Goal: Task Accomplishment & Management: Manage account settings

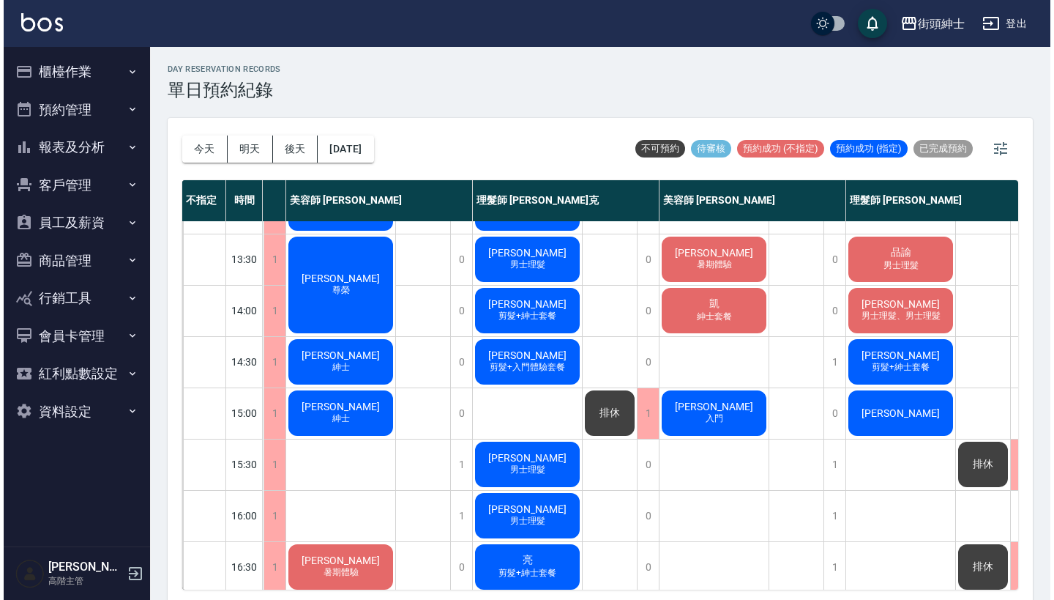
scroll to position [234, 108]
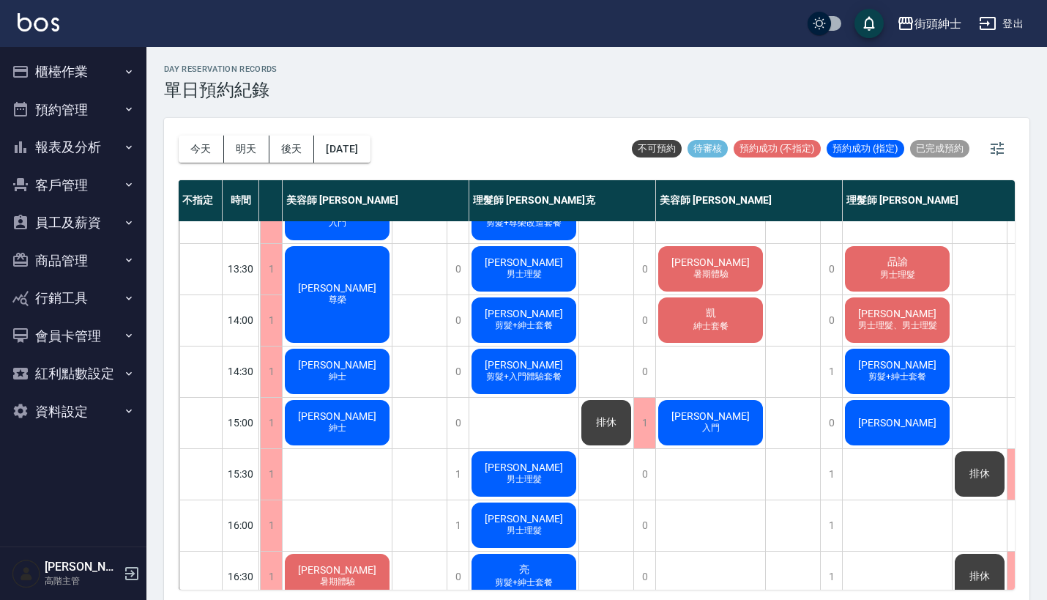
click at [699, 280] on span "暑期體驗" at bounding box center [710, 274] width 41 height 12
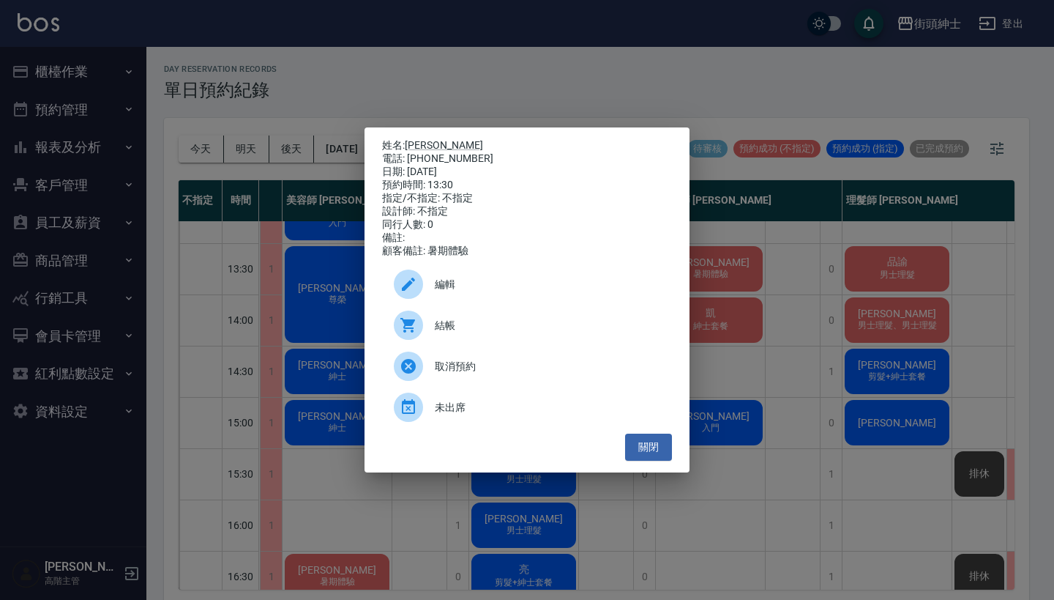
click at [482, 332] on span "結帳" at bounding box center [547, 325] width 225 height 15
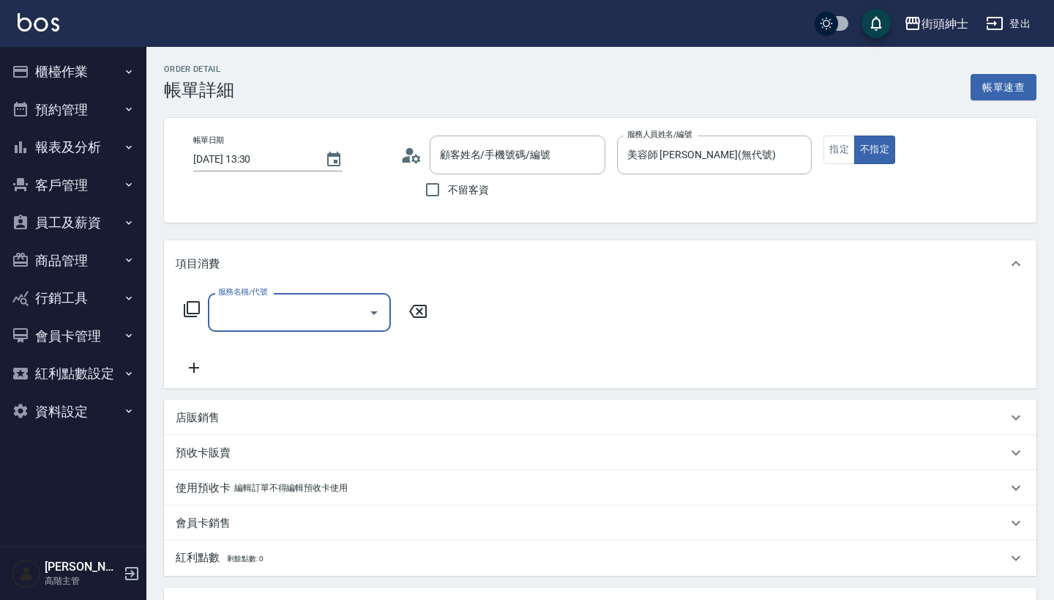
type input "薛育君/0952749760/null"
click at [296, 330] on div "服務名稱/代號" at bounding box center [299, 312] width 183 height 39
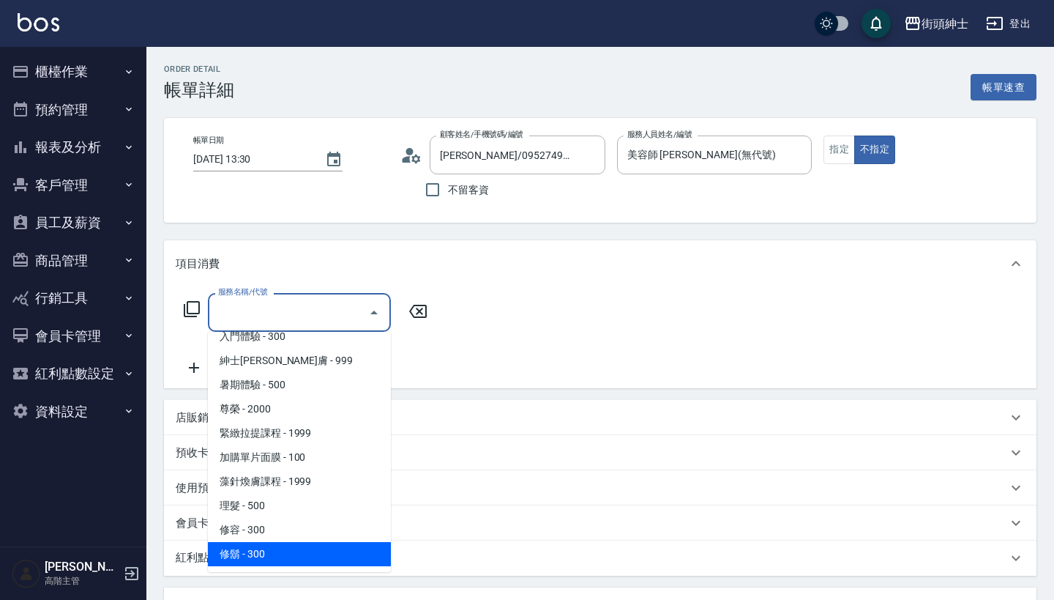
scroll to position [134, 0]
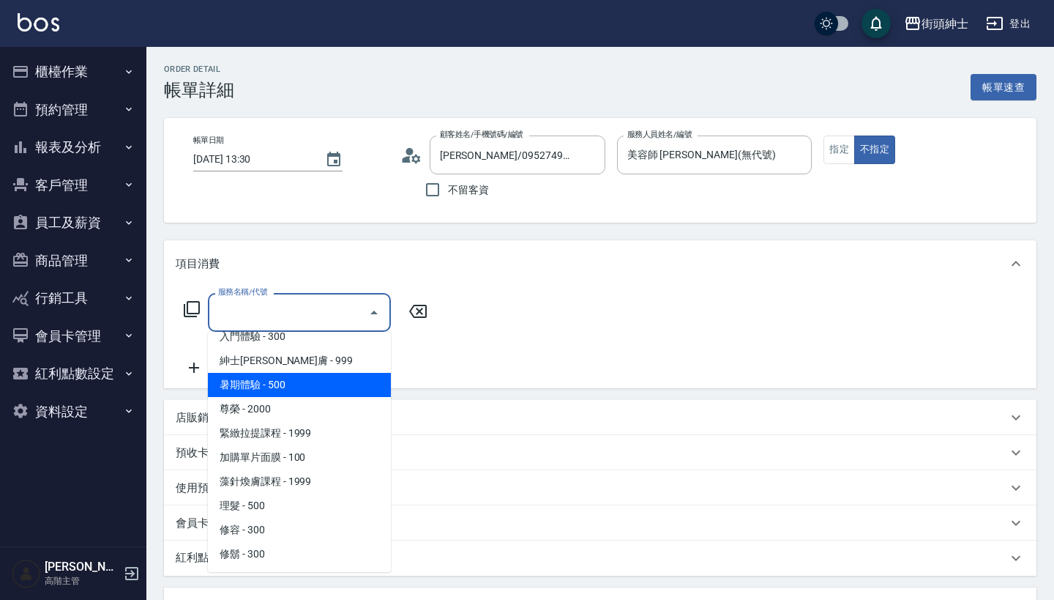
click at [324, 383] on span "暑期體驗 - 500" at bounding box center [299, 385] width 183 height 24
type input "暑期體驗"
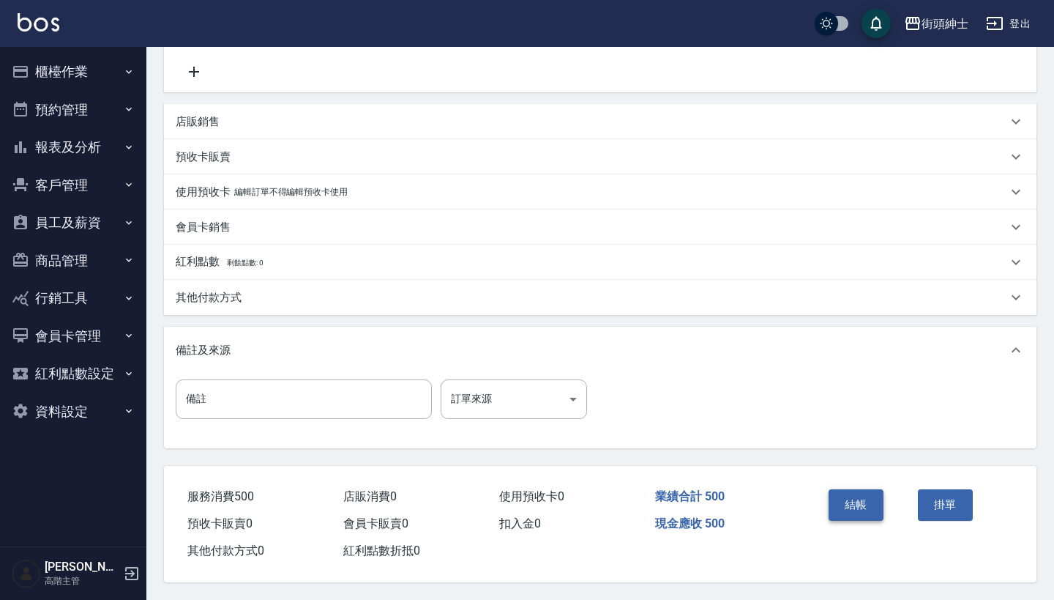
click at [854, 490] on button "結帳" at bounding box center [856, 504] width 55 height 31
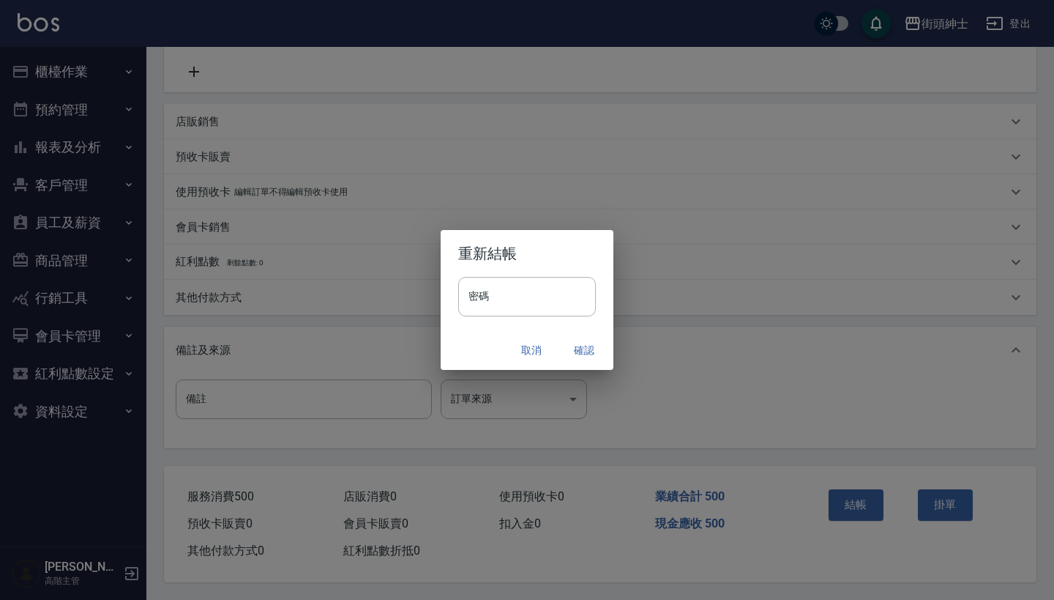
click at [584, 346] on button "確認" at bounding box center [584, 350] width 47 height 27
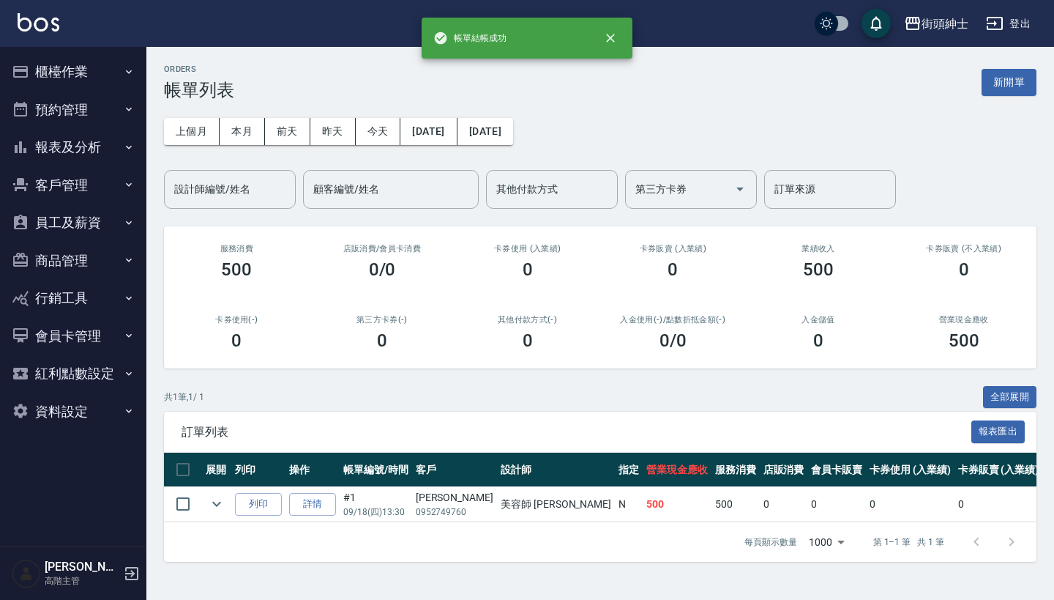
click at [87, 102] on button "預約管理" at bounding box center [73, 110] width 135 height 38
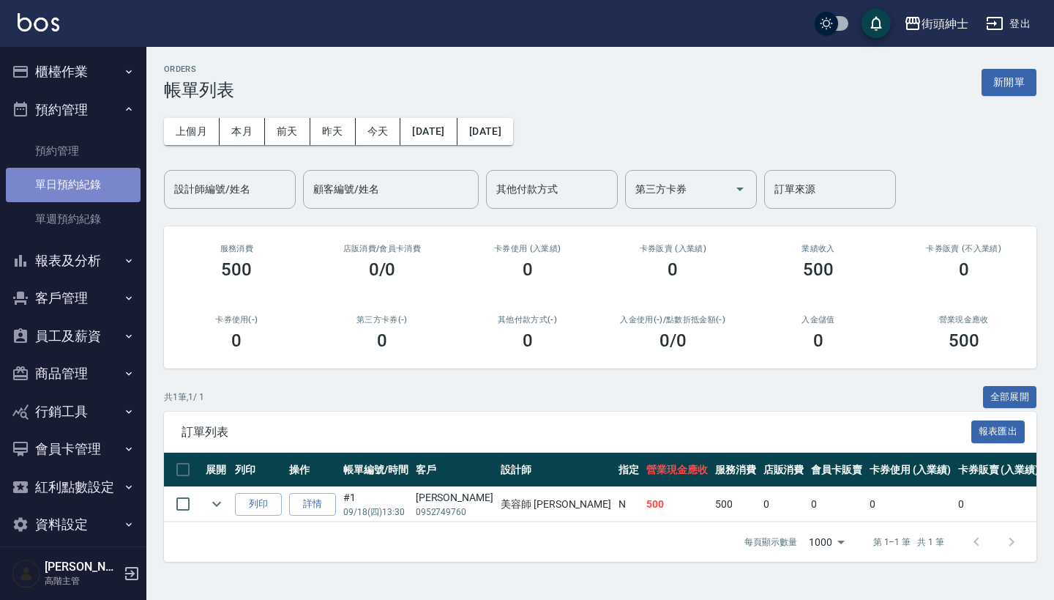
click at [89, 171] on link "單日預約紀錄" at bounding box center [73, 185] width 135 height 34
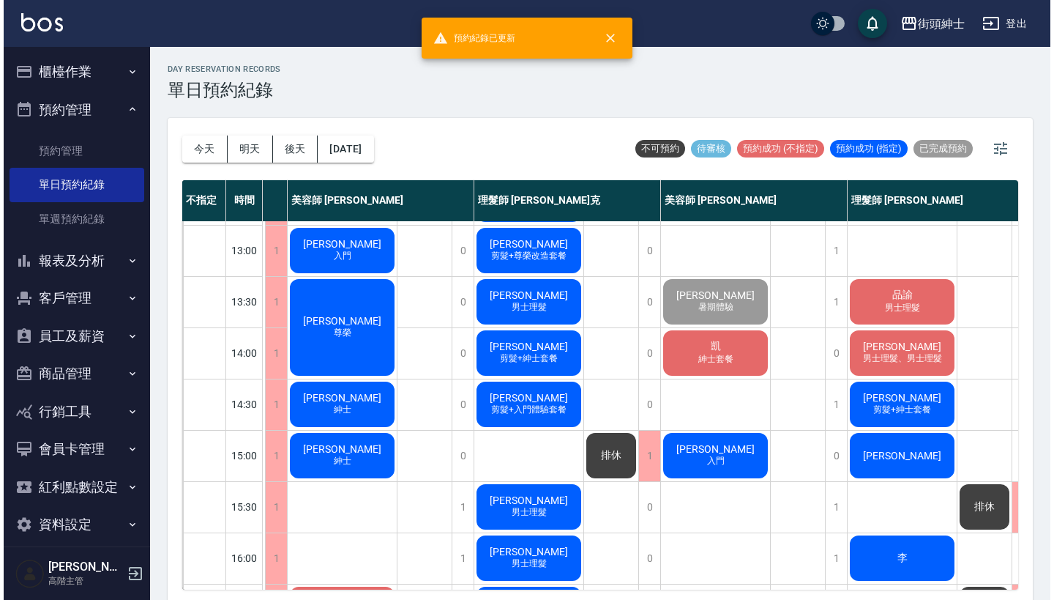
scroll to position [201, 123]
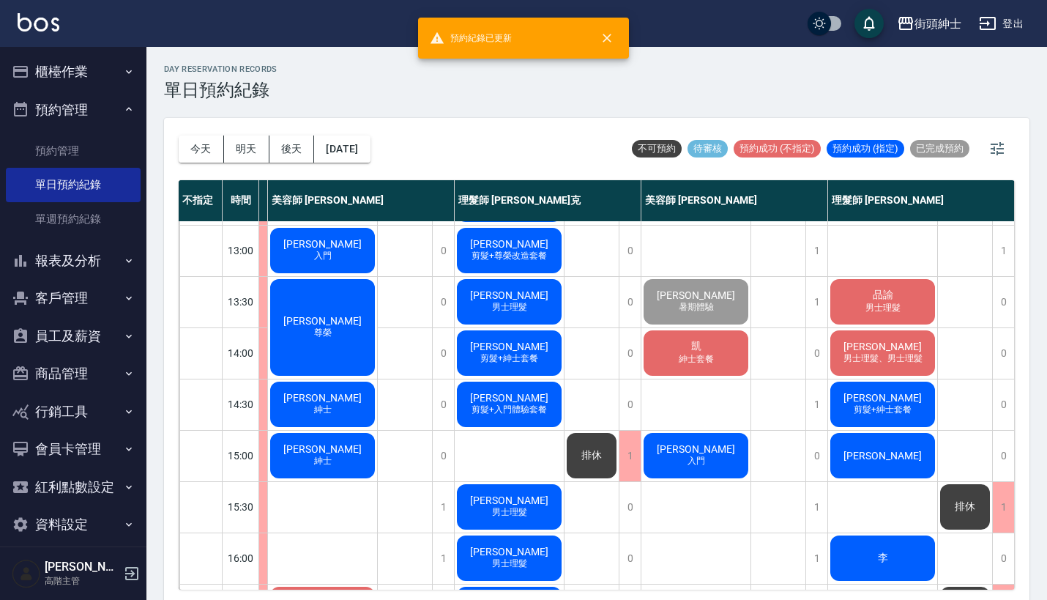
click at [695, 357] on span "紳士套餐" at bounding box center [696, 359] width 41 height 12
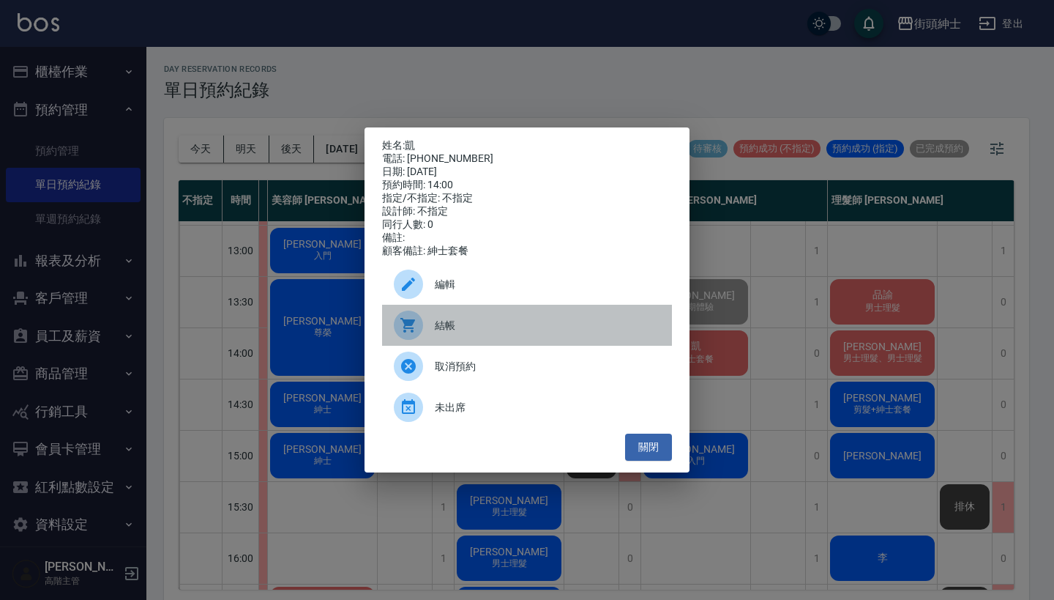
click at [477, 328] on span "結帳" at bounding box center [547, 325] width 225 height 15
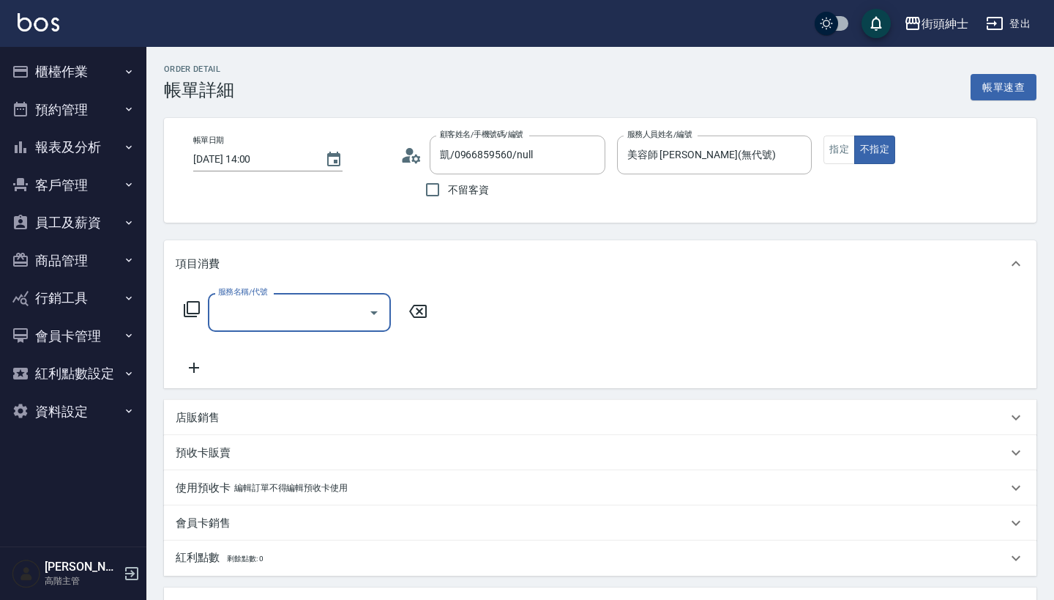
click at [300, 305] on input "服務名稱/代號" at bounding box center [289, 312] width 148 height 26
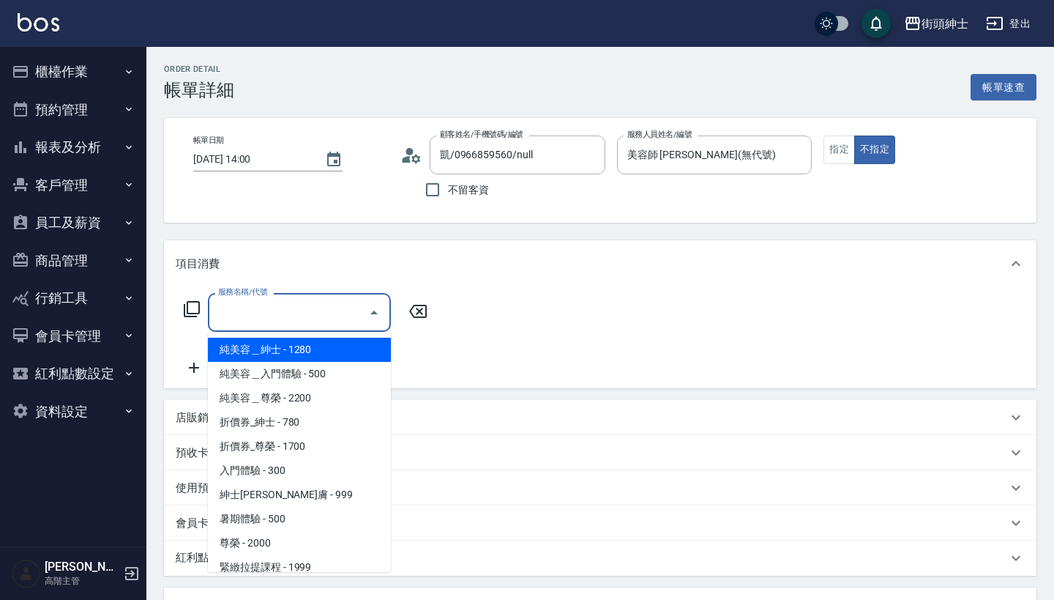
click at [324, 346] on span "純美容＿紳士 - 1280" at bounding box center [299, 349] width 183 height 24
type input "純美容＿紳士"
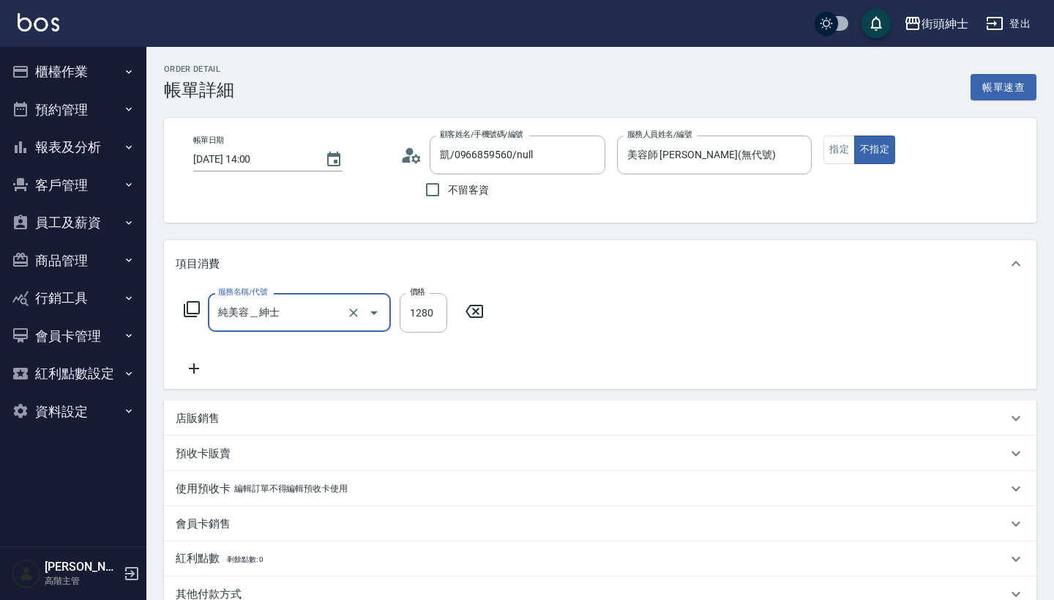
click at [194, 369] on icon at bounding box center [194, 368] width 10 height 10
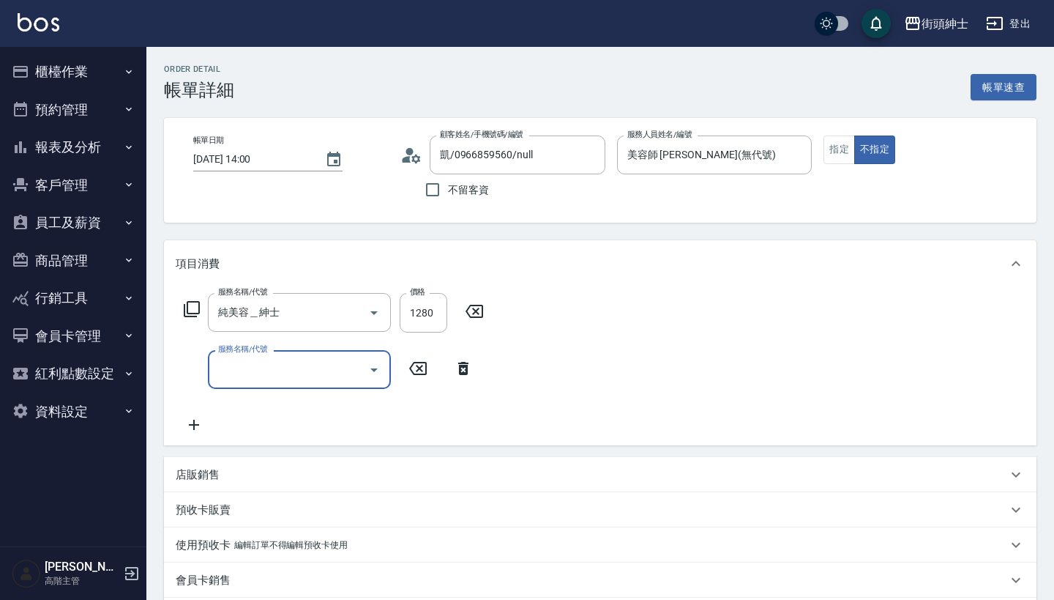
click at [259, 363] on input "服務名稱/代號" at bounding box center [289, 370] width 148 height 26
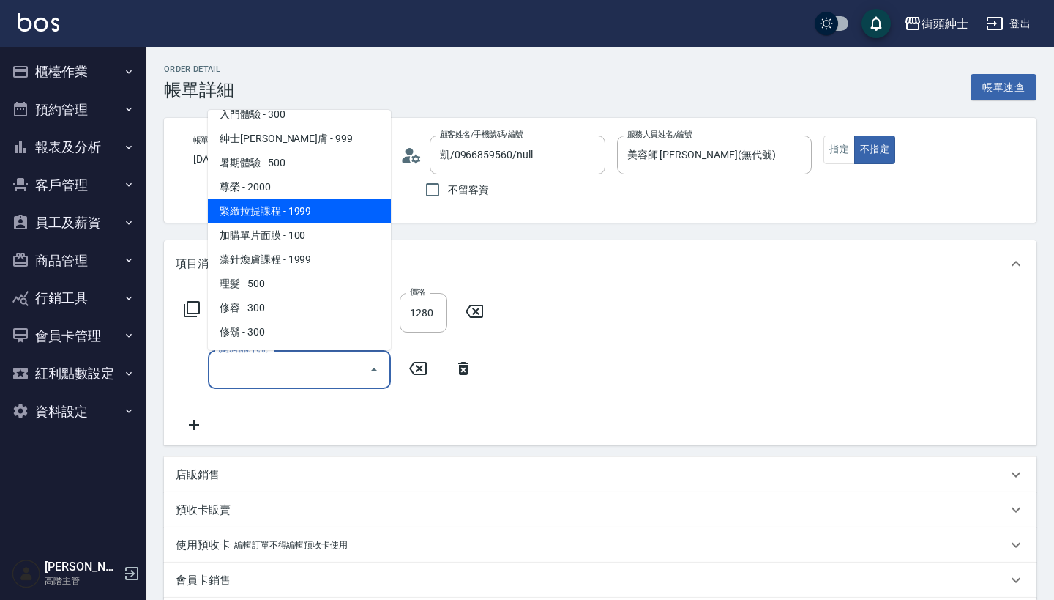
scroll to position [134, 0]
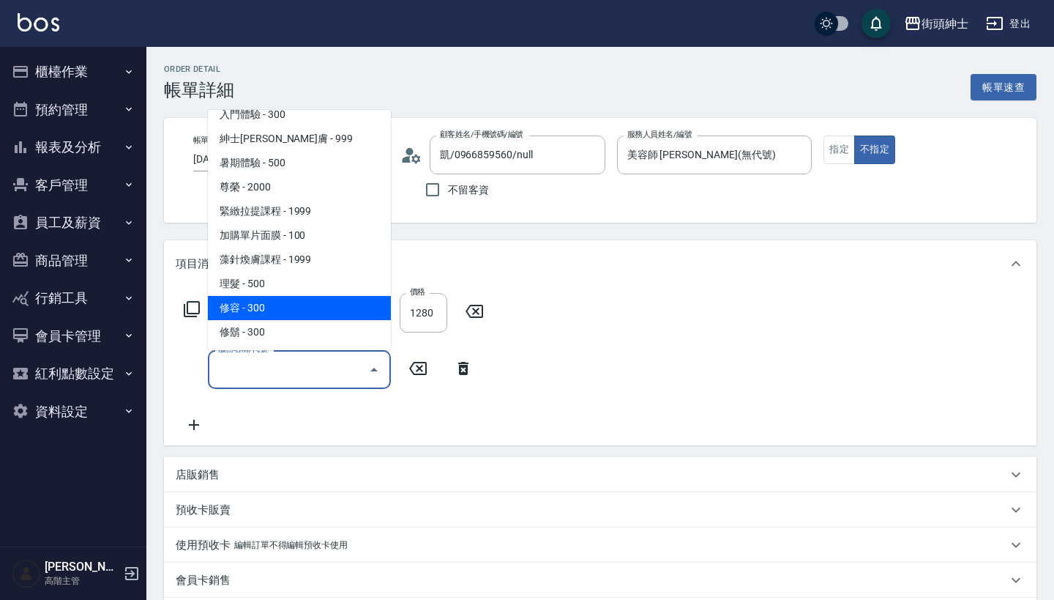
click at [307, 311] on span "修容 - 300" at bounding box center [299, 308] width 183 height 24
type input "修容(A03)"
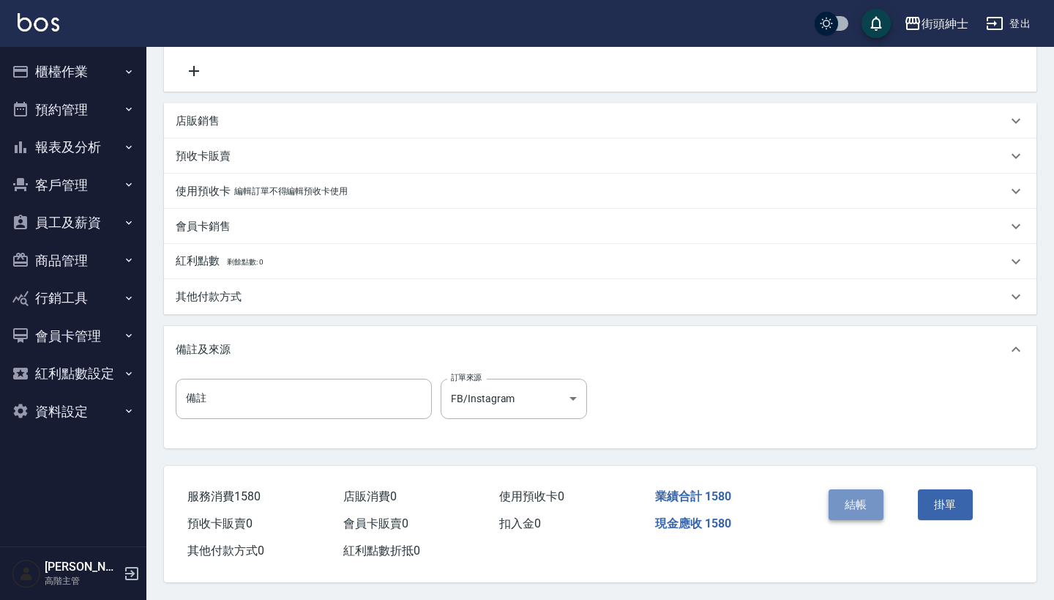
click at [879, 502] on button "結帳" at bounding box center [856, 504] width 55 height 31
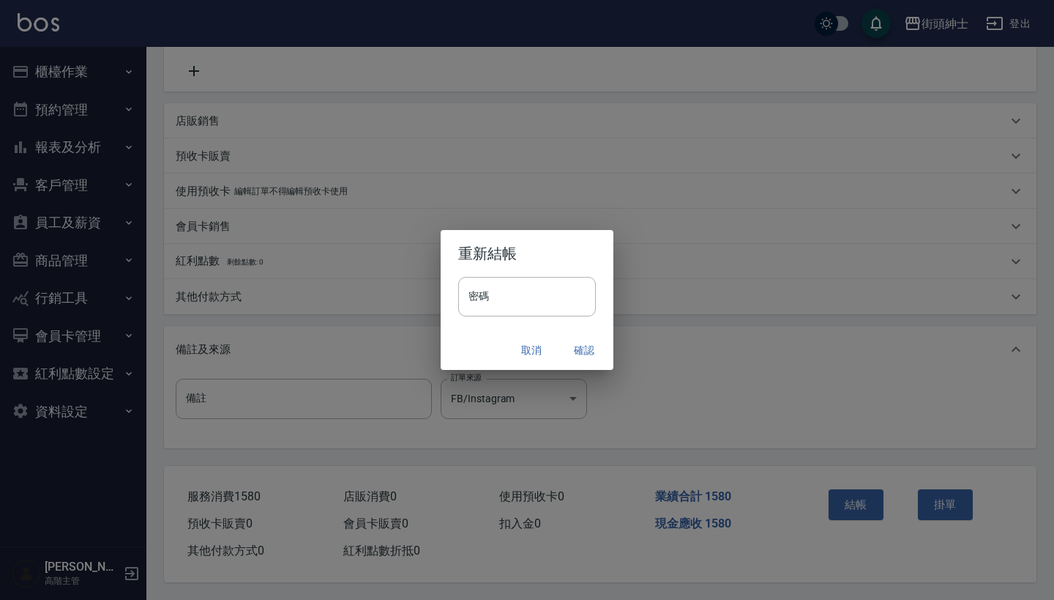
click at [592, 345] on button "確認" at bounding box center [584, 350] width 47 height 27
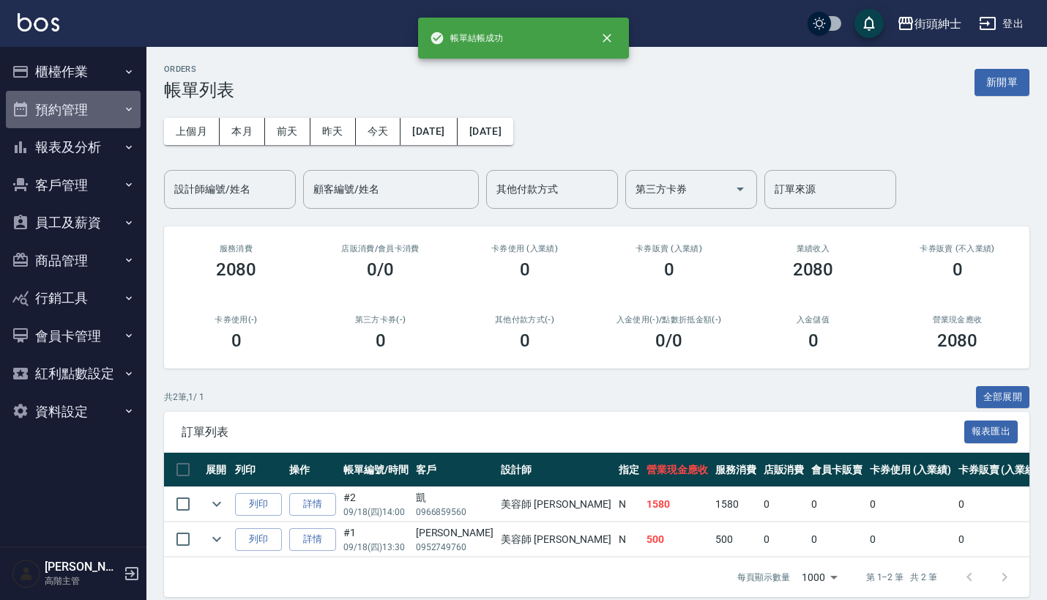
click at [95, 102] on button "預約管理" at bounding box center [73, 110] width 135 height 38
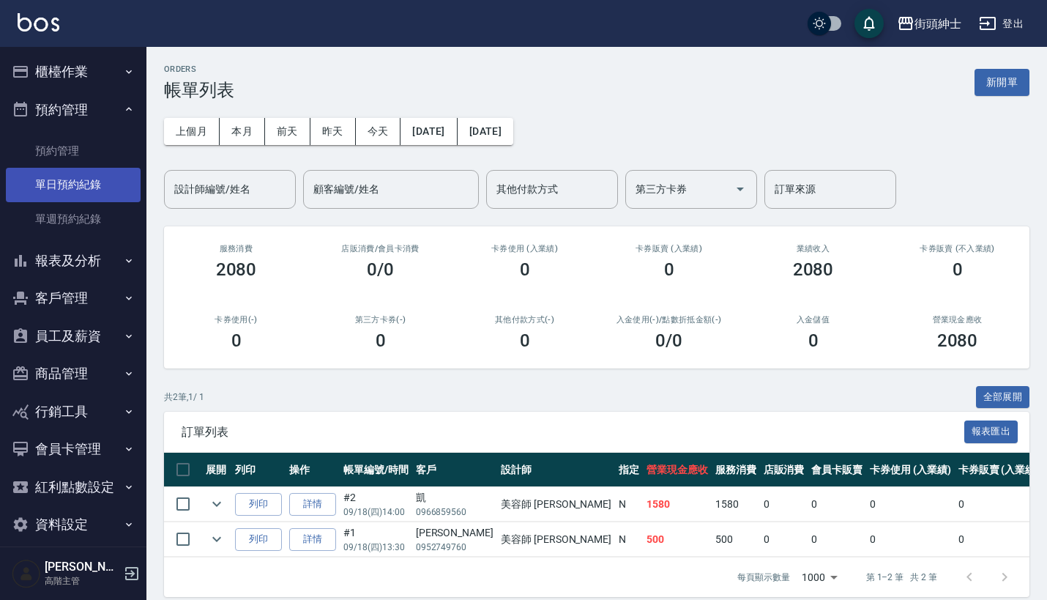
click at [92, 176] on link "單日預約紀錄" at bounding box center [73, 185] width 135 height 34
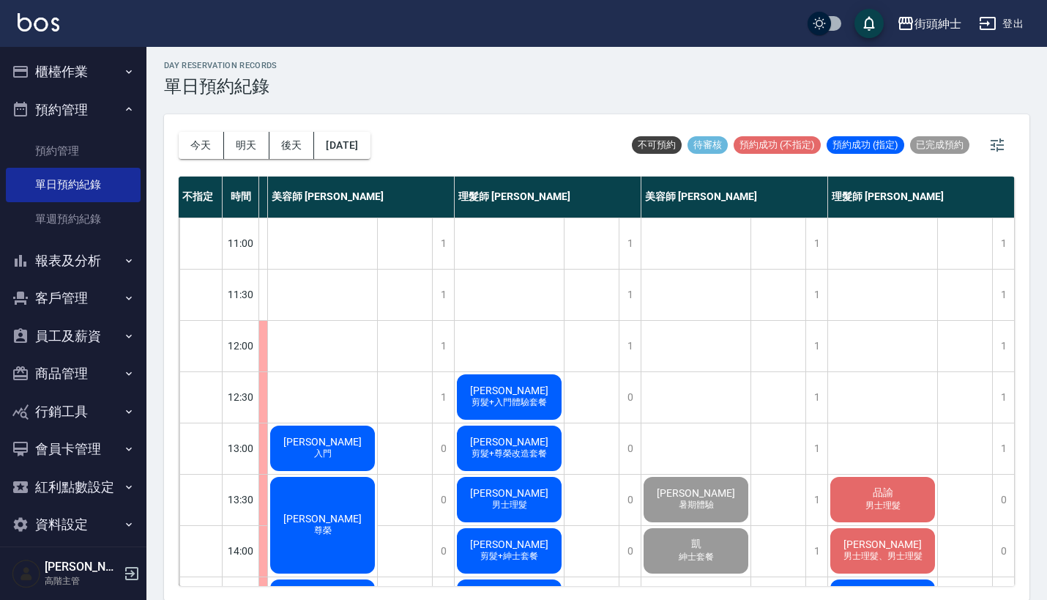
scroll to position [0, 130]
click at [363, 143] on button "[DATE]" at bounding box center [342, 145] width 56 height 27
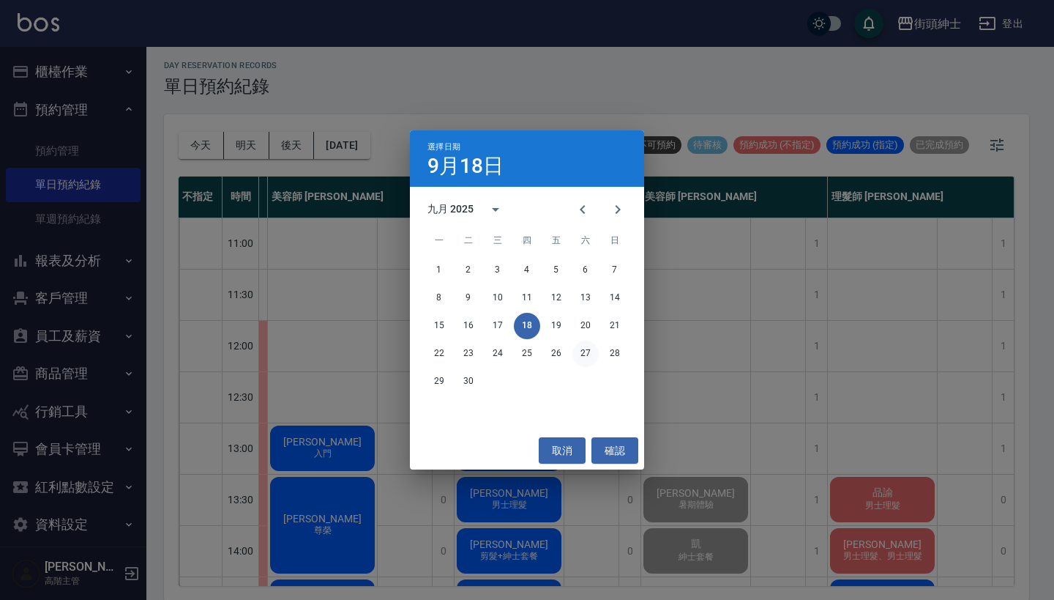
click at [584, 353] on button "27" at bounding box center [585, 353] width 26 height 26
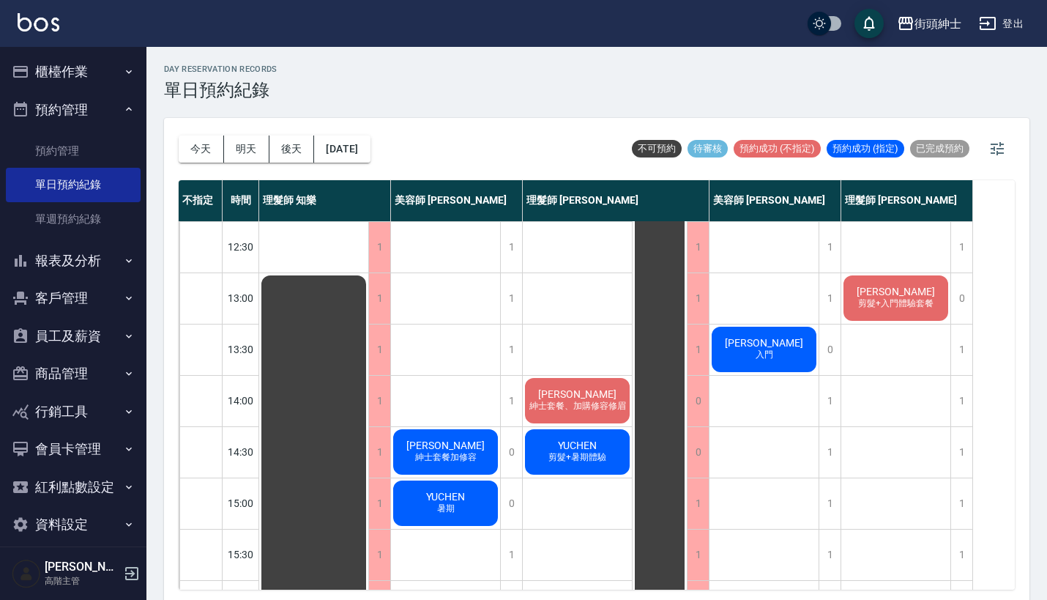
scroll to position [143, 0]
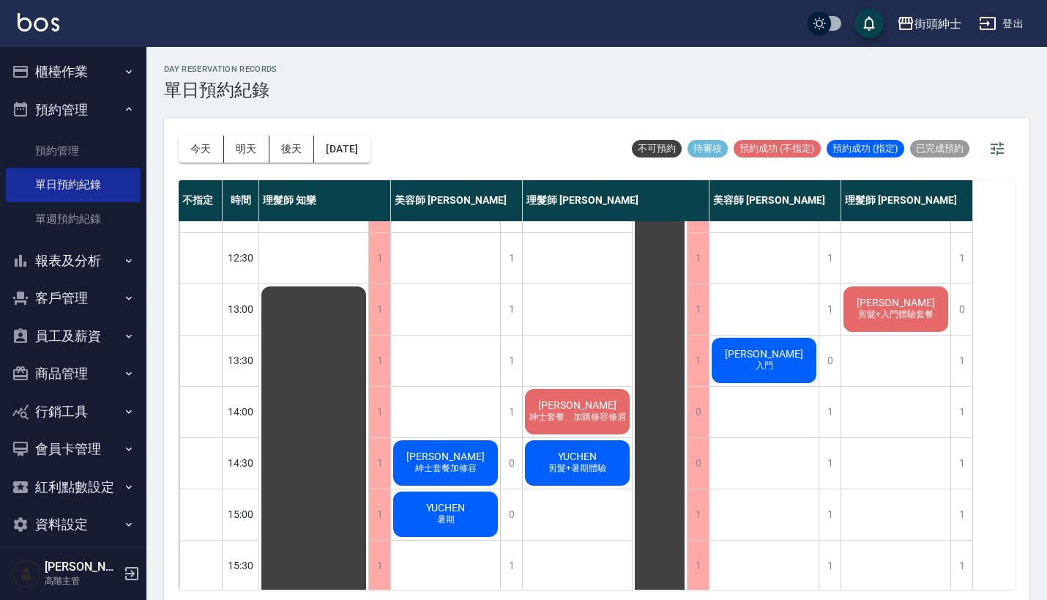
click at [572, 415] on span "紳士套餐、加購修容修眉" at bounding box center [577, 417] width 102 height 12
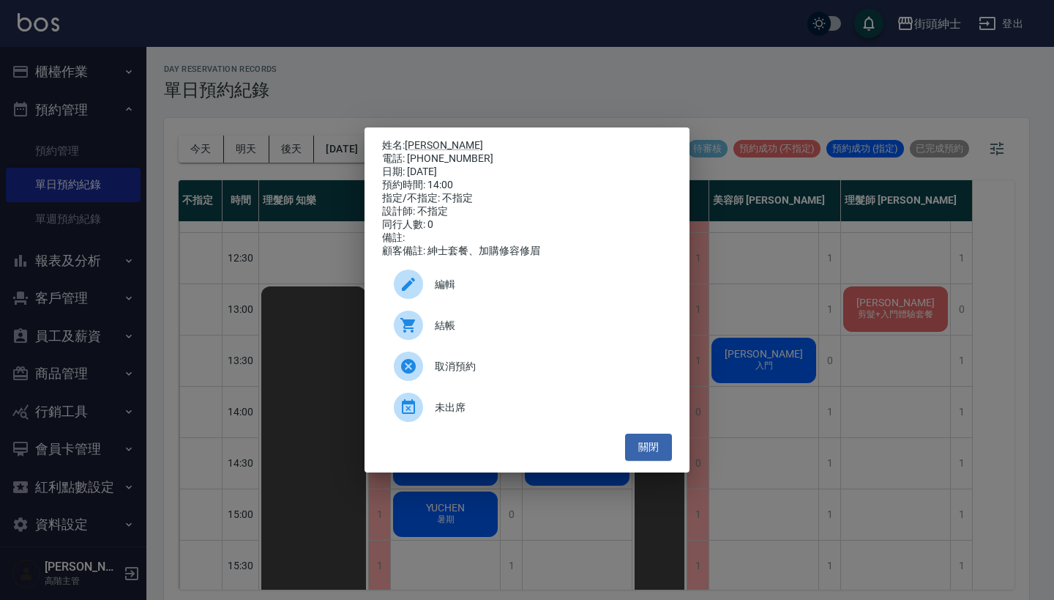
click at [523, 279] on div "編輯" at bounding box center [527, 284] width 290 height 41
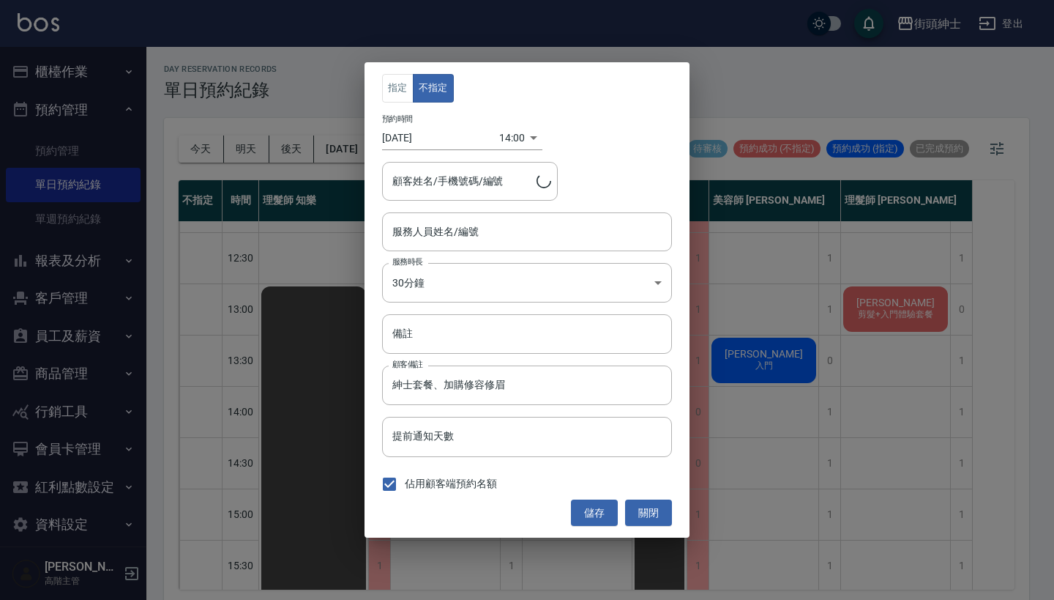
type input "孫宗胤/0966172029"
type input "理髮師 Vic 維克(無代號)"
click at [751, 246] on div "指定 不指定 預約時間 2025/09/27 14:00 1758952800000 顧客姓名/手機號碼/編號 孫宗胤/0966172029 顧客姓名/手機號…" at bounding box center [527, 300] width 1054 height 600
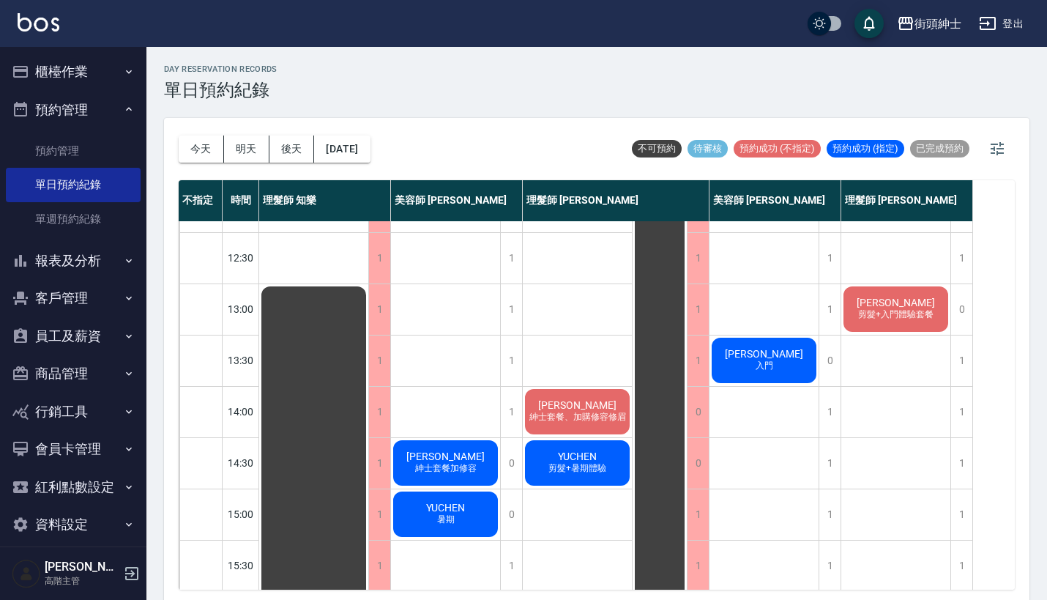
click at [592, 405] on span "孫宗胤" at bounding box center [577, 405] width 84 height 12
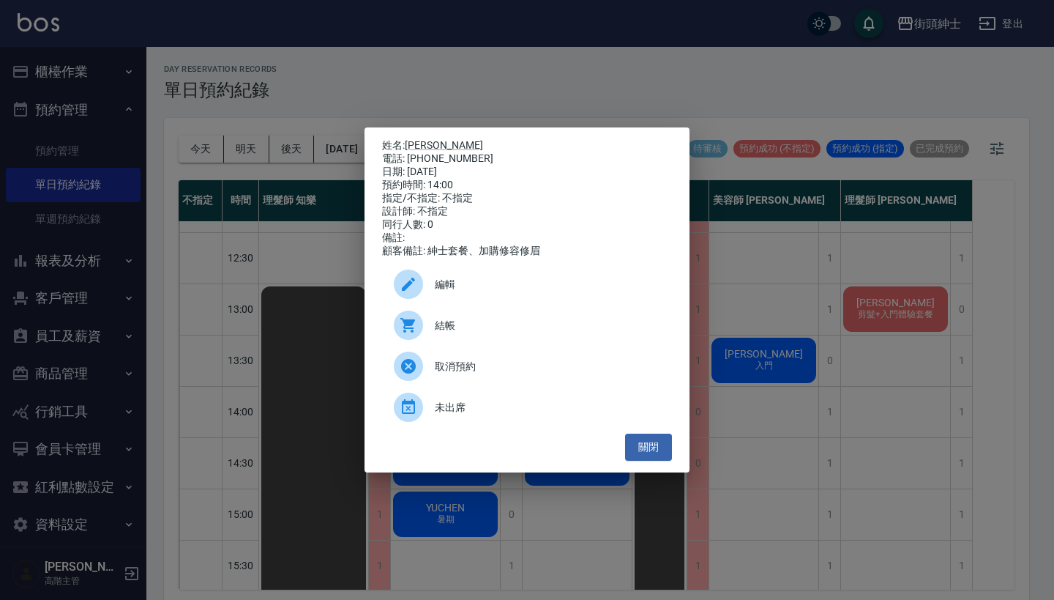
click at [542, 288] on span "編輯" at bounding box center [547, 284] width 225 height 15
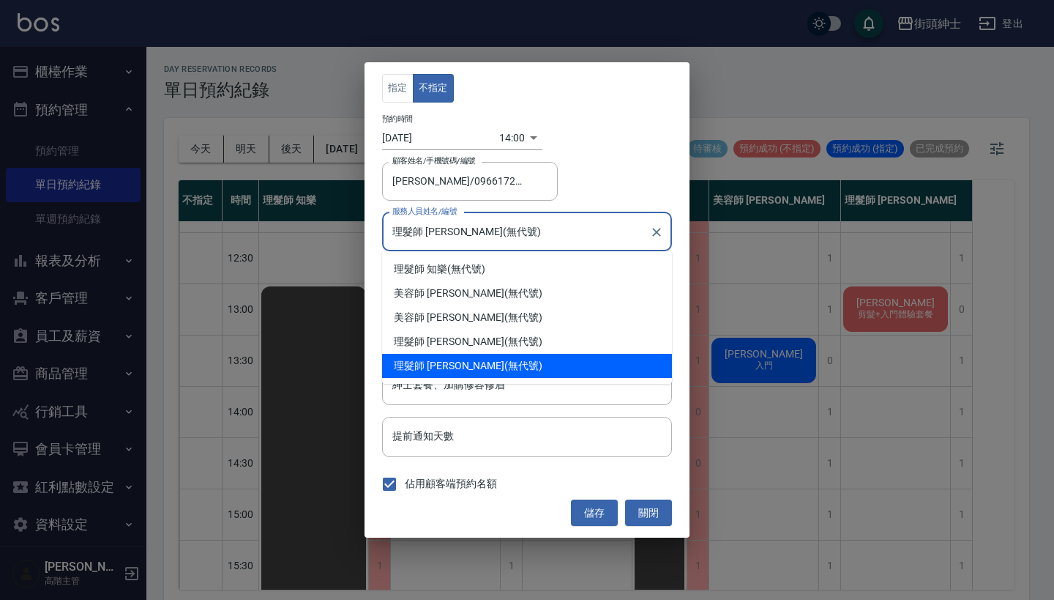
click at [489, 232] on input "理髮師 [PERSON_NAME]克(無代號)" at bounding box center [516, 232] width 255 height 26
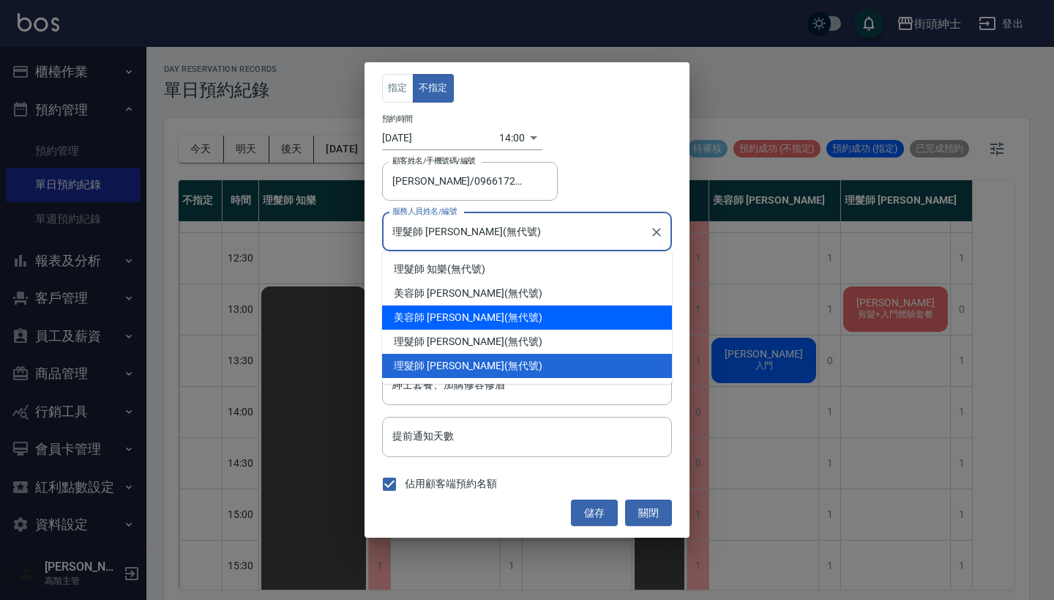
click at [504, 327] on div "美容師 Cherry (無代號)" at bounding box center [527, 317] width 290 height 24
type input "美容師 Cherry(無代號)"
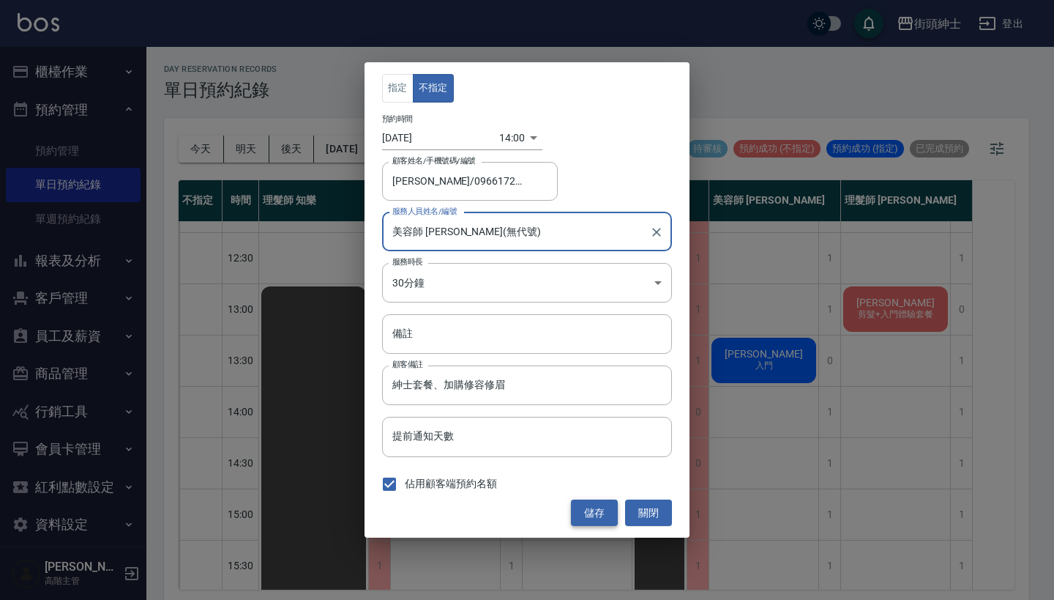
click at [597, 510] on button "儲存" at bounding box center [594, 512] width 47 height 27
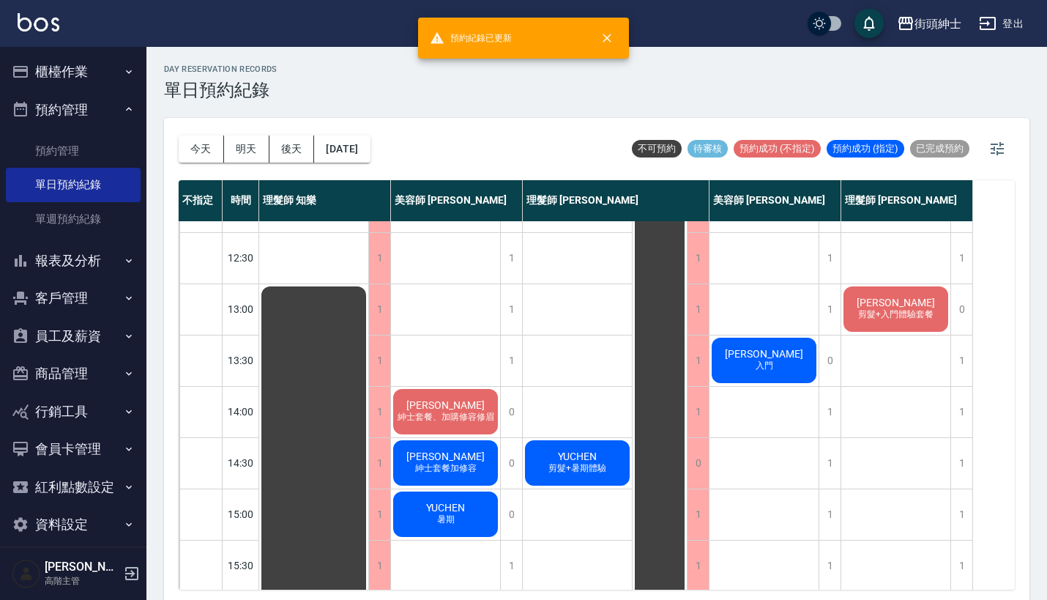
click at [469, 451] on div "孫宗胤 紳士套餐加修容" at bounding box center [445, 463] width 109 height 50
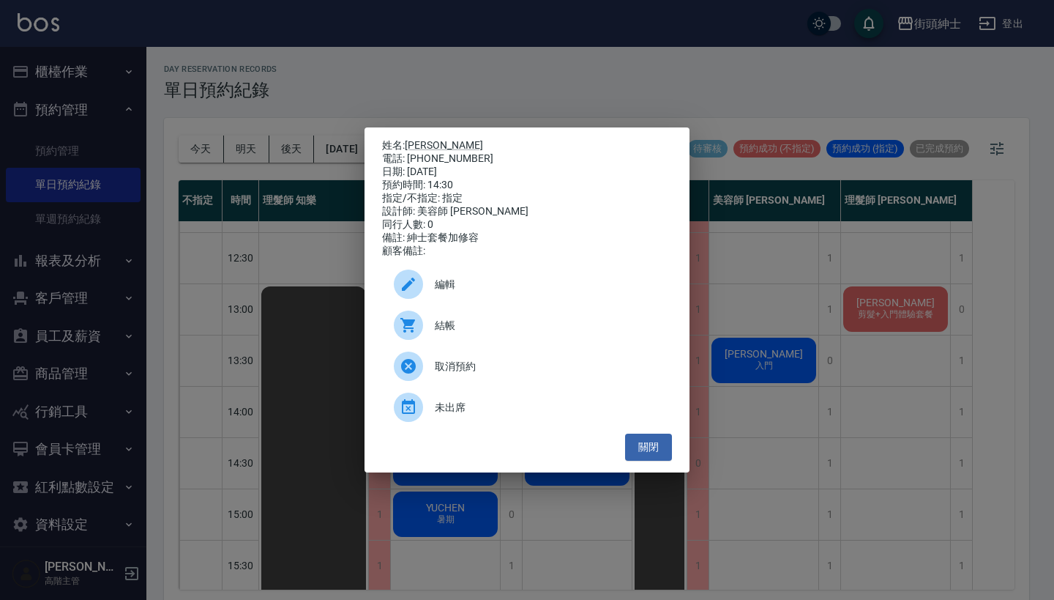
click at [507, 368] on span "取消預約" at bounding box center [547, 366] width 225 height 15
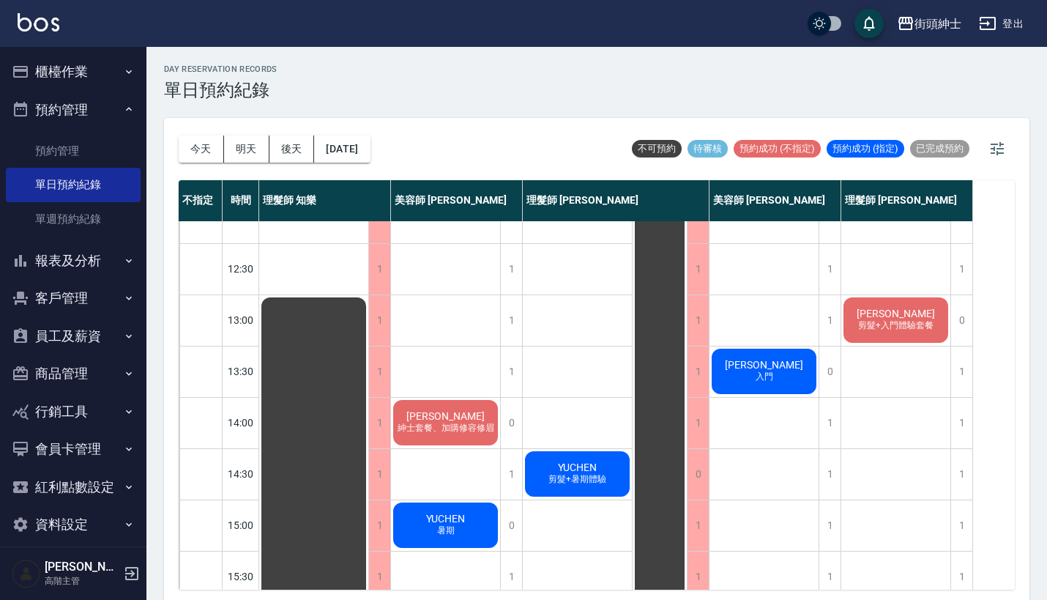
scroll to position [130, 0]
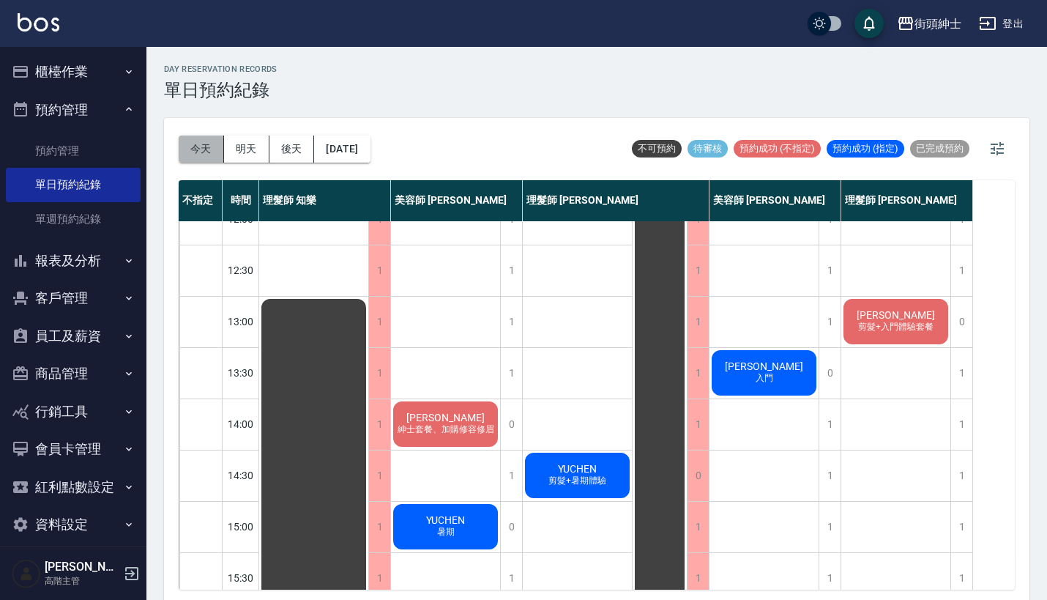
click at [194, 153] on button "今天" at bounding box center [201, 148] width 45 height 27
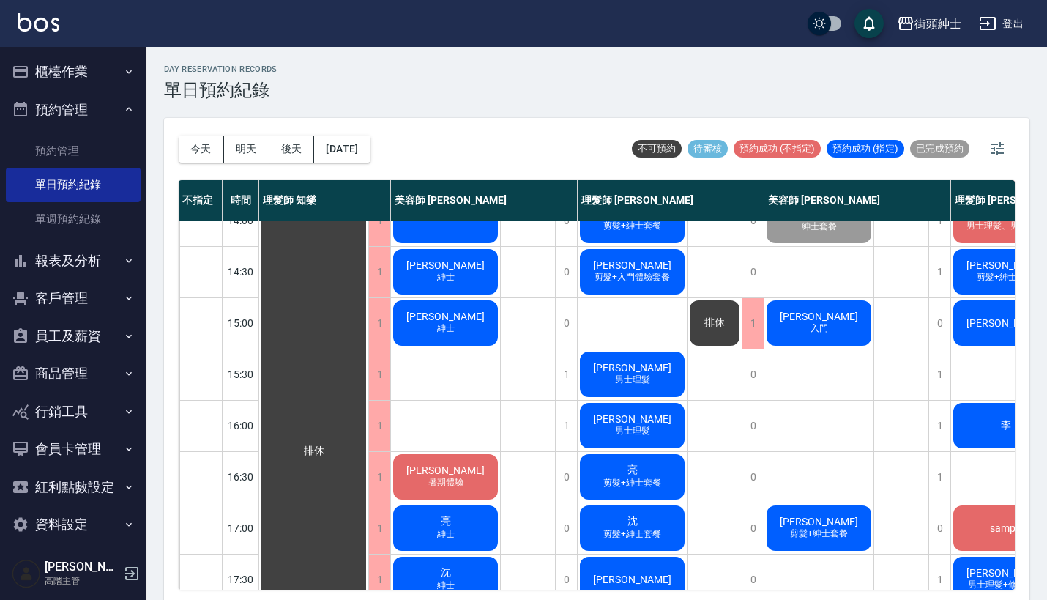
scroll to position [335, 3]
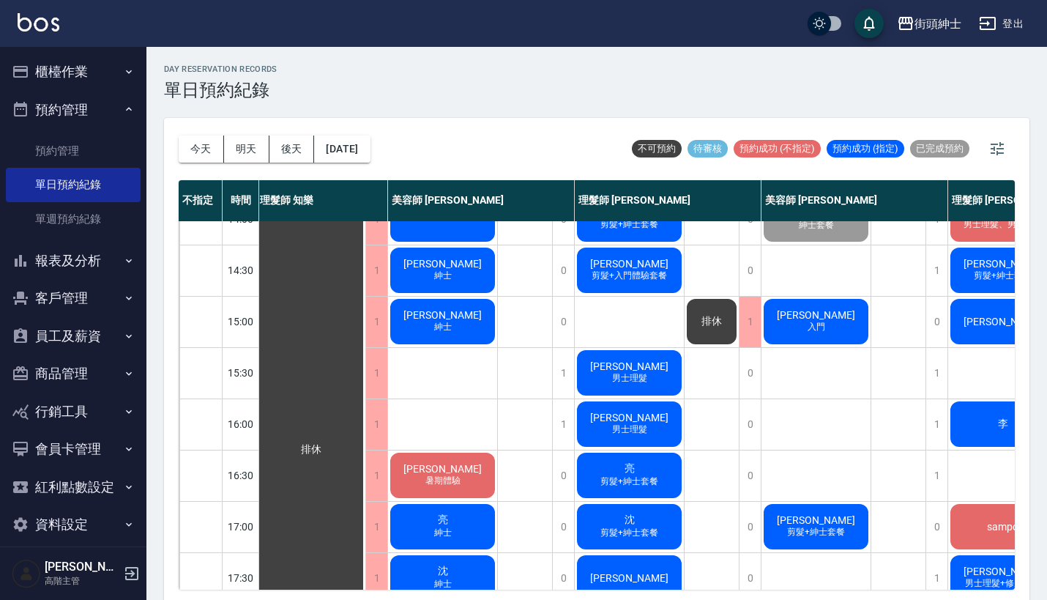
click at [566, 1] on div "街頭紳士 登出" at bounding box center [523, 23] width 1047 height 47
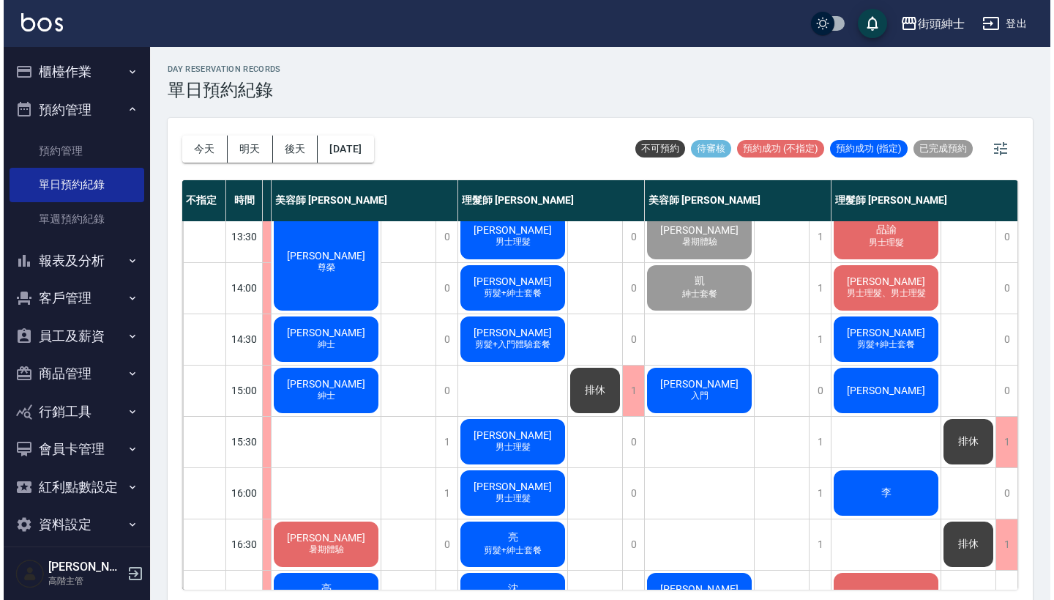
scroll to position [313, 130]
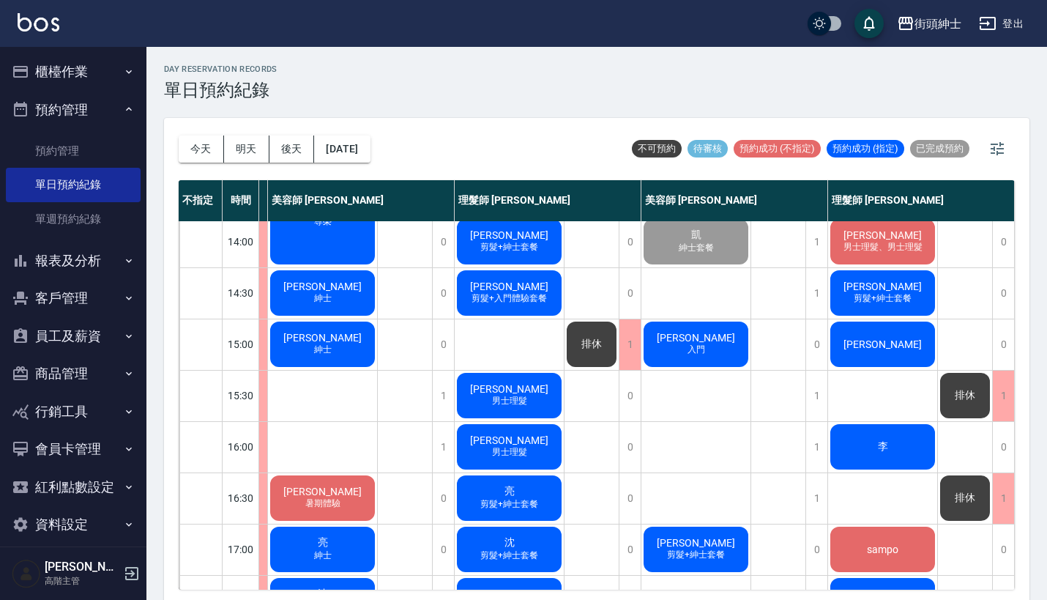
click at [665, 354] on div "小蘇 入門" at bounding box center [695, 344] width 109 height 50
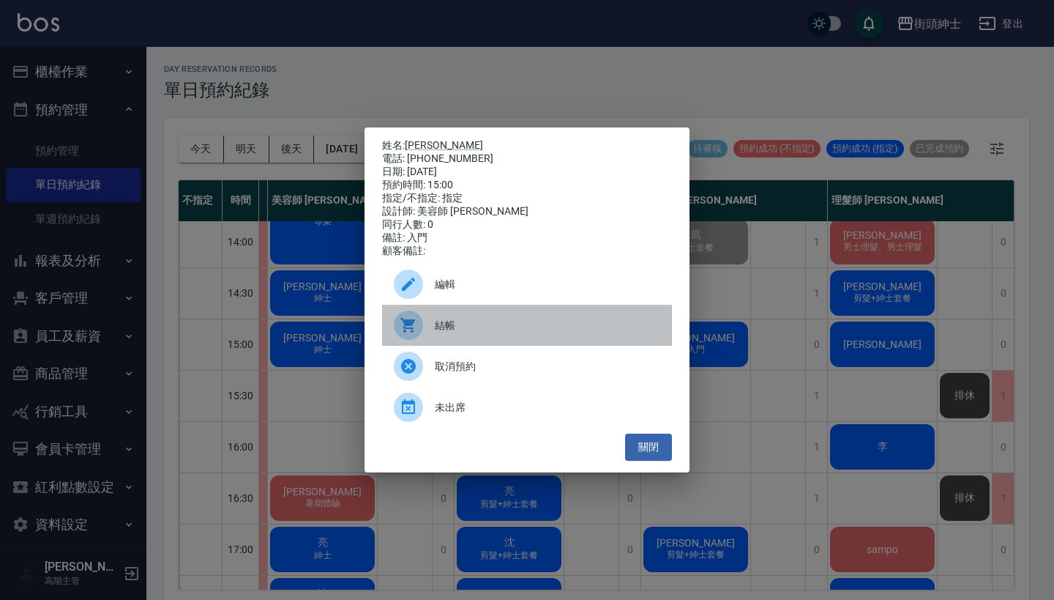
click at [501, 331] on span "結帳" at bounding box center [547, 325] width 225 height 15
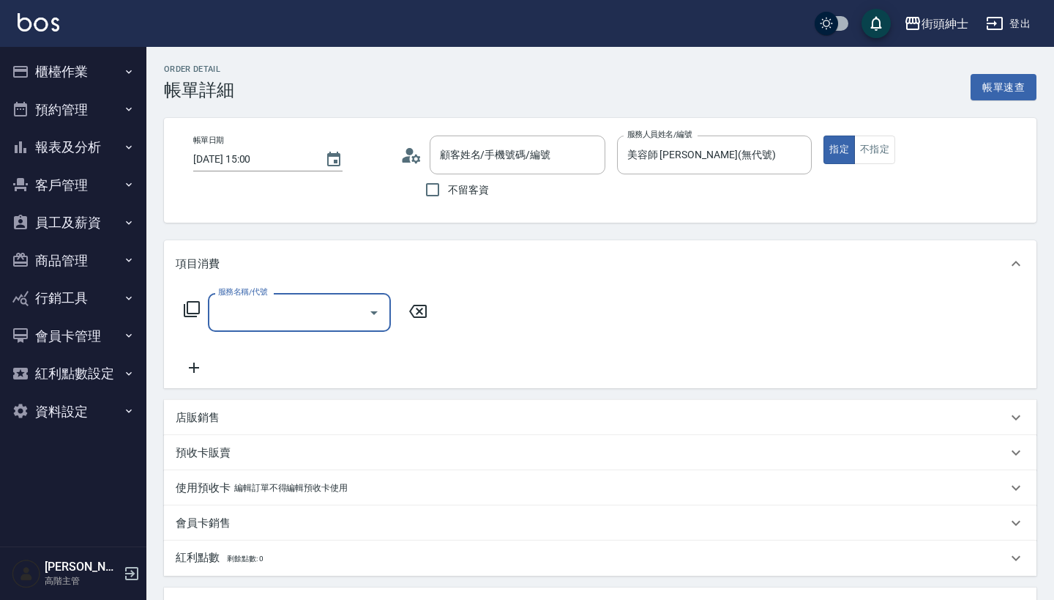
type input "小蘇/0921223102/null"
click at [327, 308] on input "服務名稱/代號" at bounding box center [289, 312] width 148 height 26
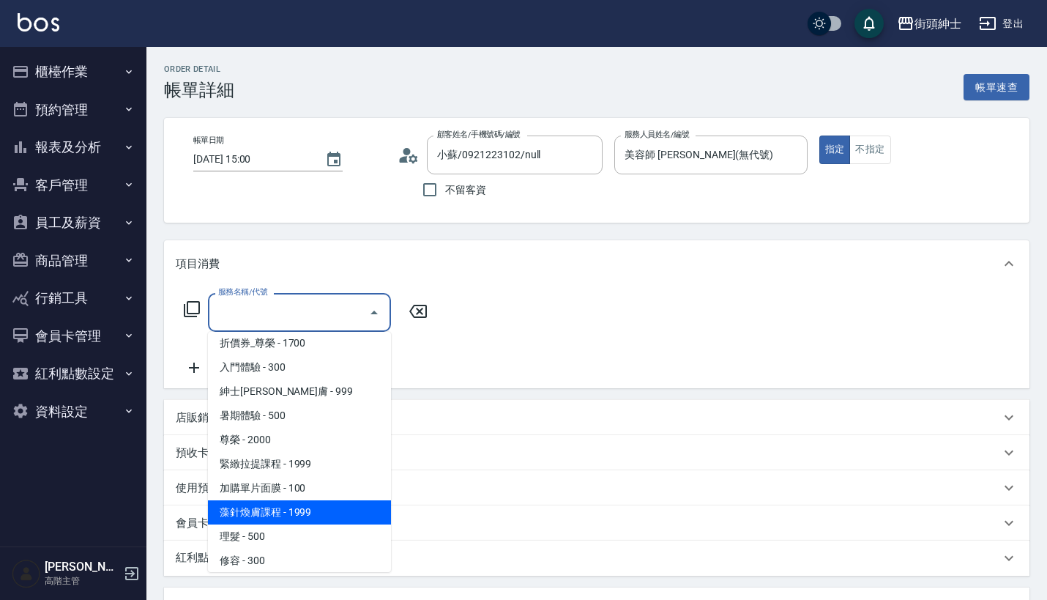
scroll to position [94, 0]
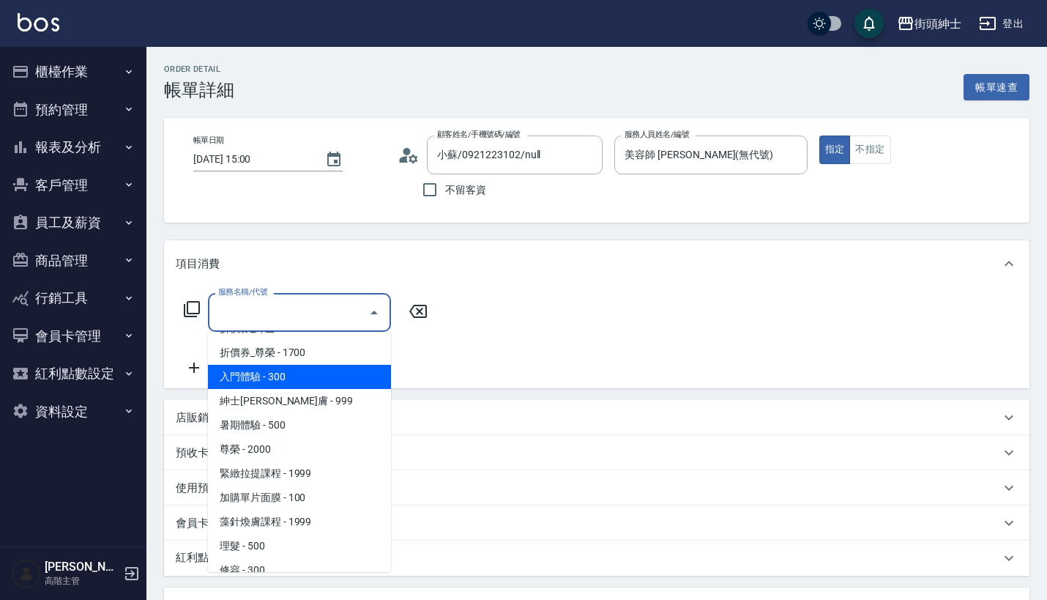
click at [321, 382] on span "入門體驗 - 300" at bounding box center [299, 377] width 183 height 24
type input "入門體驗"
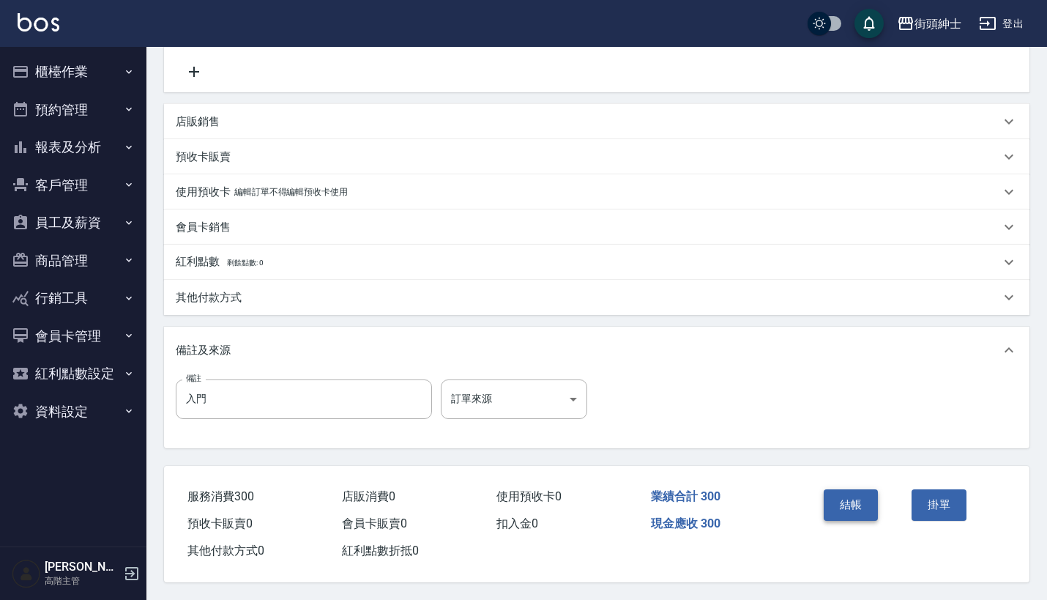
click at [849, 504] on button "結帳" at bounding box center [851, 504] width 55 height 31
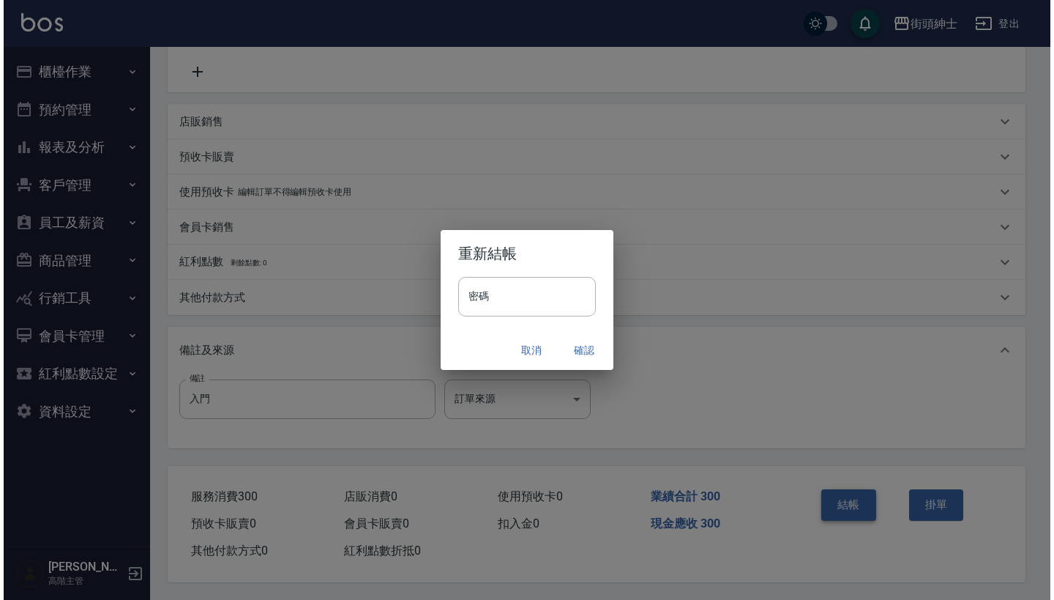
scroll to position [303, 0]
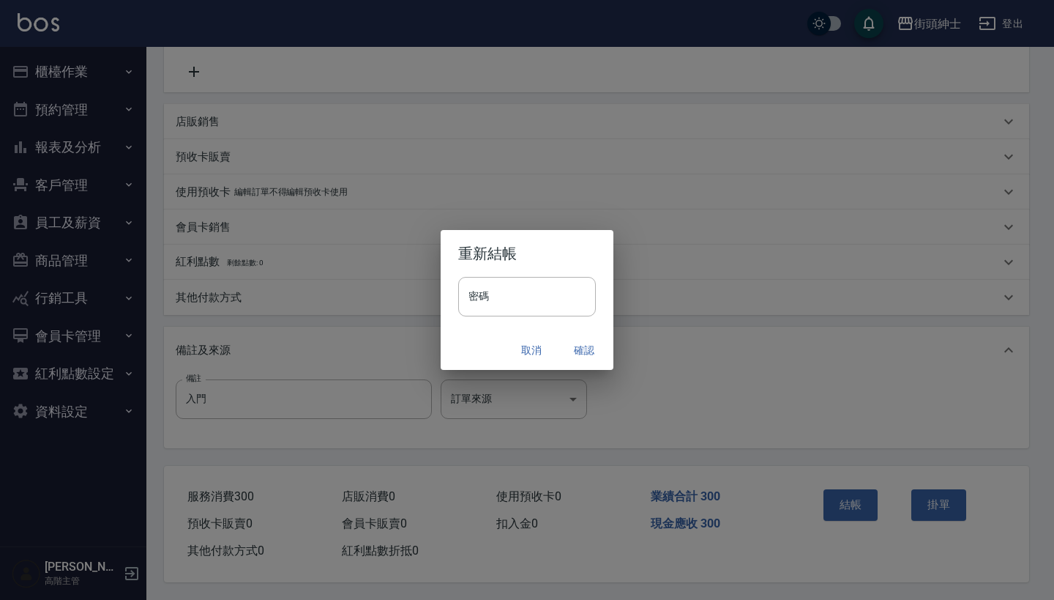
click at [583, 346] on button "確認" at bounding box center [584, 350] width 47 height 27
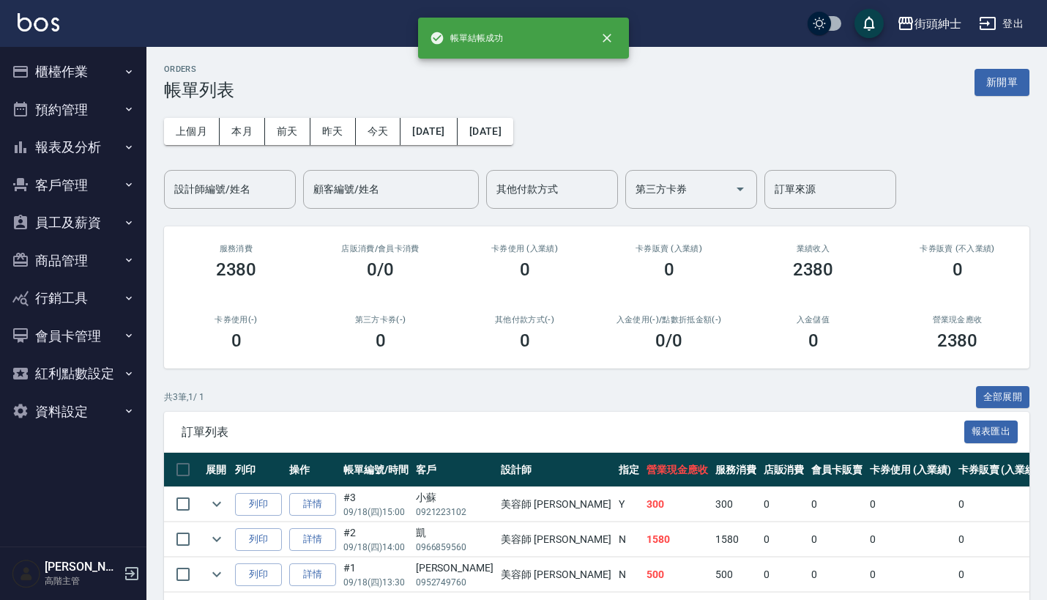
click at [83, 115] on button "預約管理" at bounding box center [73, 110] width 135 height 38
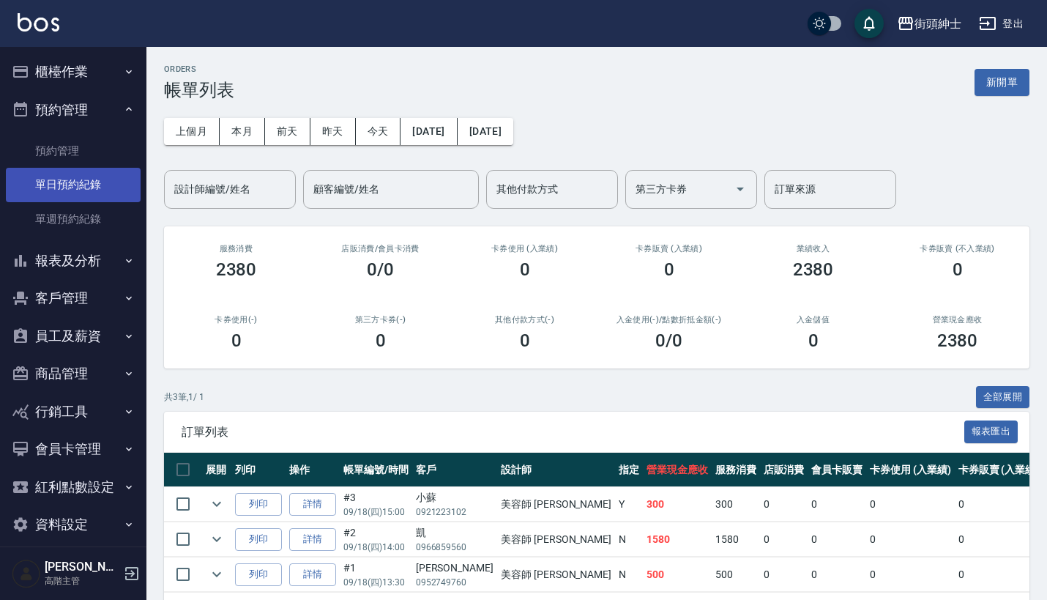
click at [88, 187] on link "單日預約紀錄" at bounding box center [73, 185] width 135 height 34
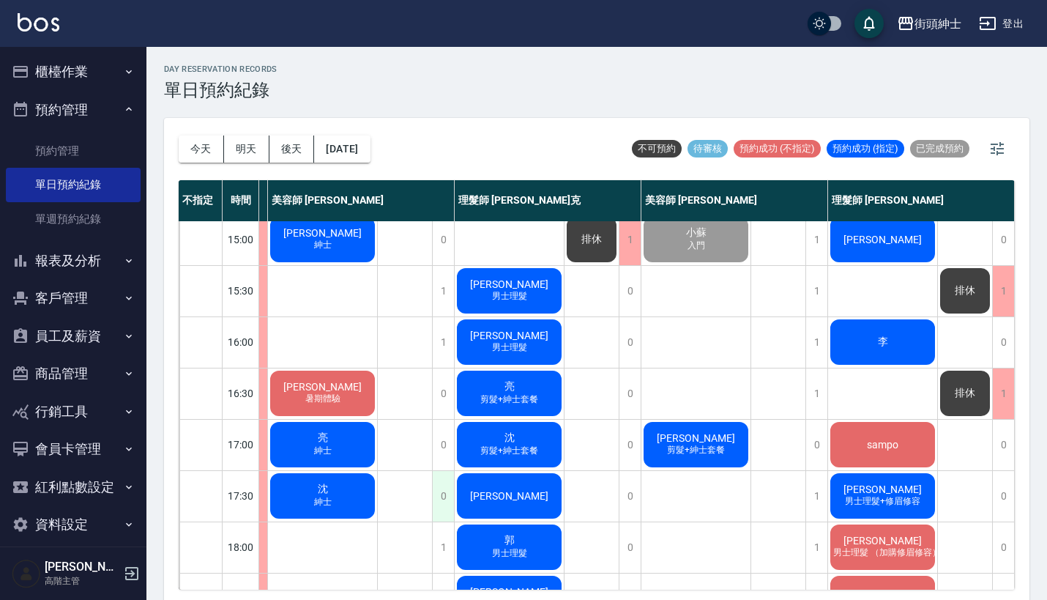
scroll to position [408, 129]
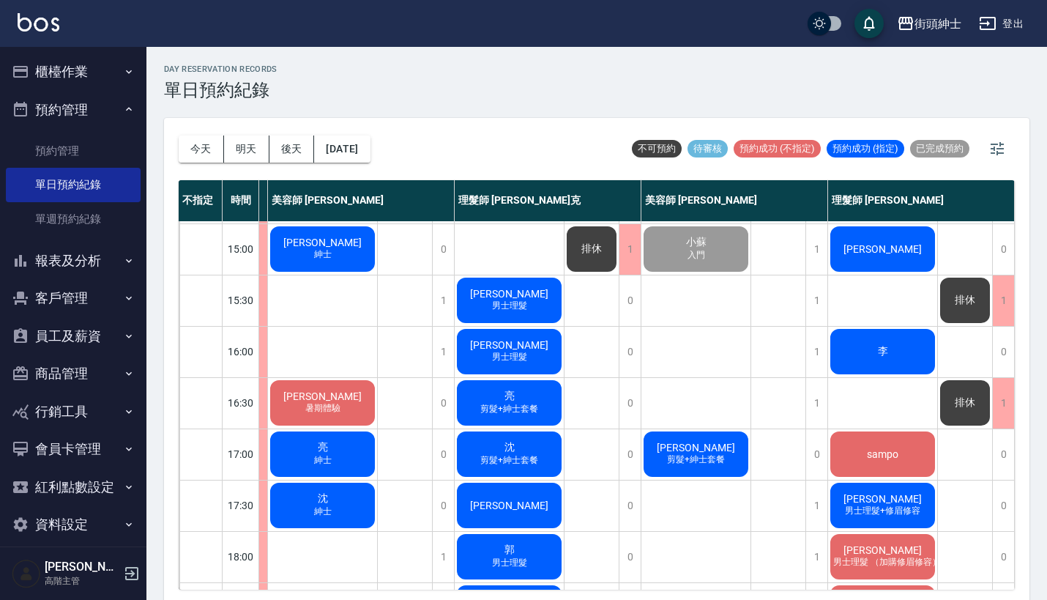
click at [875, 346] on span "李" at bounding box center [883, 351] width 16 height 13
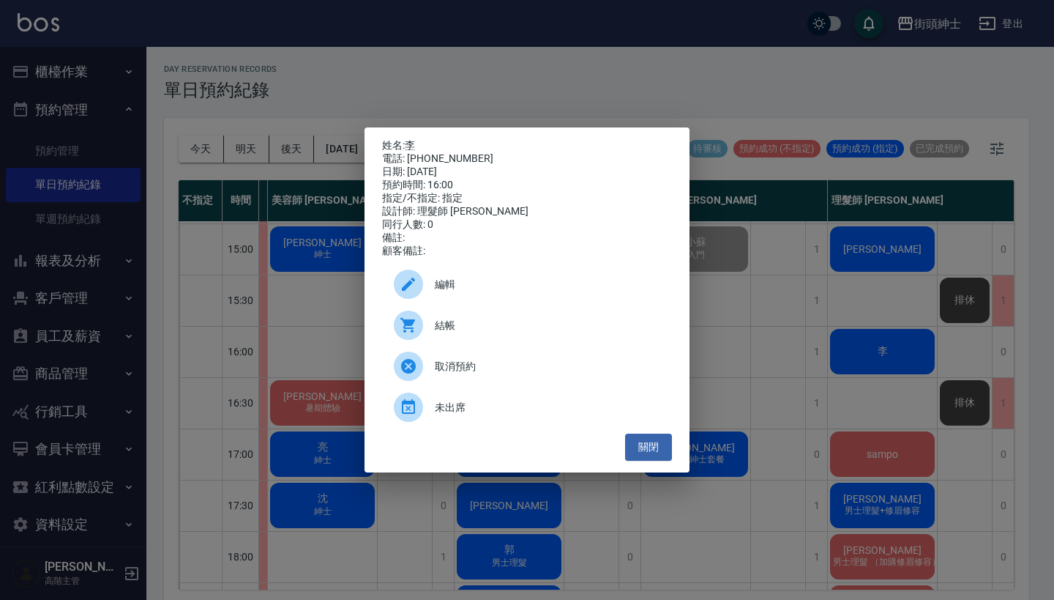
click at [576, 107] on div "姓名: [PERSON_NAME] 電話: [PHONE_NUMBER] 日期: [DATE] 預約時間: 16:00 指定/不指定: 指定 設計師: 理髮師…" at bounding box center [527, 300] width 1054 height 600
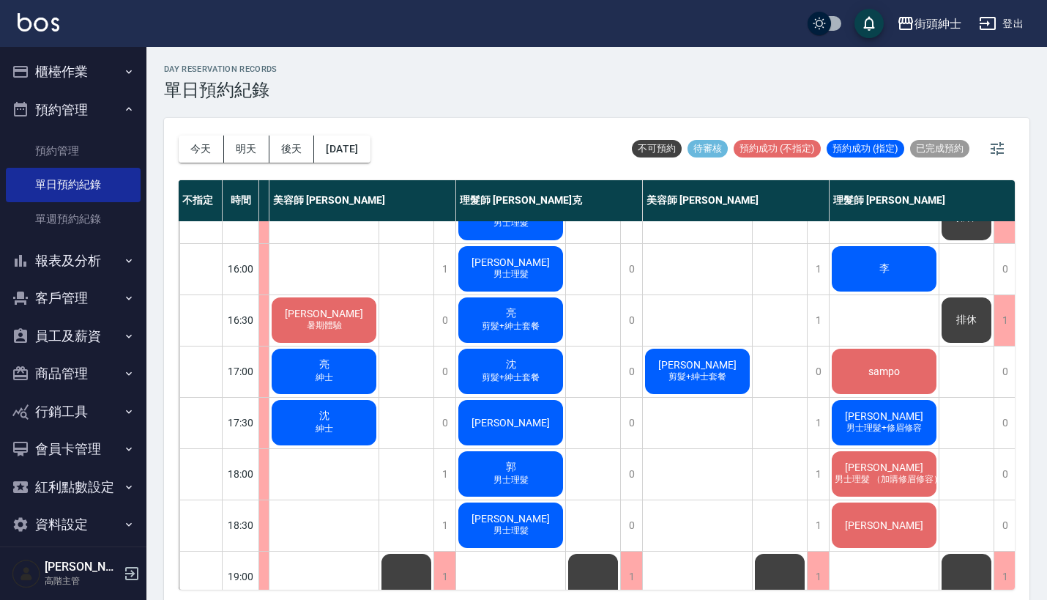
scroll to position [510, 122]
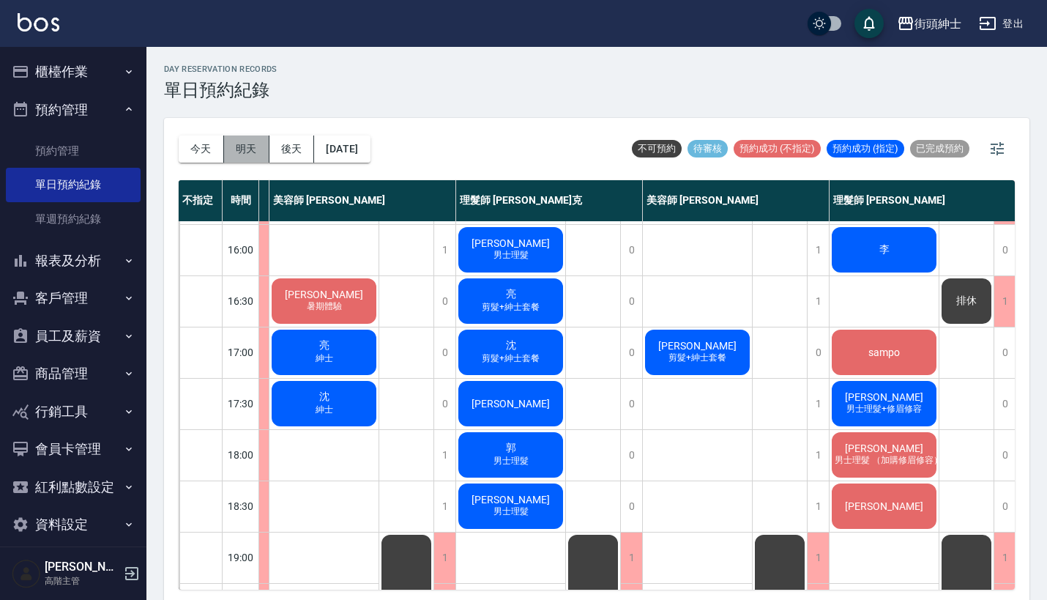
click at [255, 154] on button "明天" at bounding box center [246, 148] width 45 height 27
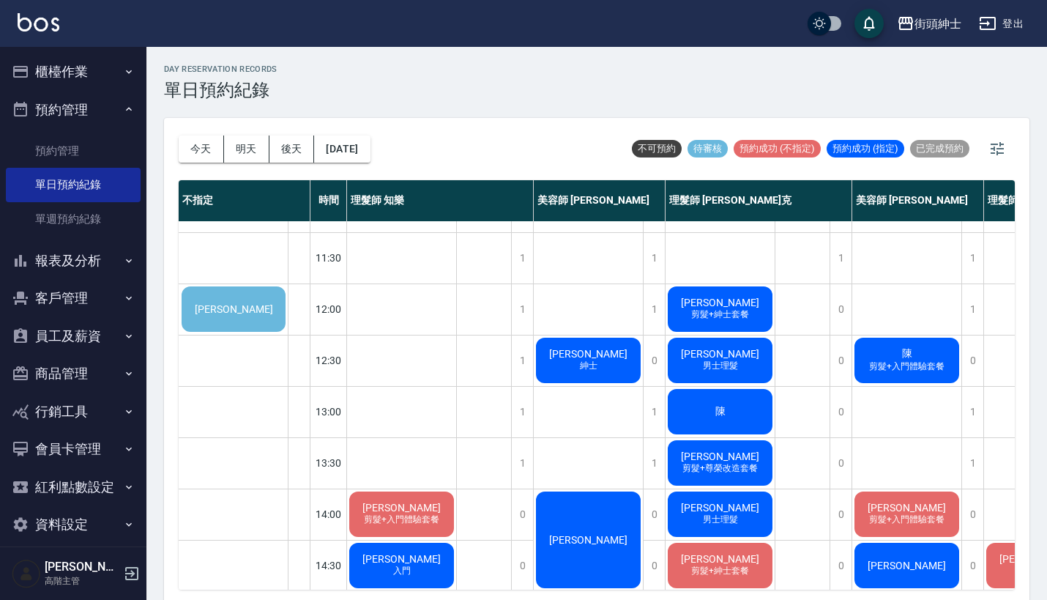
scroll to position [40, 0]
click at [234, 296] on div "[PERSON_NAME]" at bounding box center [233, 309] width 108 height 50
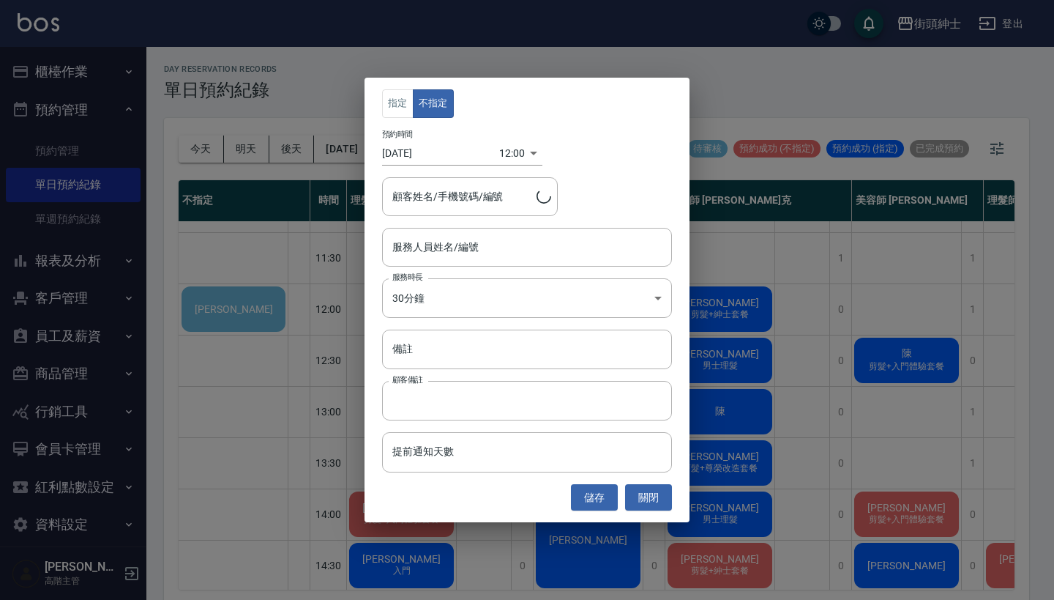
type input "蔡立群/0988583973"
click at [511, 248] on input "服務人員姓名/編號" at bounding box center [527, 247] width 277 height 26
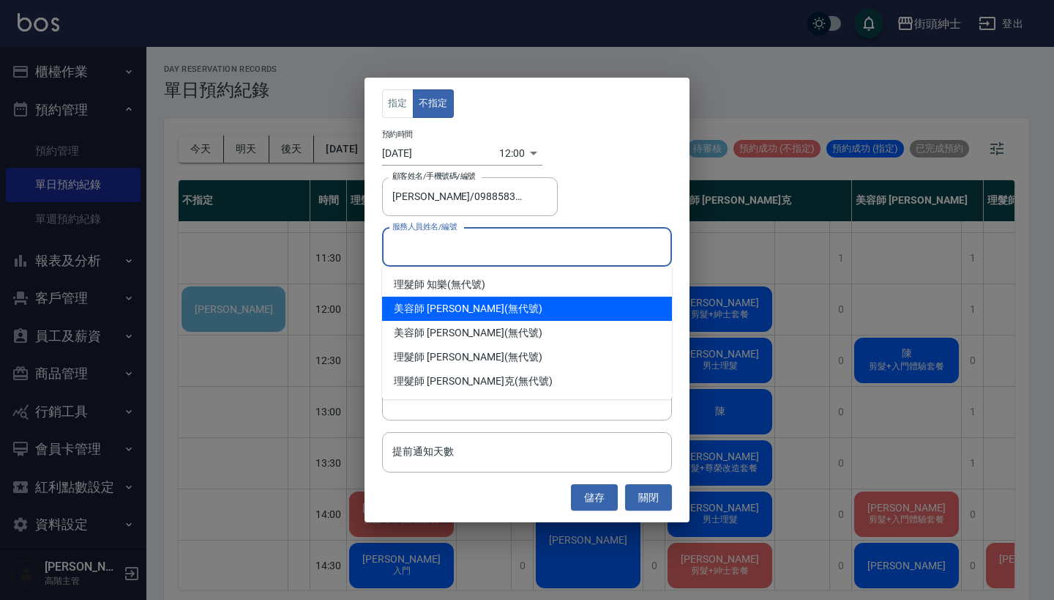
click at [518, 290] on div "理髮師 知樂 (無代號)" at bounding box center [527, 284] width 290 height 24
type input "理髮師 知樂(無代號)"
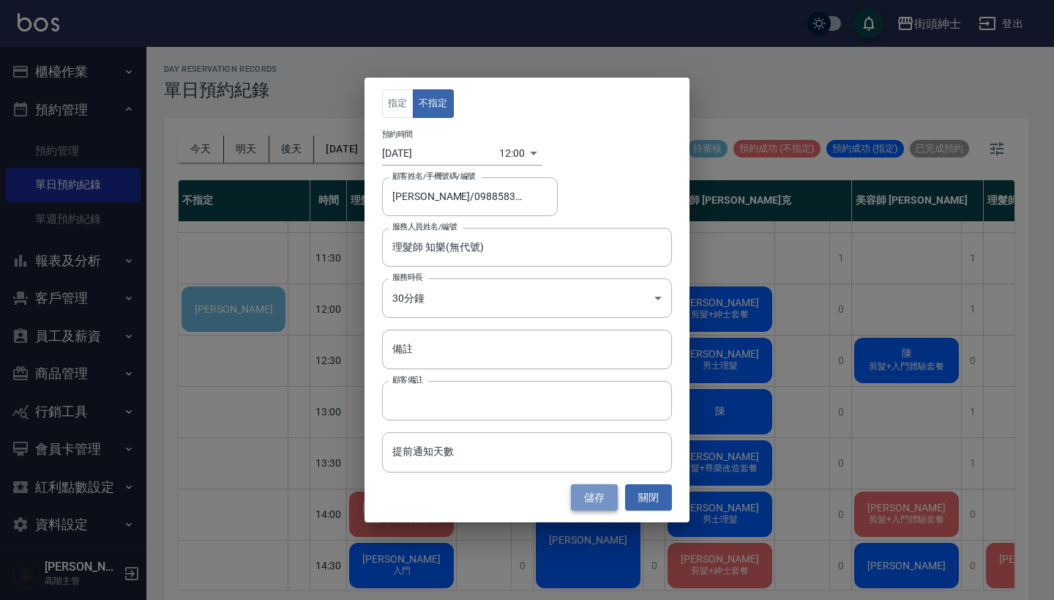
click at [594, 495] on button "儲存" at bounding box center [594, 497] width 47 height 27
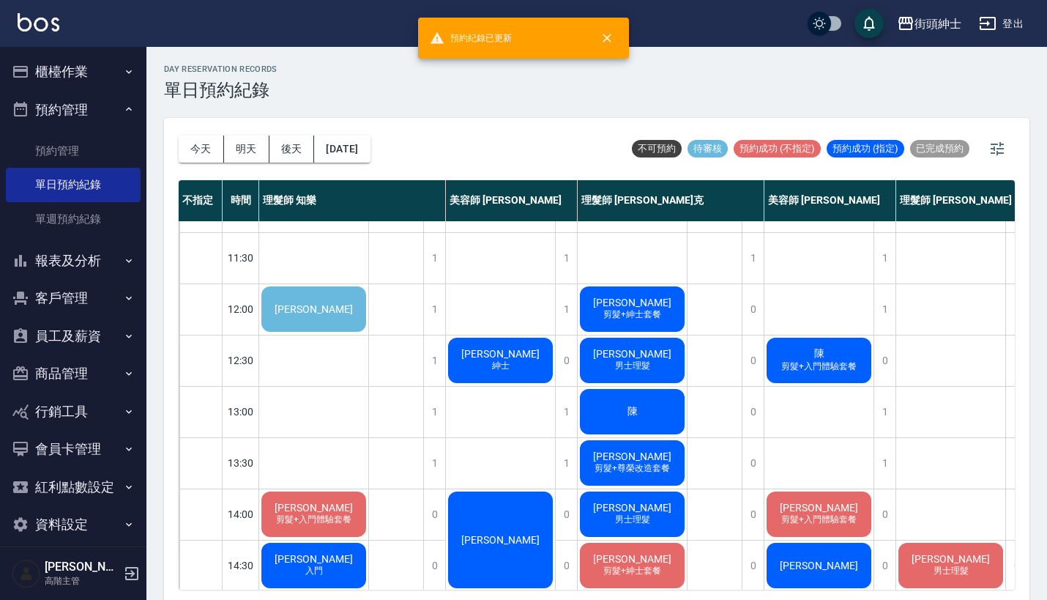
click at [286, 313] on div "[PERSON_NAME]" at bounding box center [313, 309] width 109 height 50
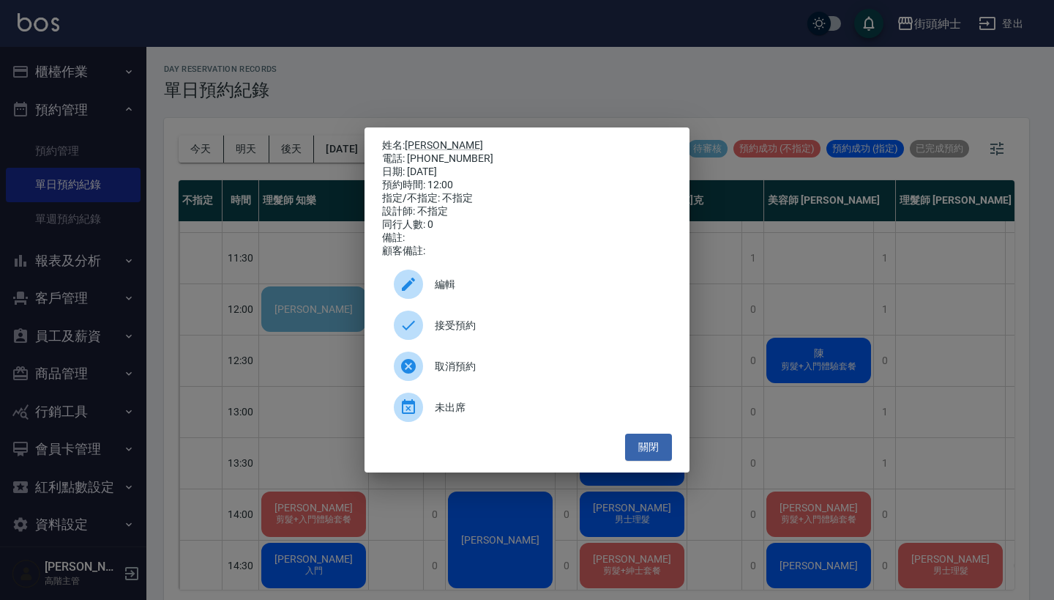
click at [458, 333] on span "接受預約" at bounding box center [547, 325] width 225 height 15
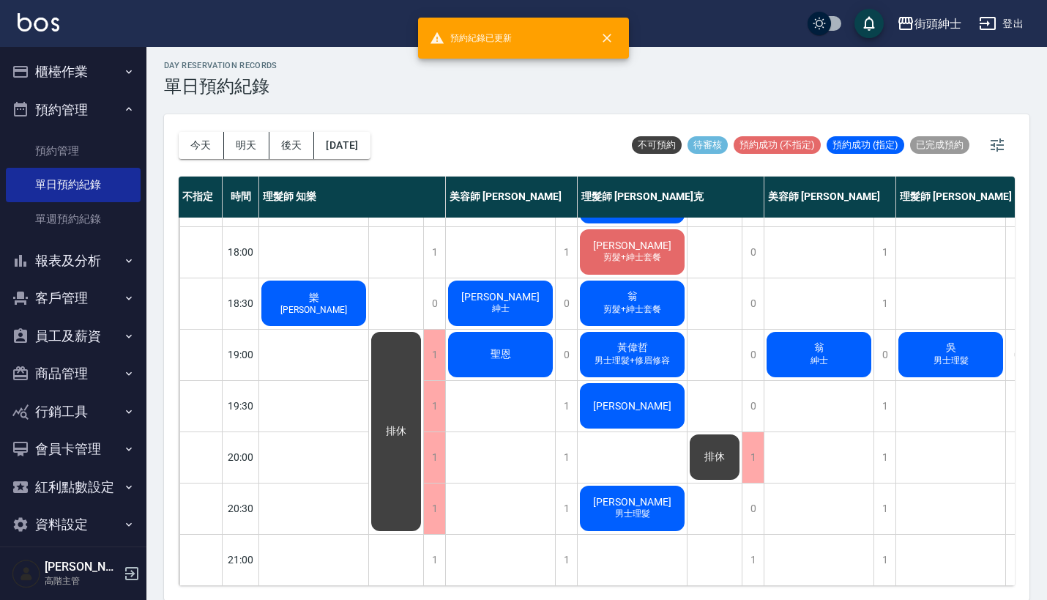
scroll to position [720, 0]
click at [286, 143] on button "後天" at bounding box center [291, 145] width 45 height 27
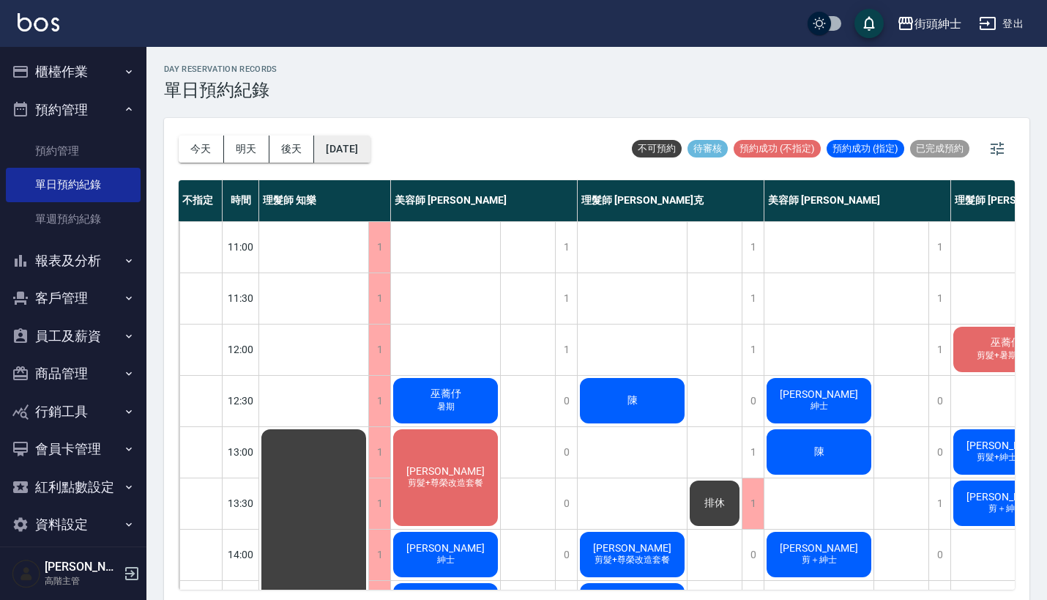
click at [370, 153] on button "2025/09/20" at bounding box center [342, 148] width 56 height 27
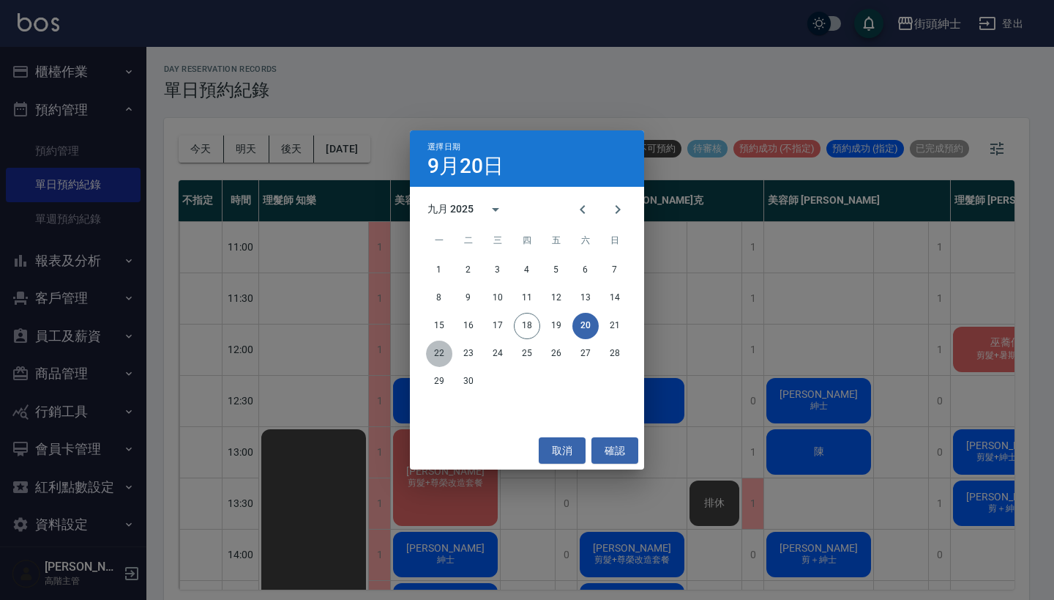
click at [449, 346] on button "22" at bounding box center [439, 353] width 26 height 26
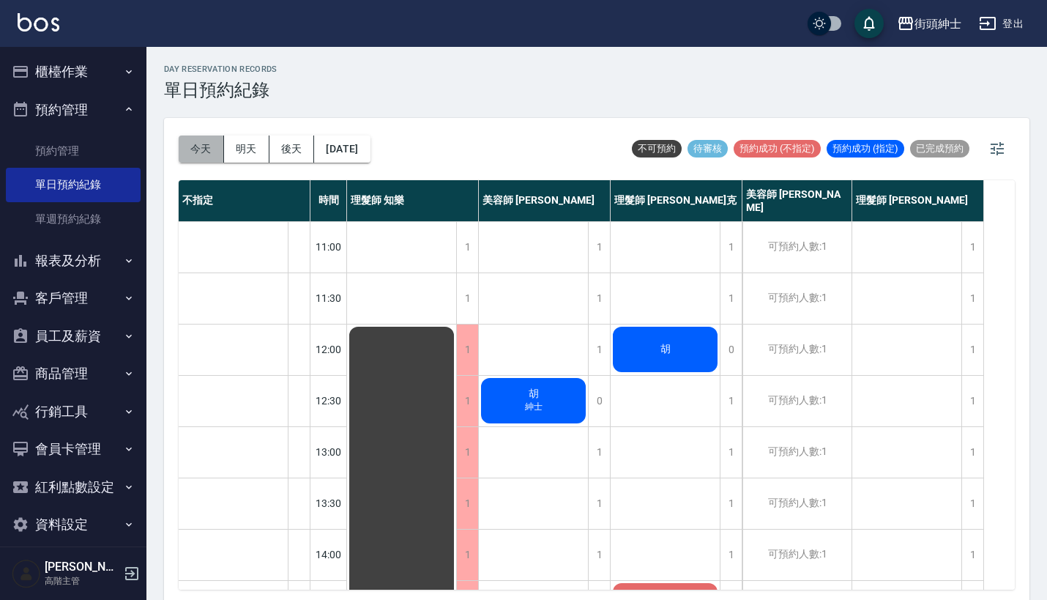
click at [199, 139] on button "今天" at bounding box center [201, 148] width 45 height 27
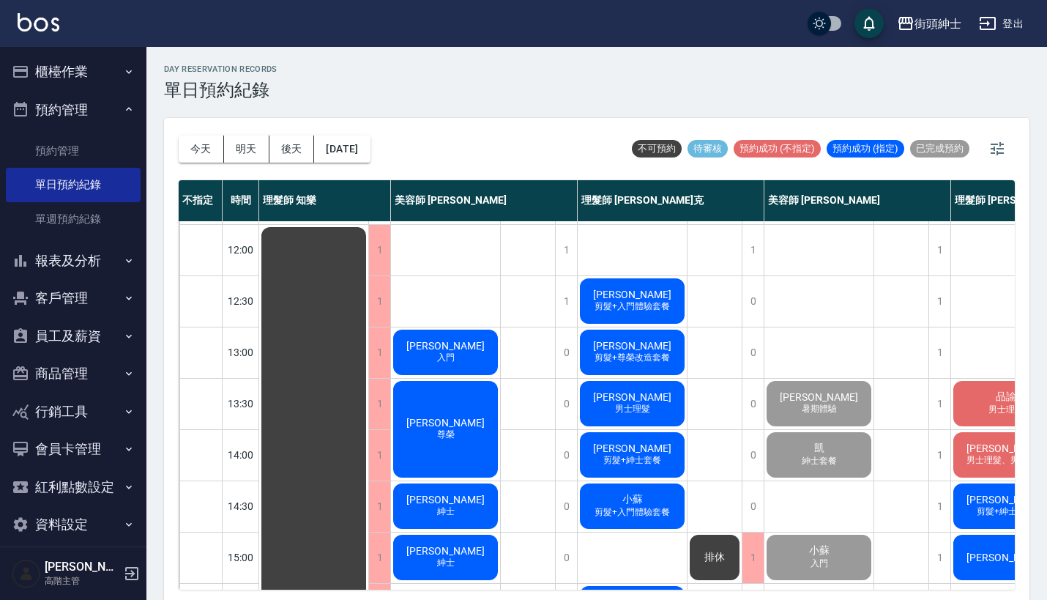
scroll to position [127, 0]
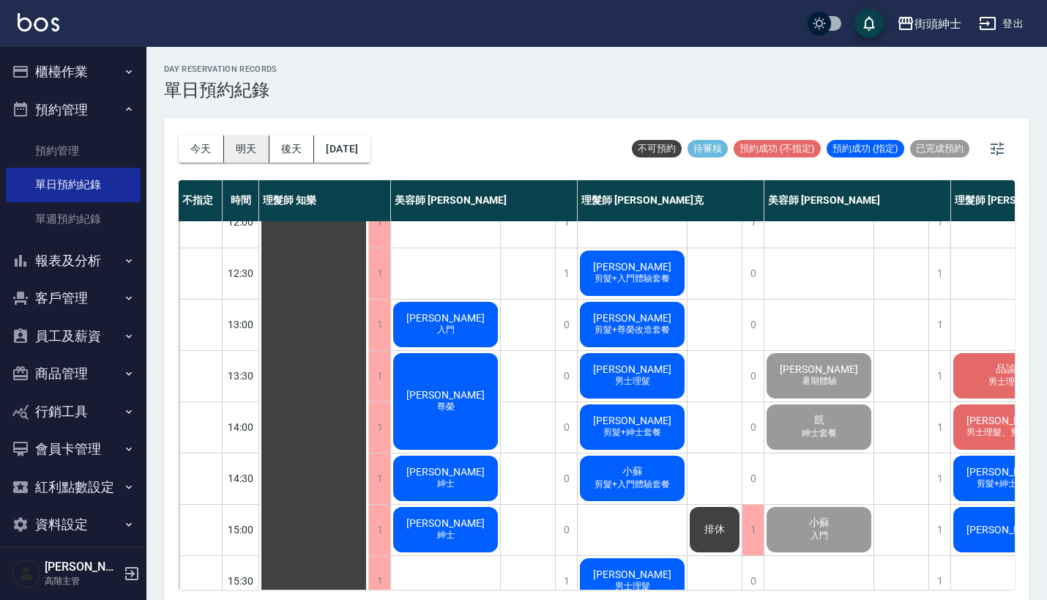
click at [245, 143] on button "明天" at bounding box center [246, 148] width 45 height 27
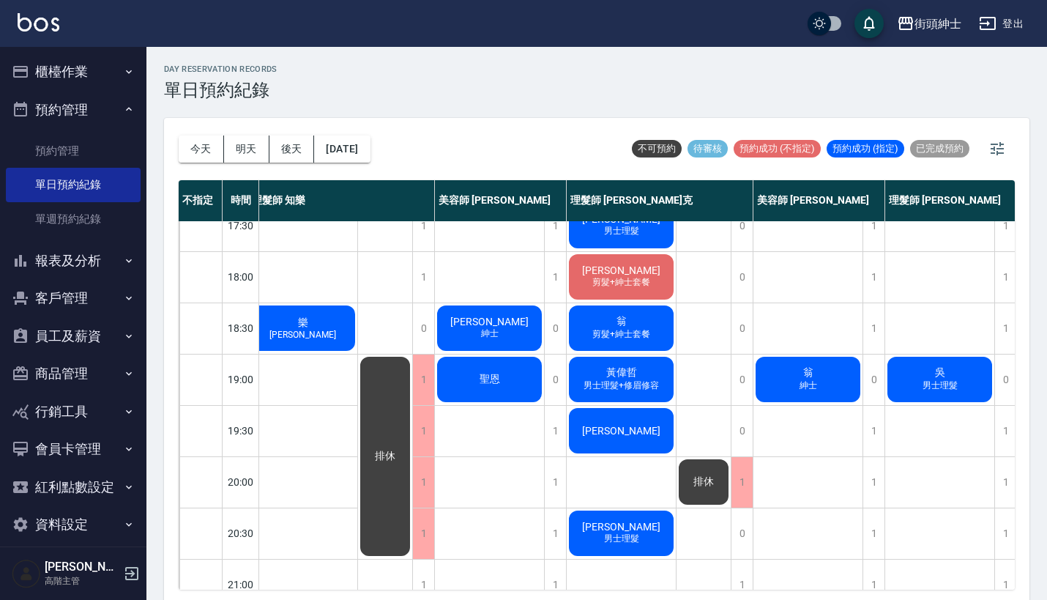
scroll to position [687, 10]
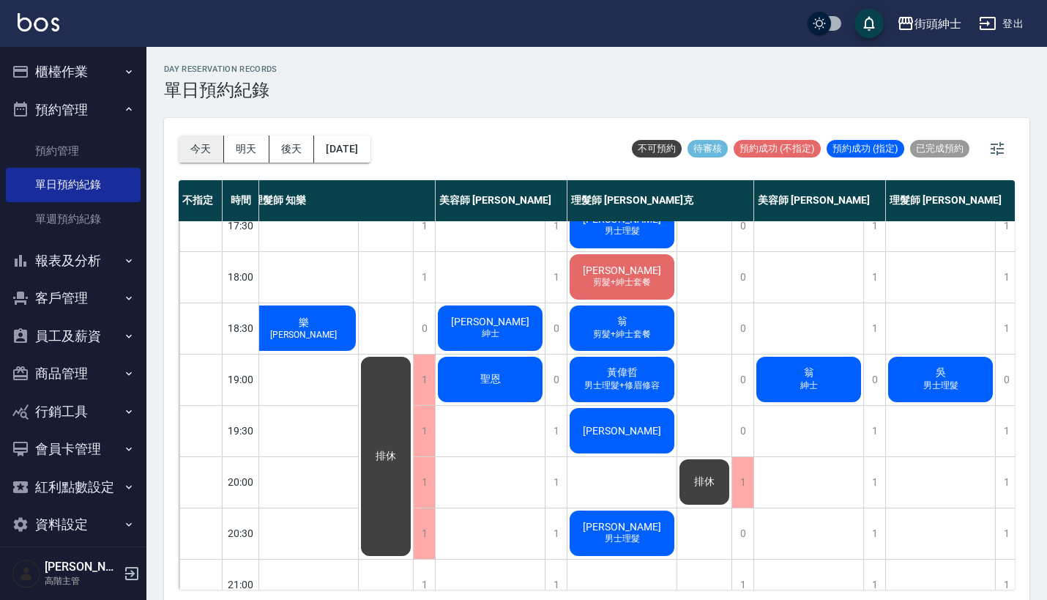
click at [200, 151] on button "今天" at bounding box center [201, 148] width 45 height 27
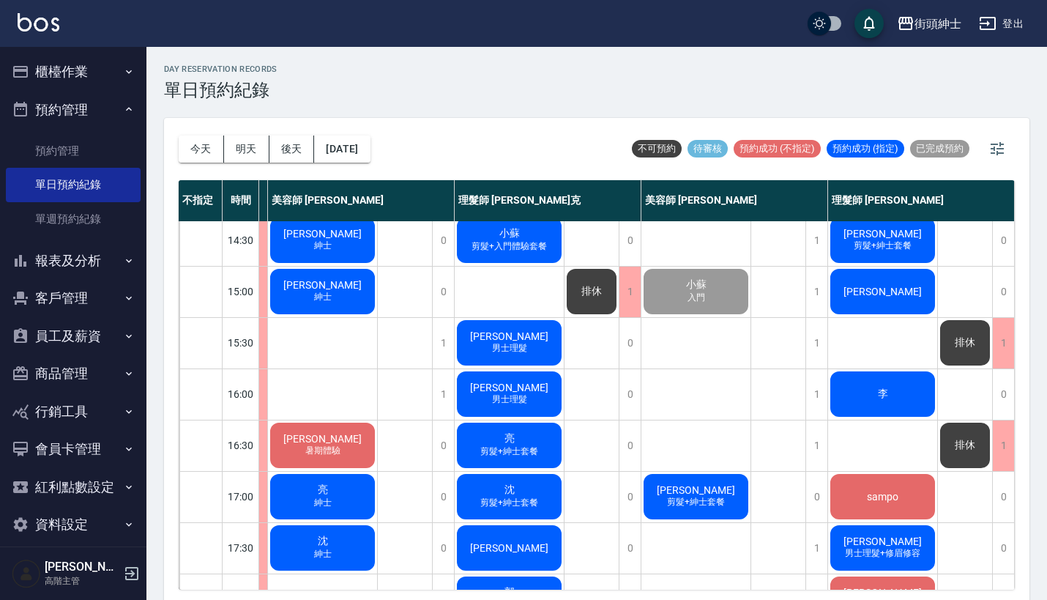
scroll to position [366, 128]
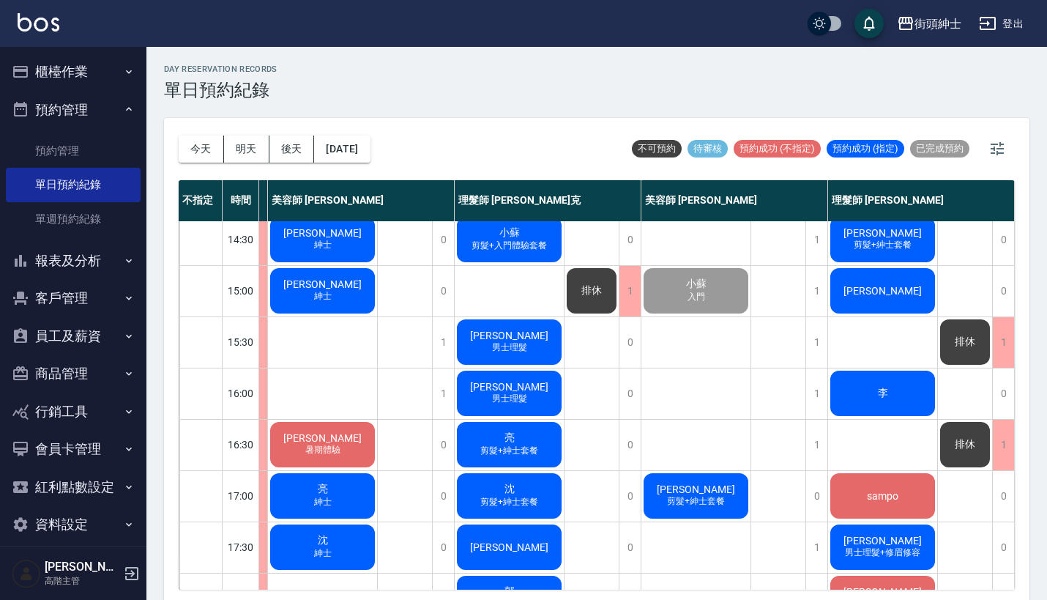
click at [856, 387] on div "李" at bounding box center [882, 393] width 109 height 50
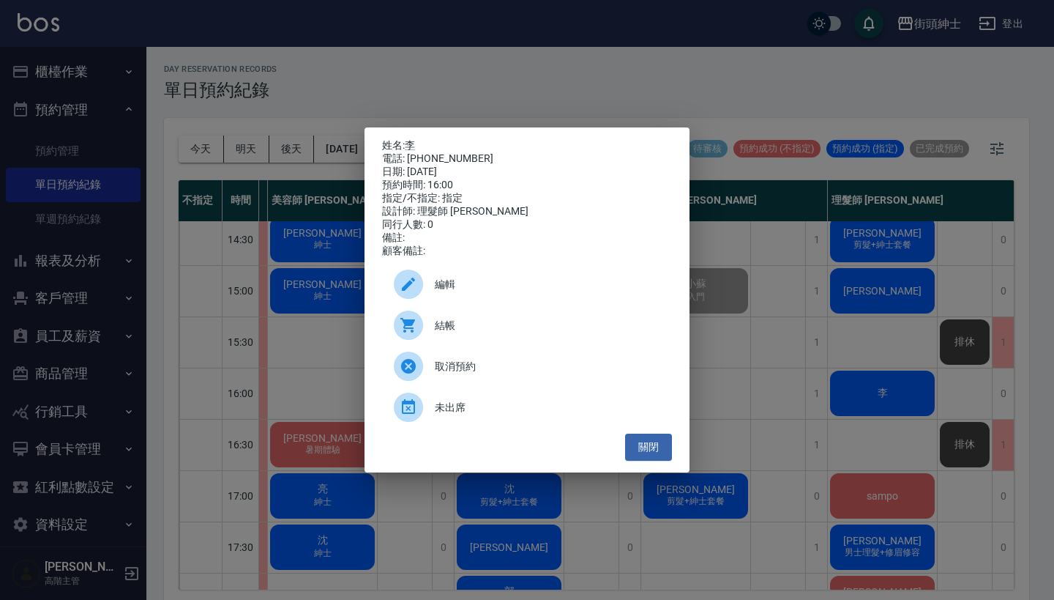
click at [605, 89] on div "姓名: 李 電話: 0912141286 日期: 2025/09/18 預約時間: 16:00 指定/不指定: 指定 設計師: 理髮師 eric 同行人數: …" at bounding box center [527, 300] width 1054 height 600
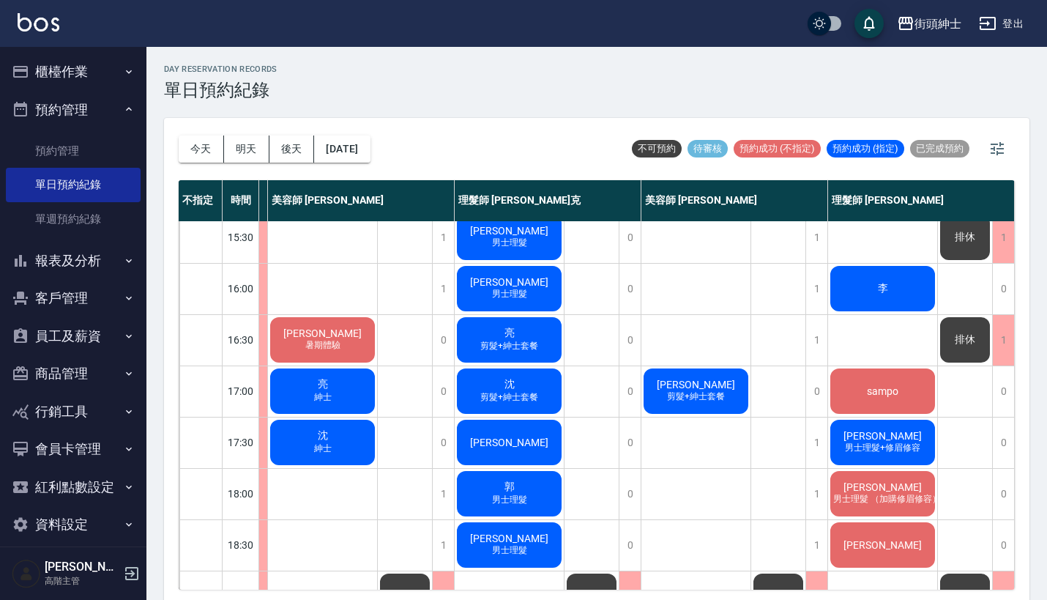
scroll to position [468, 130]
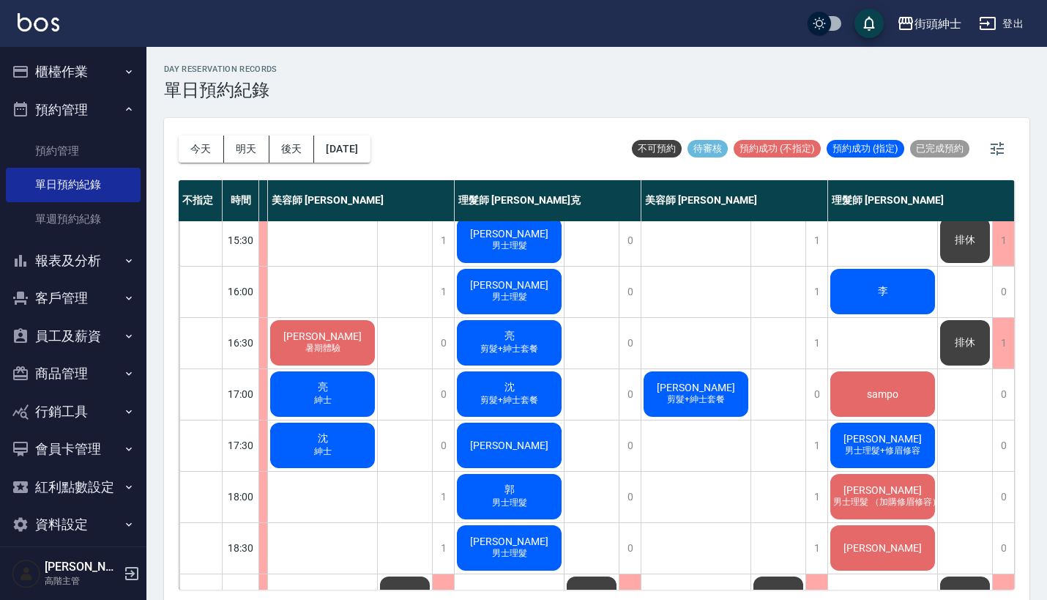
click at [961, 346] on span "排休" at bounding box center [965, 342] width 26 height 13
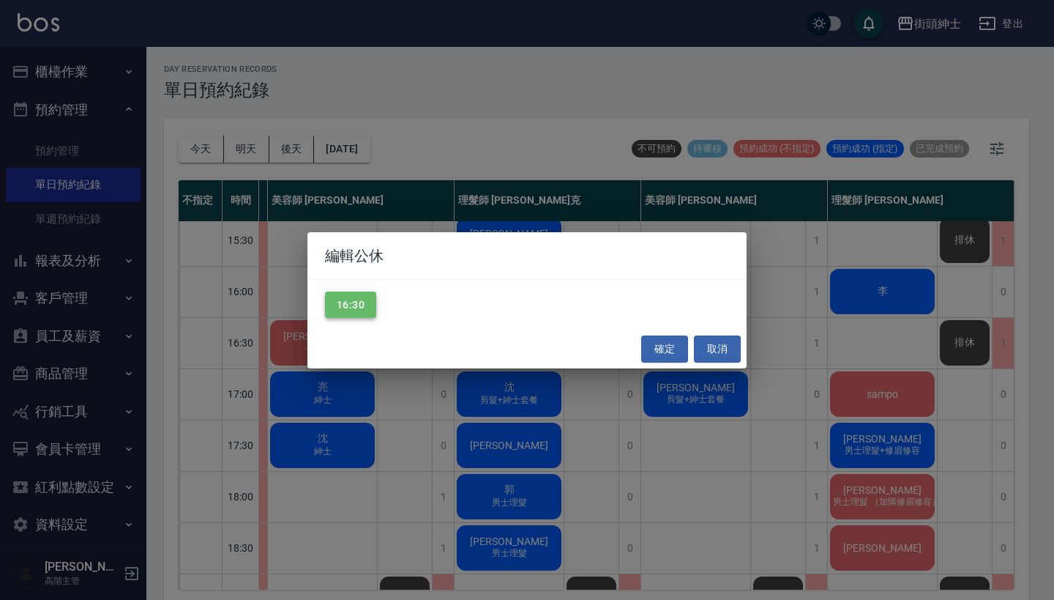
click at [364, 307] on button "16:30" at bounding box center [350, 304] width 51 height 27
click at [651, 346] on button "確定" at bounding box center [664, 348] width 47 height 27
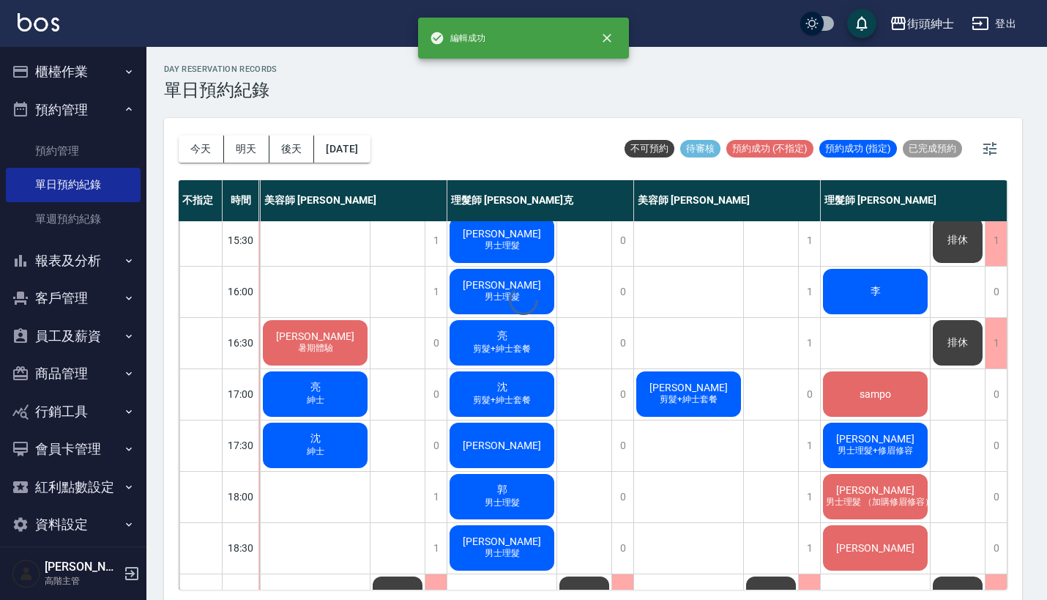
scroll to position [468, 123]
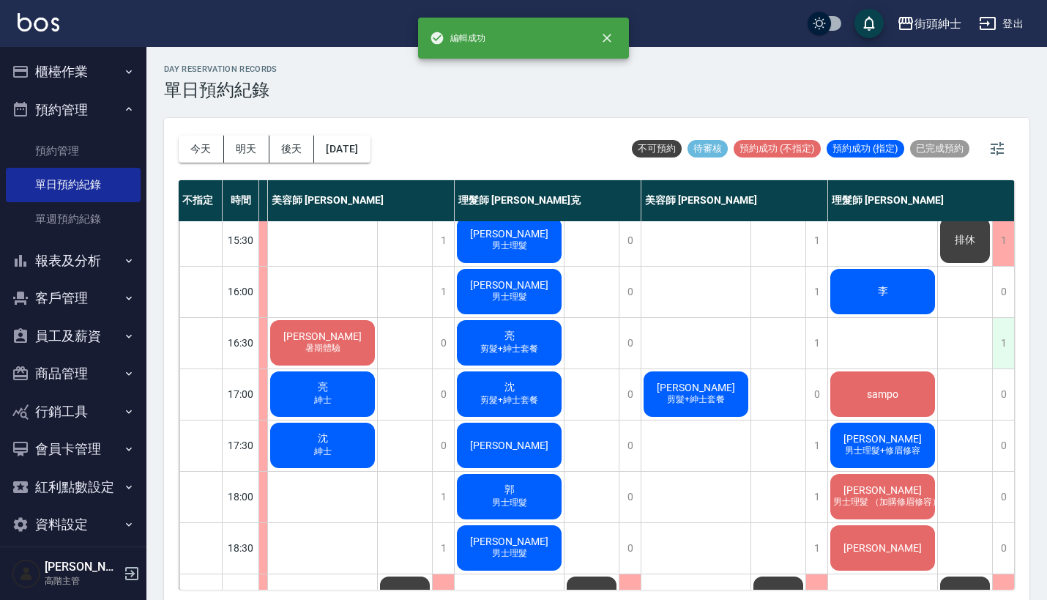
click at [997, 339] on div "1" at bounding box center [1003, 343] width 22 height 51
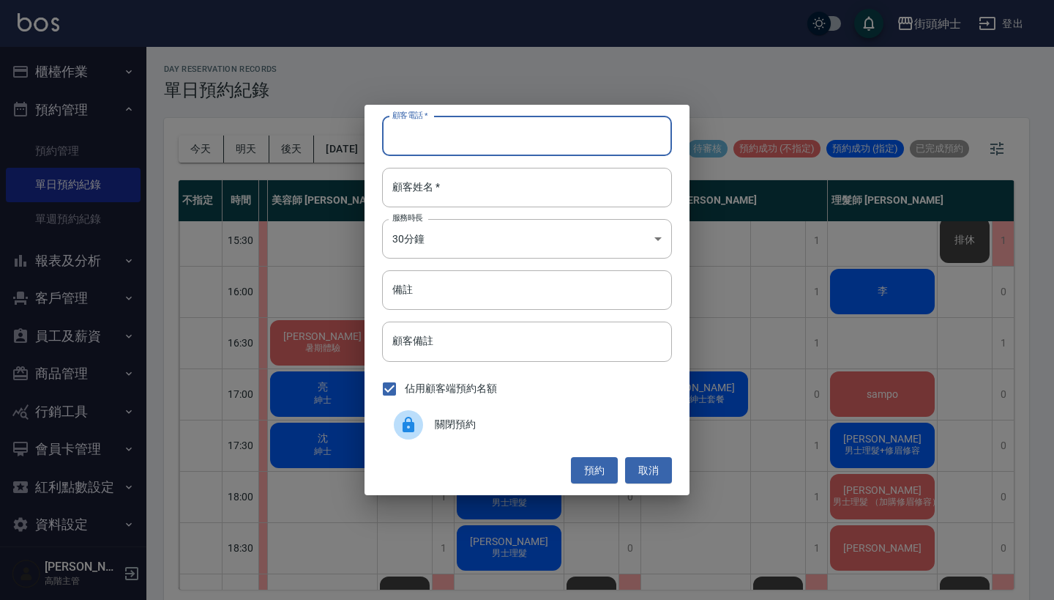
type input "ㄒ"
paste input "馬汀 電話：0925968999"
type input "馬汀 電話：0925968999"
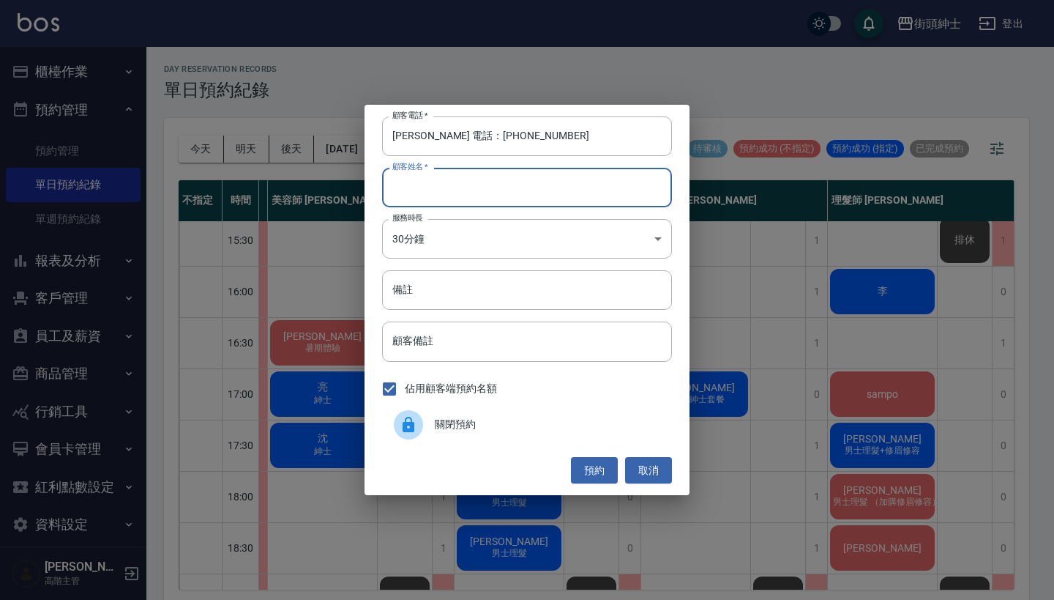
paste input "馬汀 電話：0925968999"
type input "馬汀 電話：0925968999"
drag, startPoint x: 446, startPoint y: 138, endPoint x: 351, endPoint y: 131, distance: 94.7
click at [351, 131] on div "顧客電話   * 馬汀 電話：0925968999 顧客電話   * 顧客姓名   * 馬汀 電話：0925968999 顧客姓名   * 服務時長 30分鐘…" at bounding box center [527, 300] width 1054 height 600
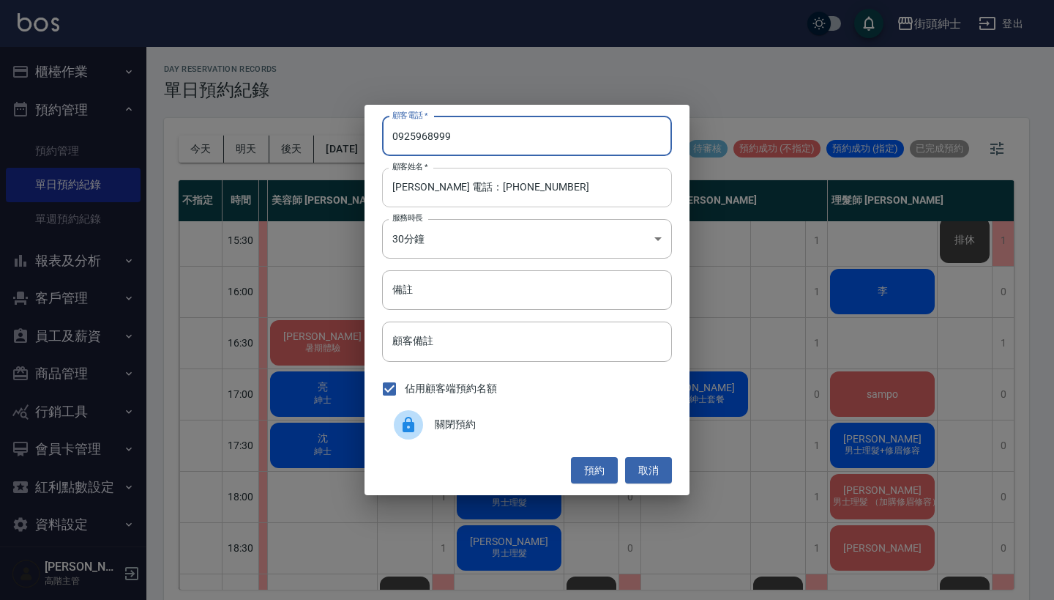
type input "0925968999"
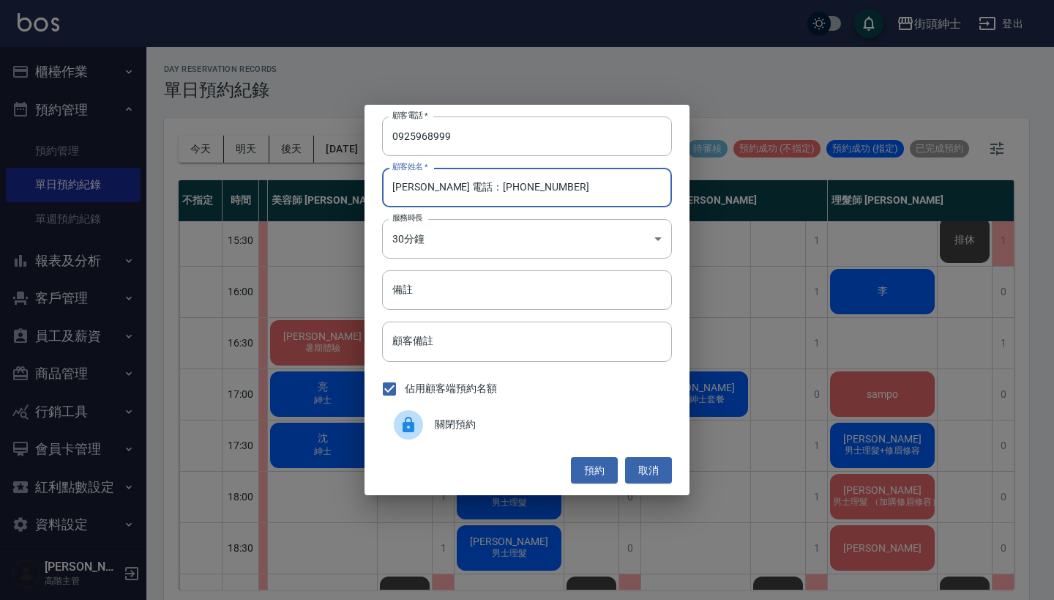
drag, startPoint x: 534, startPoint y: 193, endPoint x: 412, endPoint y: 190, distance: 121.6
click at [412, 190] on input "馬汀 電話：0925968999" at bounding box center [527, 188] width 290 height 40
type input "[PERSON_NAME]"
click at [587, 468] on button "預約" at bounding box center [594, 470] width 47 height 27
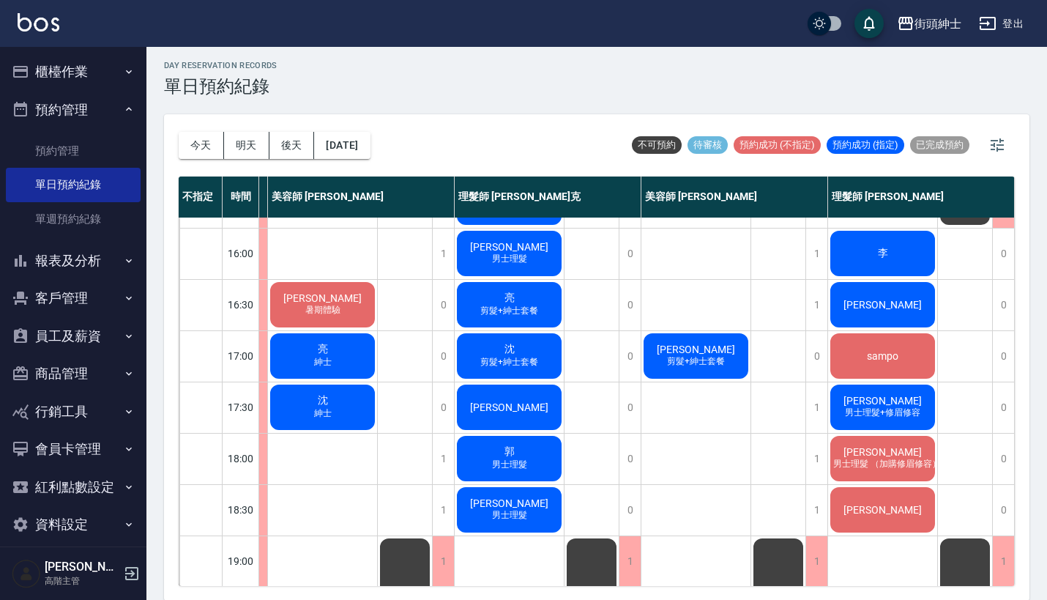
scroll to position [504, 130]
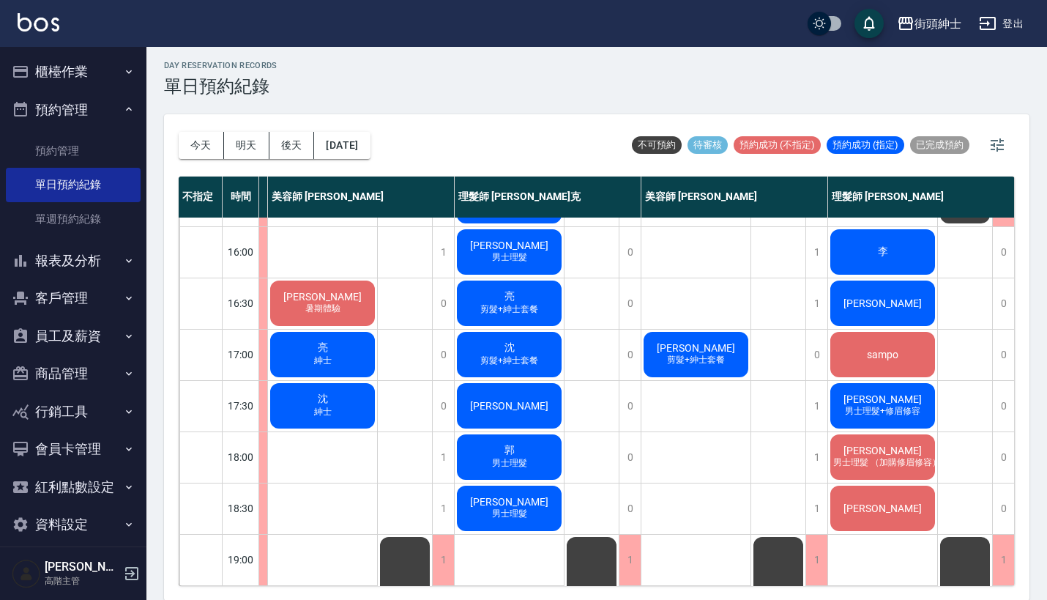
click at [892, 259] on div "李" at bounding box center [882, 252] width 109 height 50
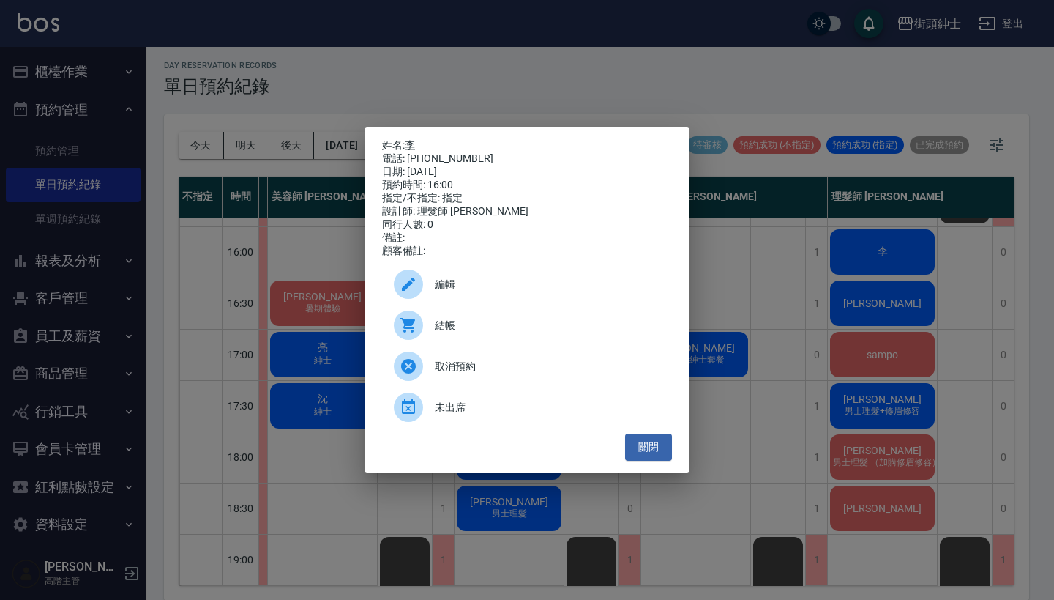
click at [967, 290] on div "姓名: 李 電話: 0912141286 日期: 2025/09/18 預約時間: 16:00 指定/不指定: 指定 設計師: 理髮師 eric 同行人數: …" at bounding box center [527, 300] width 1054 height 600
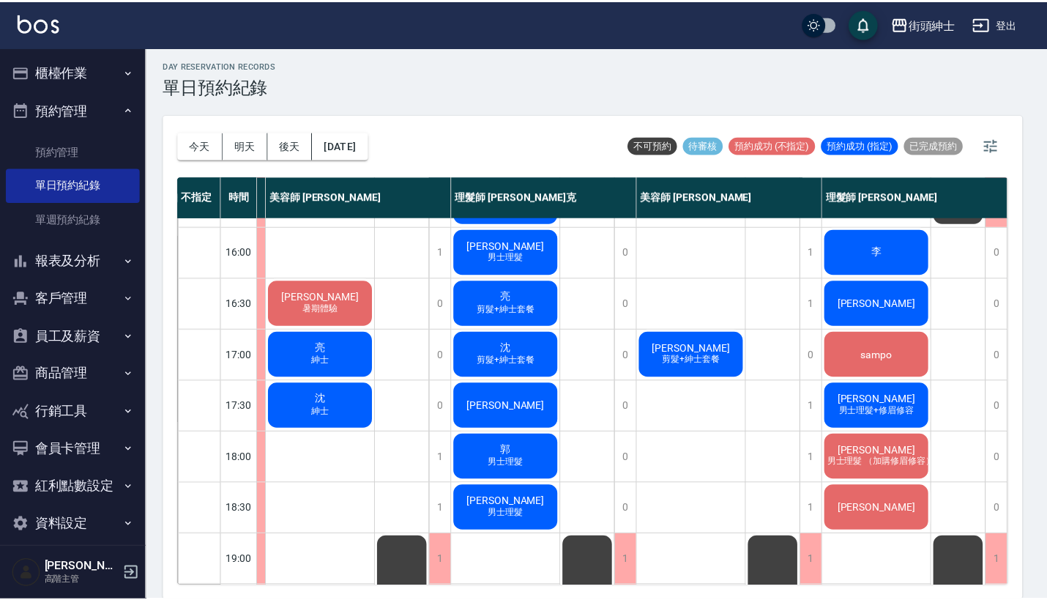
scroll to position [504, 123]
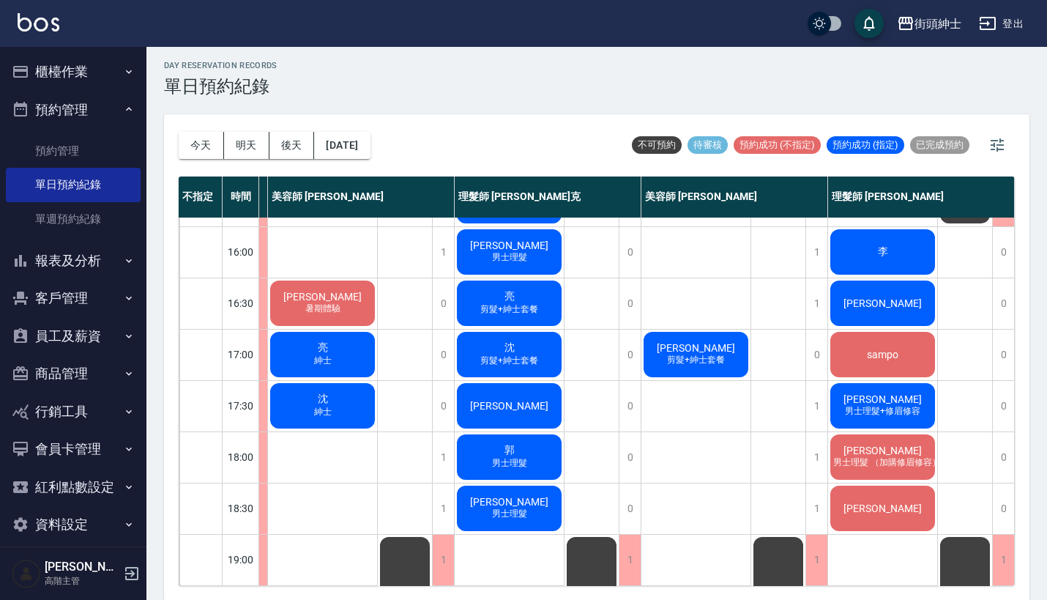
click at [873, 312] on div "[PERSON_NAME]" at bounding box center [882, 303] width 109 height 50
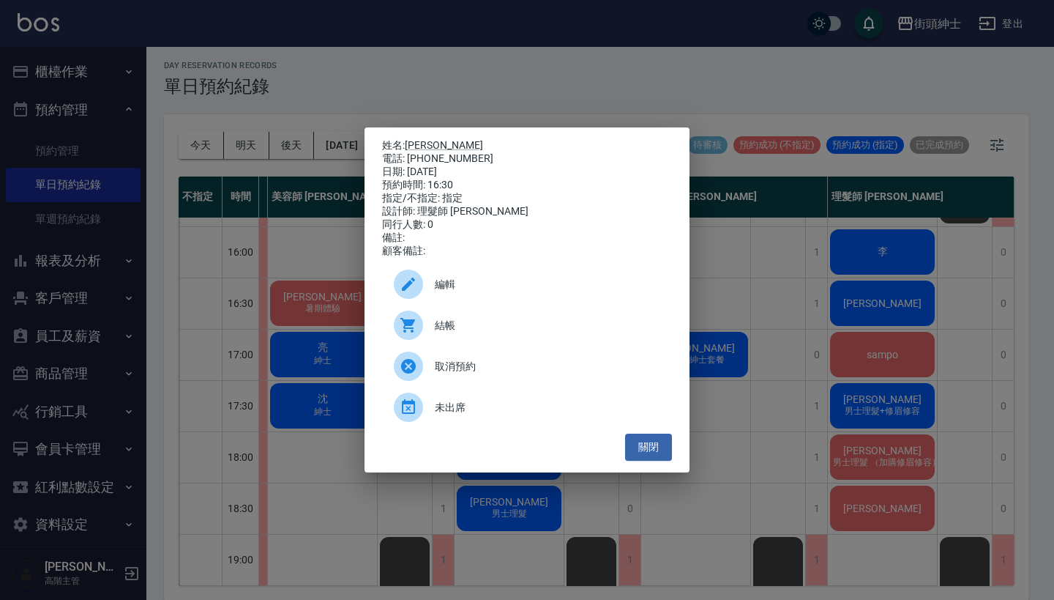
click at [928, 308] on div "姓名: 馬汀 電話: 0925968999 日期: 2025/09/18 預約時間: 16:30 指定/不指定: 指定 設計師: 理髮師 eric 同行人數:…" at bounding box center [527, 300] width 1054 height 600
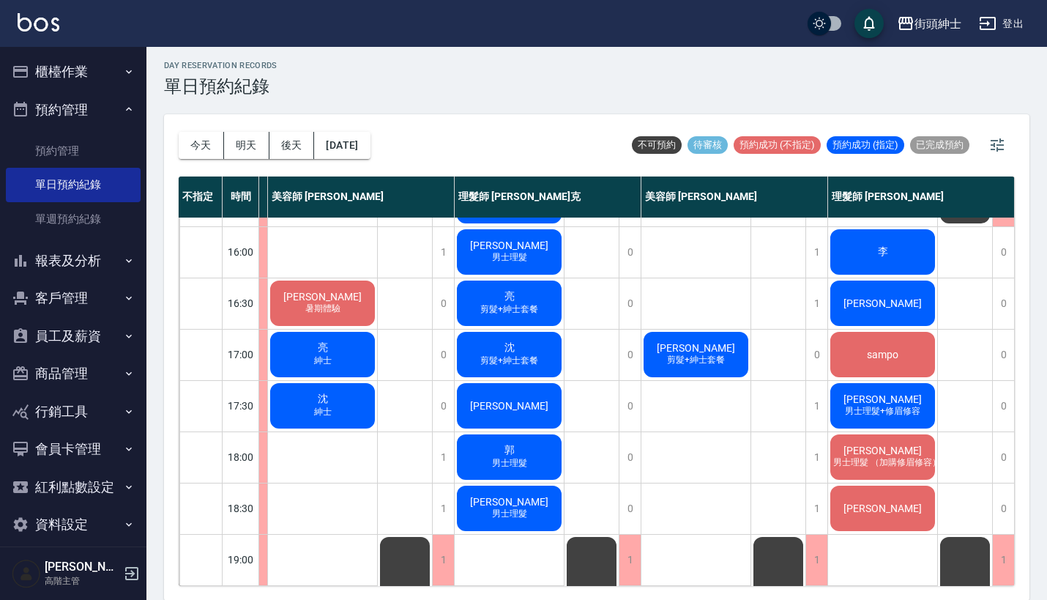
click at [897, 255] on div "李" at bounding box center [882, 252] width 109 height 50
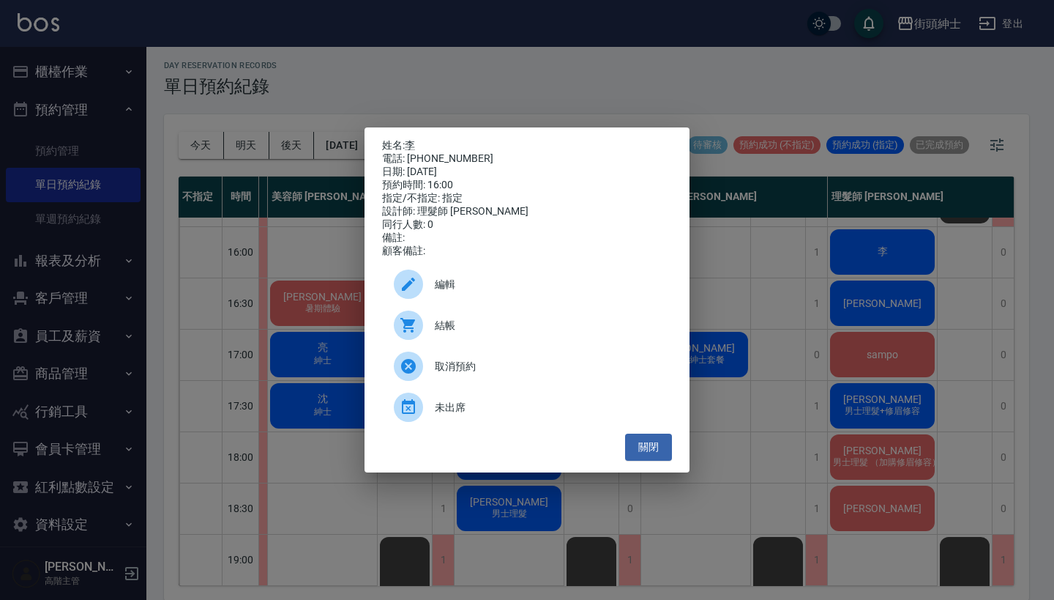
click at [1025, 311] on div "姓名: 李 電話: 0912141286 日期: 2025/09/18 預約時間: 16:00 指定/不指定: 指定 設計師: 理髮師 eric 同行人數: …" at bounding box center [527, 300] width 1054 height 600
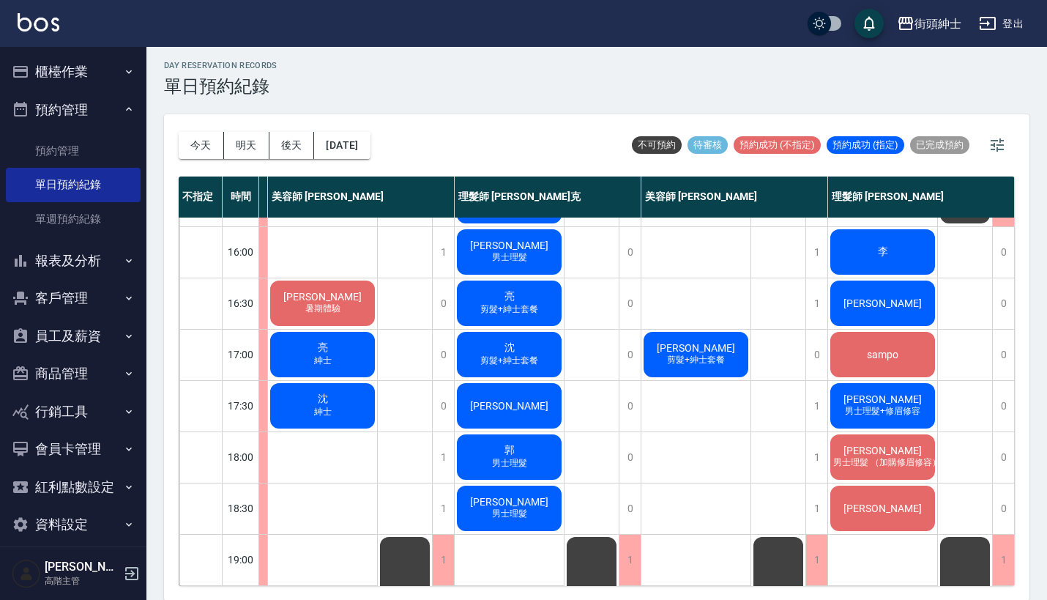
scroll to position [490, 123]
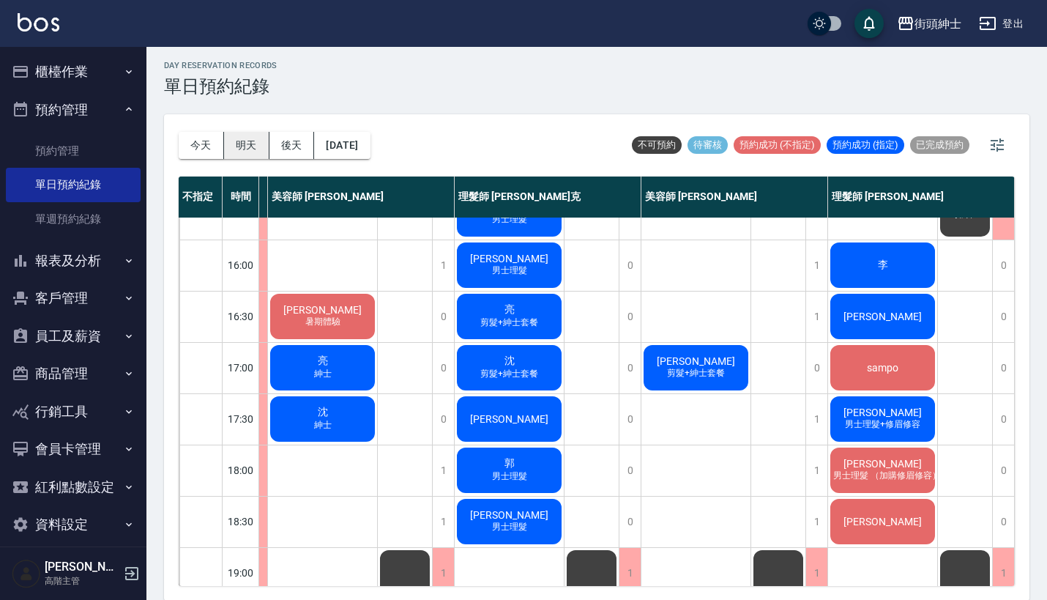
click at [238, 137] on button "明天" at bounding box center [246, 145] width 45 height 27
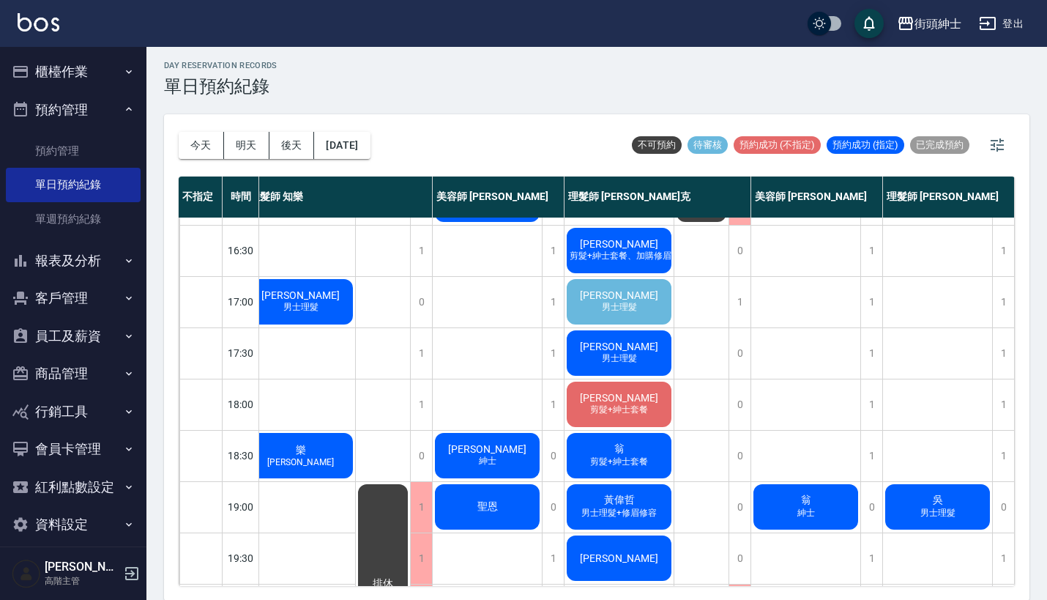
scroll to position [570, 20]
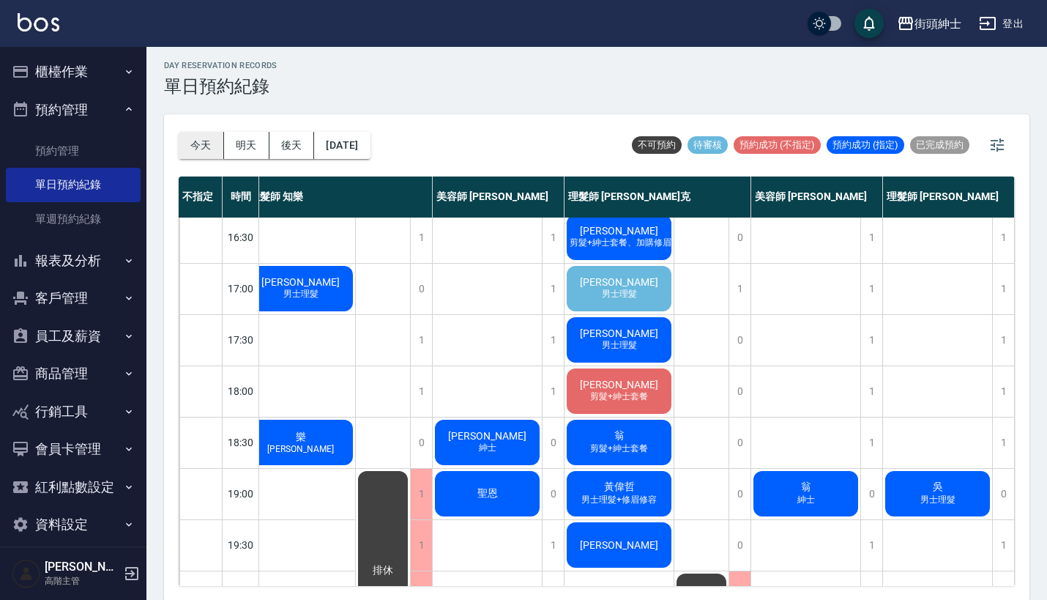
click at [197, 144] on button "今天" at bounding box center [201, 145] width 45 height 27
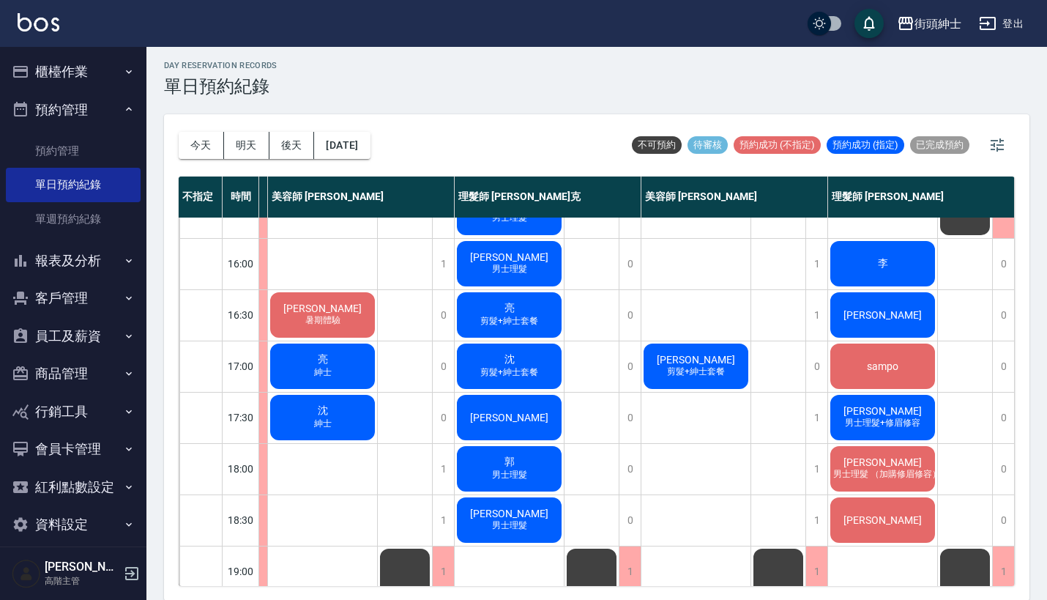
scroll to position [490, 130]
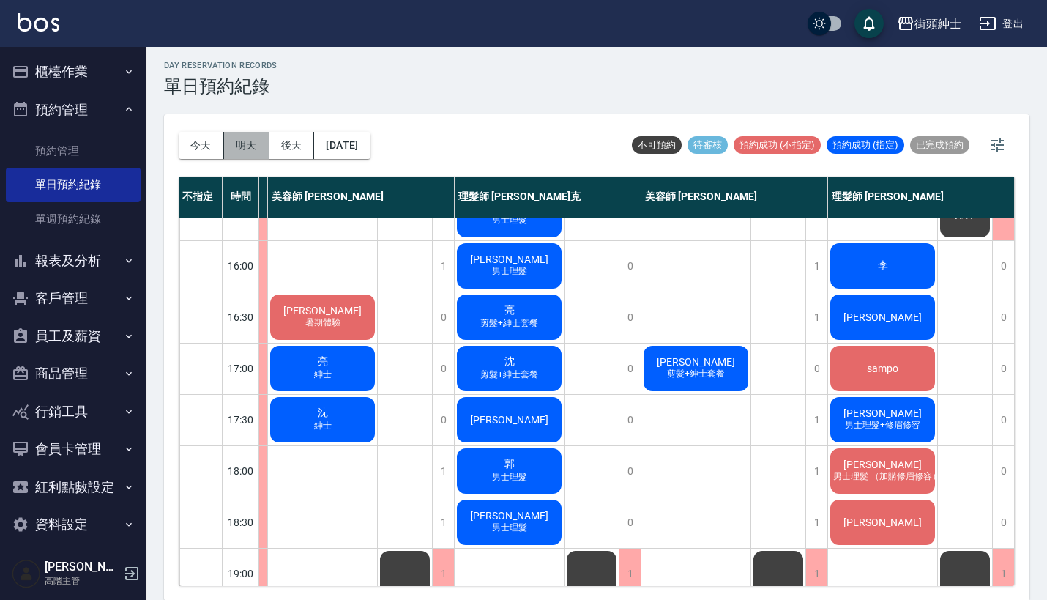
click at [242, 133] on button "明天" at bounding box center [246, 145] width 45 height 27
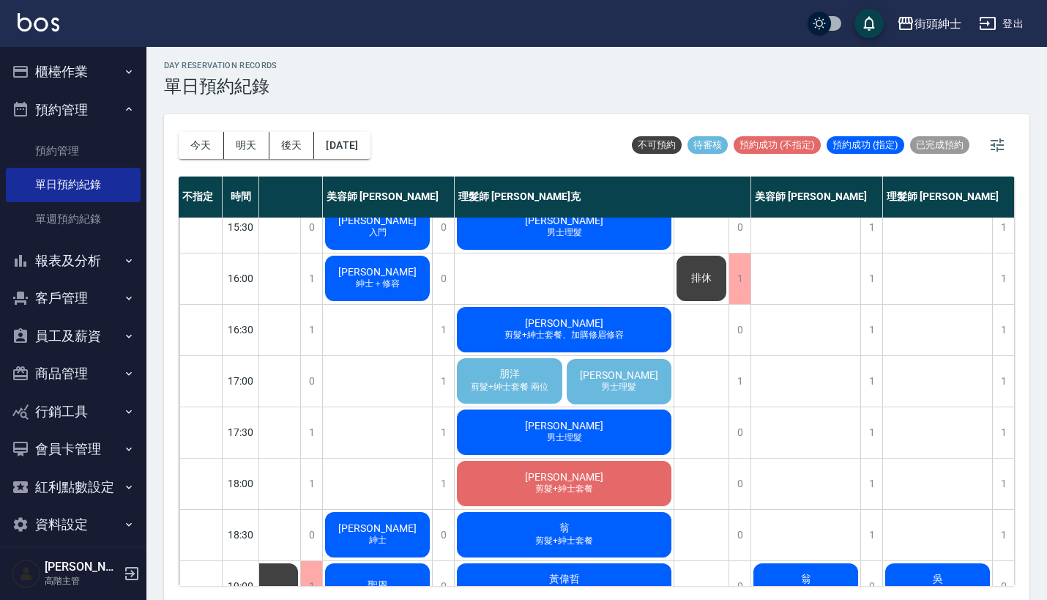
scroll to position [477, 130]
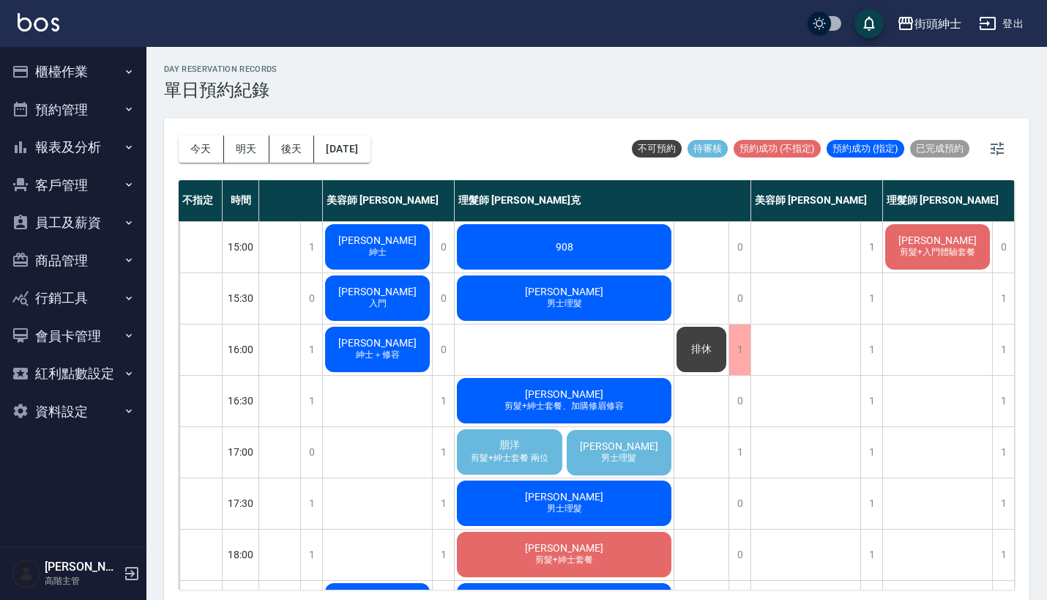
scroll to position [410, 130]
click at [204, 148] on button "今天" at bounding box center [201, 148] width 45 height 27
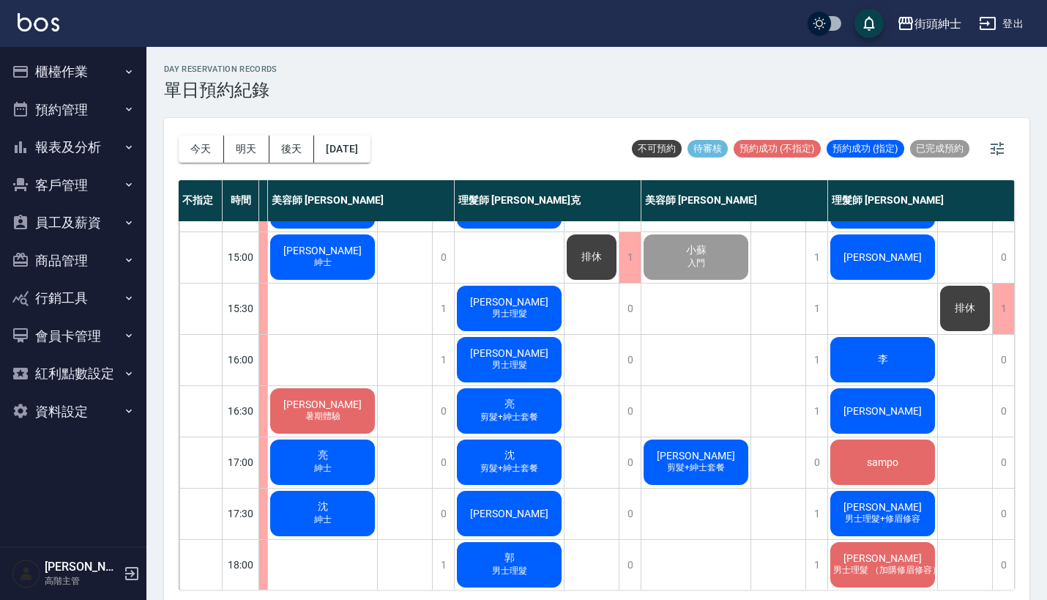
scroll to position [396, 130]
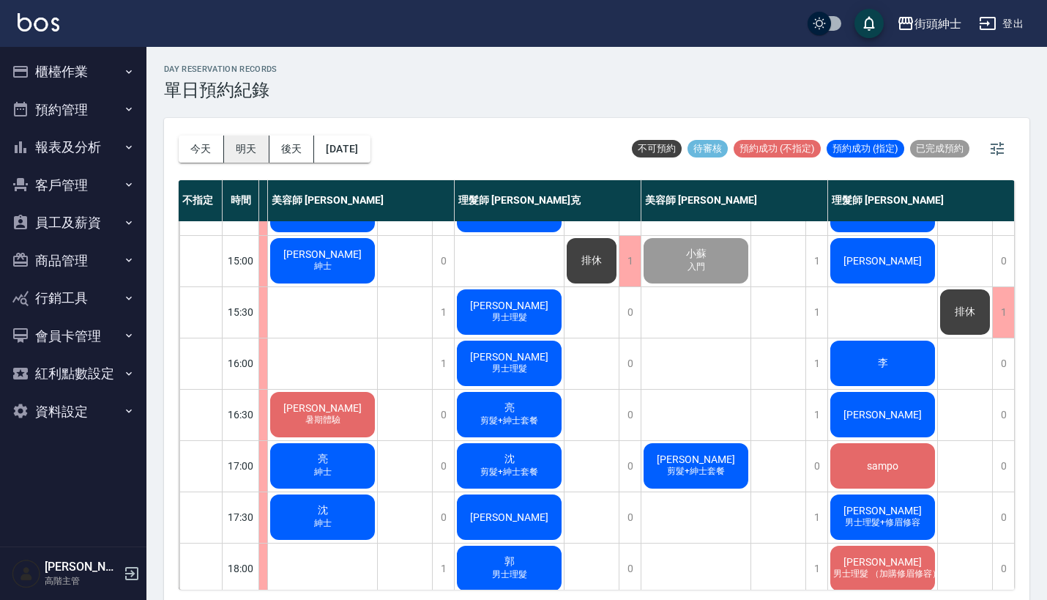
click at [233, 152] on button "明天" at bounding box center [246, 148] width 45 height 27
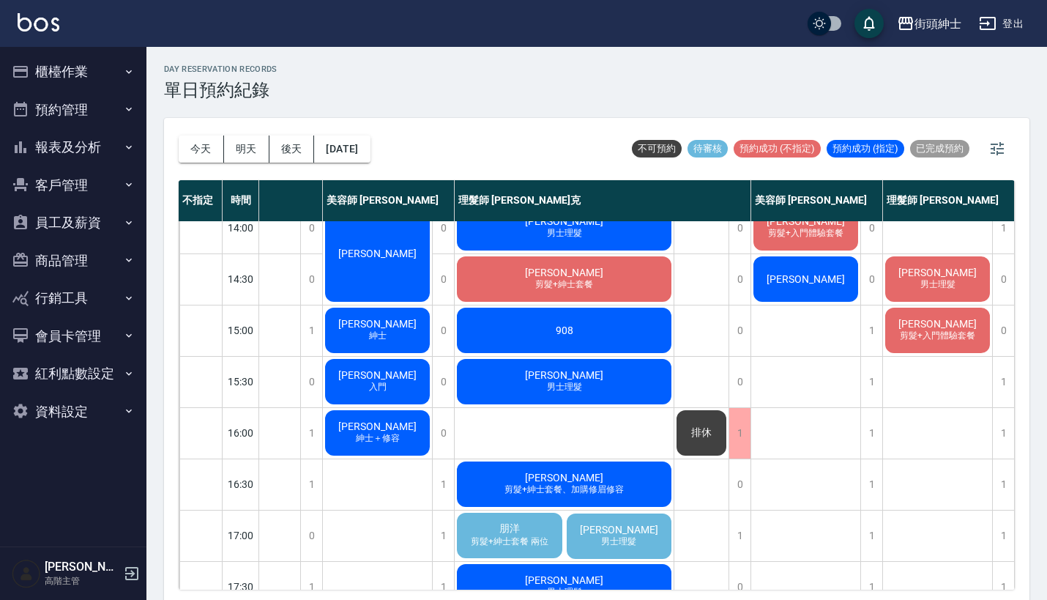
scroll to position [322, 130]
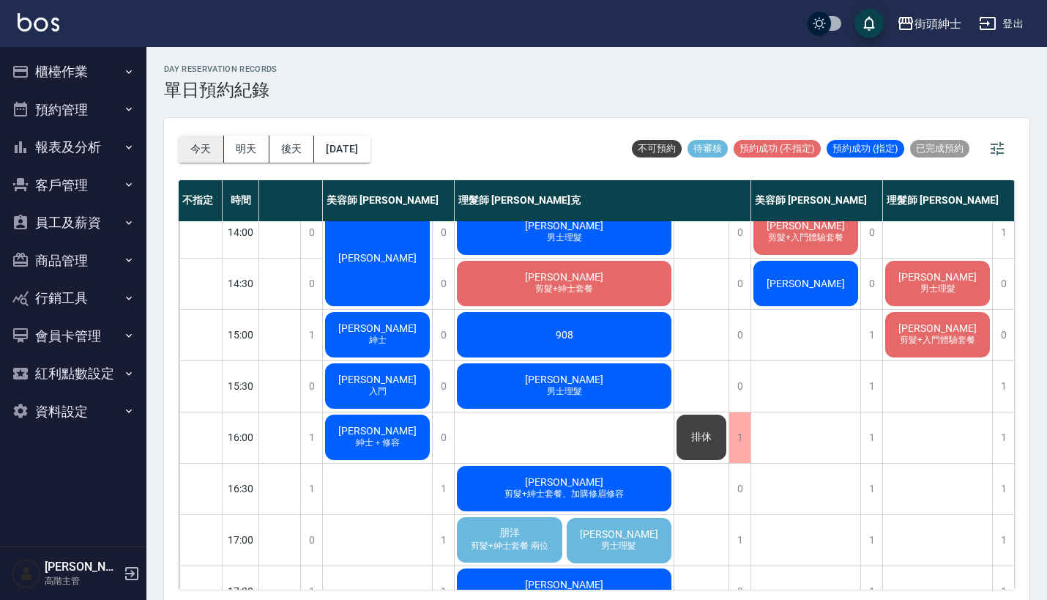
click at [218, 159] on button "今天" at bounding box center [201, 148] width 45 height 27
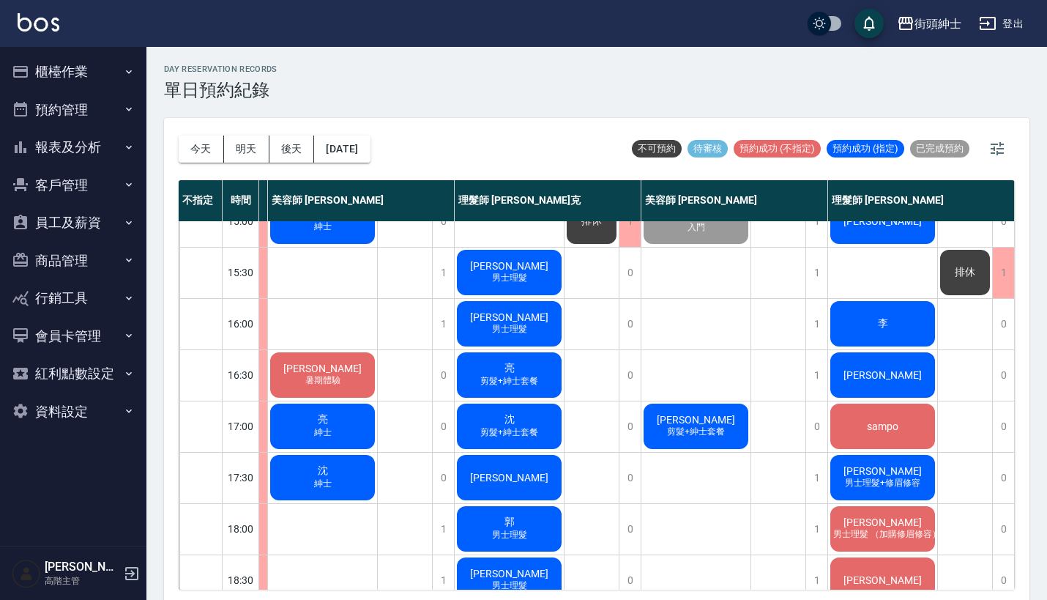
scroll to position [447, 128]
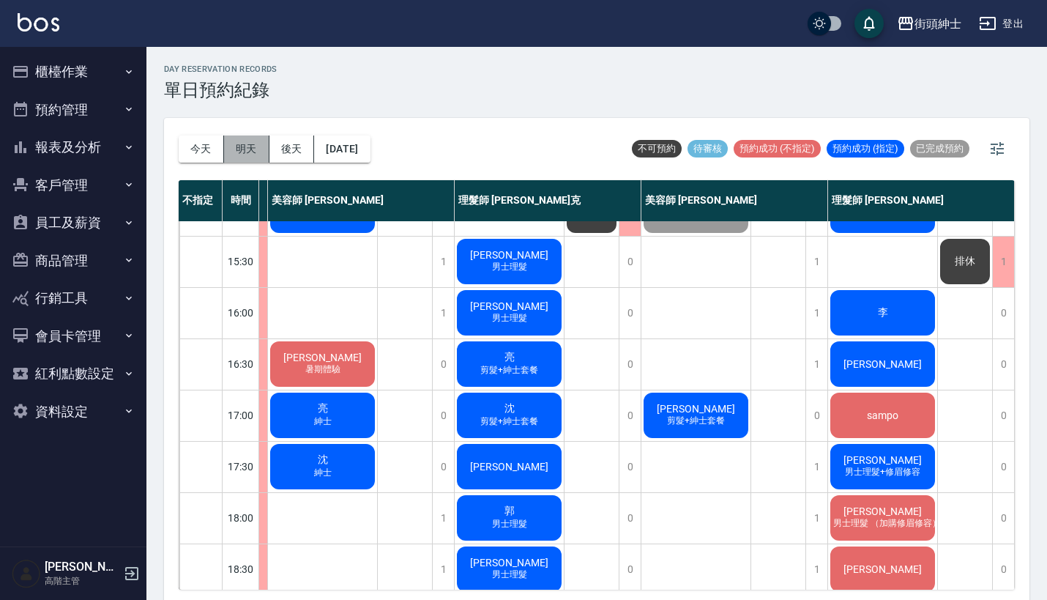
click at [258, 147] on button "明天" at bounding box center [246, 148] width 45 height 27
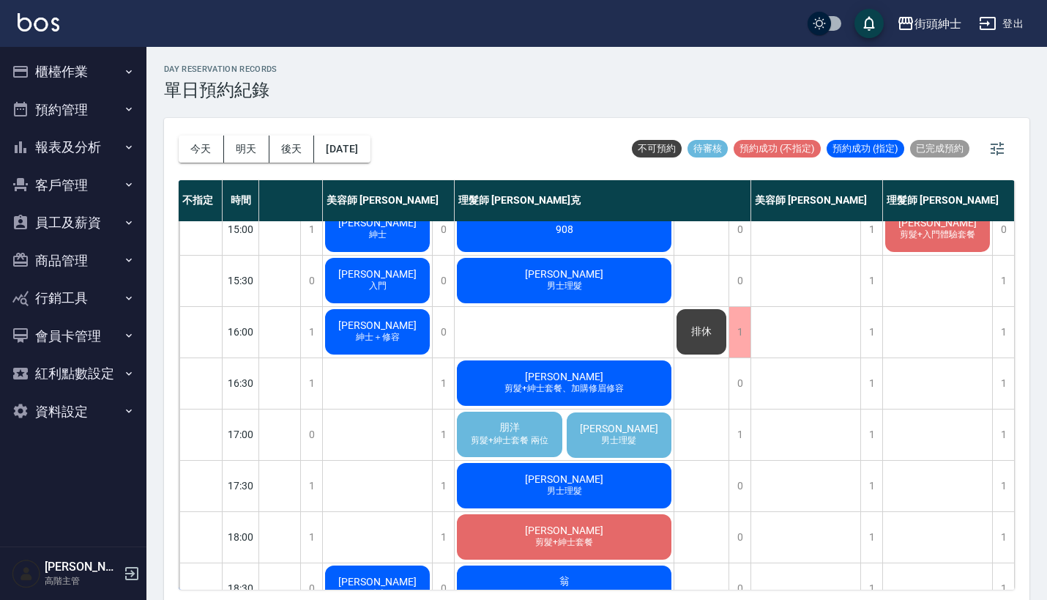
scroll to position [424, 129]
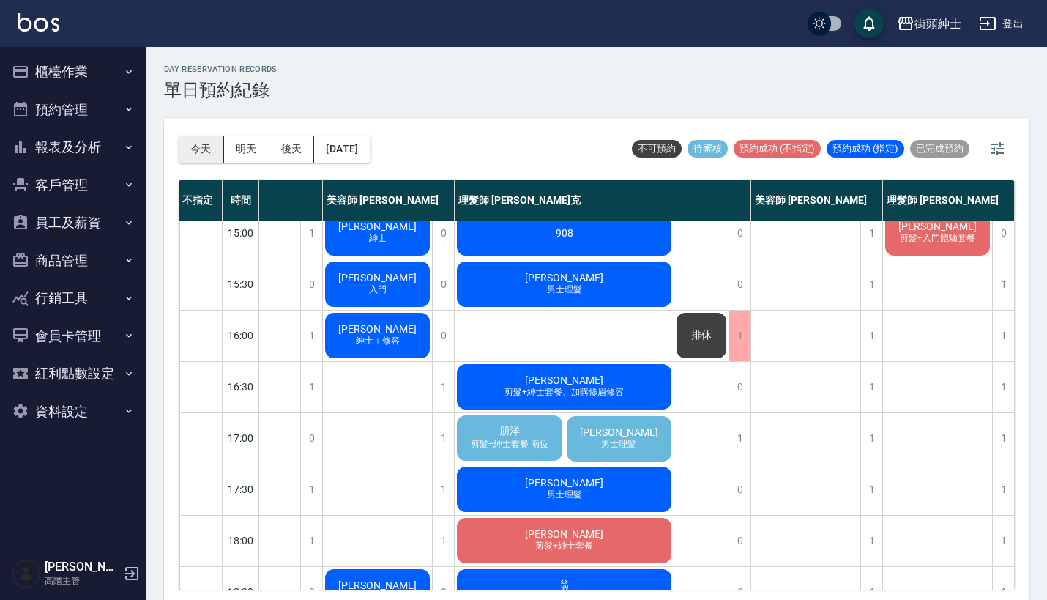
click at [206, 153] on button "今天" at bounding box center [201, 148] width 45 height 27
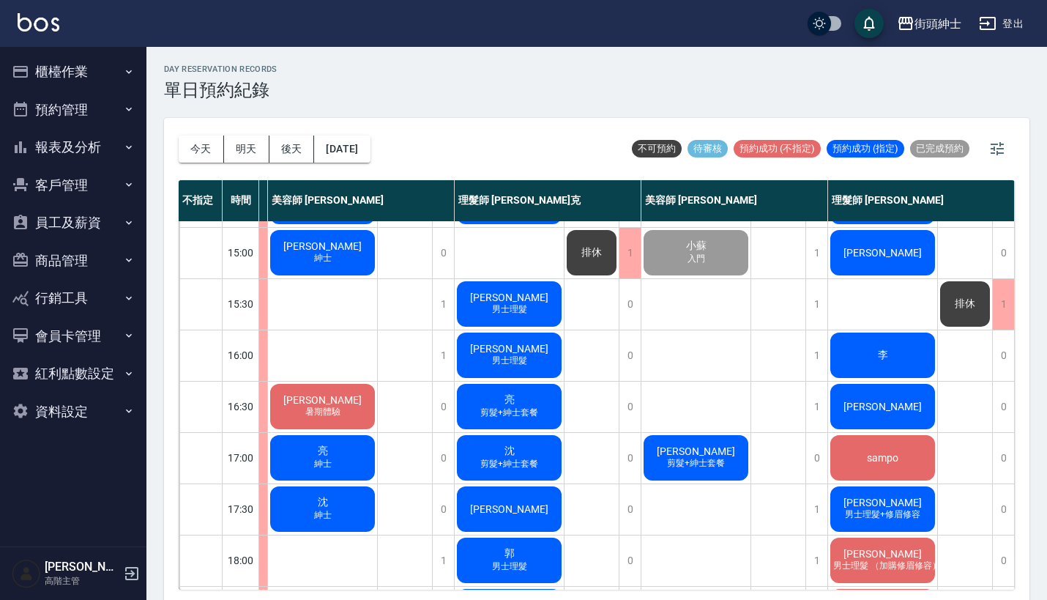
scroll to position [398, 129]
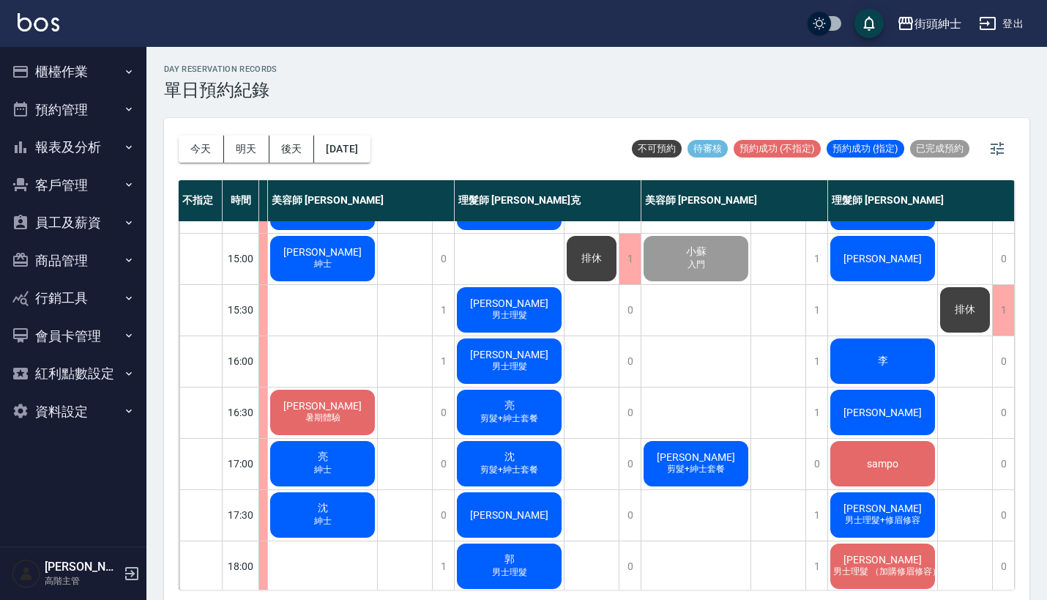
click at [865, 359] on div "李" at bounding box center [882, 361] width 109 height 50
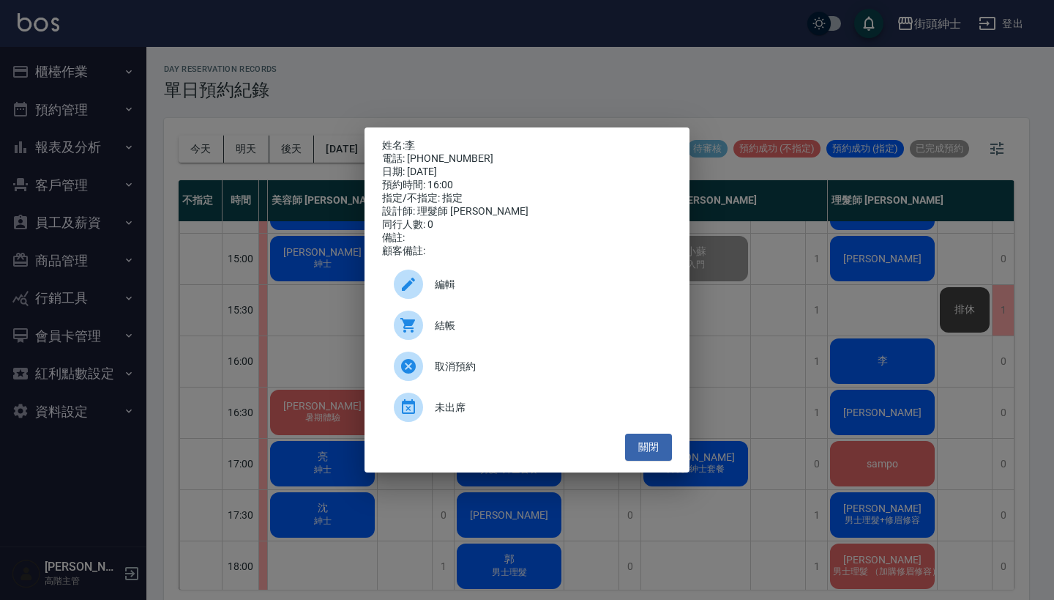
click at [800, 312] on div "姓名: [PERSON_NAME] 電話: [PHONE_NUMBER] 日期: [DATE] 預約時間: 16:00 指定/不指定: 指定 設計師: 理髮師…" at bounding box center [527, 300] width 1054 height 600
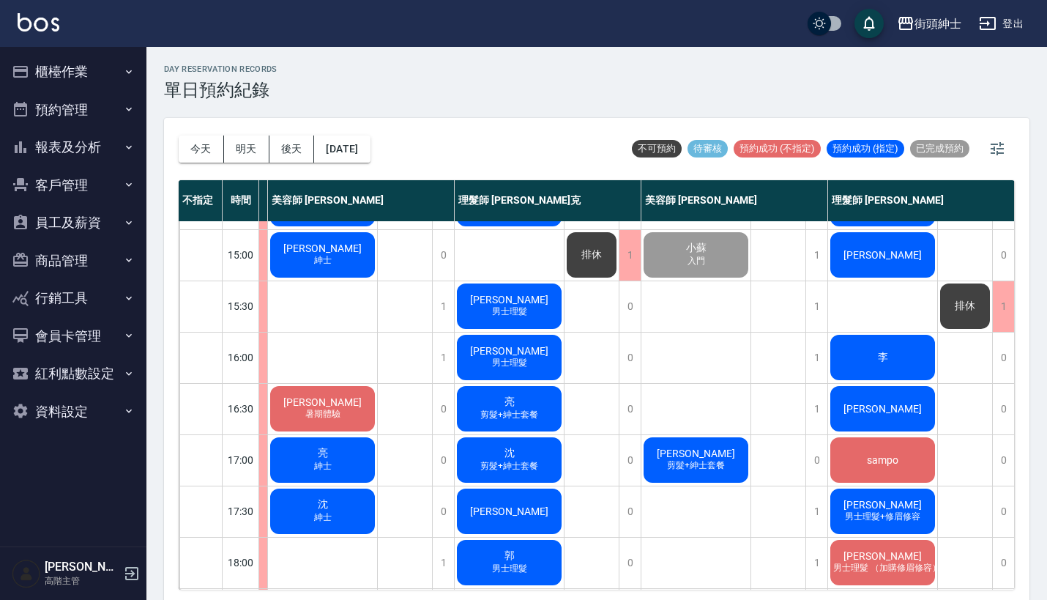
scroll to position [403, 128]
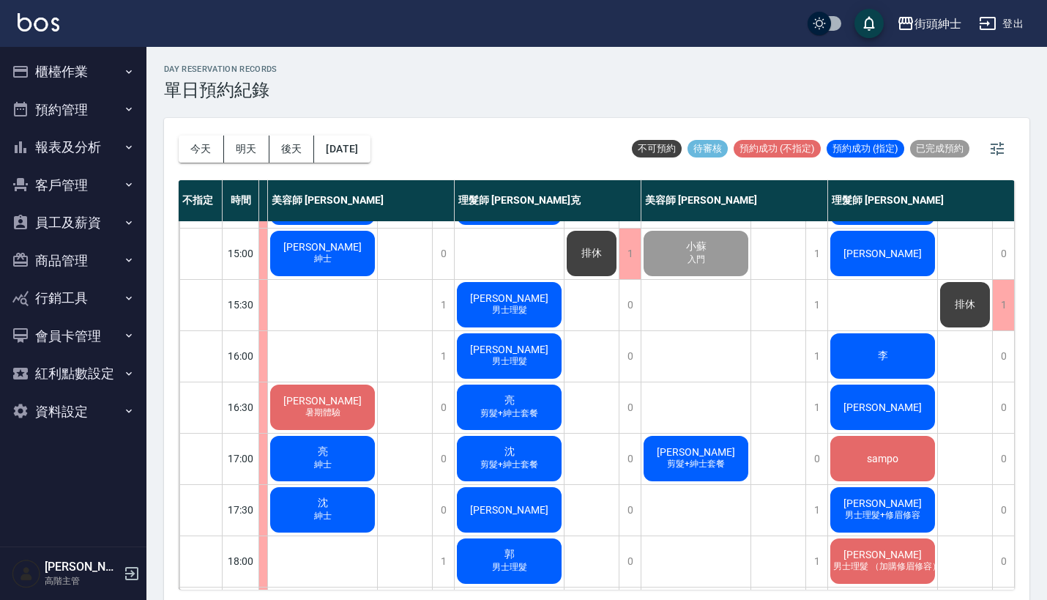
click at [875, 354] on span "李" at bounding box center [883, 355] width 16 height 13
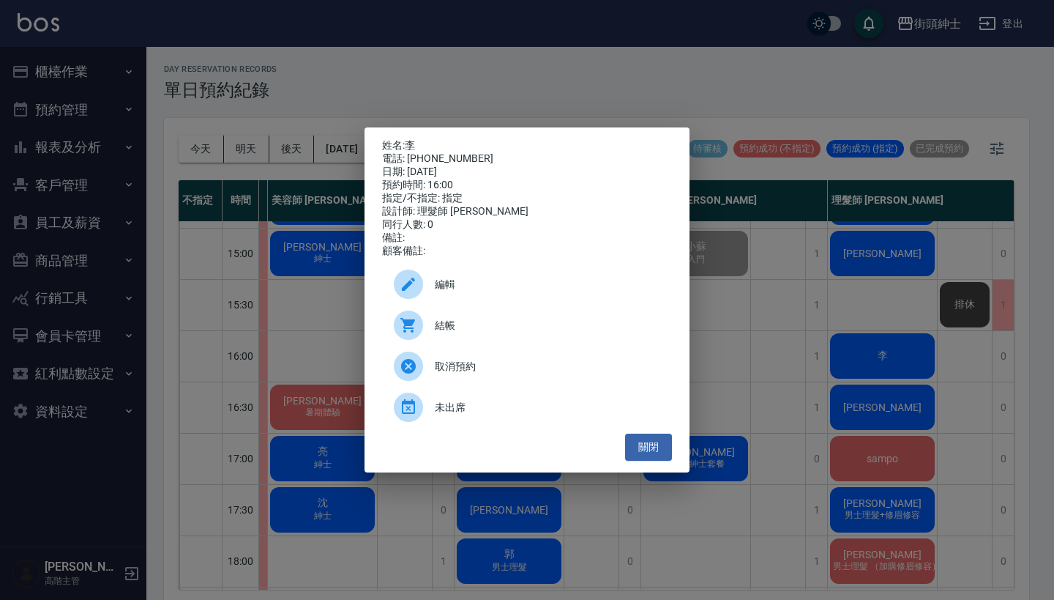
click at [965, 358] on div "姓名: [PERSON_NAME] 電話: [PHONE_NUMBER] 日期: [DATE] 預約時間: 16:00 指定/不指定: 指定 設計師: 理髮師…" at bounding box center [527, 300] width 1054 height 600
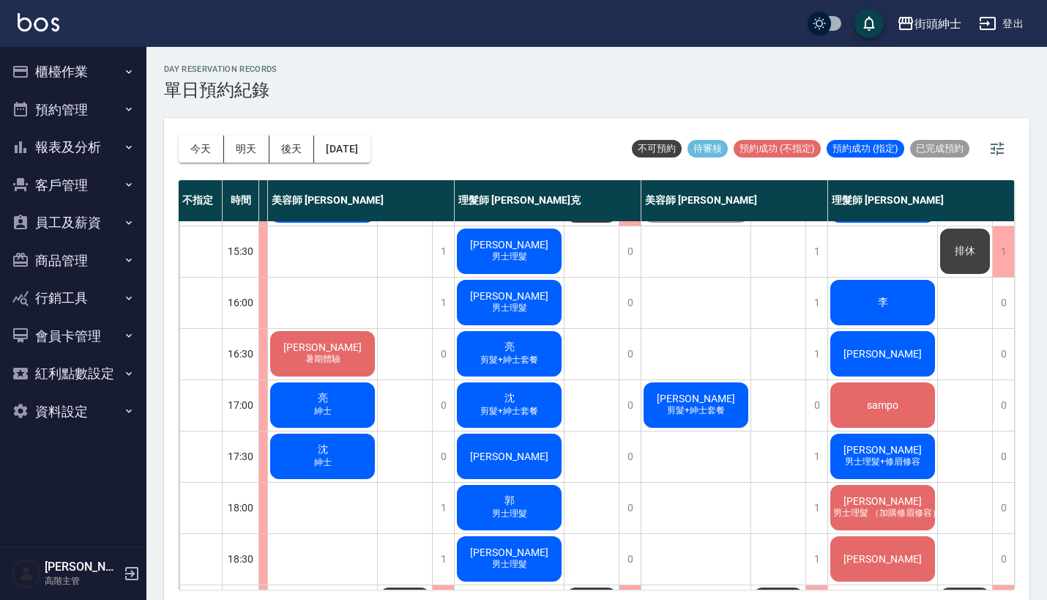
scroll to position [451, 127]
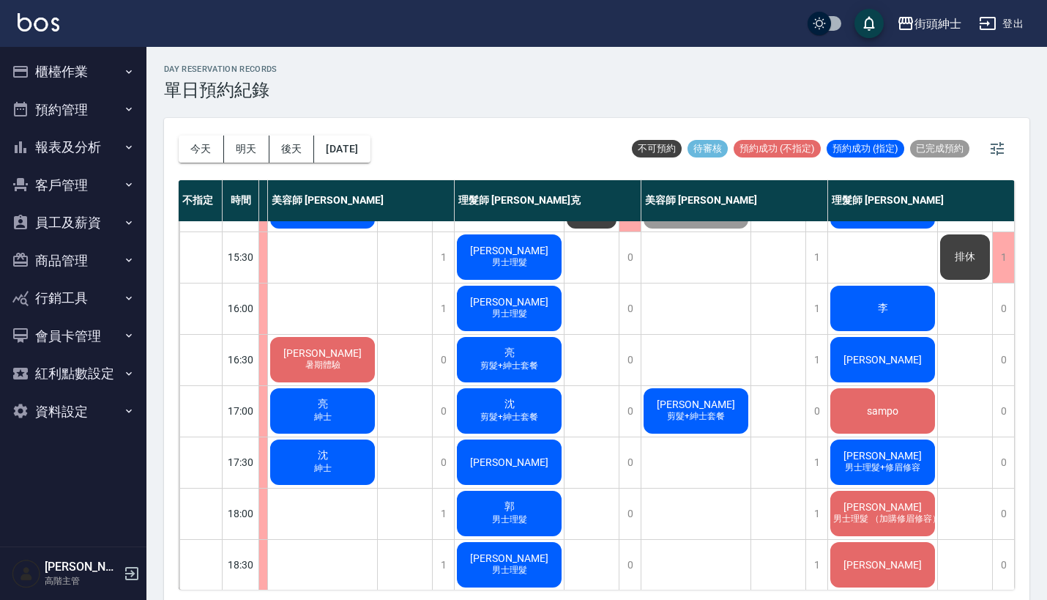
click at [915, 301] on div "李" at bounding box center [882, 308] width 109 height 50
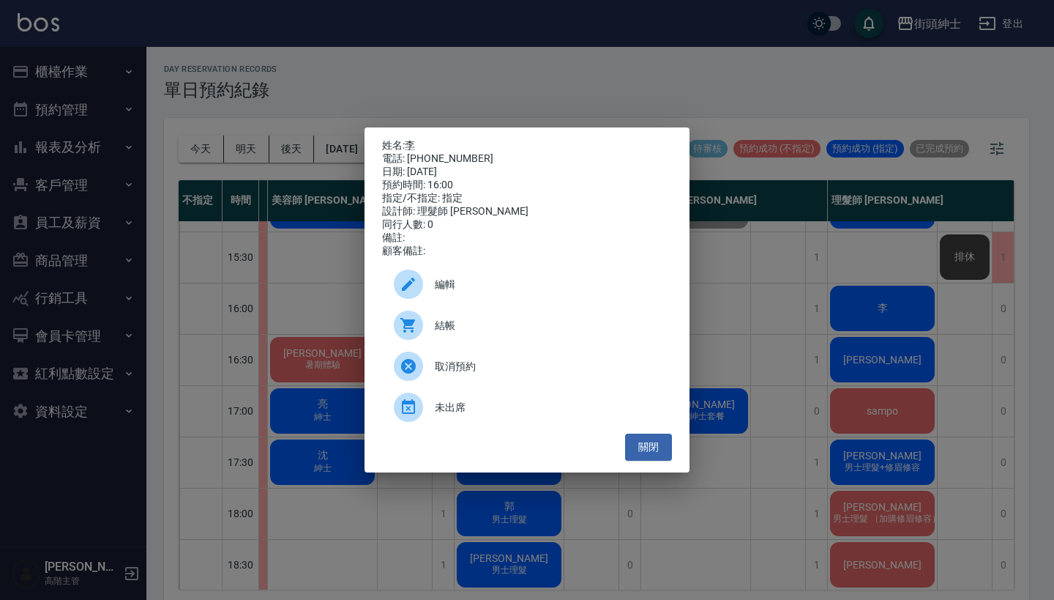
click at [862, 270] on div "姓名: [PERSON_NAME] 電話: [PHONE_NUMBER] 日期: [DATE] 預約時間: 16:00 指定/不指定: 指定 設計師: 理髮師…" at bounding box center [527, 300] width 1054 height 600
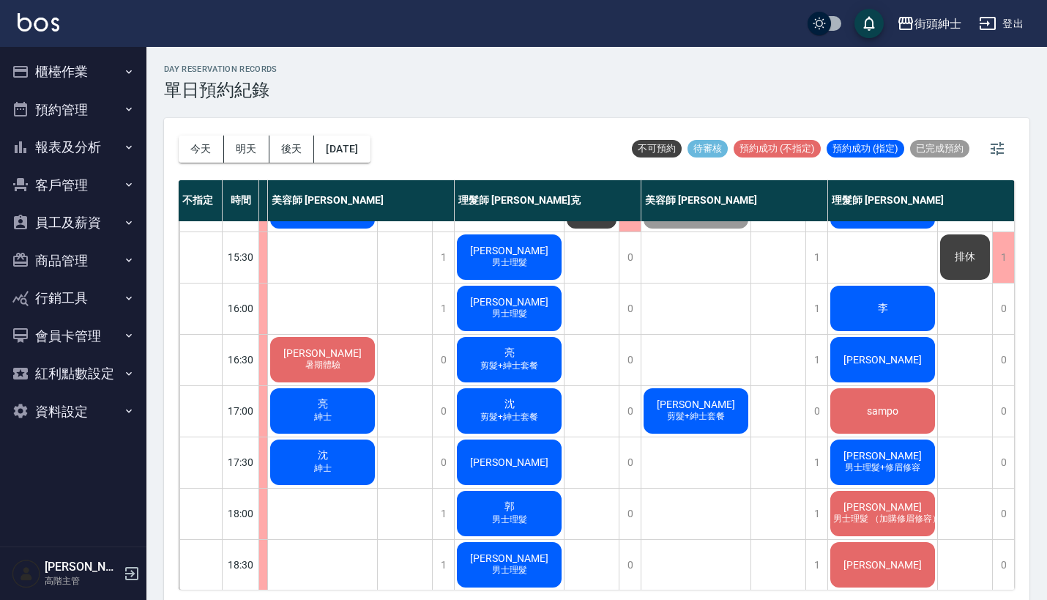
scroll to position [451, 123]
click at [888, 303] on span "李" at bounding box center [883, 308] width 16 height 13
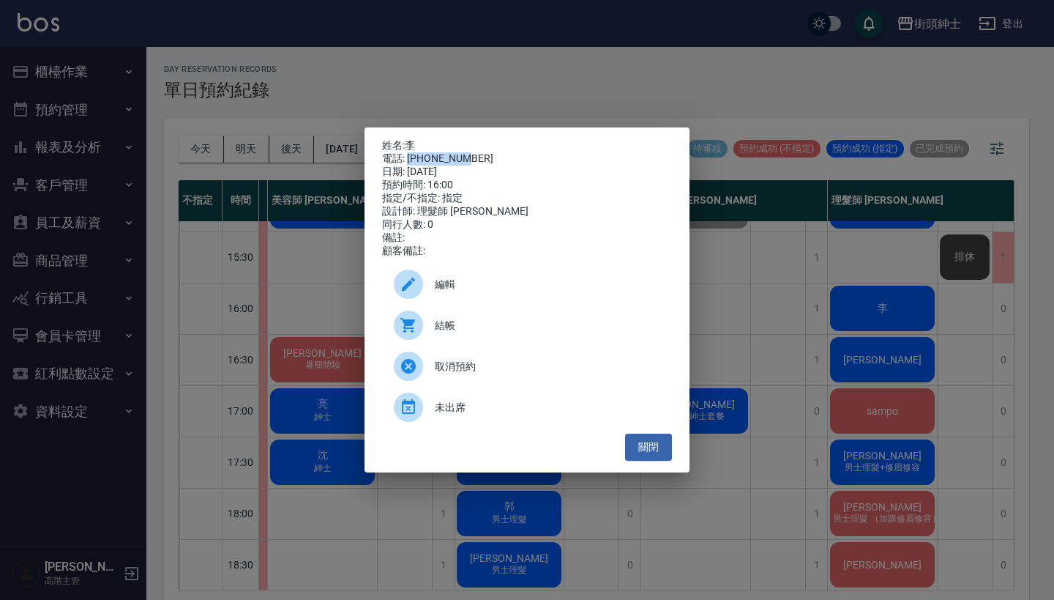
drag, startPoint x: 410, startPoint y: 155, endPoint x: 496, endPoint y: 156, distance: 85.7
click at [496, 156] on div "電話: 0912141286" at bounding box center [527, 158] width 290 height 13
click at [509, 91] on div "姓名: 李 電話: 0912141286 日期: 2025/09/18 預約時間: 16:00 指定/不指定: 指定 設計師: 理髮師 eric 同行人數: …" at bounding box center [527, 300] width 1054 height 600
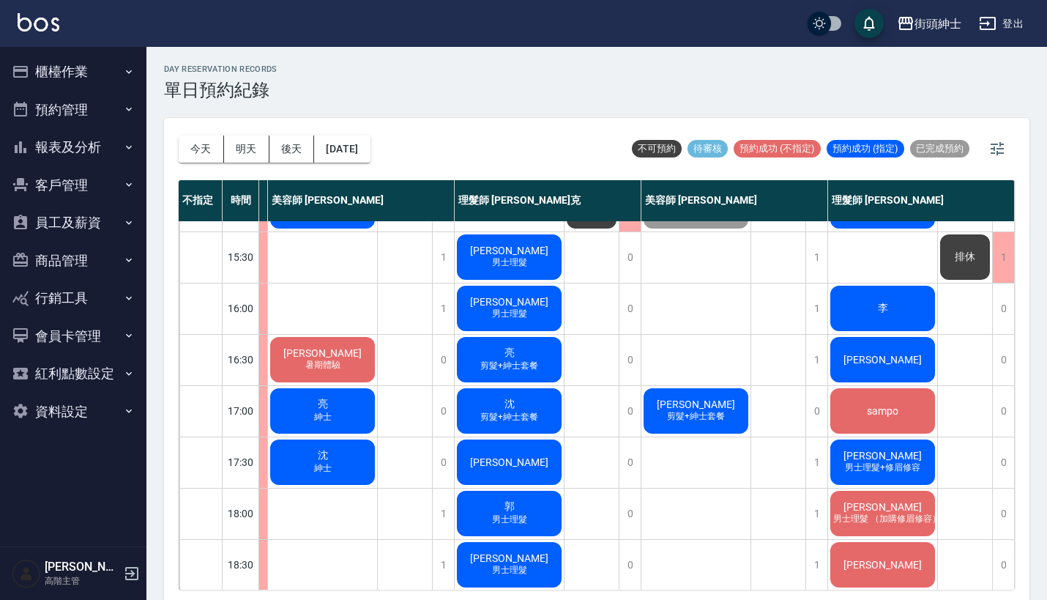
scroll to position [420, 123]
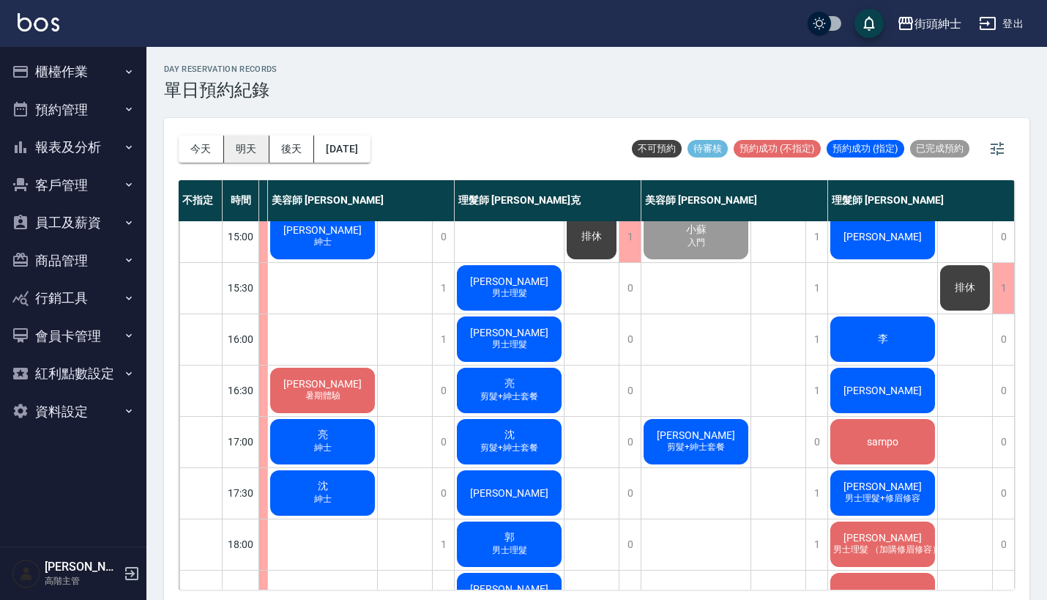
click at [245, 146] on button "明天" at bounding box center [246, 148] width 45 height 27
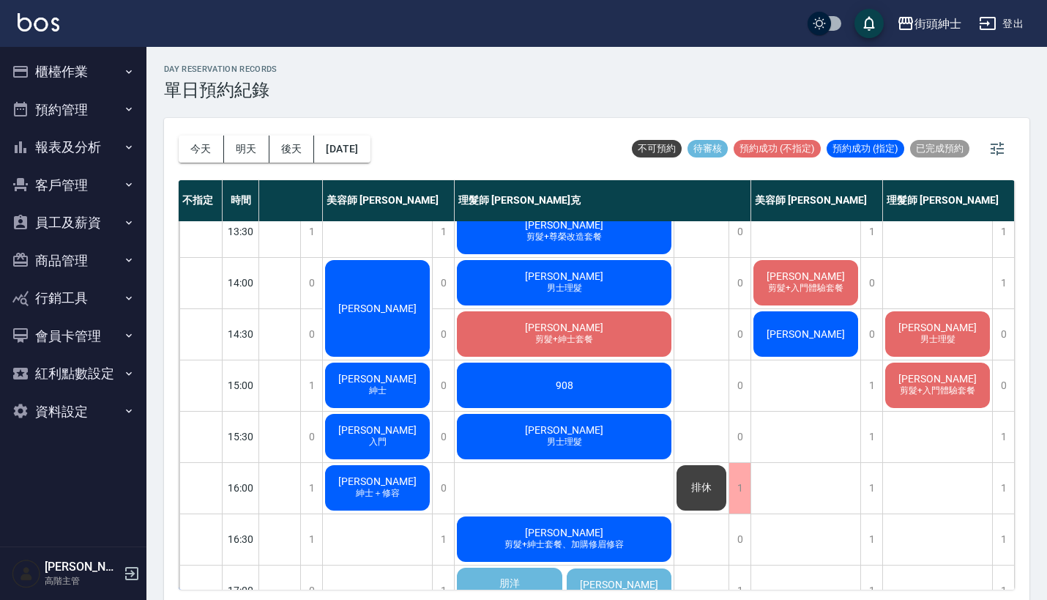
scroll to position [272, 130]
click at [209, 153] on button "今天" at bounding box center [201, 148] width 45 height 27
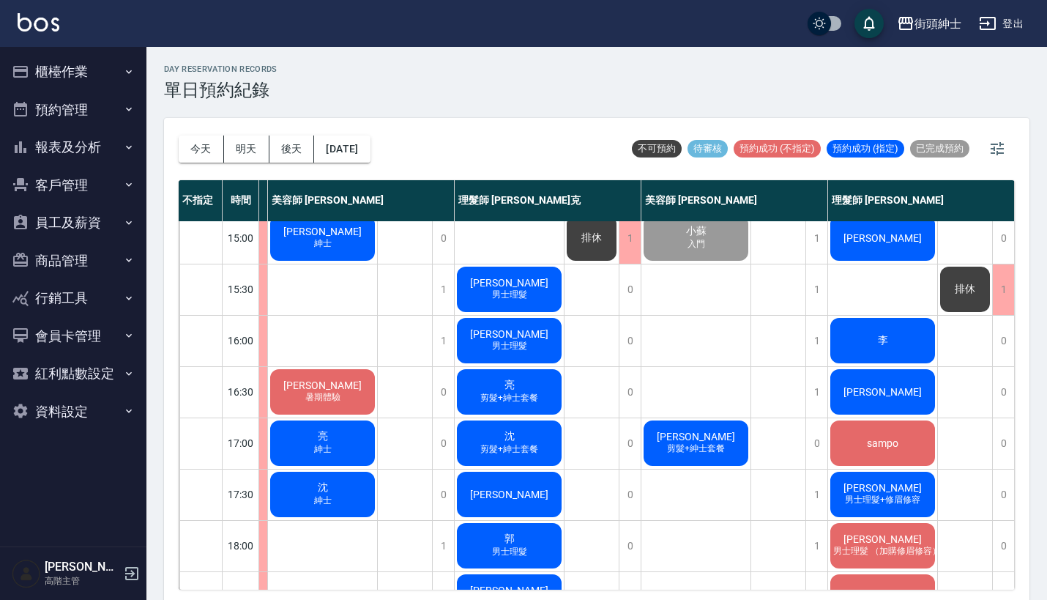
scroll to position [419, 130]
click at [862, 336] on div "李" at bounding box center [882, 341] width 109 height 50
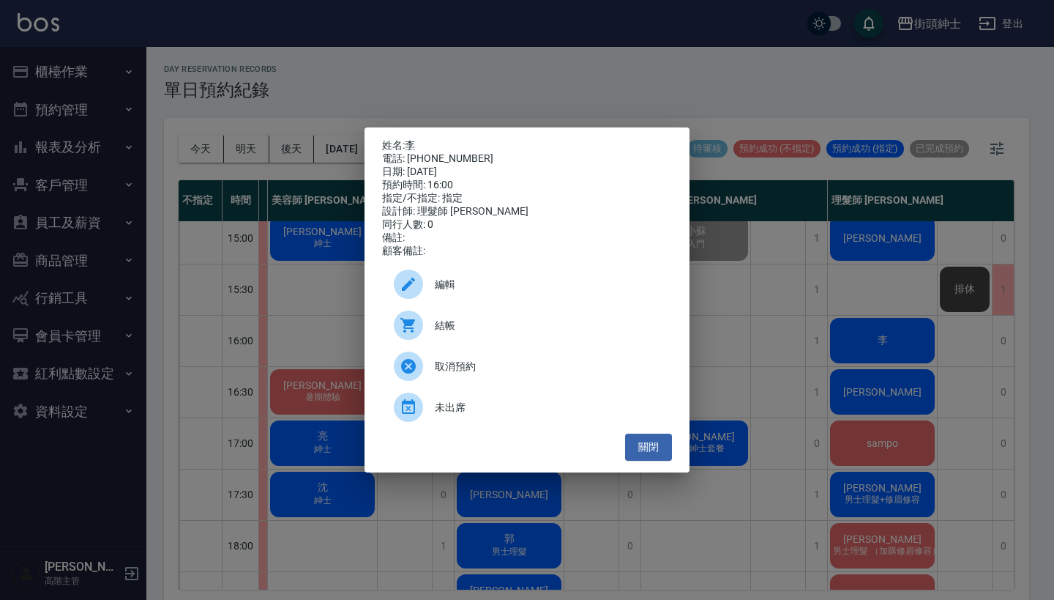
click at [545, 101] on div "姓名: 李 電話: 0912141286 日期: 2025/09/18 預約時間: 16:00 指定/不指定: 指定 設計師: 理髮師 eric 同行人數: …" at bounding box center [527, 300] width 1054 height 600
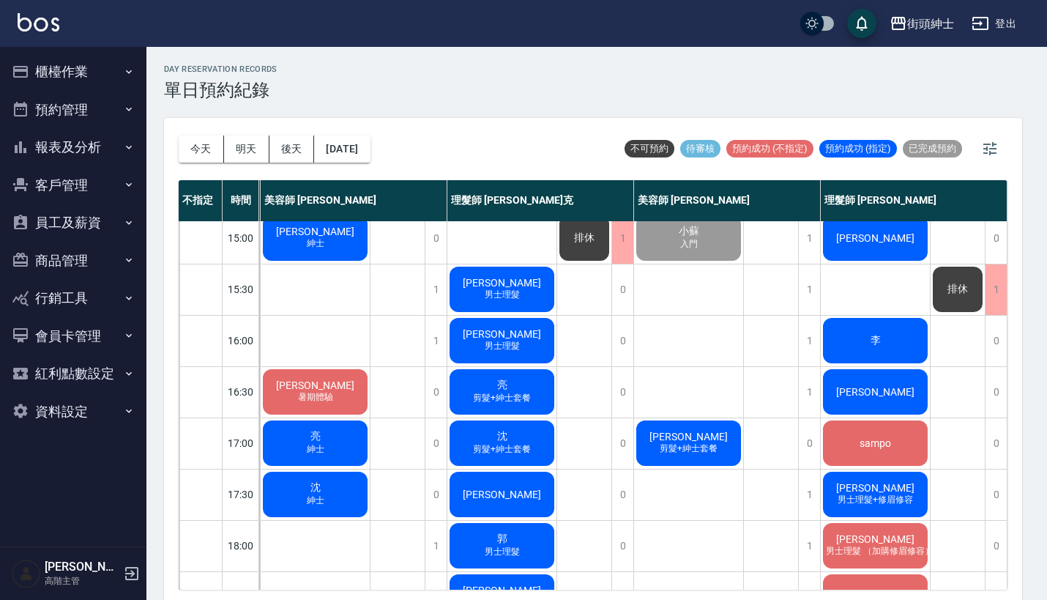
scroll to position [419, 123]
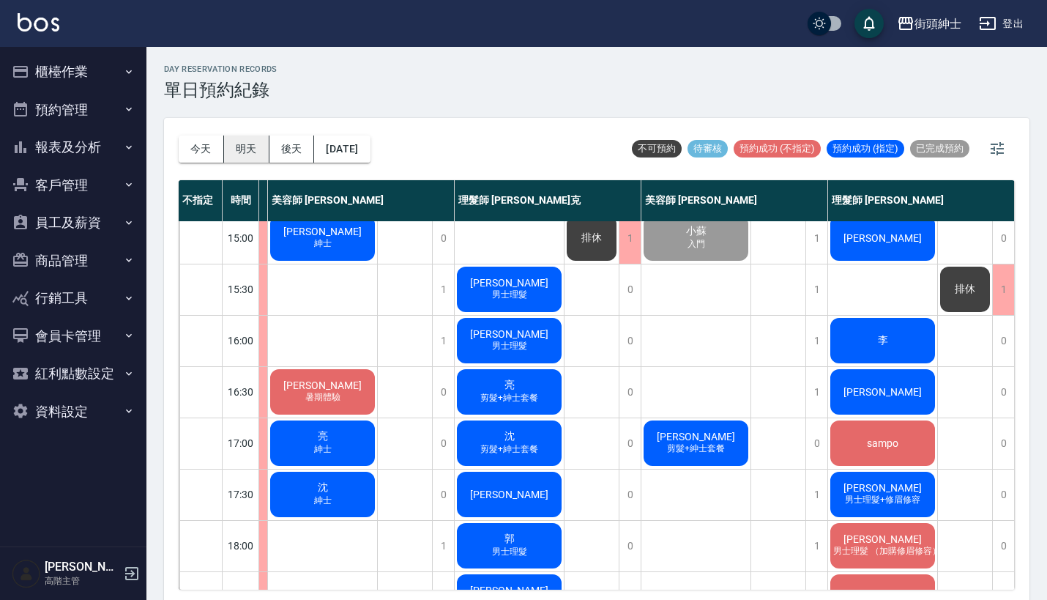
click at [265, 143] on button "明天" at bounding box center [246, 148] width 45 height 27
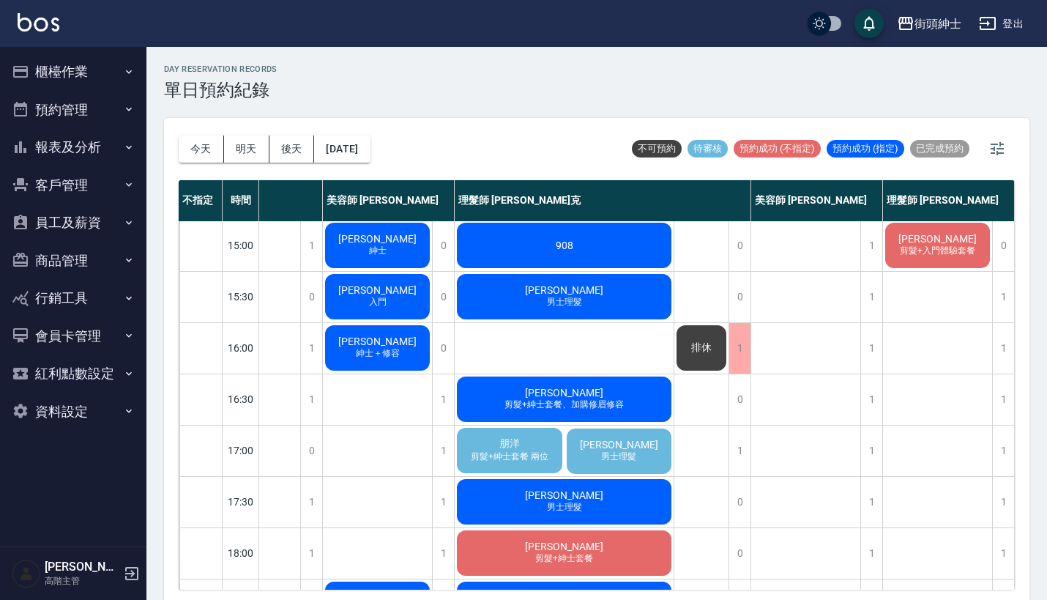
scroll to position [411, 130]
click at [992, 337] on div "1" at bounding box center [1003, 348] width 22 height 51
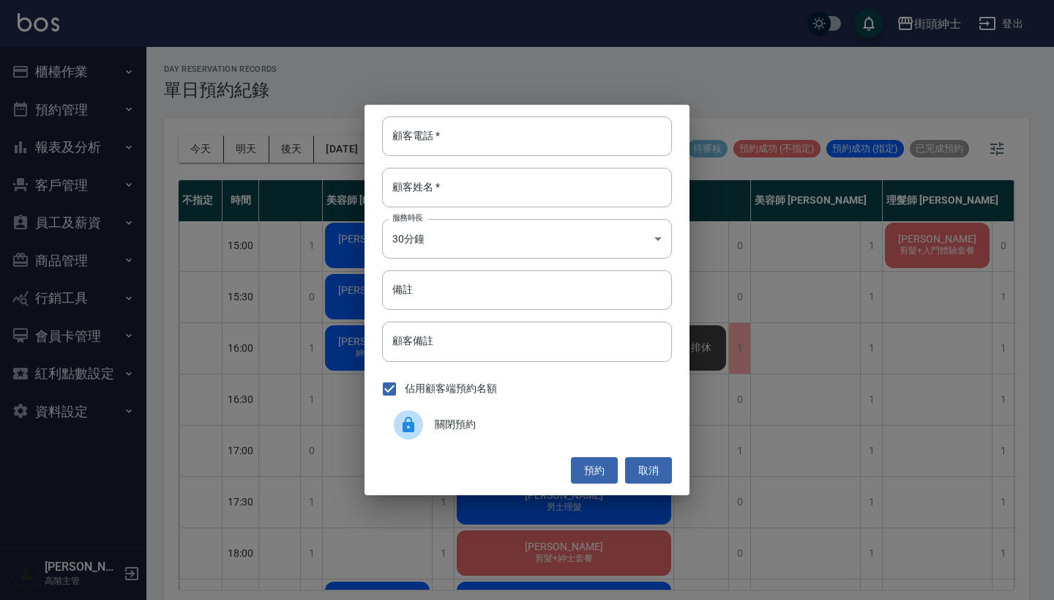
click at [480, 433] on div "關閉預約" at bounding box center [527, 424] width 290 height 41
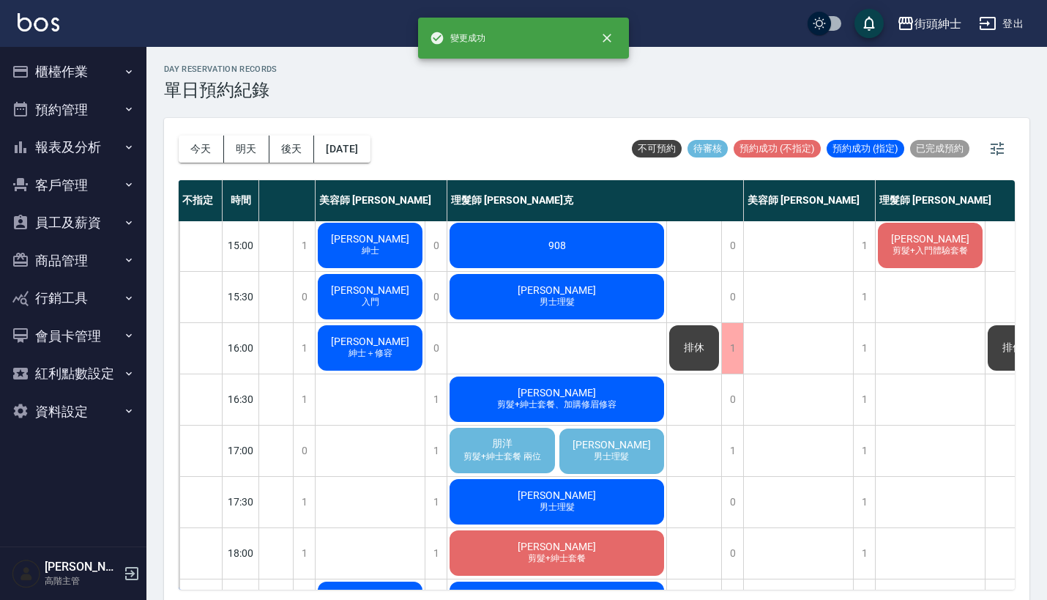
scroll to position [412, 185]
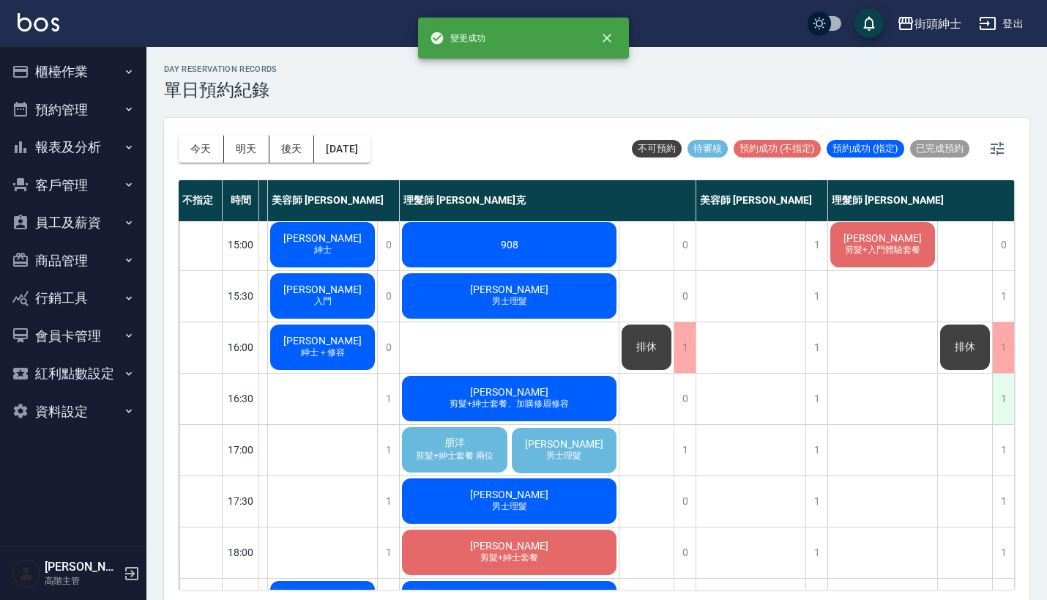
click at [1001, 390] on div "1" at bounding box center [1003, 398] width 22 height 51
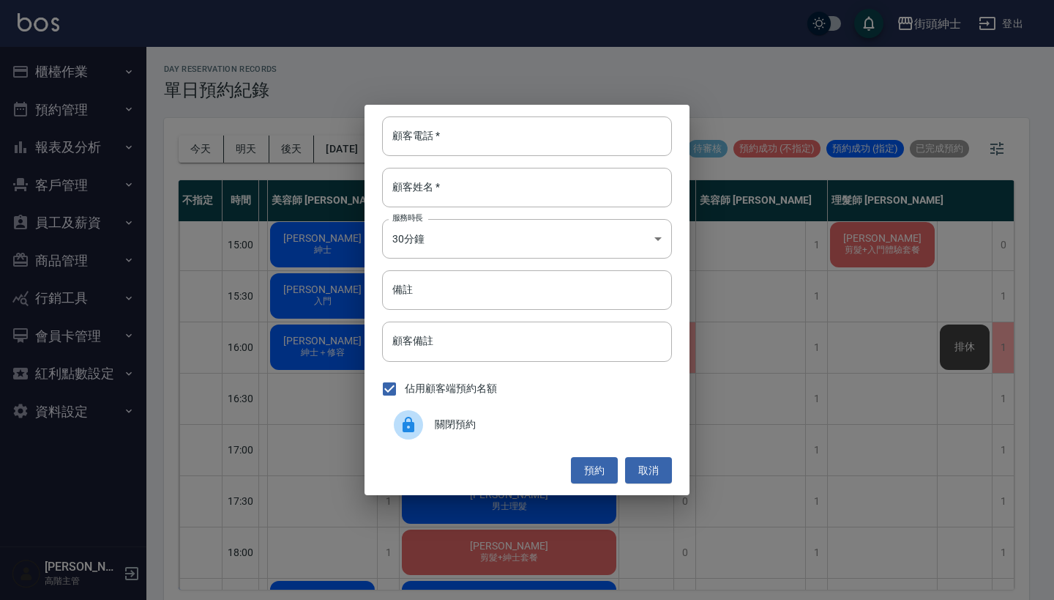
click at [428, 414] on div at bounding box center [414, 424] width 41 height 29
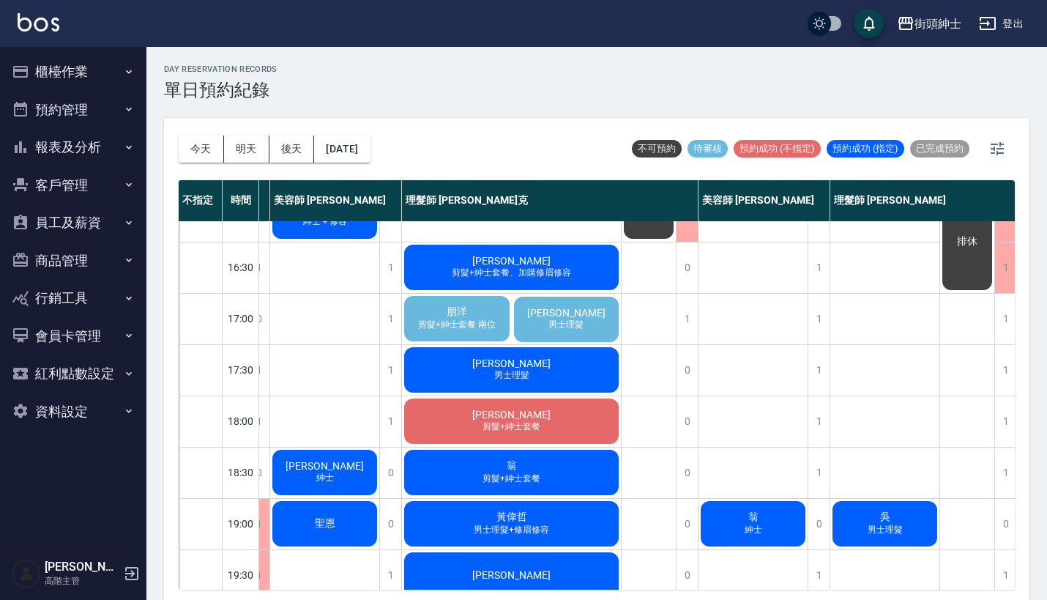
scroll to position [477, 176]
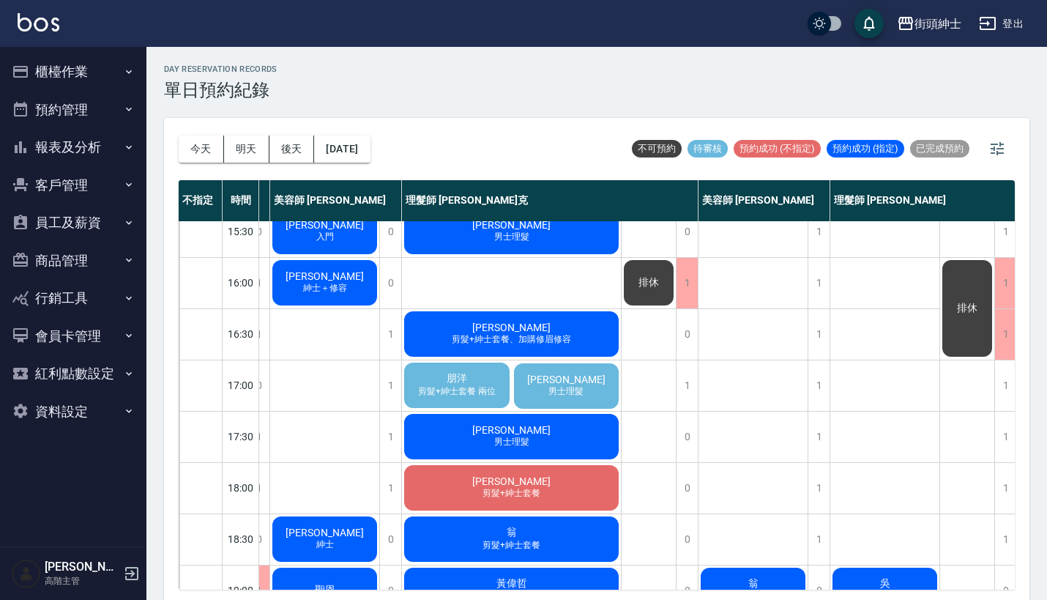
click at [958, 285] on div "排休" at bounding box center [967, 308] width 54 height 101
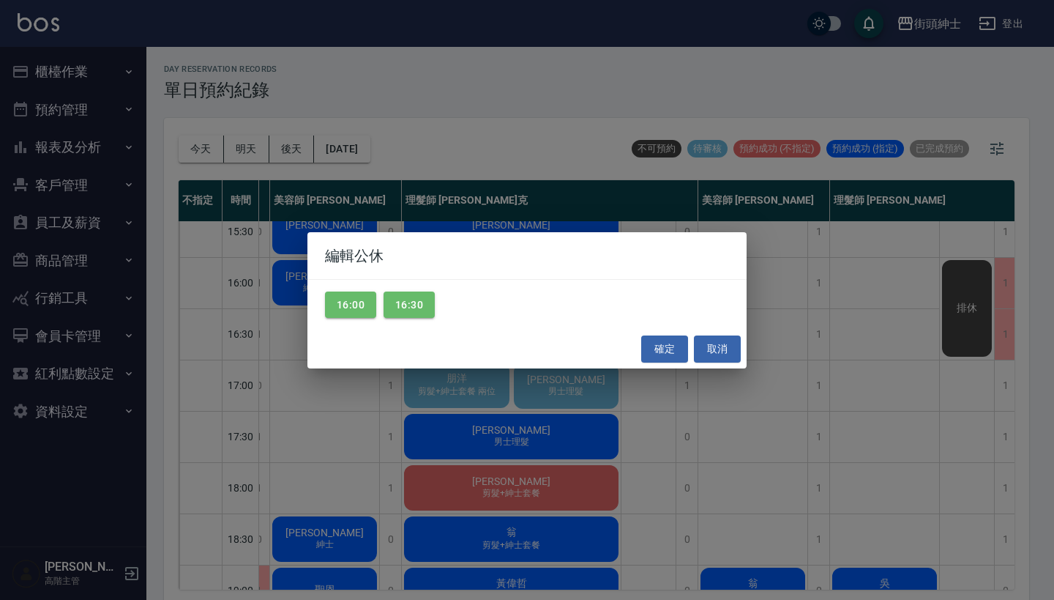
click at [563, 295] on div "16:00 16:30" at bounding box center [526, 305] width 439 height 51
click at [828, 313] on div "編輯公休 16:00 16:30 確定 取消" at bounding box center [527, 300] width 1054 height 600
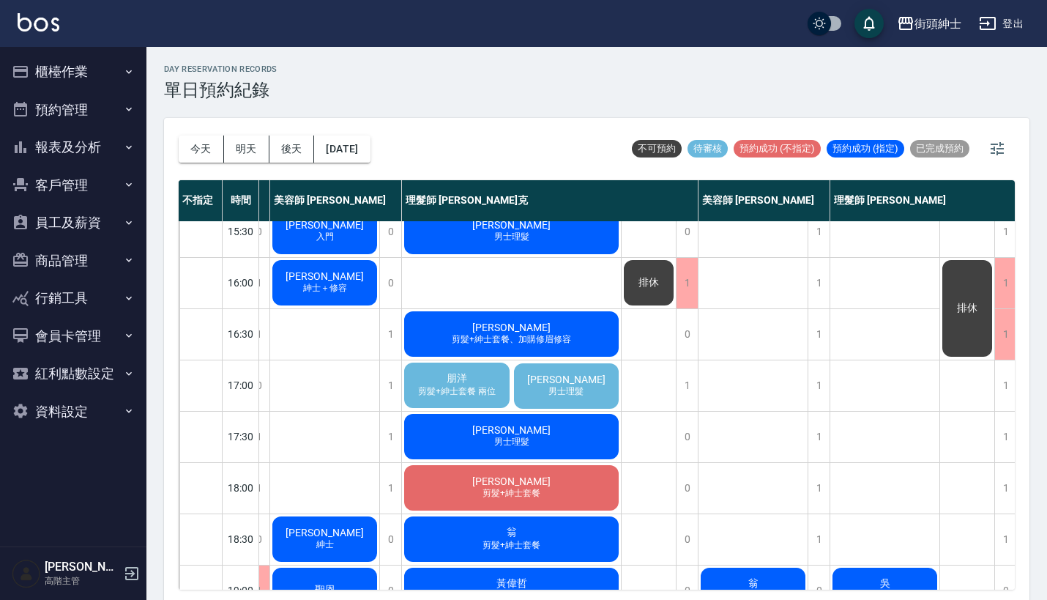
click at [944, 280] on div "排休" at bounding box center [967, 308] width 54 height 101
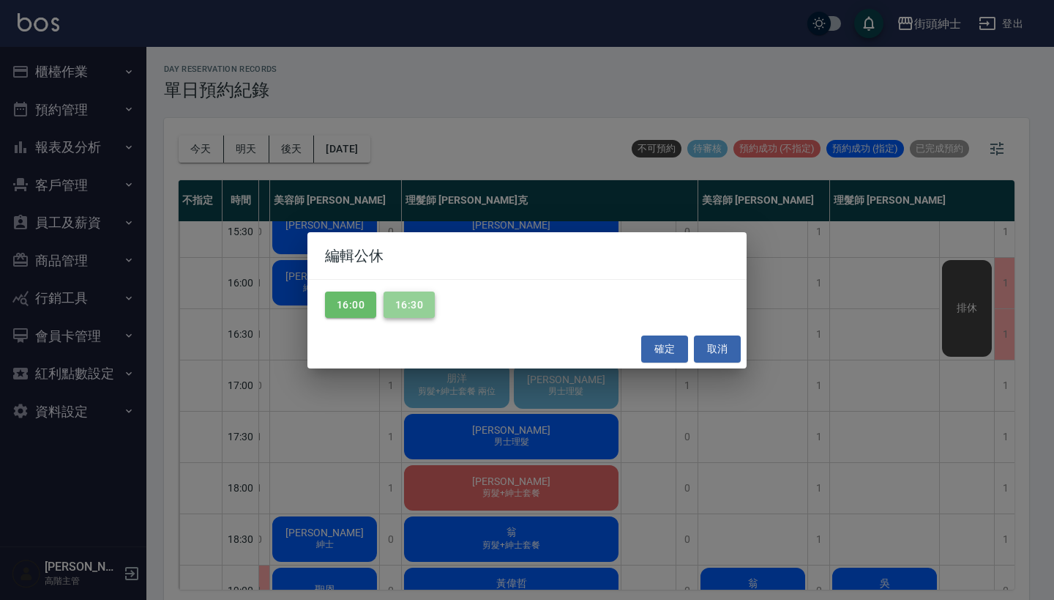
click at [414, 314] on button "16:30" at bounding box center [409, 304] width 51 height 27
click at [331, 295] on button "16:00" at bounding box center [350, 304] width 51 height 27
click at [677, 344] on button "確定" at bounding box center [664, 348] width 47 height 27
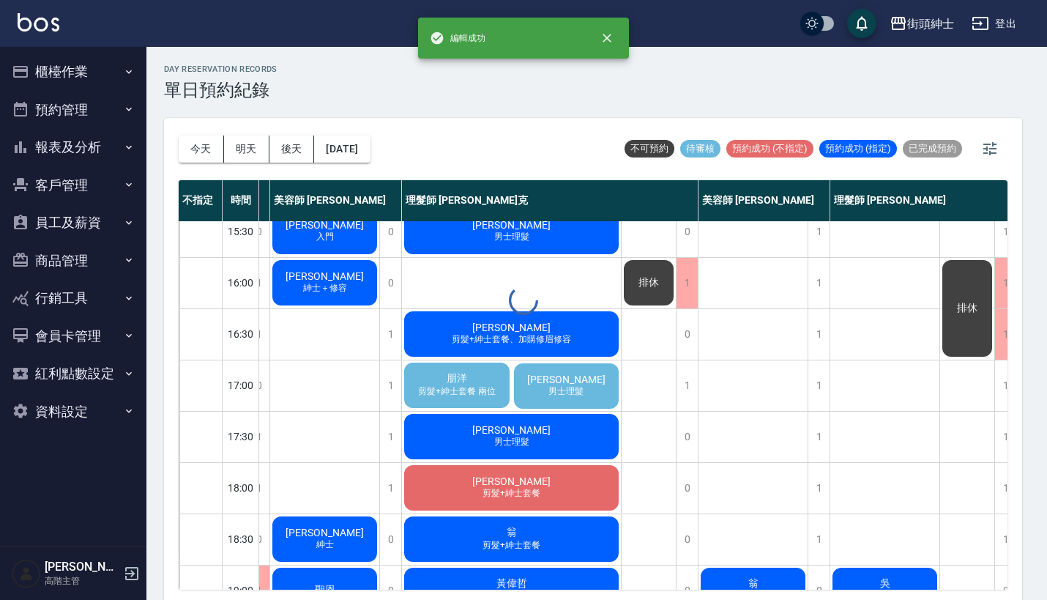
scroll to position [477, 130]
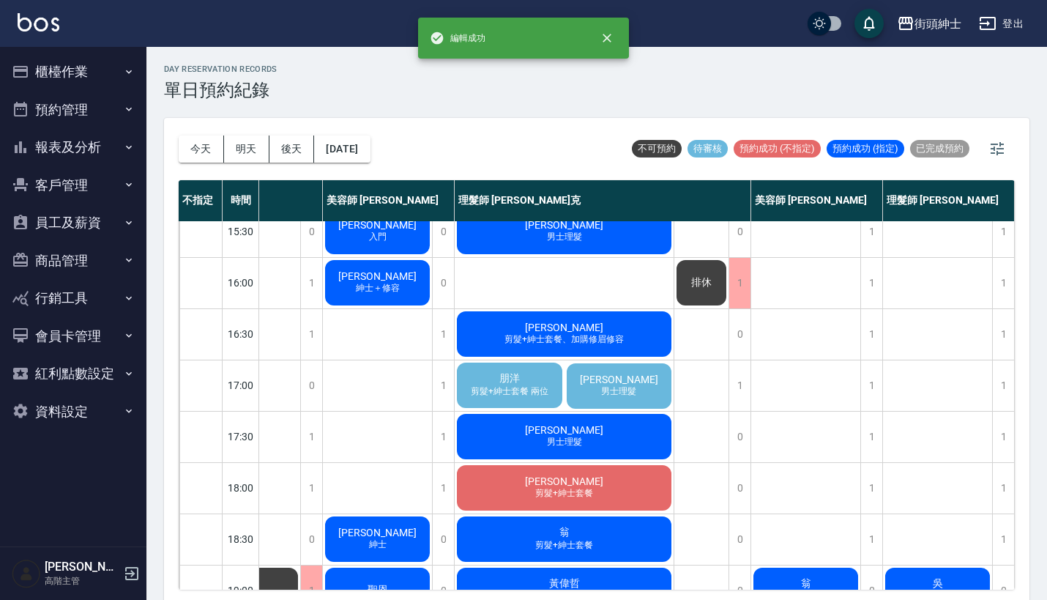
click at [498, 385] on span "剪髮+紳士套餐 兩位" at bounding box center [509, 391] width 83 height 12
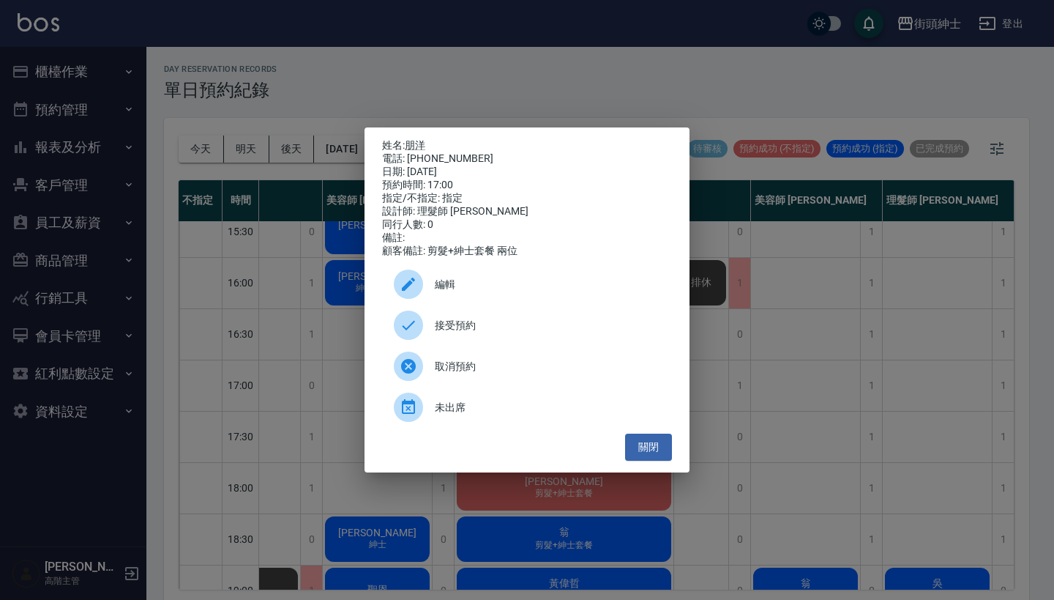
click at [475, 111] on div "姓名: 朋洋 電話: 0978713153 日期: 2025/09/19 預約時間: 17:00 指定/不指定: 指定 設計師: 理髮師 Vic 維克 同行人…" at bounding box center [527, 300] width 1054 height 600
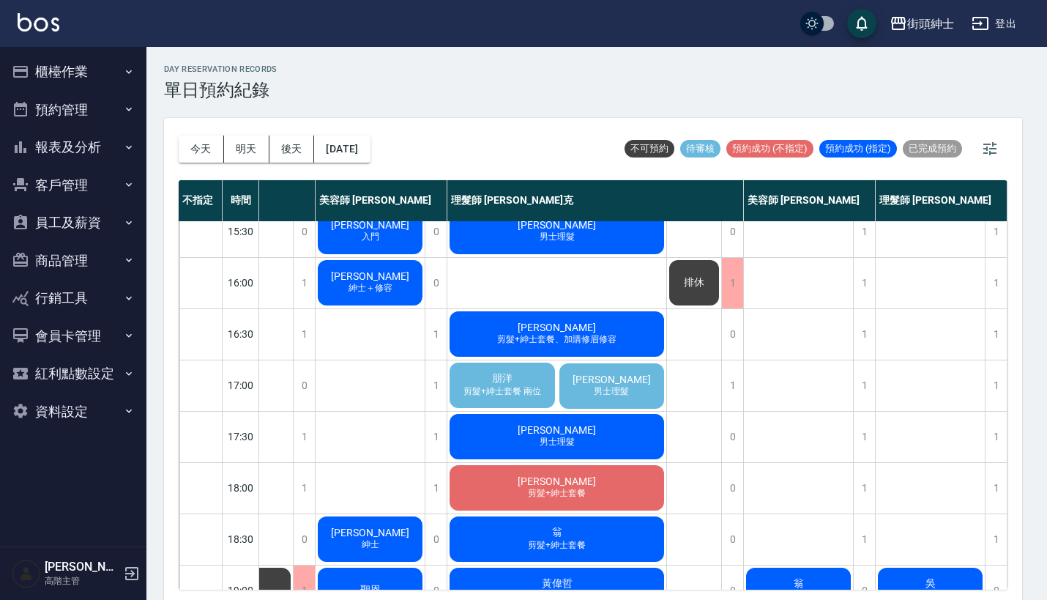
scroll to position [477, 123]
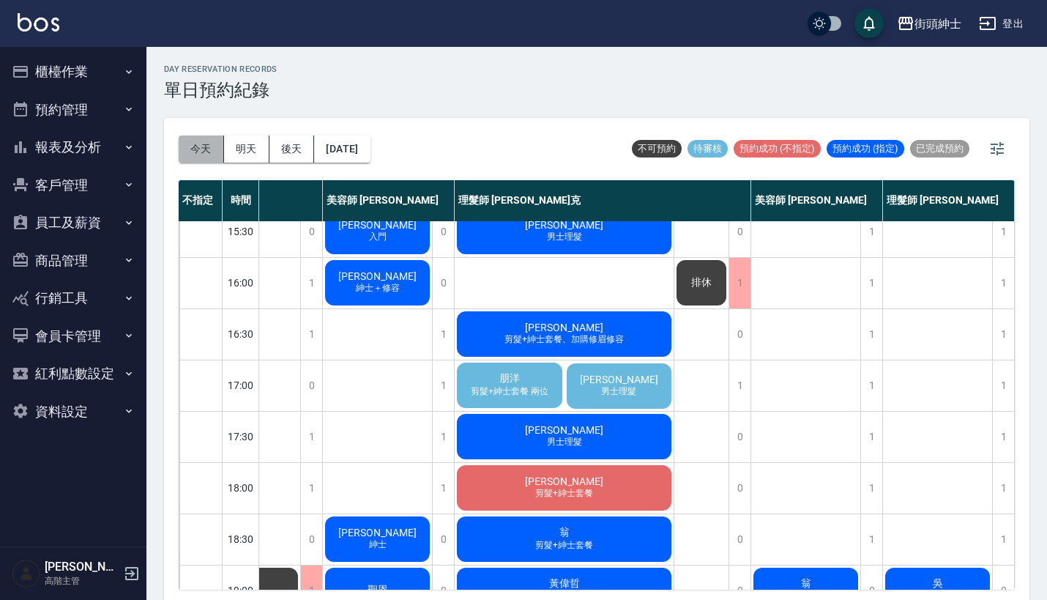
click at [213, 139] on button "今天" at bounding box center [201, 148] width 45 height 27
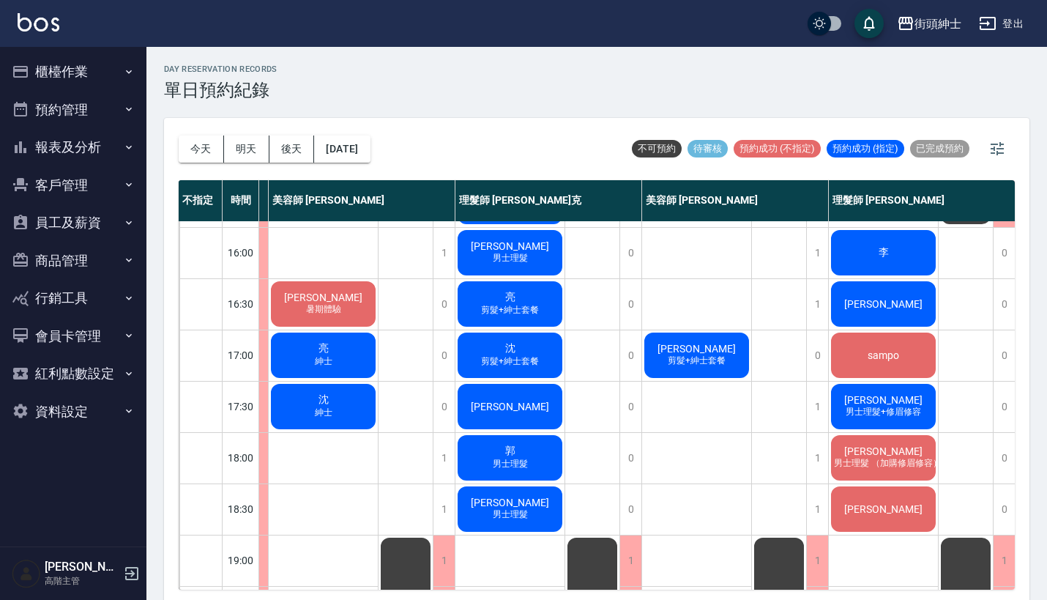
scroll to position [504, 122]
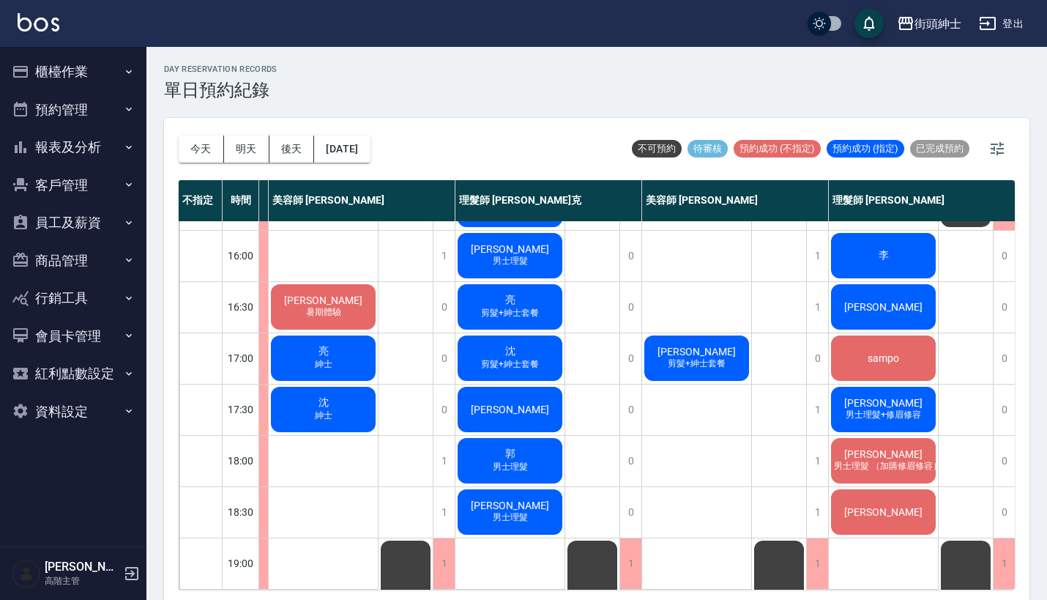
click at [886, 256] on span "李" at bounding box center [884, 255] width 16 height 13
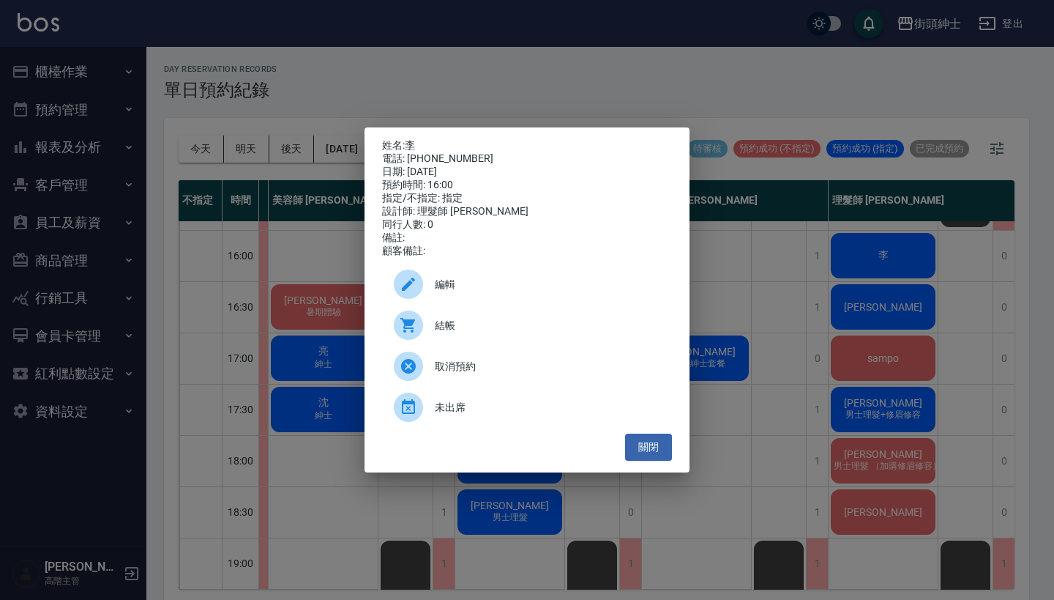
click at [533, 75] on div "姓名: 李 電話: 0912141286 日期: 2025/09/18 預約時間: 16:00 指定/不指定: 指定 設計師: 理髮師 eric 同行人數: …" at bounding box center [527, 300] width 1054 height 600
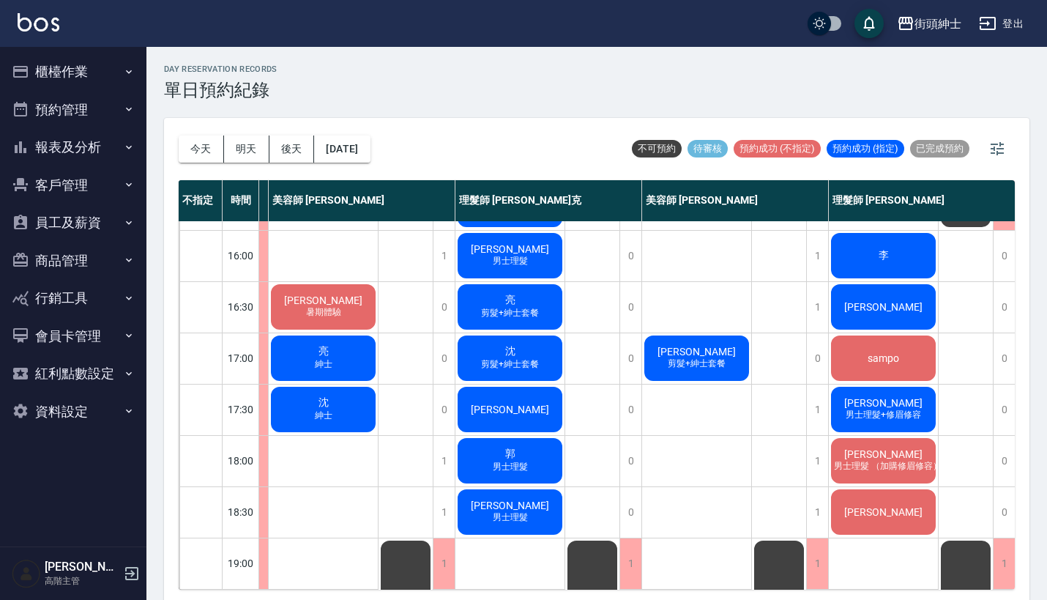
click at [900, 242] on div "李" at bounding box center [883, 256] width 109 height 50
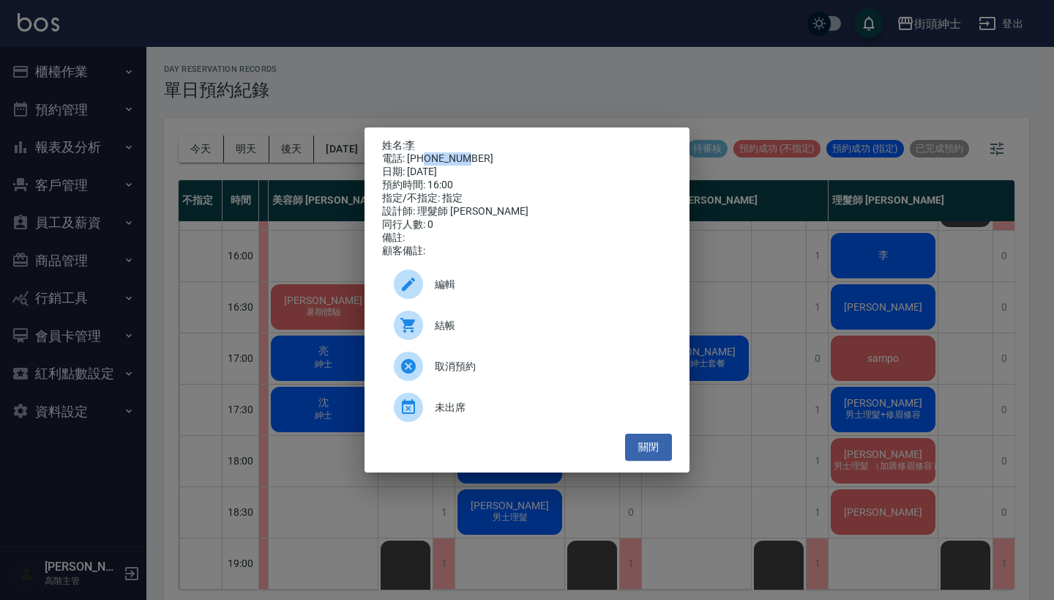
drag, startPoint x: 425, startPoint y: 159, endPoint x: 488, endPoint y: 160, distance: 63.0
click at [488, 160] on div "電話: 0912141286" at bounding box center [527, 158] width 290 height 13
click at [507, 86] on div "姓名: 李 電話: 0912141286 日期: 2025/09/18 預約時間: 16:00 指定/不指定: 指定 設計師: 理髮師 eric 同行人數: …" at bounding box center [527, 300] width 1054 height 600
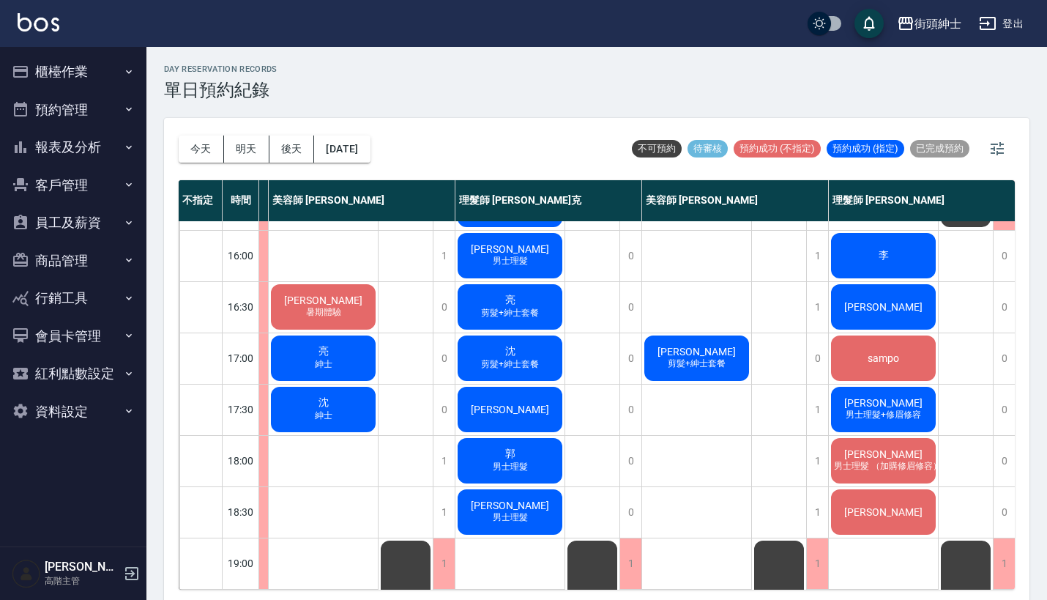
click at [880, 253] on span "李" at bounding box center [884, 255] width 16 height 13
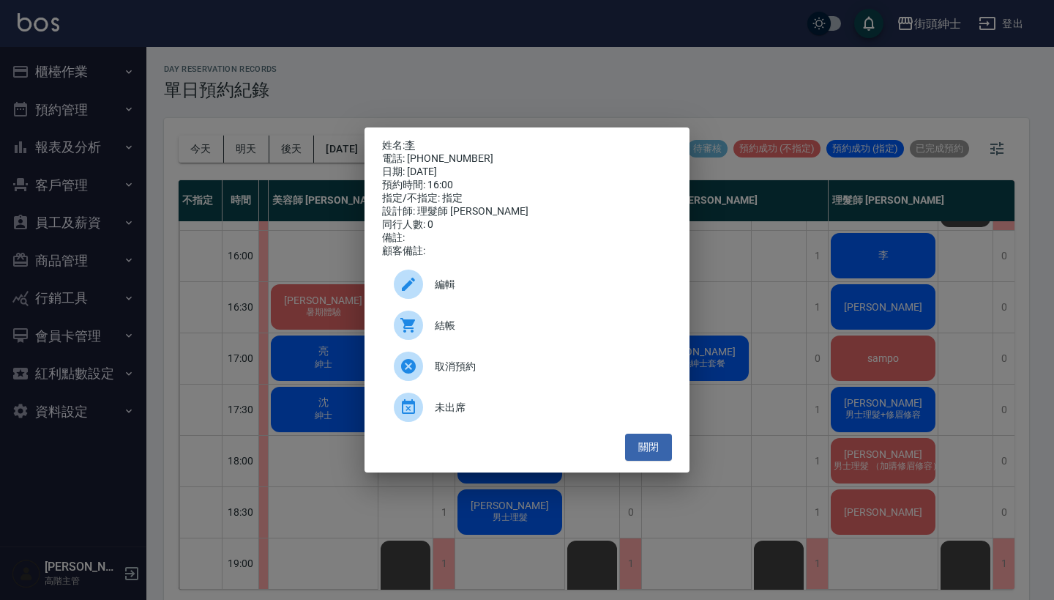
drag, startPoint x: 468, startPoint y: 152, endPoint x: 412, endPoint y: 143, distance: 56.3
click at [412, 143] on div "姓名: 李 電話: 0912141286 日期: 2025/09/18 預約時間: 16:00 指定/不指定: 指定 設計師: 理髮師 eric 同行人數: …" at bounding box center [527, 198] width 290 height 119
click at [495, 75] on div "姓名: 李 電話: 0912141286 日期: 2025/09/18 預約時間: 16:00 指定/不指定: 指定 設計師: 理髮師 eric 同行人數: …" at bounding box center [527, 300] width 1054 height 600
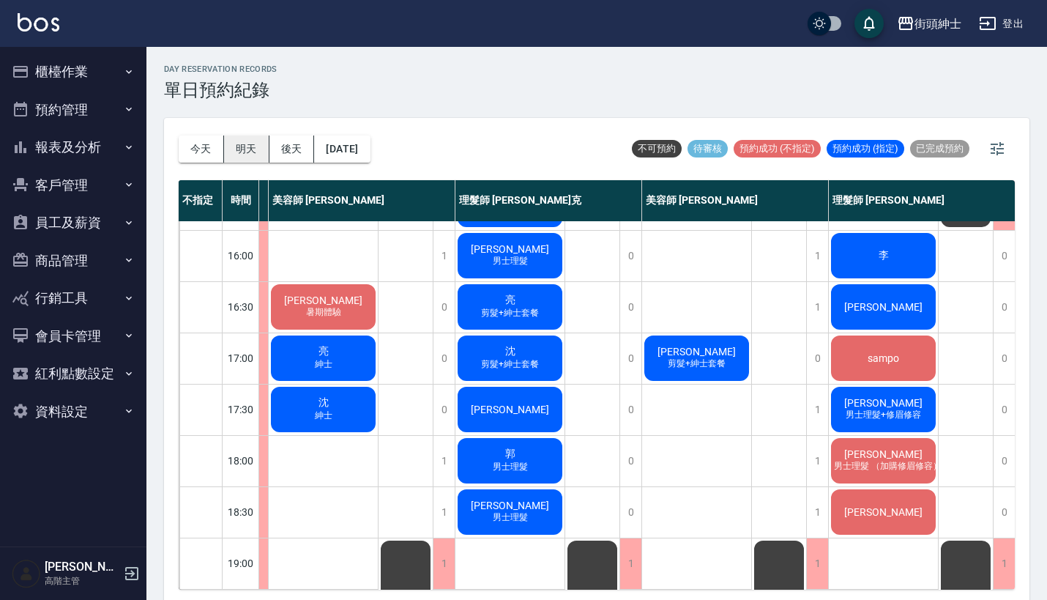
click at [258, 137] on button "明天" at bounding box center [246, 148] width 45 height 27
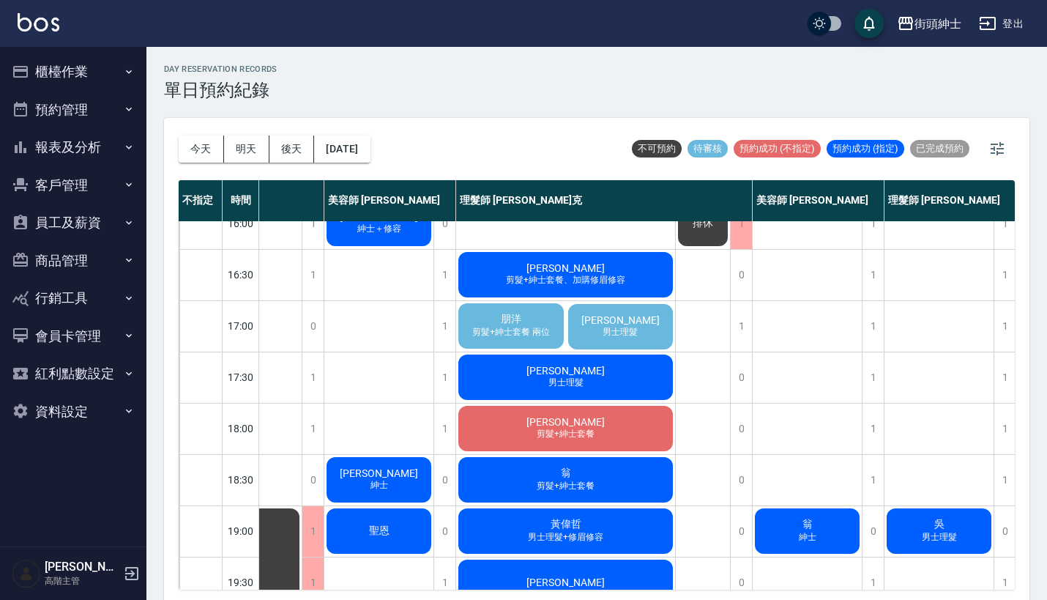
scroll to position [524, 122]
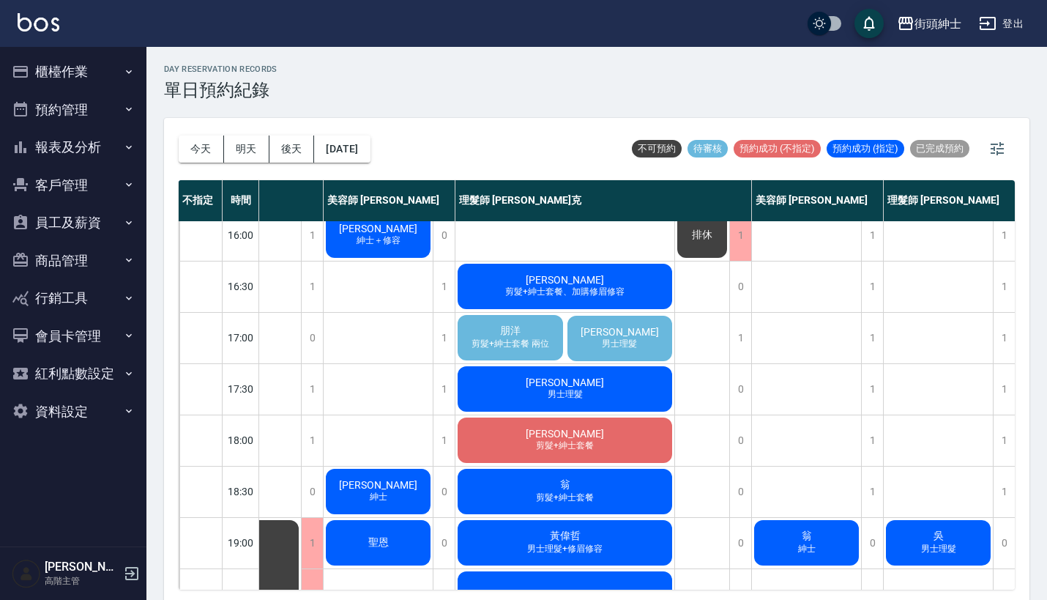
click at [526, 328] on div "朋洋 剪髮+紳士套餐 兩位" at bounding box center [510, 338] width 110 height 50
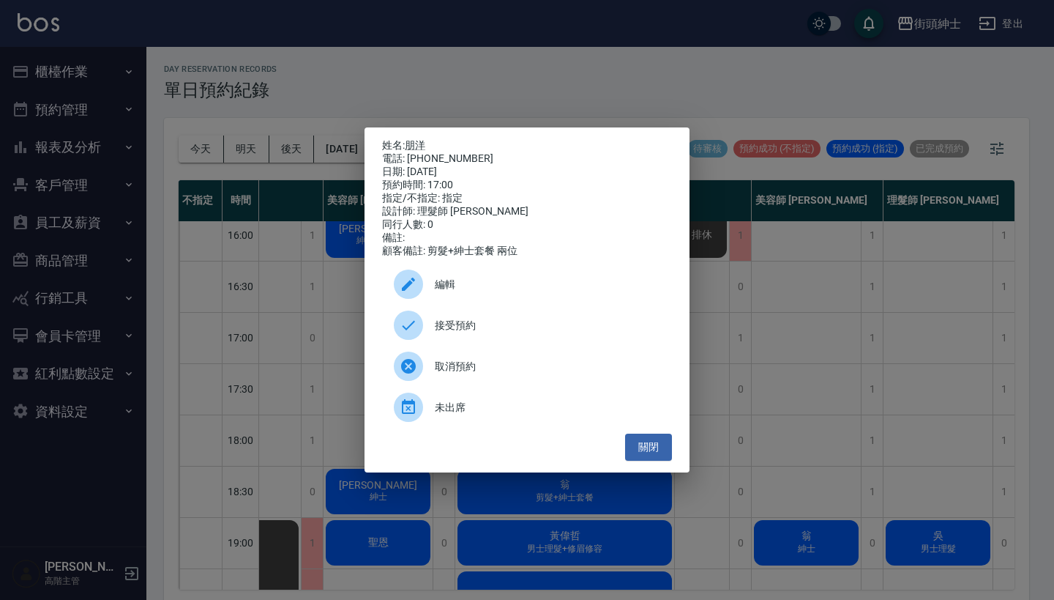
click at [602, 92] on div "姓名: 朋洋 電話: 0978713153 日期: 2025/09/19 預約時間: 17:00 指定/不指定: 指定 設計師: 理髮師 Vic 維克 同行人…" at bounding box center [527, 300] width 1054 height 600
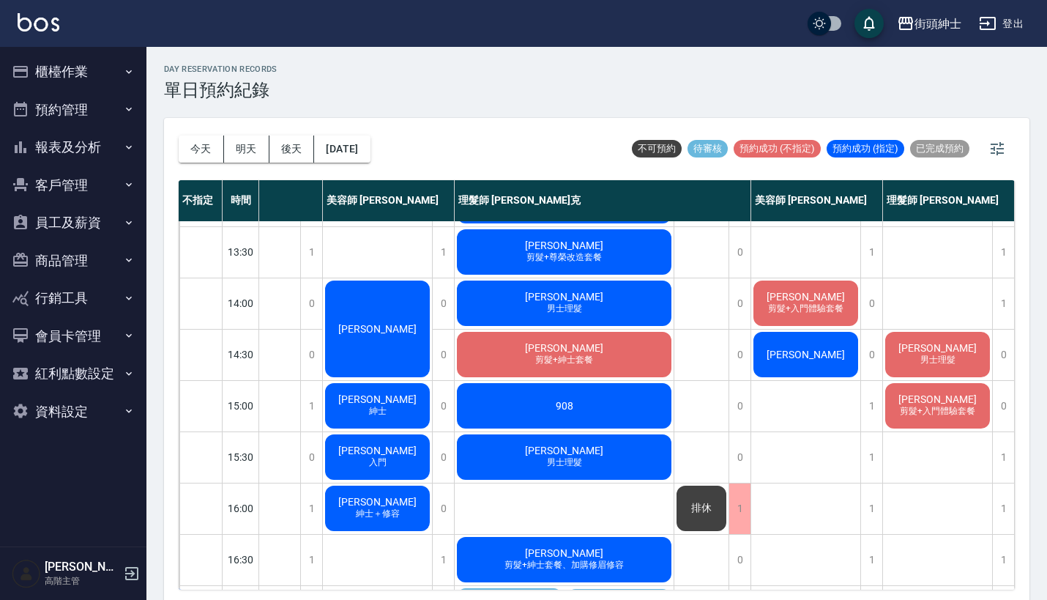
scroll to position [419, 130]
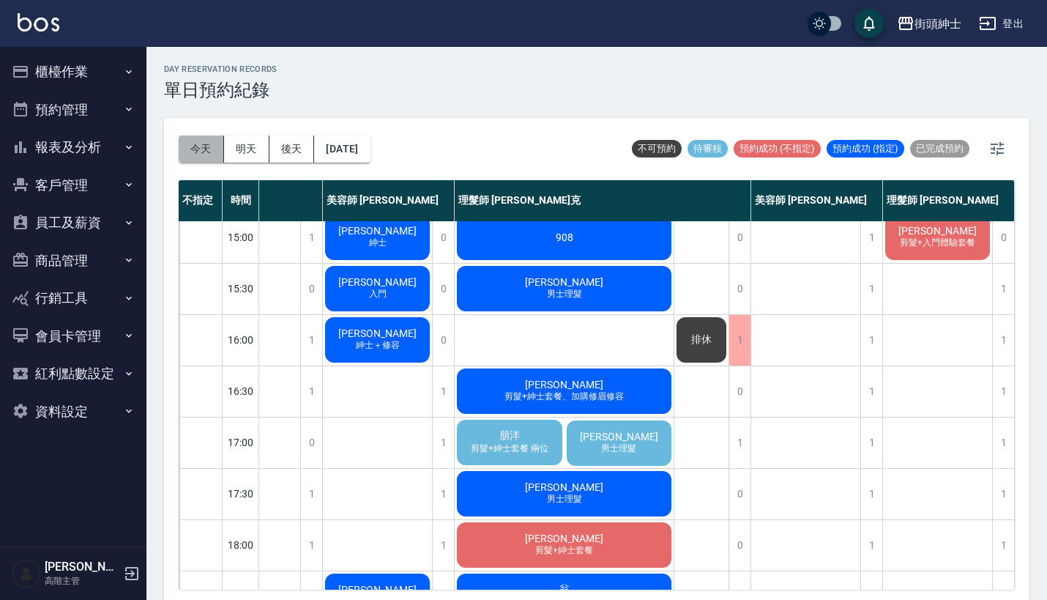
click at [193, 151] on button "今天" at bounding box center [201, 148] width 45 height 27
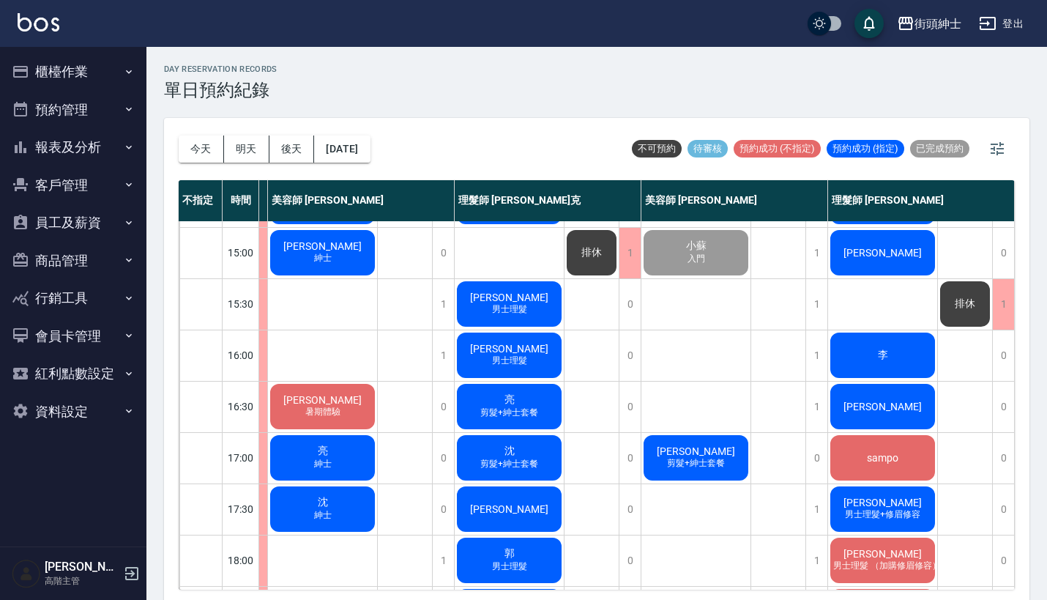
scroll to position [413, 130]
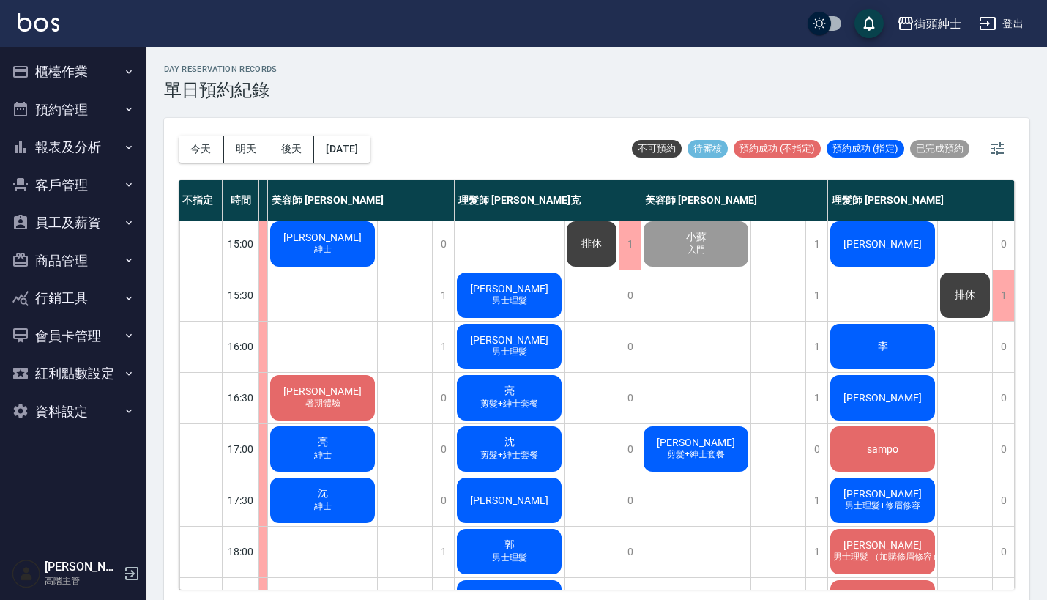
click at [875, 348] on span "李" at bounding box center [883, 346] width 16 height 13
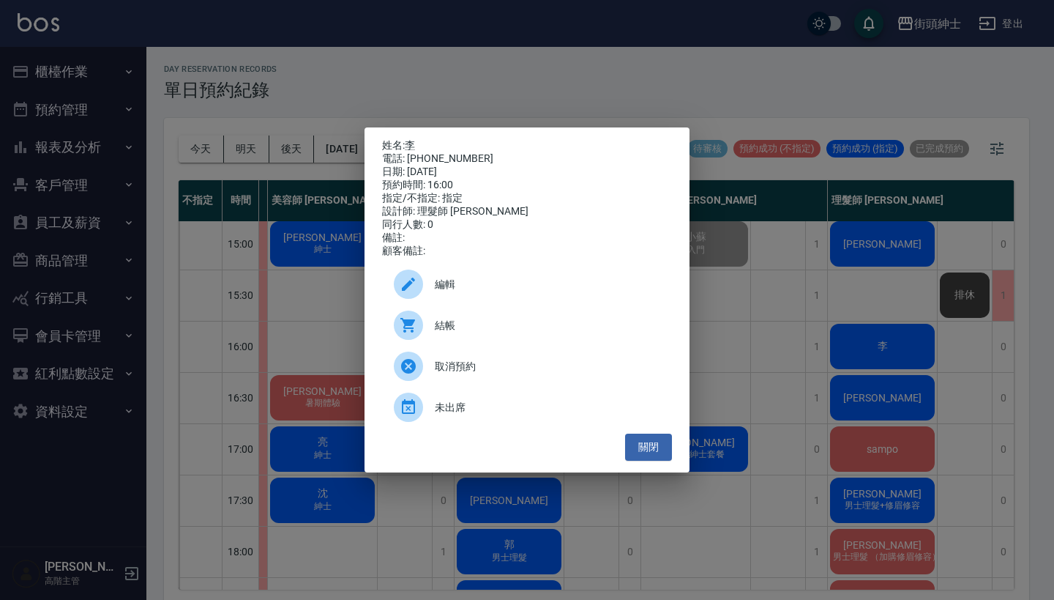
click at [704, 83] on div "姓名: 李 電話: 0912141286 日期: 2025/09/18 預約時間: 16:00 指定/不指定: 指定 設計師: 理髮師 eric 同行人數: …" at bounding box center [527, 300] width 1054 height 600
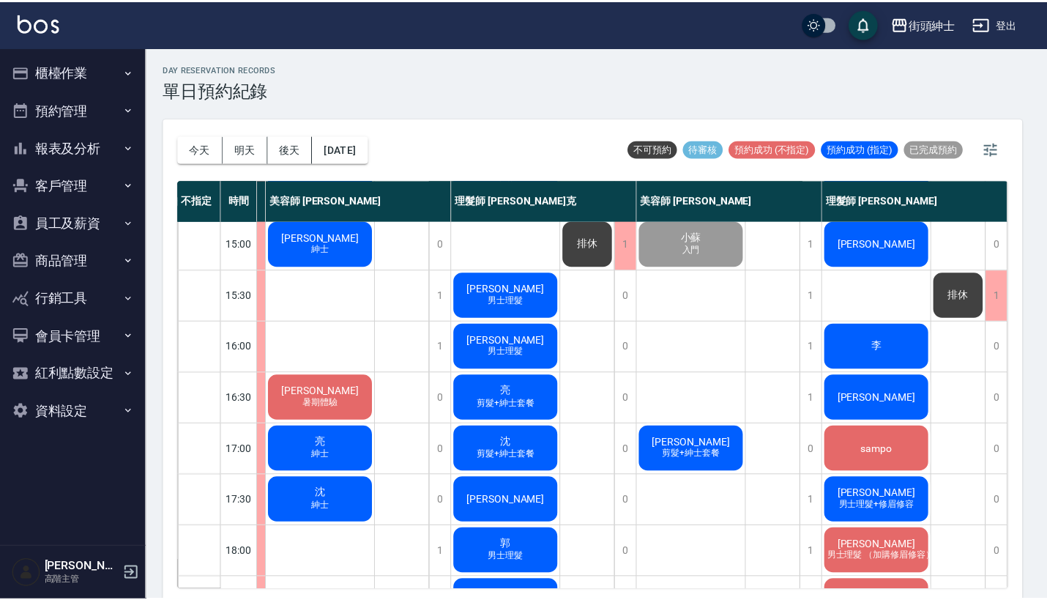
scroll to position [413, 123]
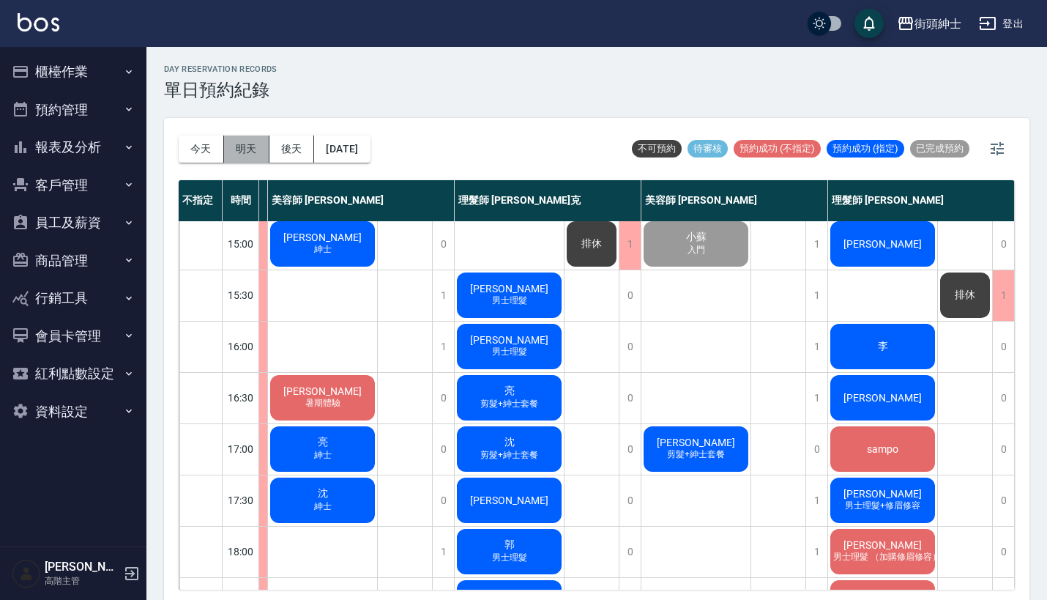
click at [255, 139] on button "明天" at bounding box center [246, 148] width 45 height 27
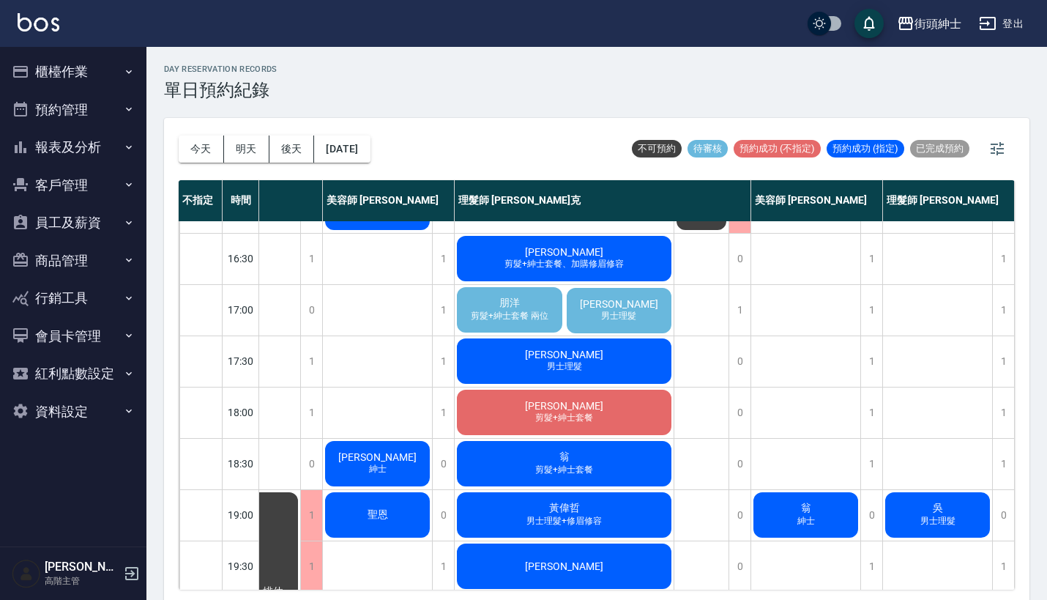
scroll to position [553, 123]
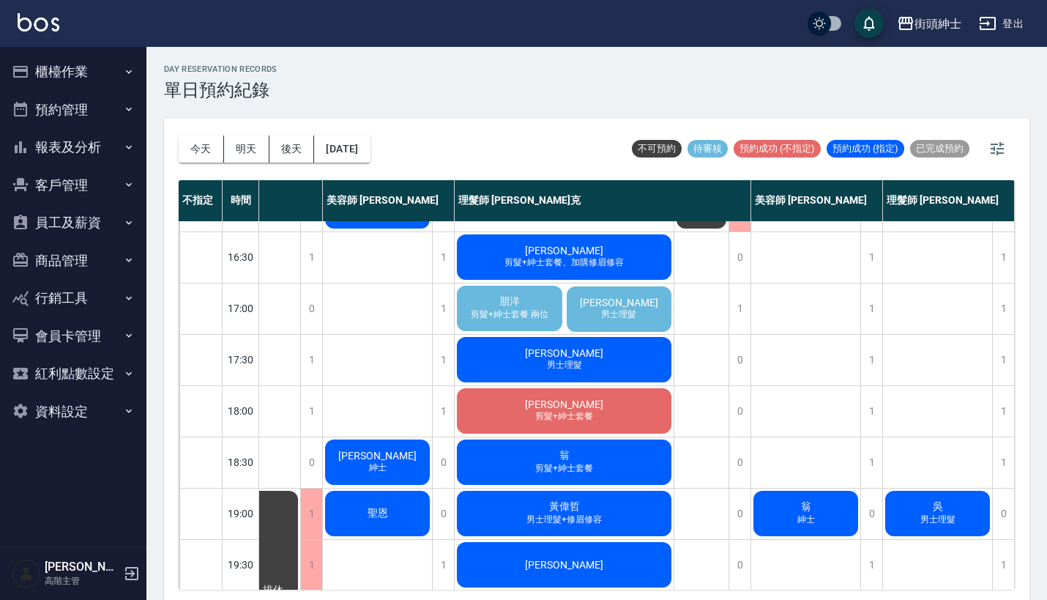
click at [495, 293] on div "朋洋 剪髮+紳士套餐 兩位" at bounding box center [510, 308] width 110 height 50
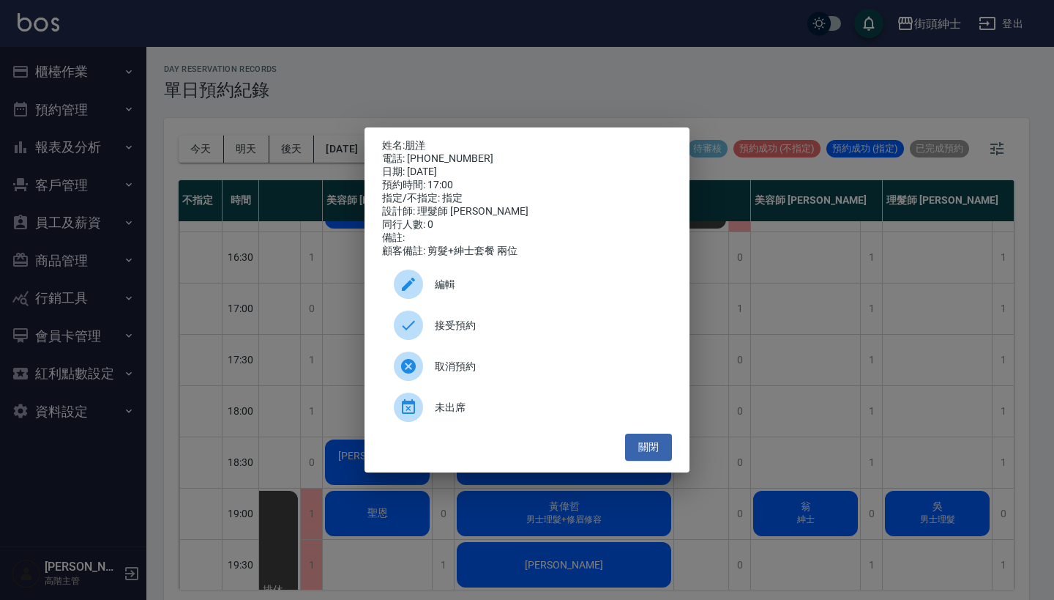
click at [554, 76] on div "姓名: 朋洋 電話: 0978713153 日期: 2025/09/19 預約時間: 17:00 指定/不指定: 指定 設計師: 理髮師 Vic 維克 同行人…" at bounding box center [527, 300] width 1054 height 600
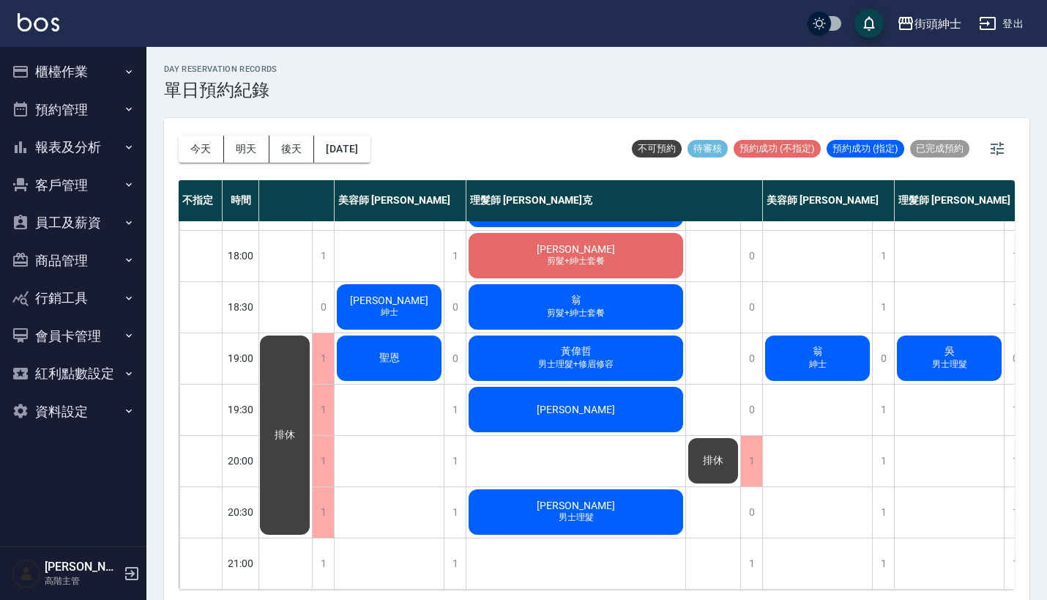
scroll to position [549, 111]
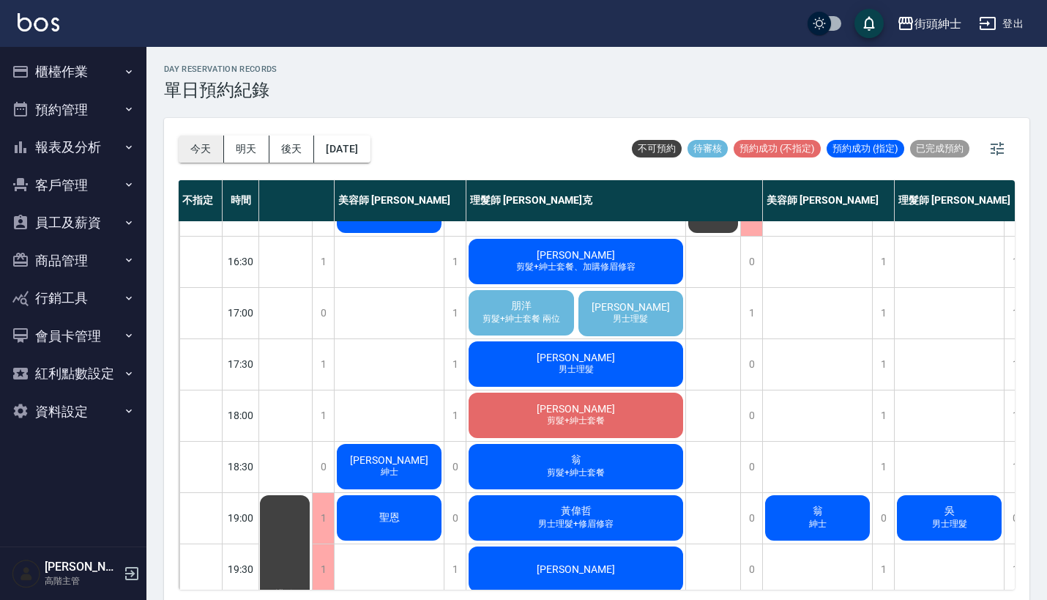
click at [204, 138] on button "今天" at bounding box center [201, 148] width 45 height 27
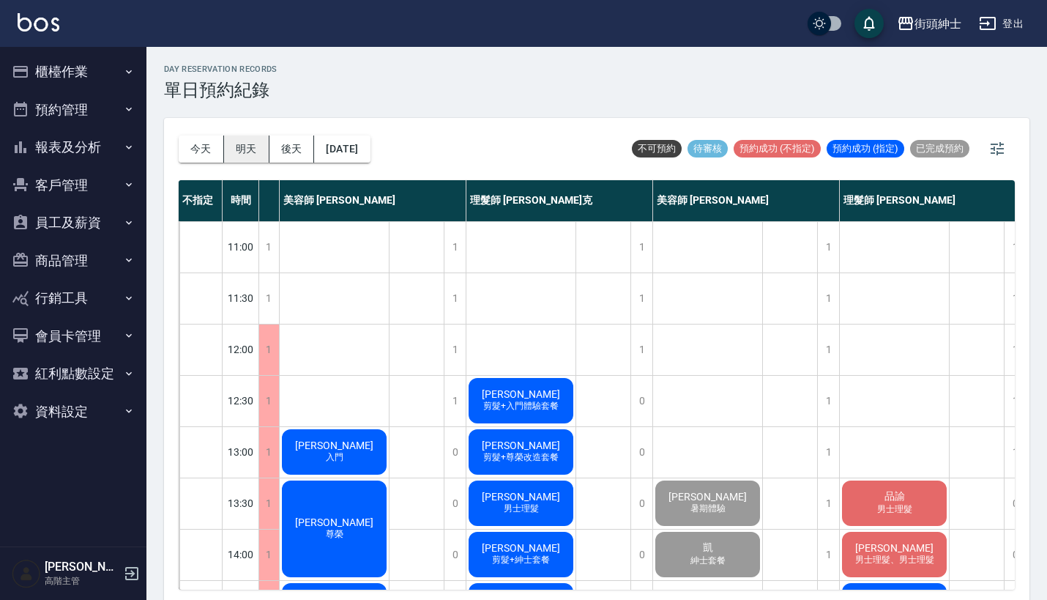
scroll to position [0, 111]
click at [243, 142] on button "明天" at bounding box center [246, 148] width 45 height 27
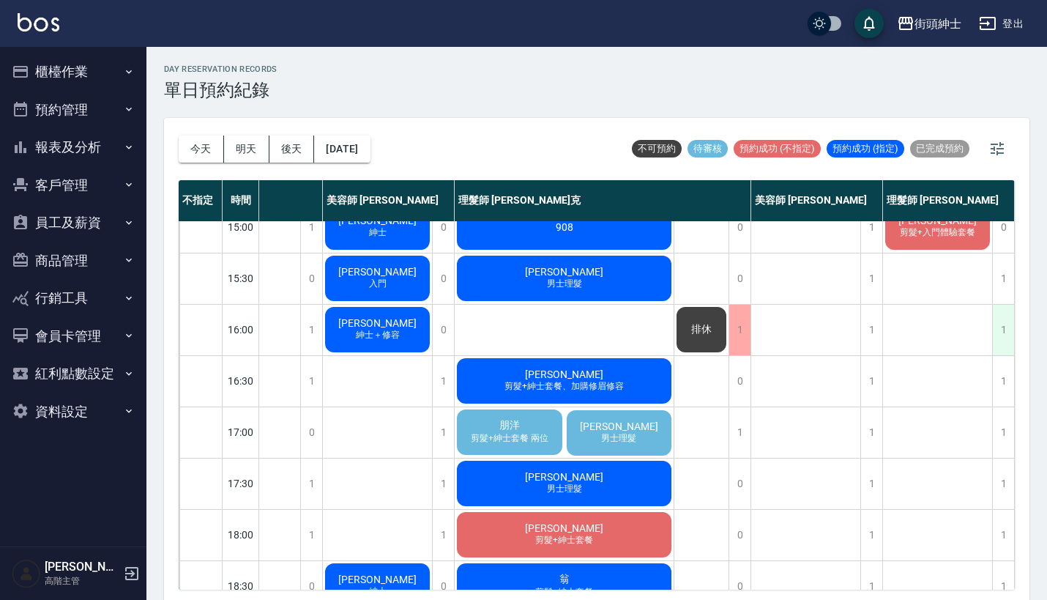
scroll to position [430, 130]
click at [996, 324] on div "1" at bounding box center [1003, 330] width 22 height 51
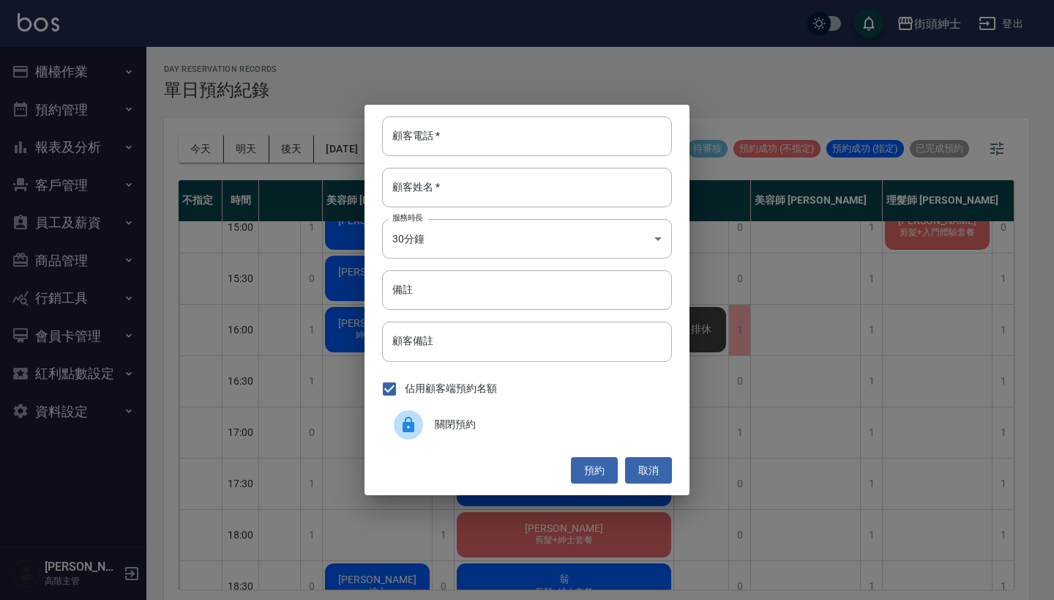
click at [760, 400] on div "顧客電話   * 顧客電話   * 顧客姓名   * 顧客姓名   * 服務時長 30分鐘 1 服務時長 備註 備註 顧客備註 顧客備註 佔用顧客端預約名額 …" at bounding box center [527, 300] width 1054 height 600
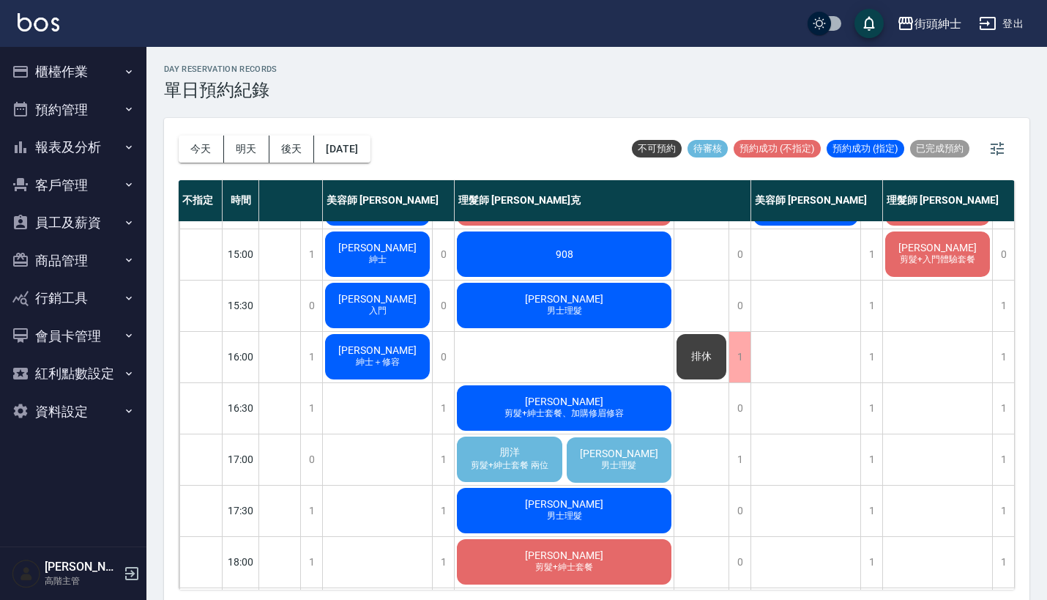
scroll to position [415, 130]
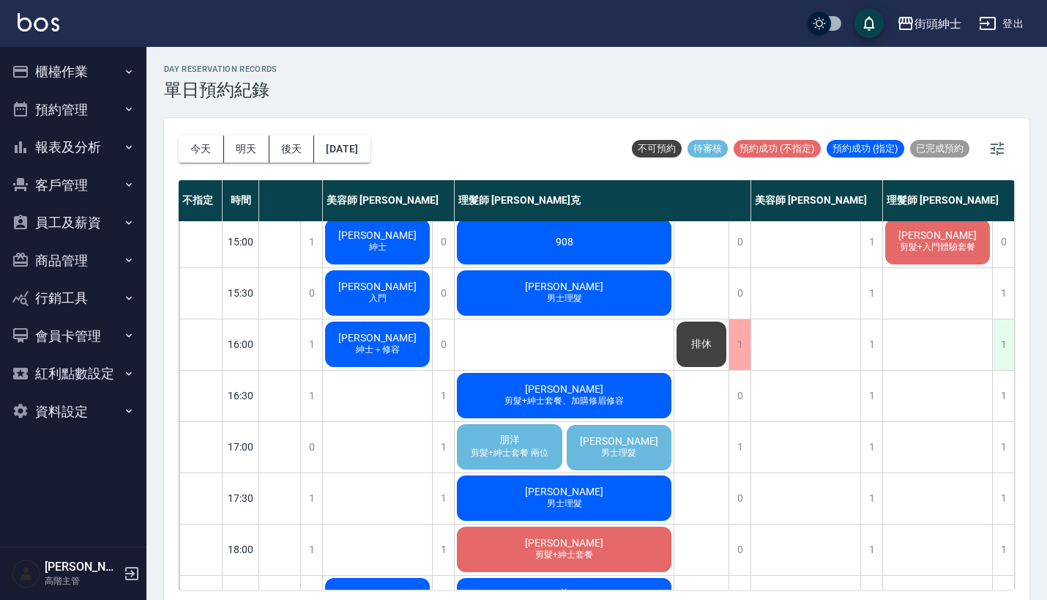
click at [1001, 337] on div "1" at bounding box center [1003, 344] width 22 height 51
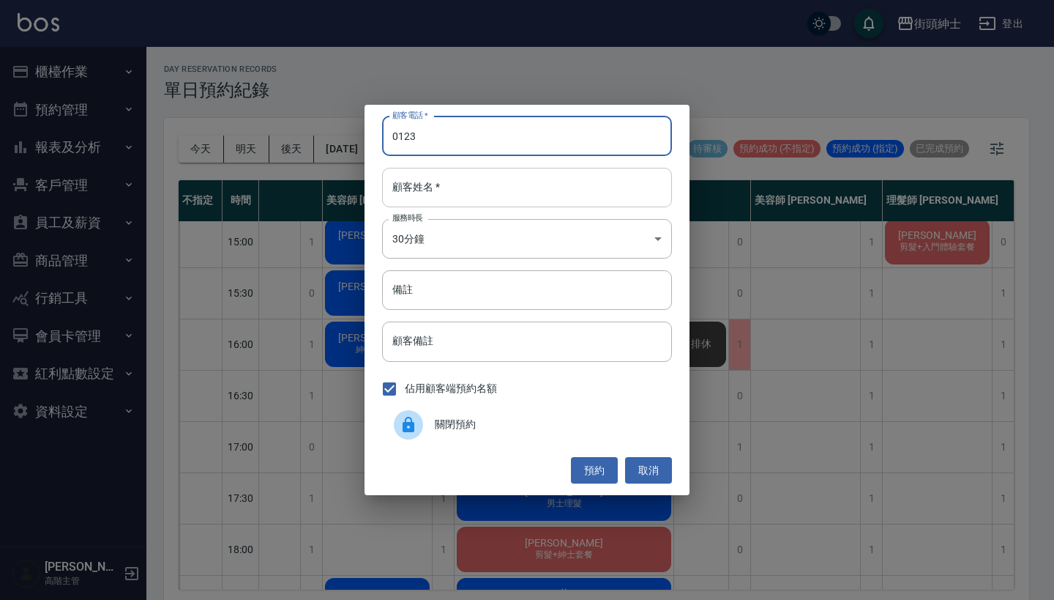
type input "0123"
click at [606, 462] on button "預約" at bounding box center [594, 470] width 47 height 27
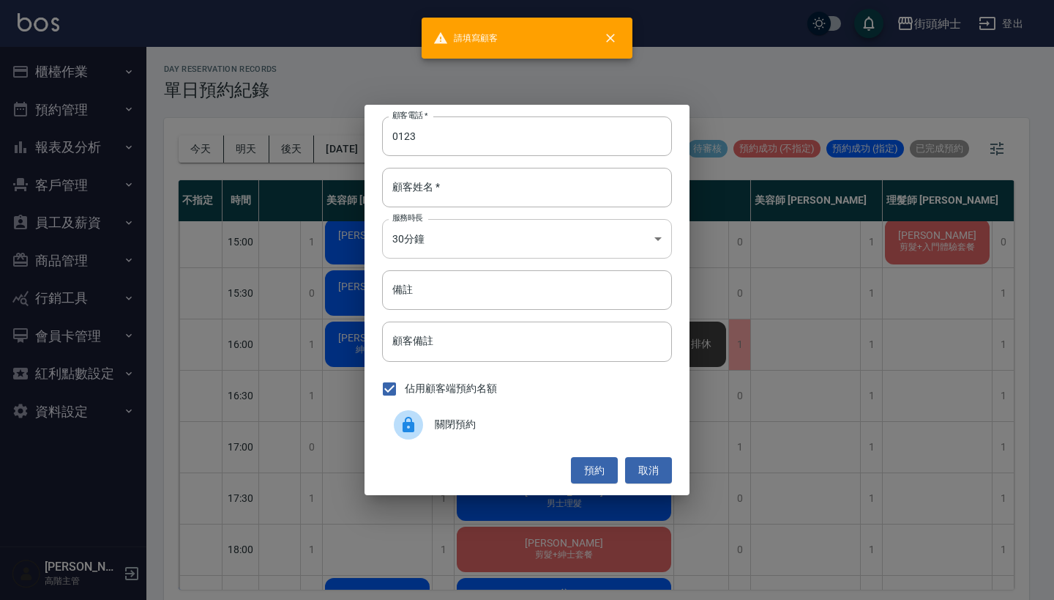
click at [605, 243] on body "請填寫顧客 街頭紳士 登出 櫃檯作業 打帳單 帳單列表 掛單列表 座位開單 營業儀表板 現金收支登錄 高階收支登錄 材料自購登錄 每日結帳 排班表 現場電腦打…" at bounding box center [527, 302] width 1054 height 604
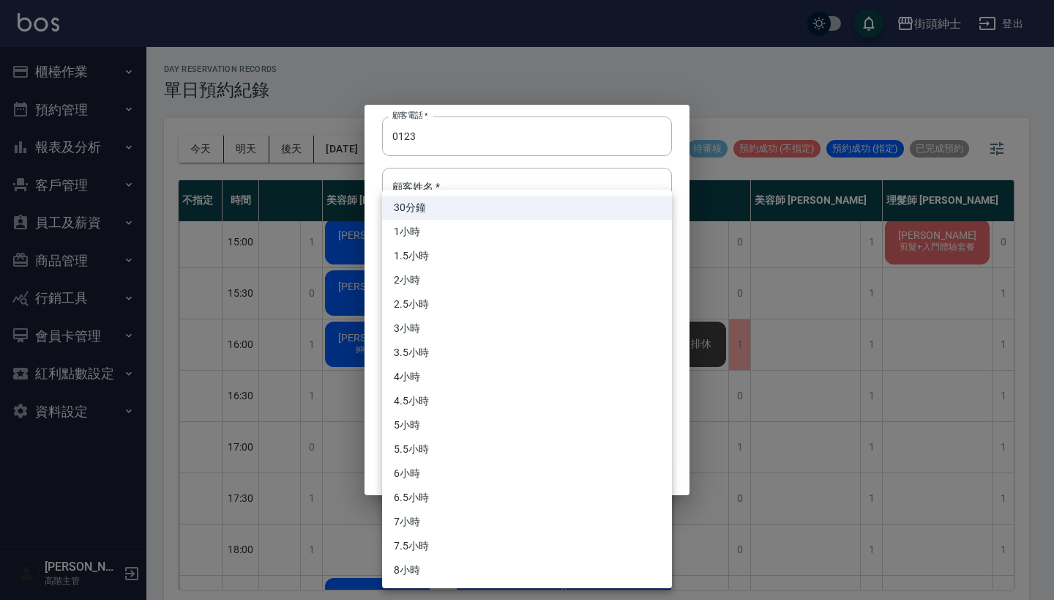
click at [575, 237] on li "1小時" at bounding box center [527, 232] width 290 height 24
type input "2"
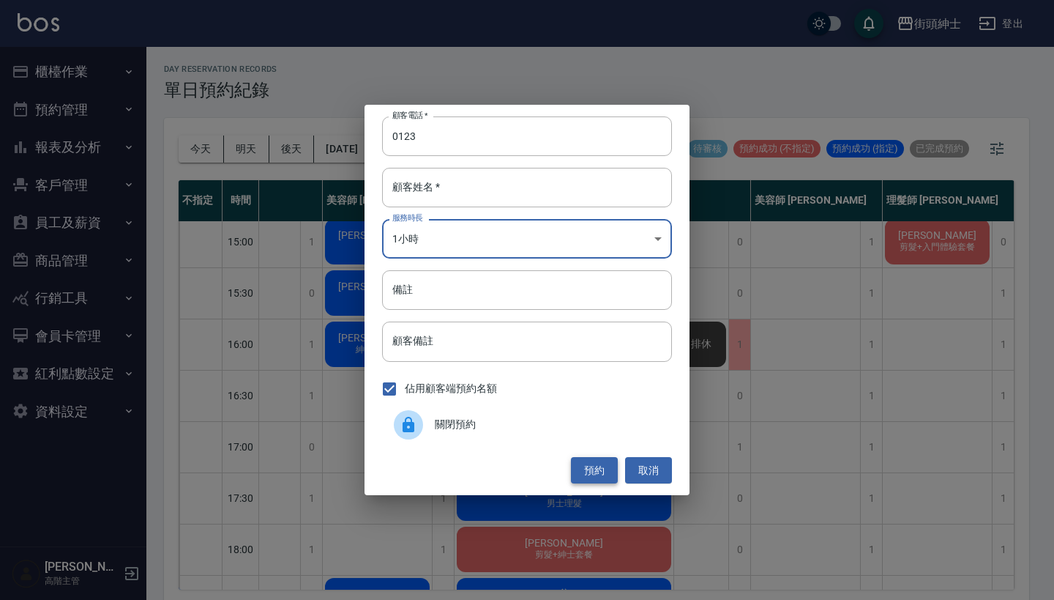
click at [594, 466] on button "預約" at bounding box center [594, 470] width 47 height 27
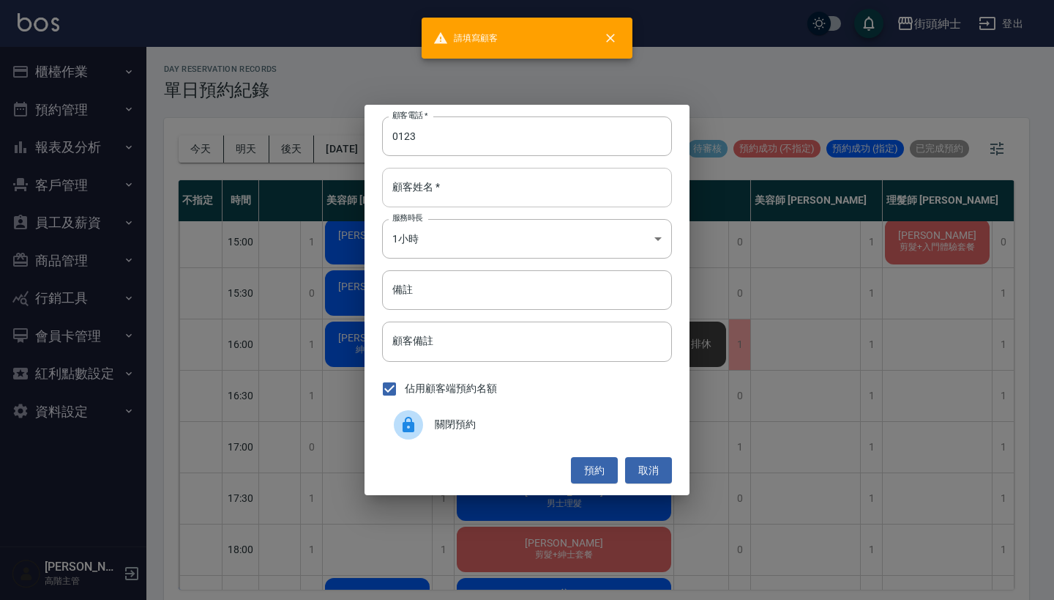
click at [567, 192] on input "顧客姓名   *" at bounding box center [527, 188] width 290 height 40
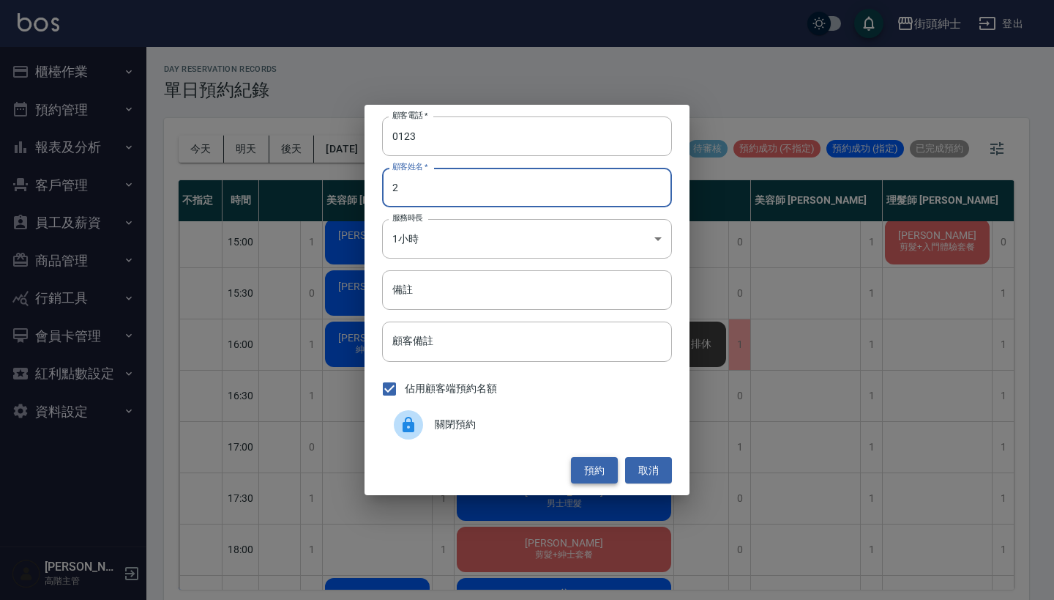
type input "2"
click at [585, 482] on button "預約" at bounding box center [594, 470] width 47 height 27
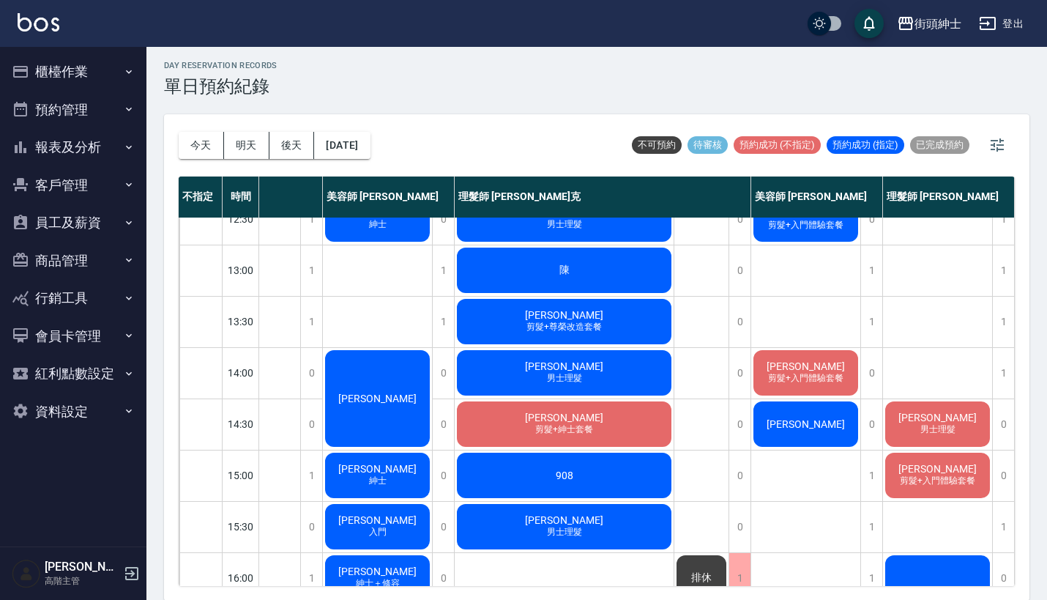
scroll to position [185, 130]
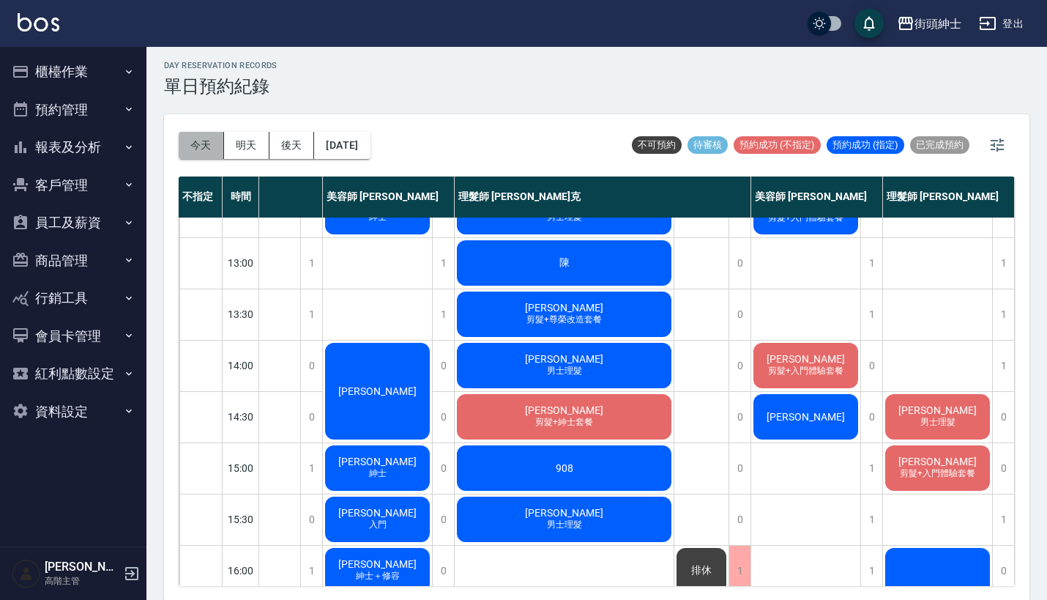
click at [193, 152] on button "今天" at bounding box center [201, 145] width 45 height 27
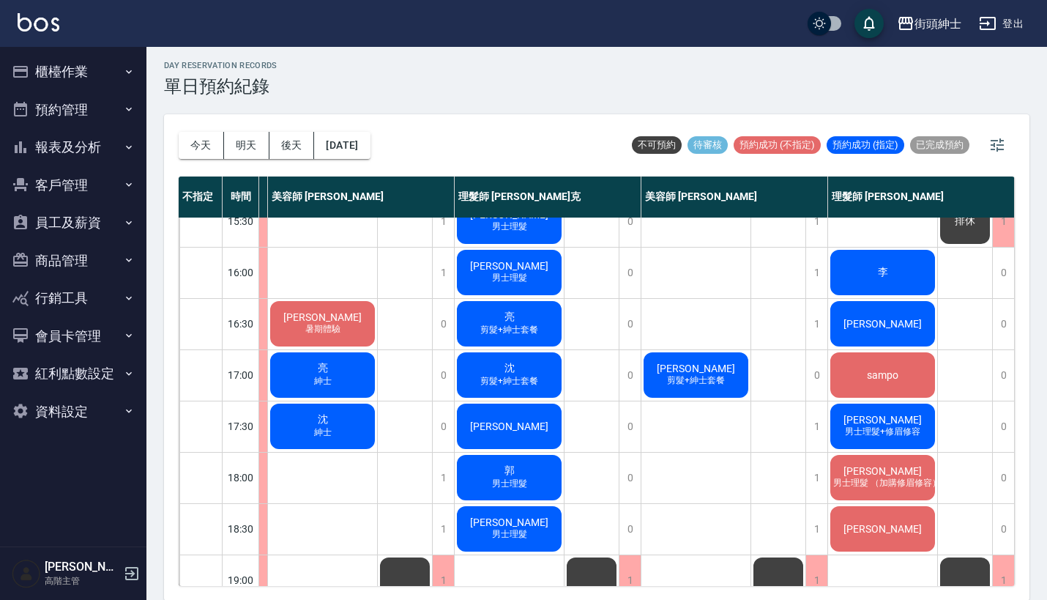
scroll to position [490, 130]
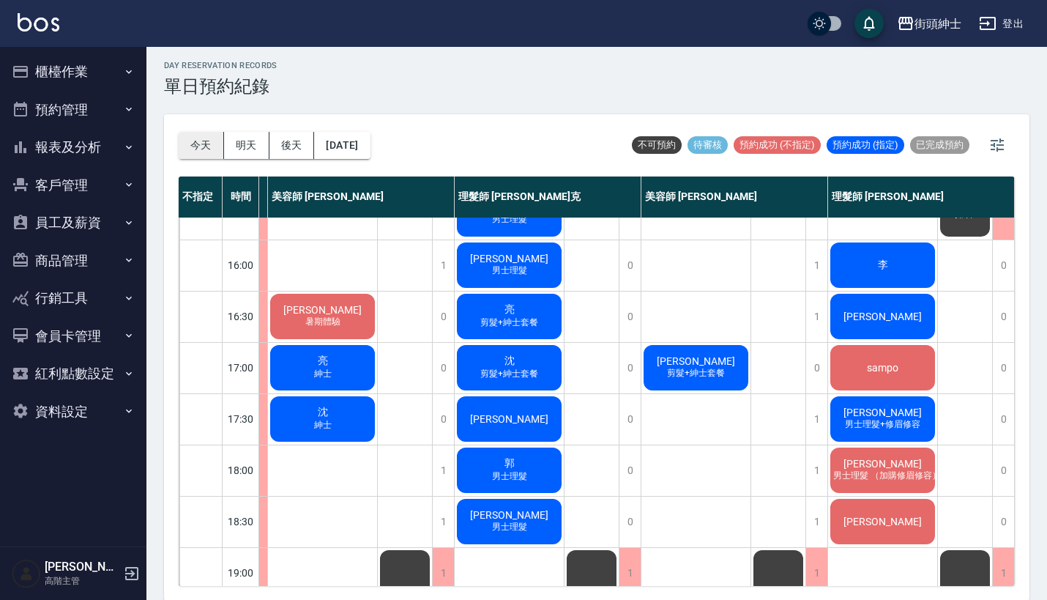
click at [191, 147] on button "今天" at bounding box center [201, 145] width 45 height 27
click at [258, 143] on button "明天" at bounding box center [246, 145] width 45 height 27
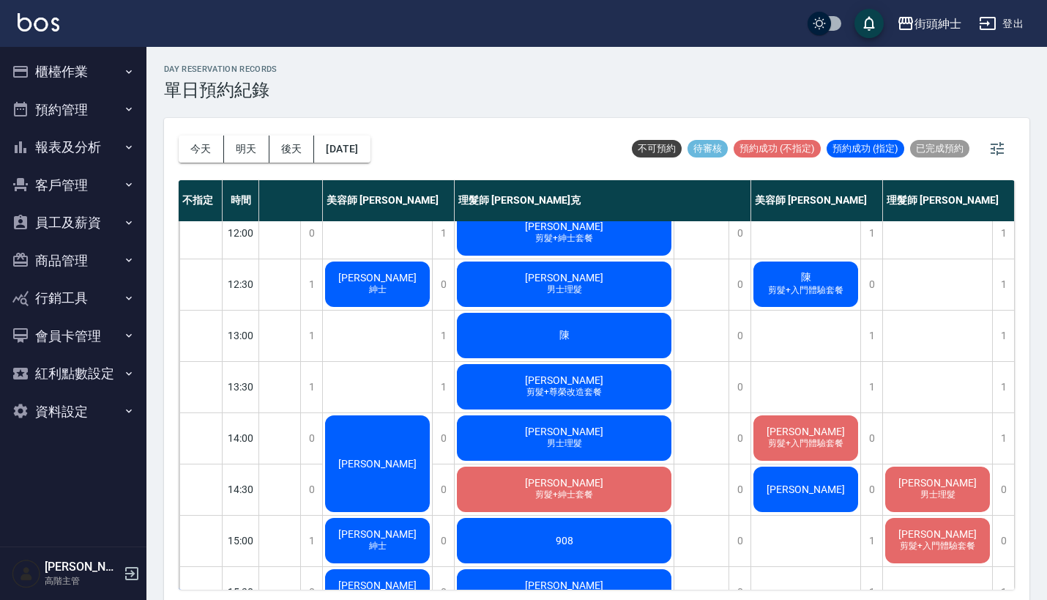
scroll to position [355, 130]
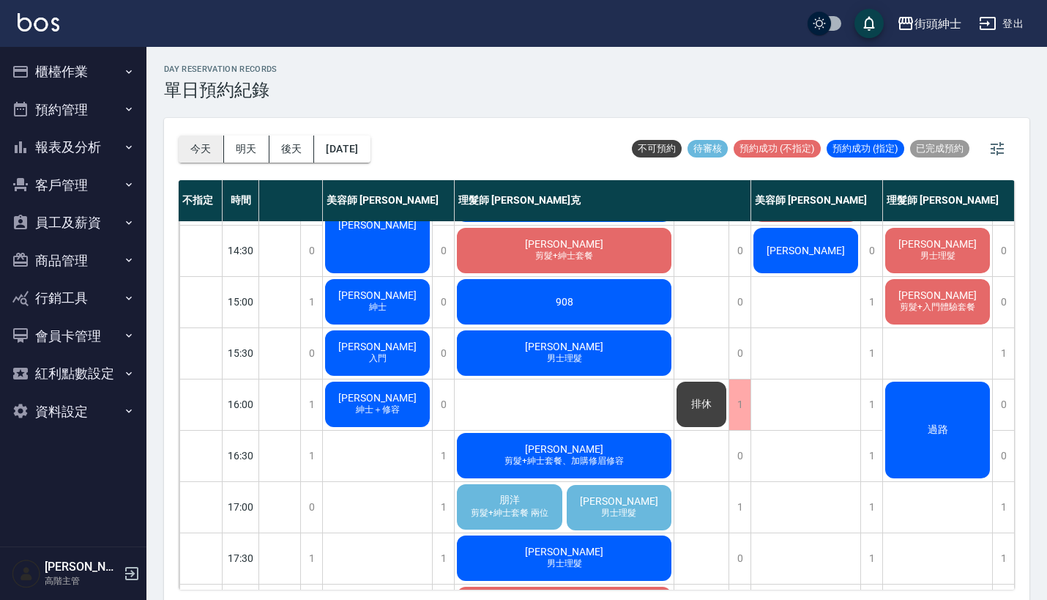
click at [198, 136] on button "今天" at bounding box center [201, 148] width 45 height 27
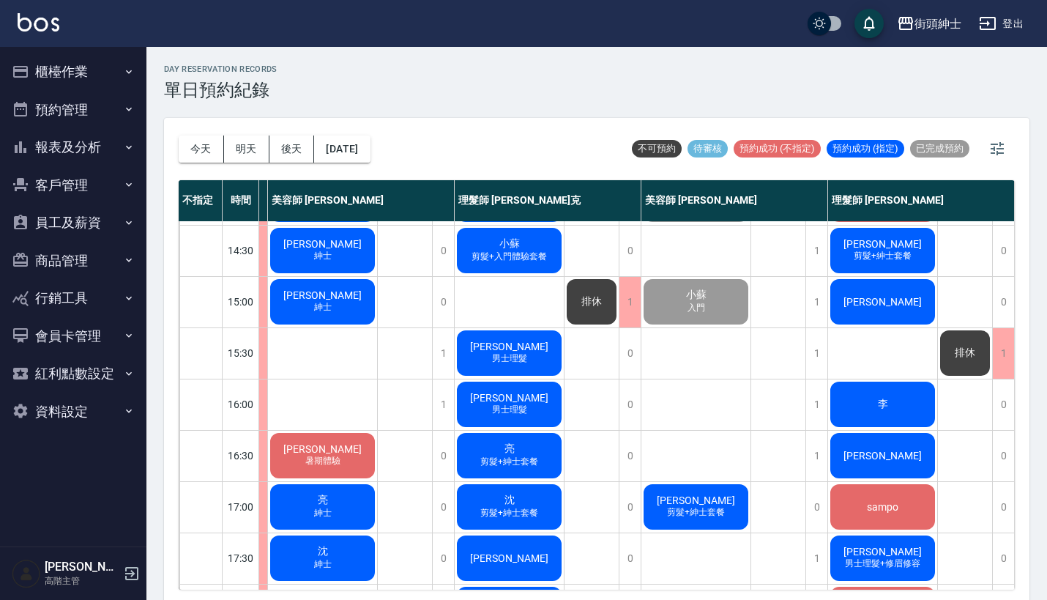
click at [862, 407] on div "李" at bounding box center [882, 404] width 109 height 50
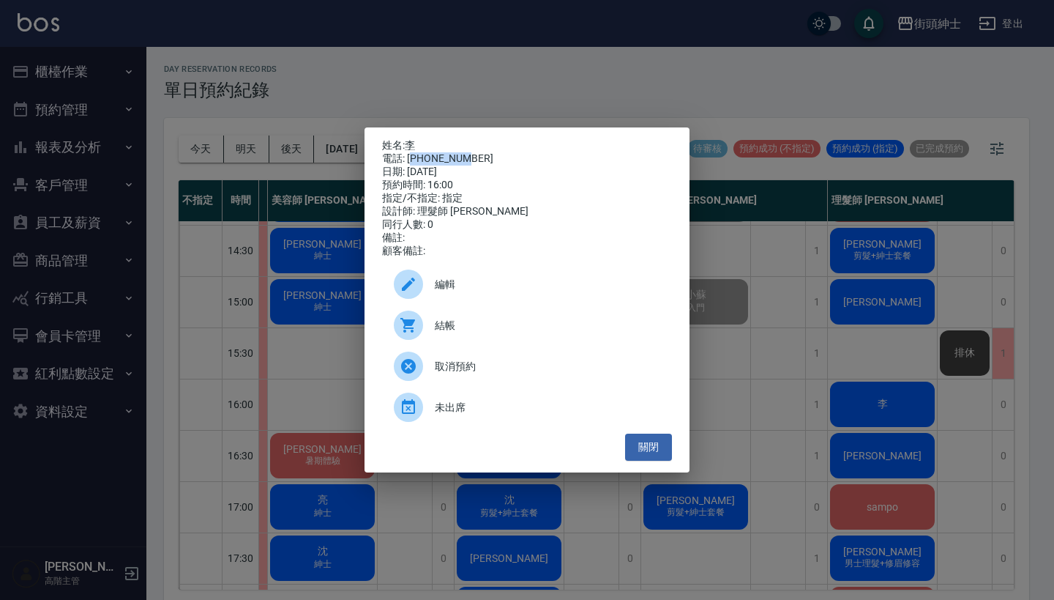
drag, startPoint x: 411, startPoint y: 156, endPoint x: 478, endPoint y: 152, distance: 66.8
click at [478, 152] on div "電話: 0912141286" at bounding box center [527, 158] width 290 height 13
click at [527, 99] on div "姓名: 李 電話: 0912141286 日期: 2025/09/18 預約時間: 16:00 指定/不指定: 指定 設計師: 理髮師 eric 同行人數: …" at bounding box center [527, 300] width 1054 height 600
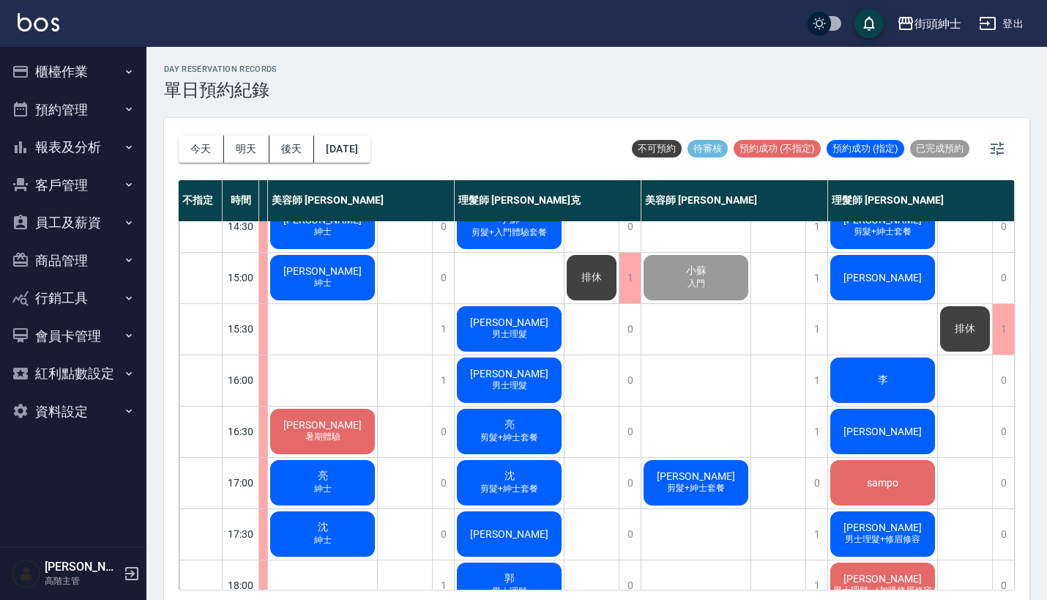
scroll to position [383, 122]
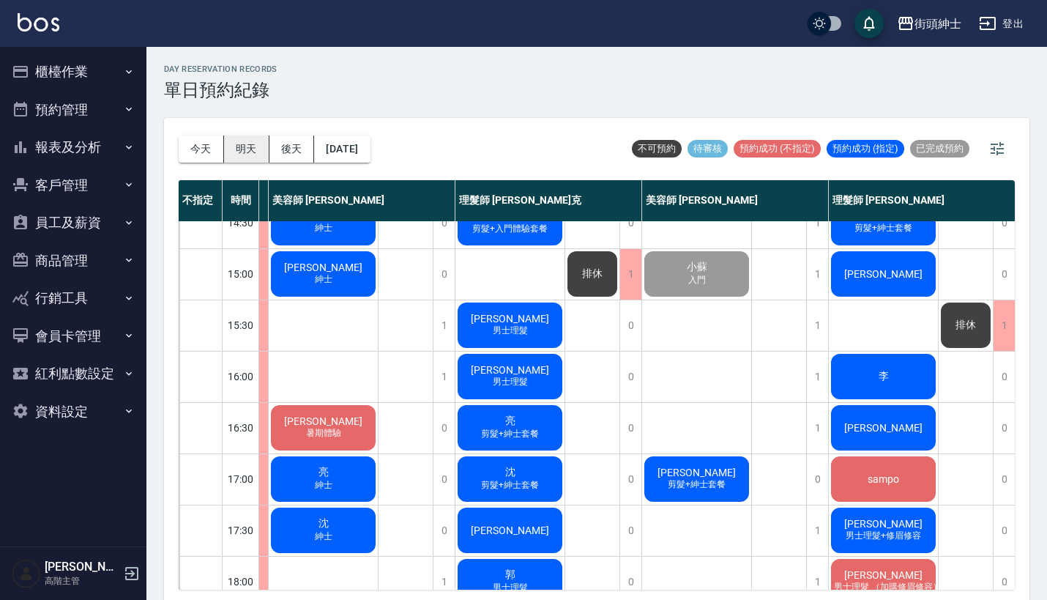
click at [252, 138] on button "明天" at bounding box center [246, 148] width 45 height 27
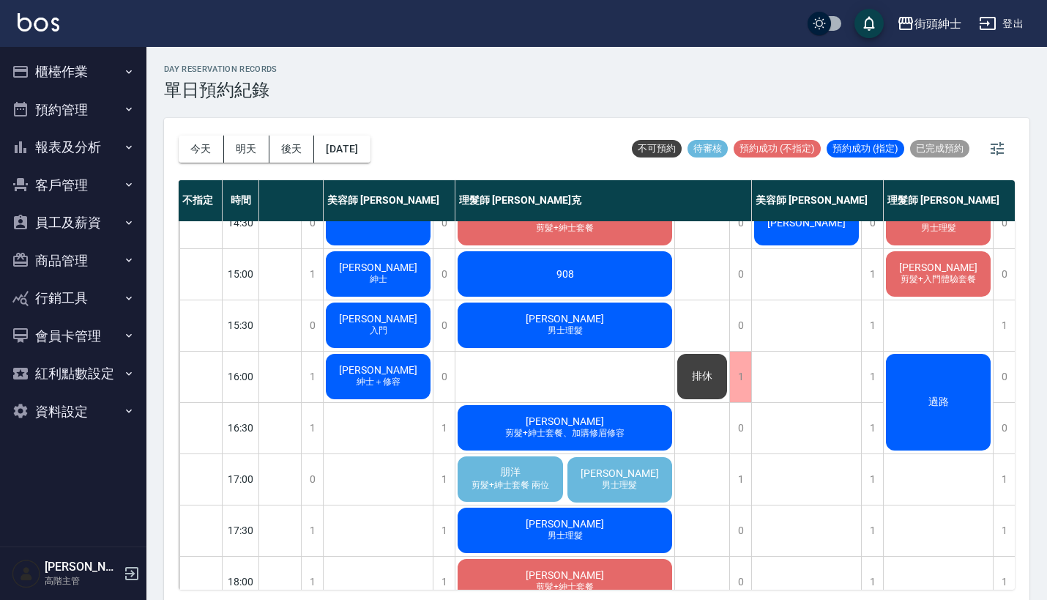
click at [531, 477] on div "朋洋 剪髮+紳士套餐 兩位" at bounding box center [510, 479] width 110 height 50
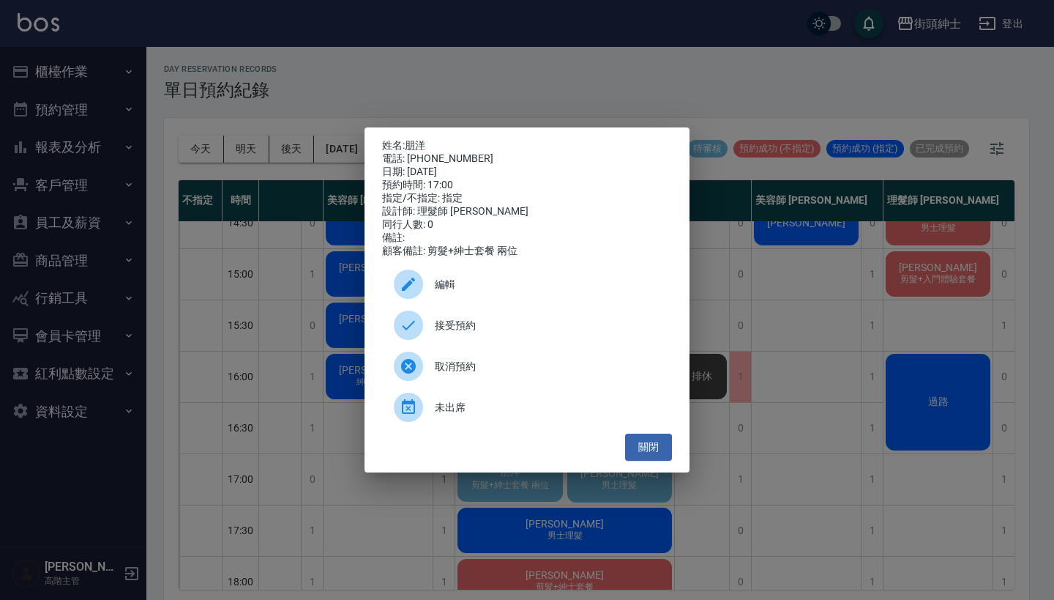
click at [746, 359] on div "姓名: 朋洋 電話: 0978713153 日期: 2025/09/19 預約時間: 17:00 指定/不指定: 指定 設計師: 理髮師 Vic 維克 同行人…" at bounding box center [527, 300] width 1054 height 600
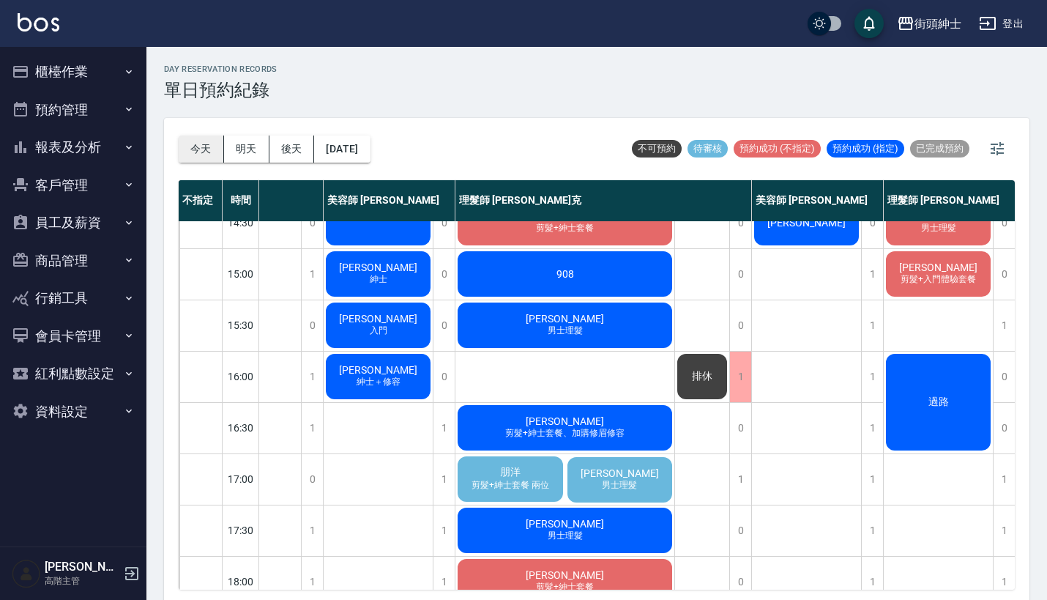
click at [206, 148] on button "今天" at bounding box center [201, 148] width 45 height 27
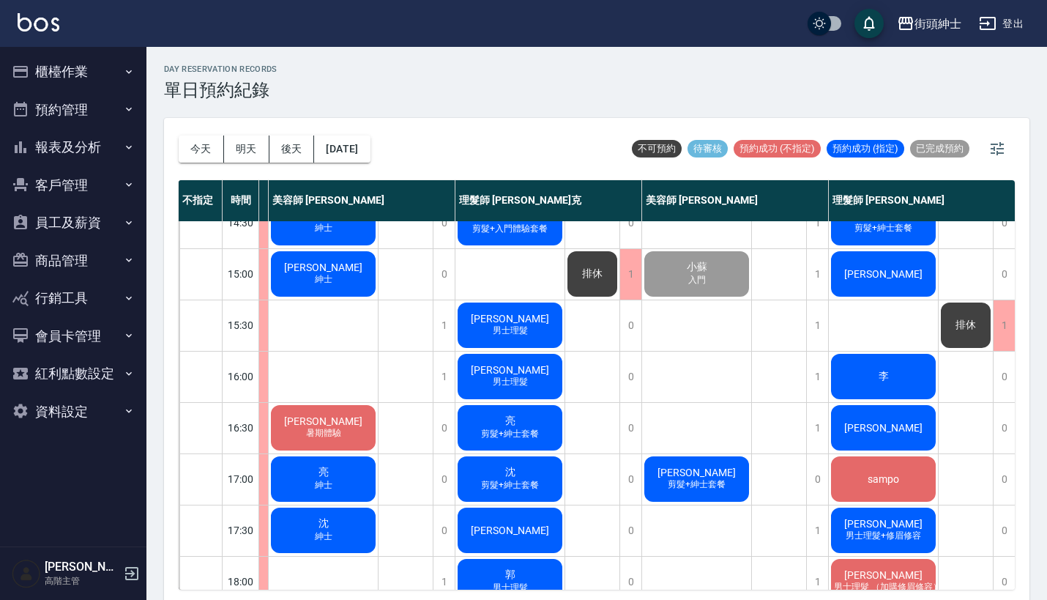
click at [914, 378] on div "李" at bounding box center [883, 376] width 109 height 50
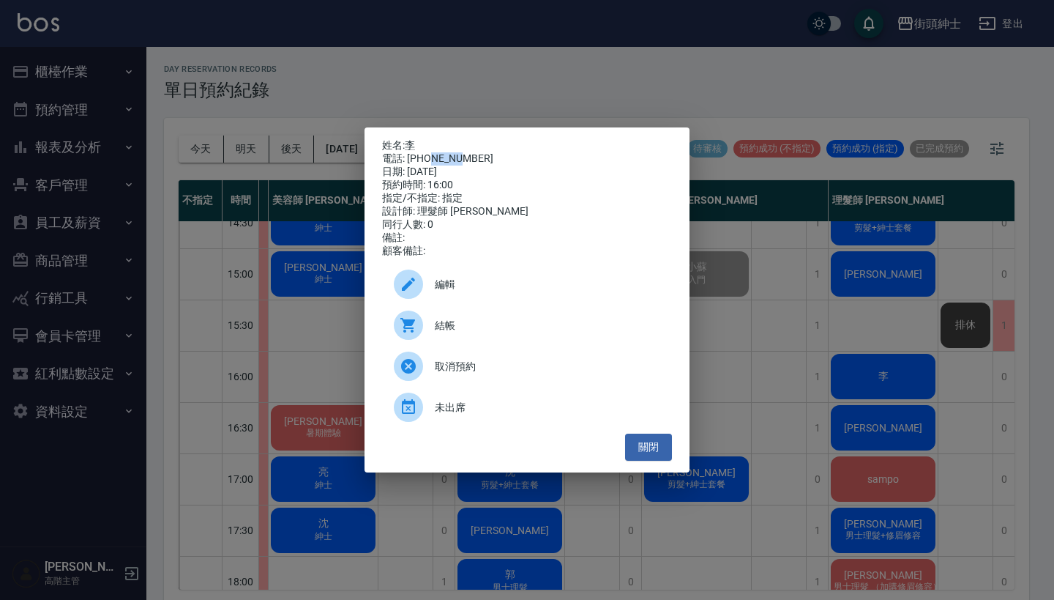
drag, startPoint x: 430, startPoint y: 158, endPoint x: 460, endPoint y: 158, distance: 30.0
click at [460, 158] on div "電話: 0912141286" at bounding box center [527, 158] width 290 height 13
click at [879, 313] on div "姓名: 李 電話: 0912141286 日期: 2025/09/18 預約時間: 16:00 指定/不指定: 指定 設計師: 理髮師 eric 同行人數: …" at bounding box center [527, 300] width 1054 height 600
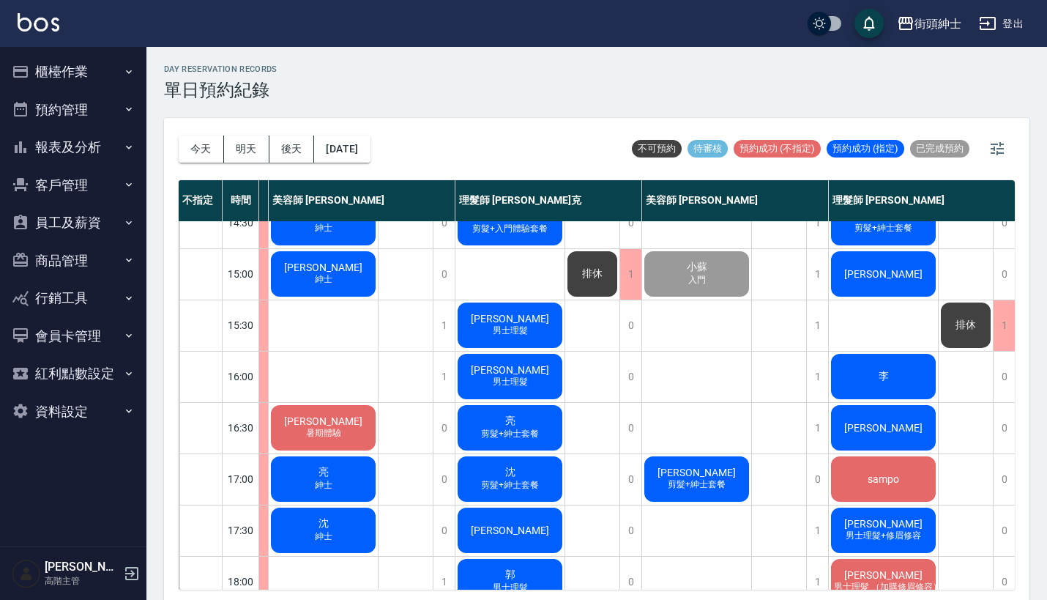
click at [234, 133] on div "今天 明天 後天 2025/09/18" at bounding box center [275, 149] width 192 height 62
click at [245, 147] on button "明天" at bounding box center [246, 148] width 45 height 27
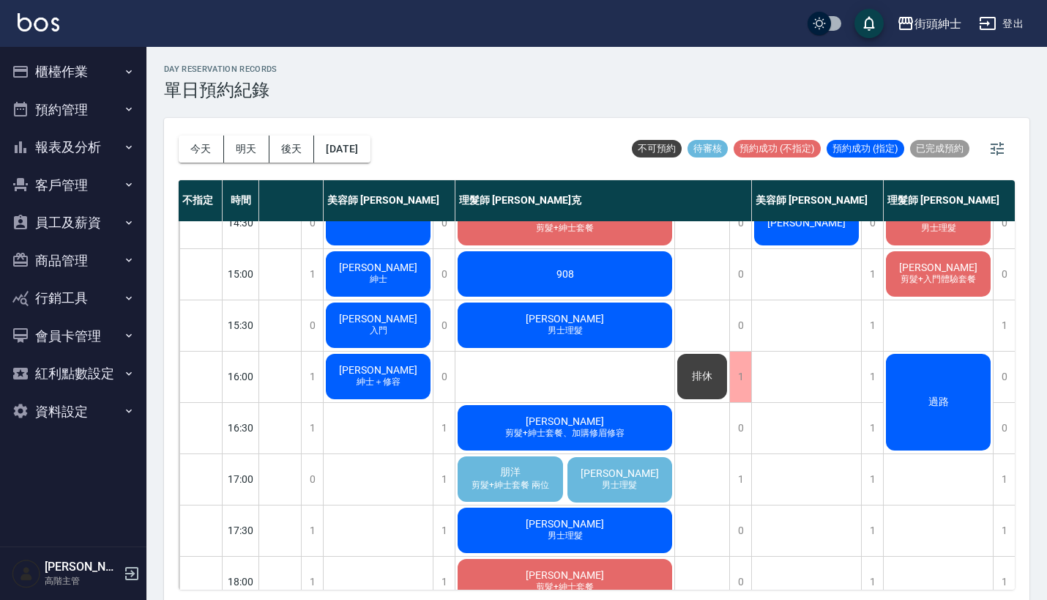
click at [519, 472] on span "朋洋" at bounding box center [510, 472] width 26 height 13
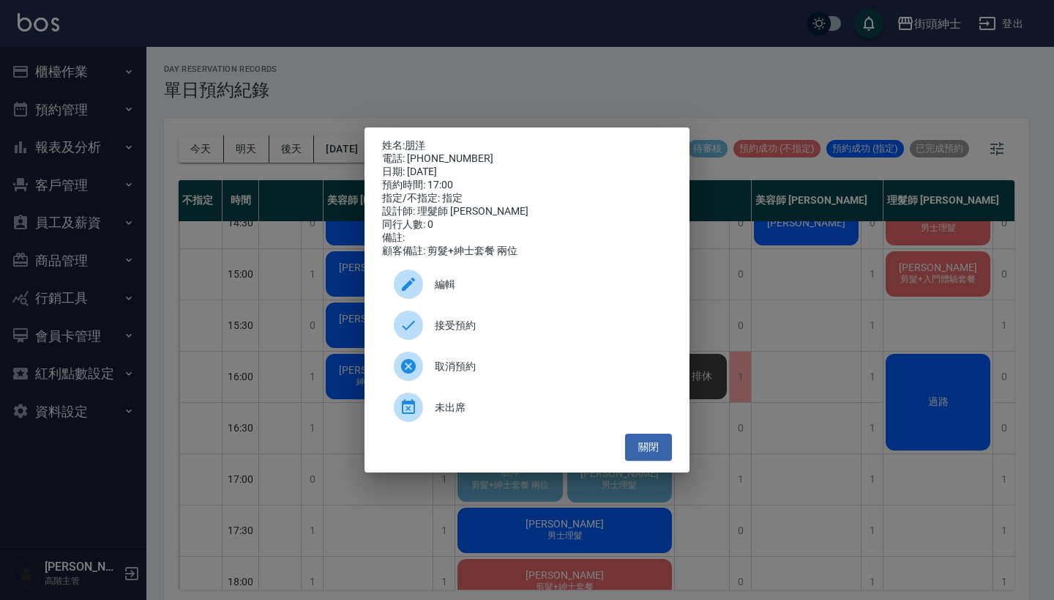
click at [585, 88] on div "姓名: 朋洋 電話: 0978713153 日期: 2025/09/19 預約時間: 17:00 指定/不指定: 指定 設計師: 理髮師 Vic 維克 同行人…" at bounding box center [527, 300] width 1054 height 600
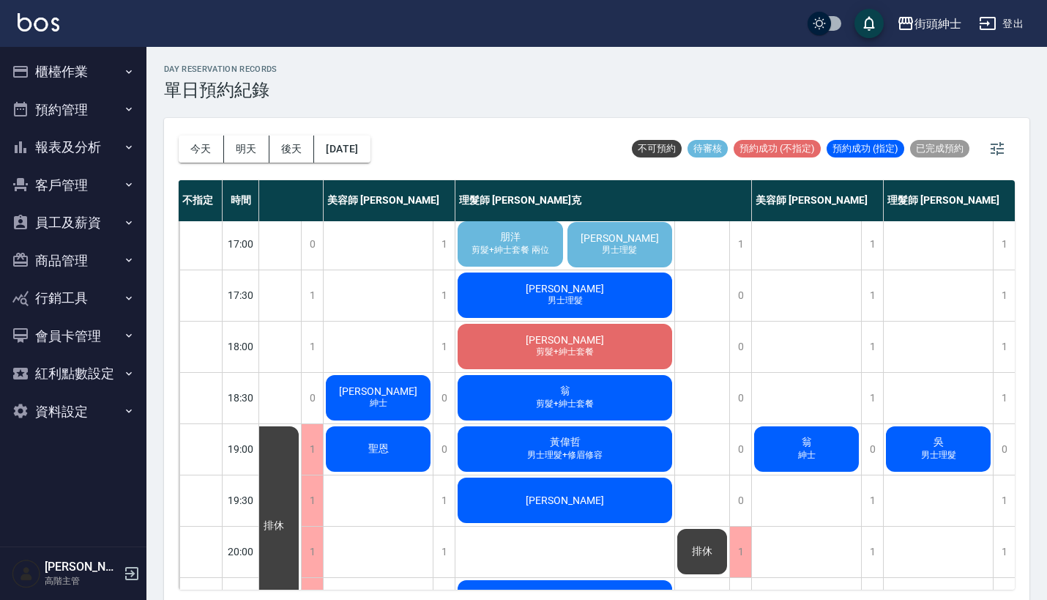
scroll to position [617, 122]
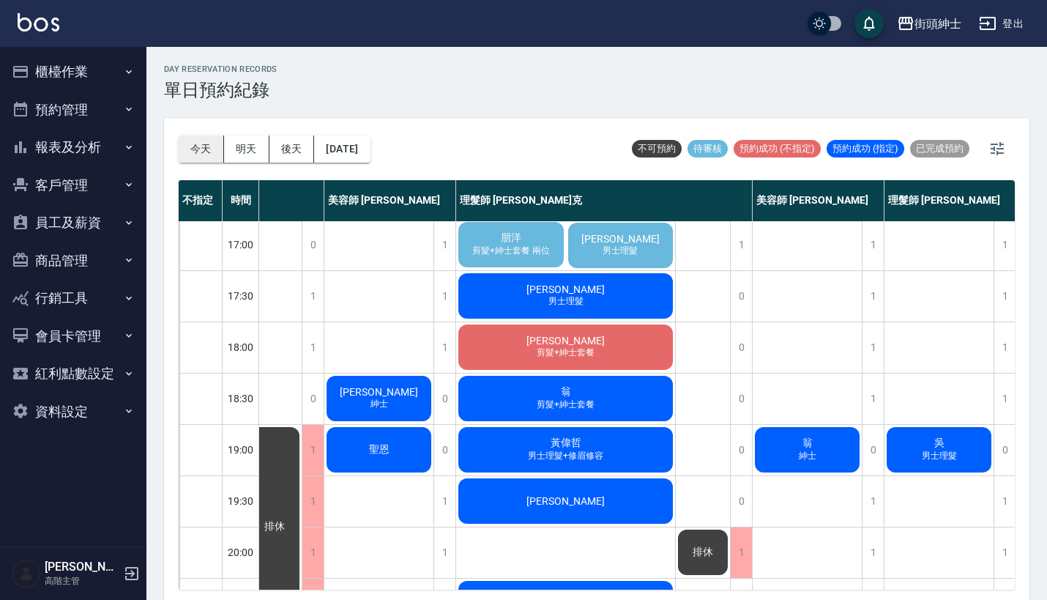
click at [205, 152] on button "今天" at bounding box center [201, 148] width 45 height 27
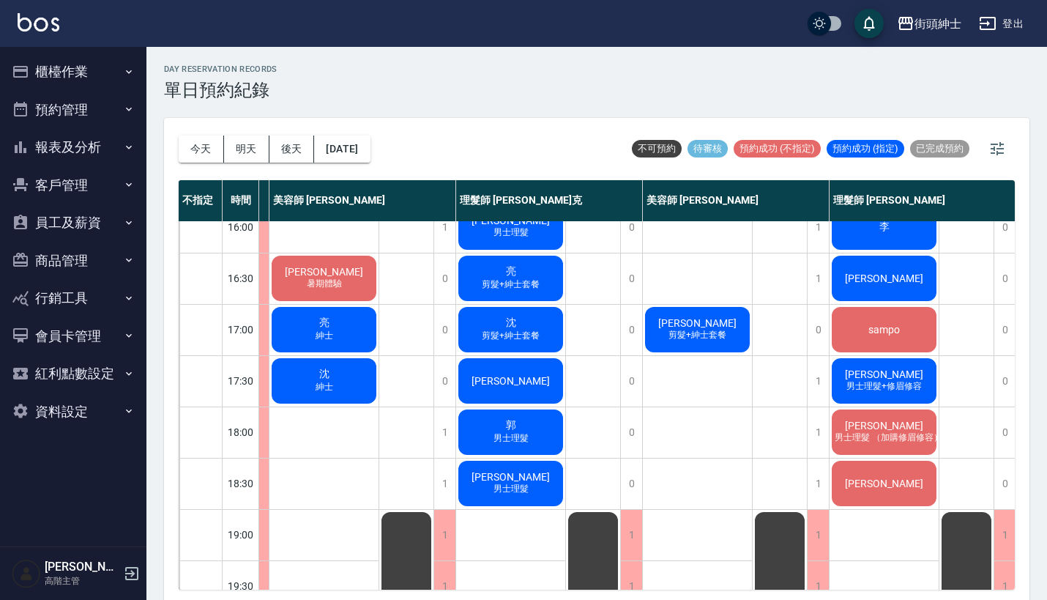
scroll to position [482, 122]
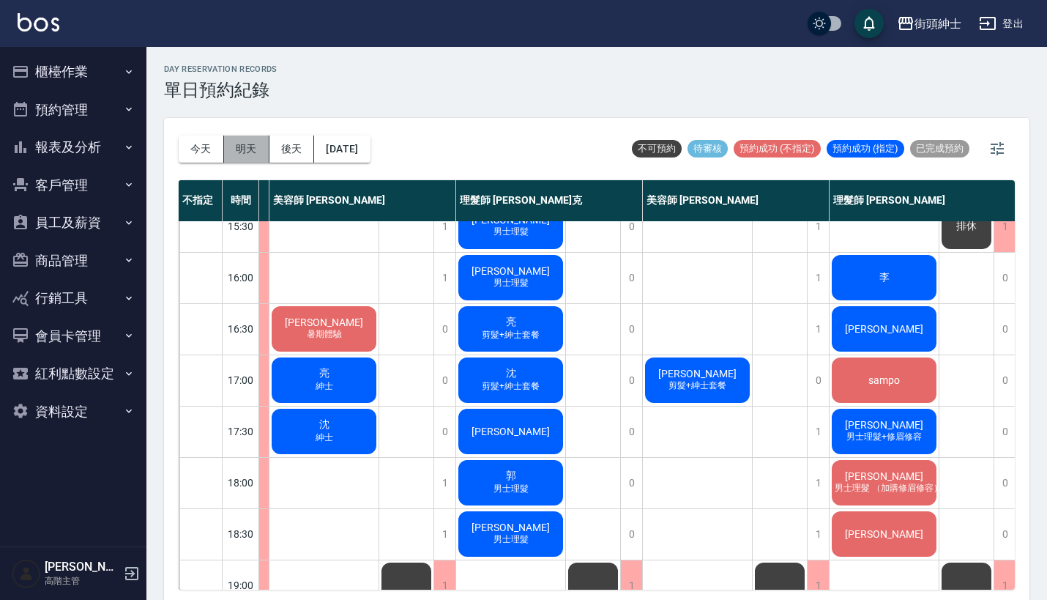
click at [249, 152] on button "明天" at bounding box center [246, 148] width 45 height 27
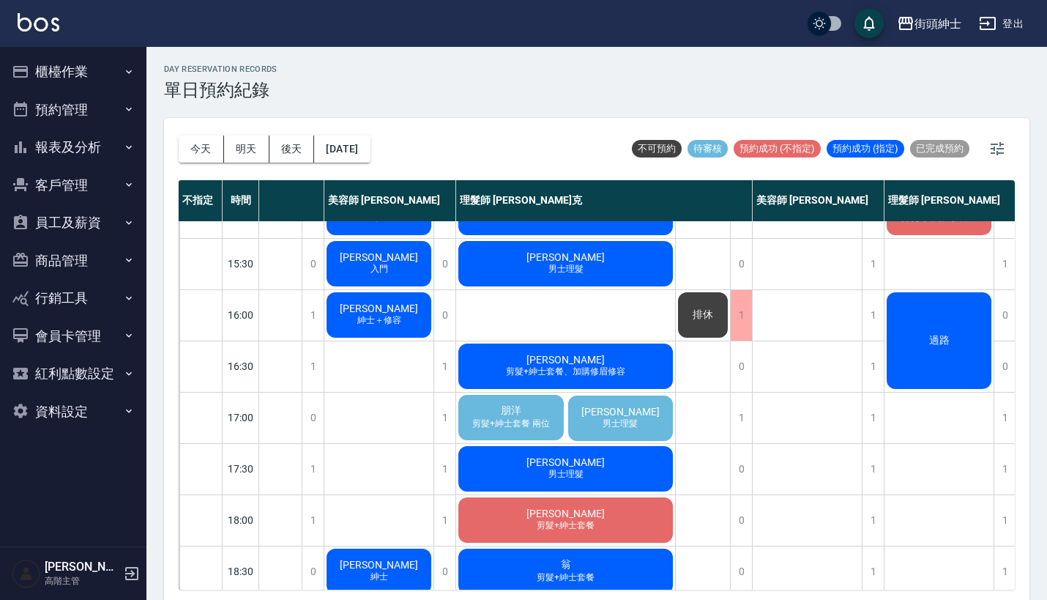
scroll to position [515, 122]
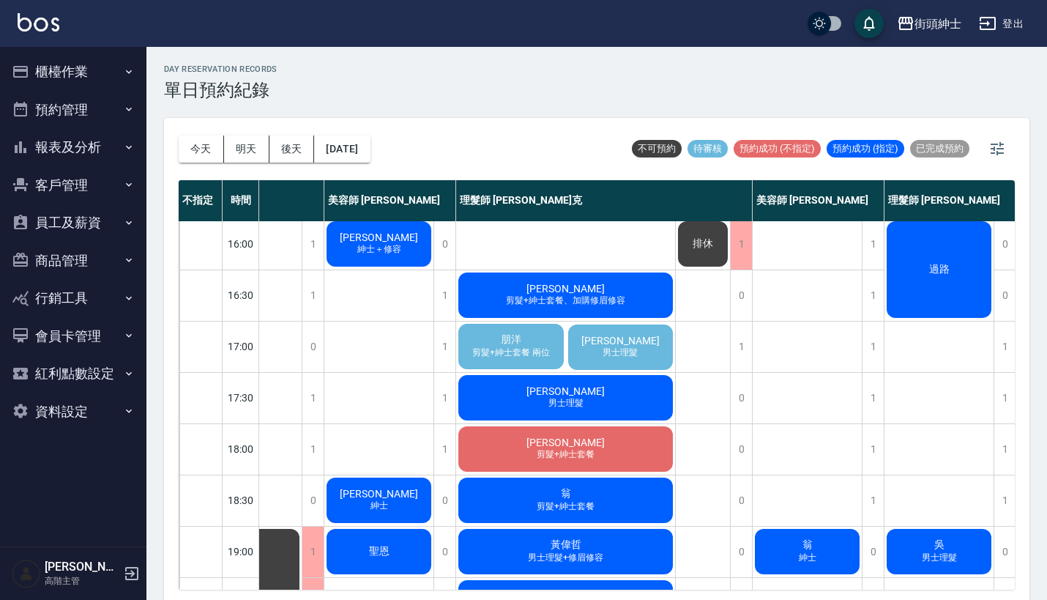
click at [532, 342] on div "朋洋 剪髮+紳士套餐 兩位" at bounding box center [511, 346] width 110 height 50
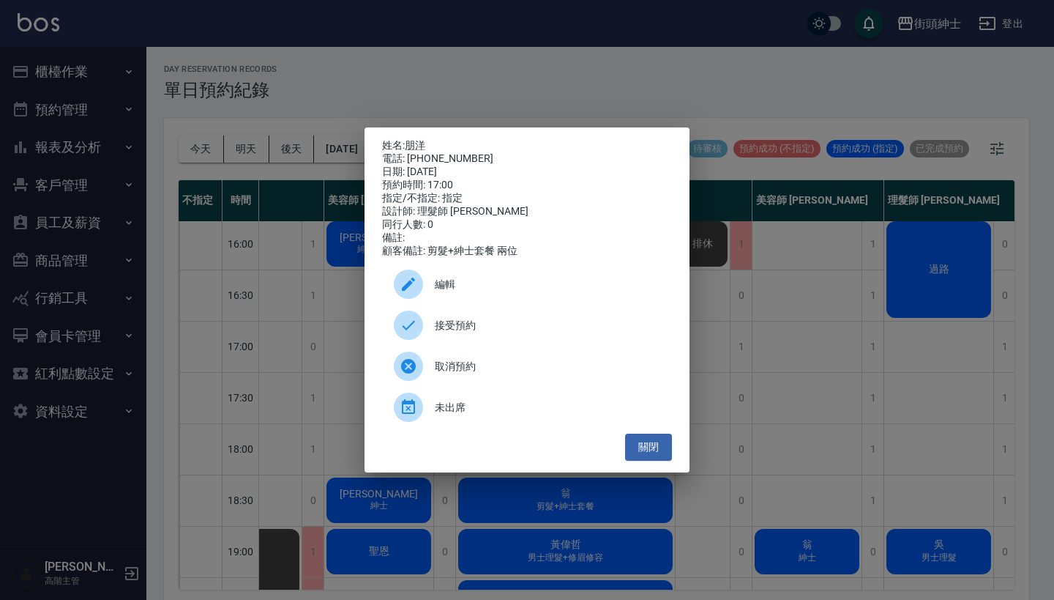
click at [489, 333] on span "接受預約" at bounding box center [547, 325] width 225 height 15
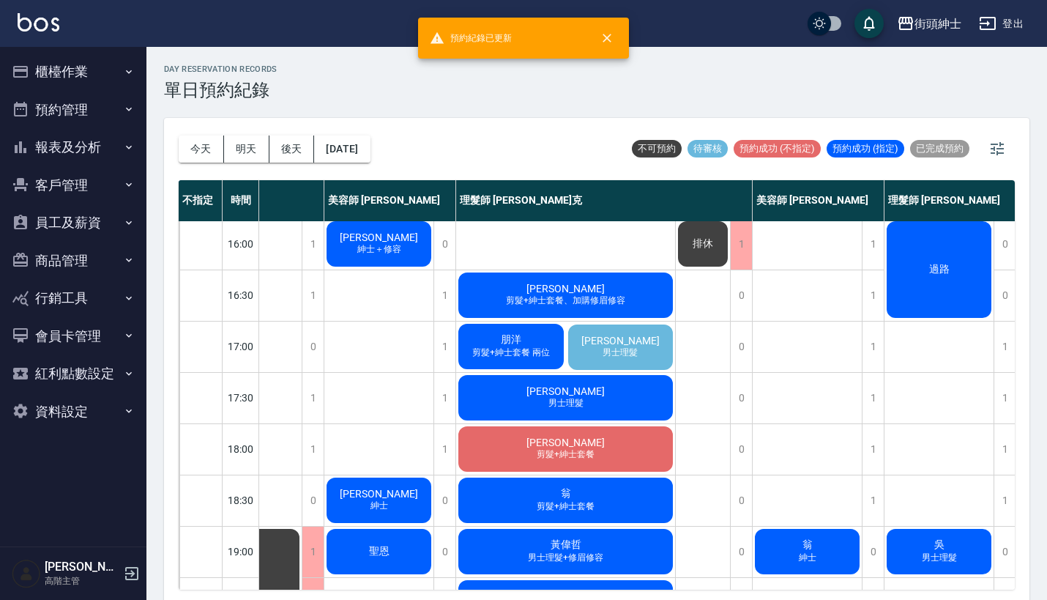
click at [538, 337] on div "朋洋 剪髮+紳士套餐 兩位" at bounding box center [511, 346] width 110 height 50
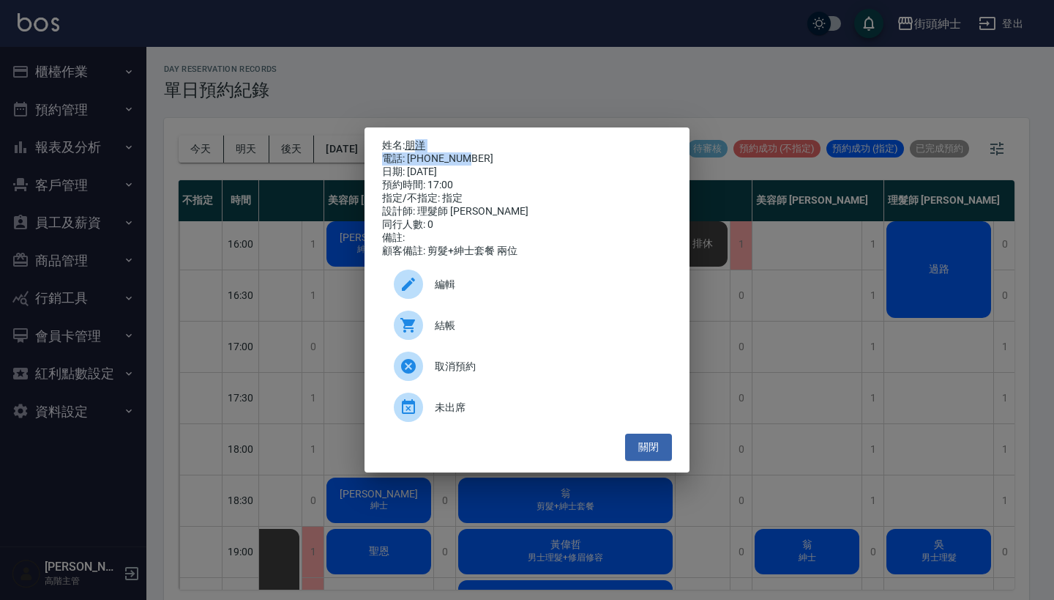
drag, startPoint x: 472, startPoint y: 154, endPoint x: 413, endPoint y: 143, distance: 60.3
click at [413, 143] on div "姓名: 朋洋 電話: 0978713153 日期: 2025/09/19 預約時間: 17:00 指定/不指定: 指定 設計師: 理髮師 Vic 維克 同行人…" at bounding box center [527, 198] width 290 height 119
click at [504, 153] on div "電話: 0978713153" at bounding box center [527, 158] width 290 height 13
drag, startPoint x: 474, startPoint y: 153, endPoint x: 410, endPoint y: 141, distance: 65.5
click at [410, 141] on div "姓名: 朋洋 電話: 0978713153 日期: 2025/09/19 預約時間: 17:00 指定/不指定: 指定 設計師: 理髮師 Vic 維克 同行人…" at bounding box center [527, 198] width 290 height 119
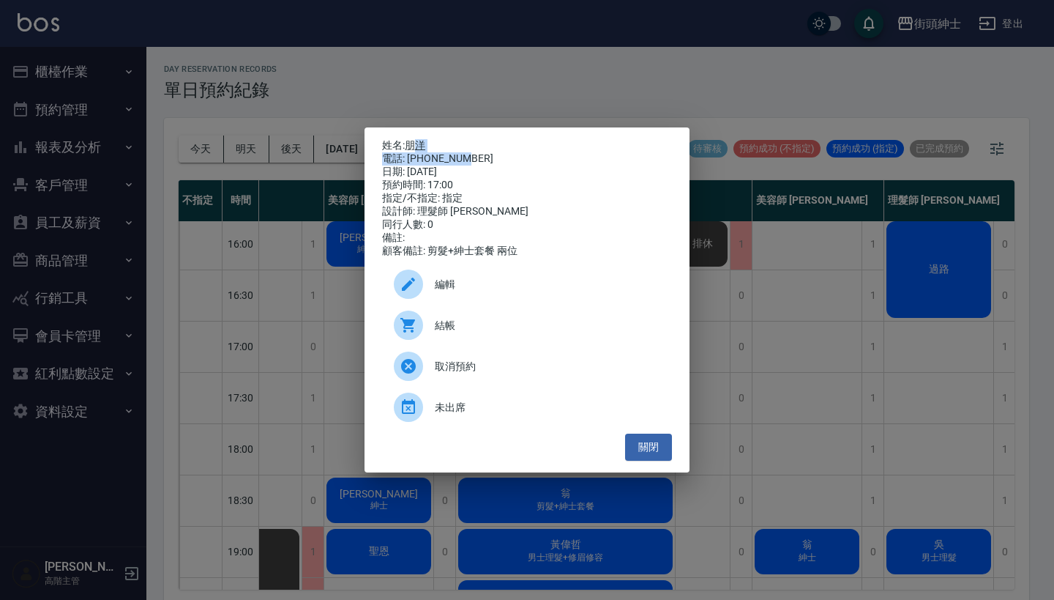
copy div "姓名: 朋洋 電話: 0978713153"
click at [575, 88] on div "姓名: 朋洋 電話: 0978713153 日期: 2025/09/19 預約時間: 17:00 指定/不指定: 指定 設計師: 理髮師 Vic 維克 同行人…" at bounding box center [527, 300] width 1054 height 600
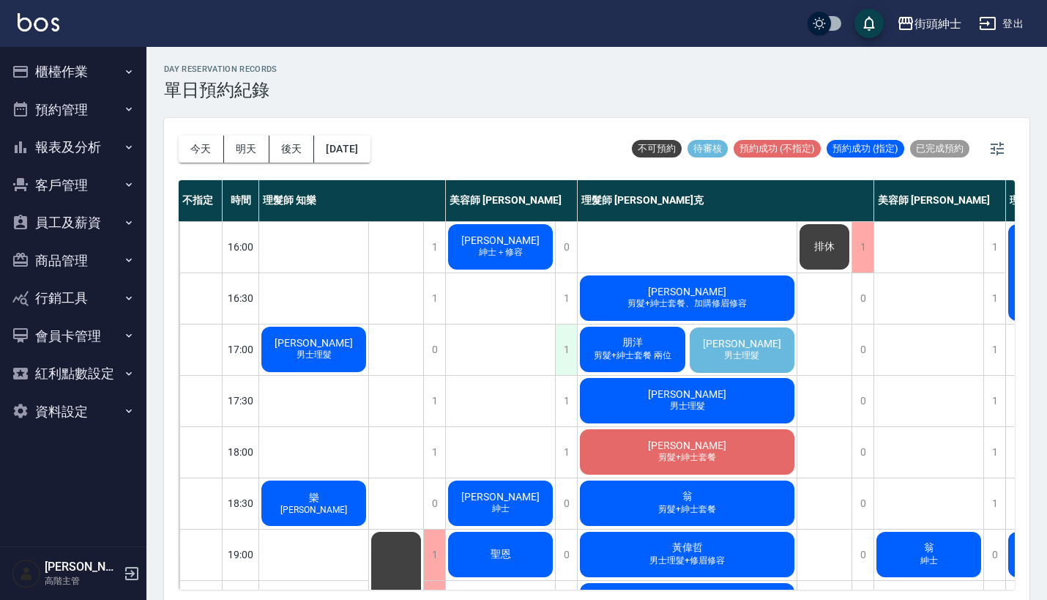
scroll to position [512, 0]
click at [574, 397] on div "1" at bounding box center [566, 401] width 22 height 51
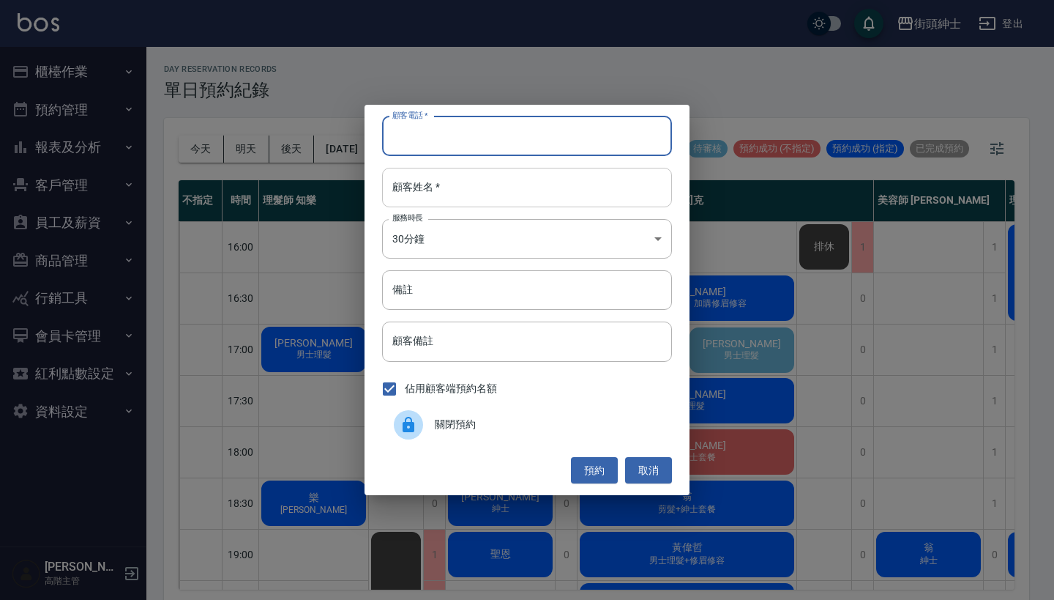
paste input "朋洋 電話: 0978713153"
type input "朋洋 電話: 0978713153"
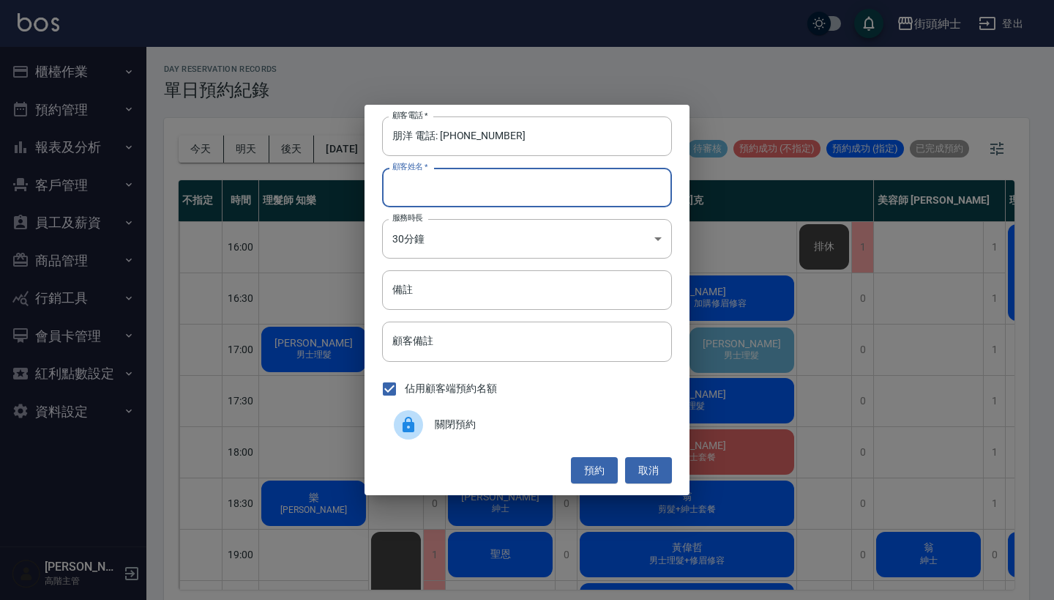
paste input "朋洋 電話: 0978713153"
type input "朋洋 電話: 0978713153"
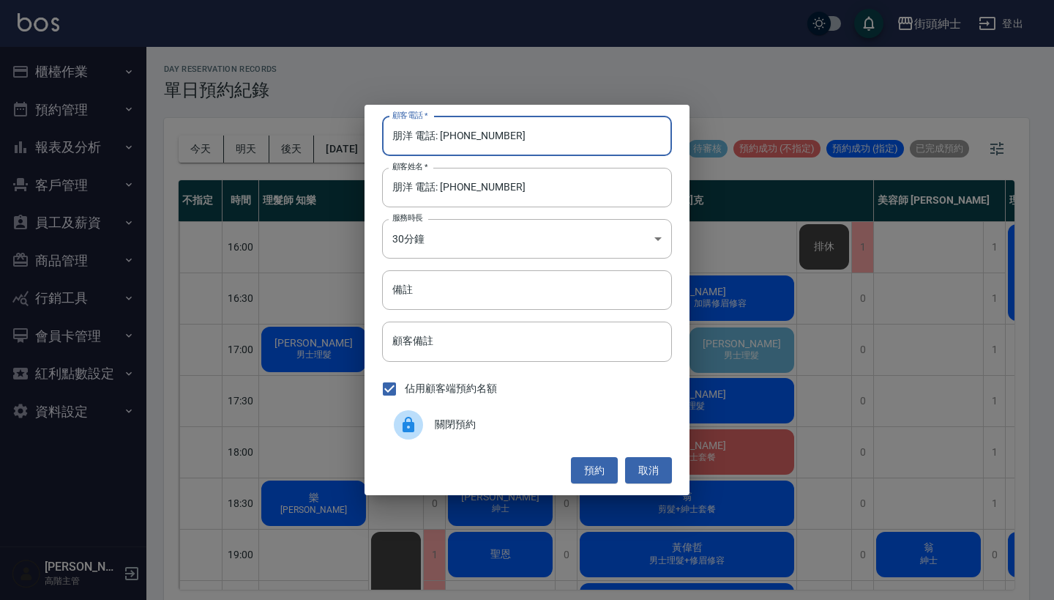
drag, startPoint x: 442, startPoint y: 136, endPoint x: 371, endPoint y: 136, distance: 71.0
click at [371, 136] on div "顧客電話   * 朋洋 電話: 0978713153 顧客電話   * 顧客姓名   * 朋洋 電話: 0978713153 顧客姓名   * 服務時長 30…" at bounding box center [527, 300] width 325 height 390
type input "0978713153"
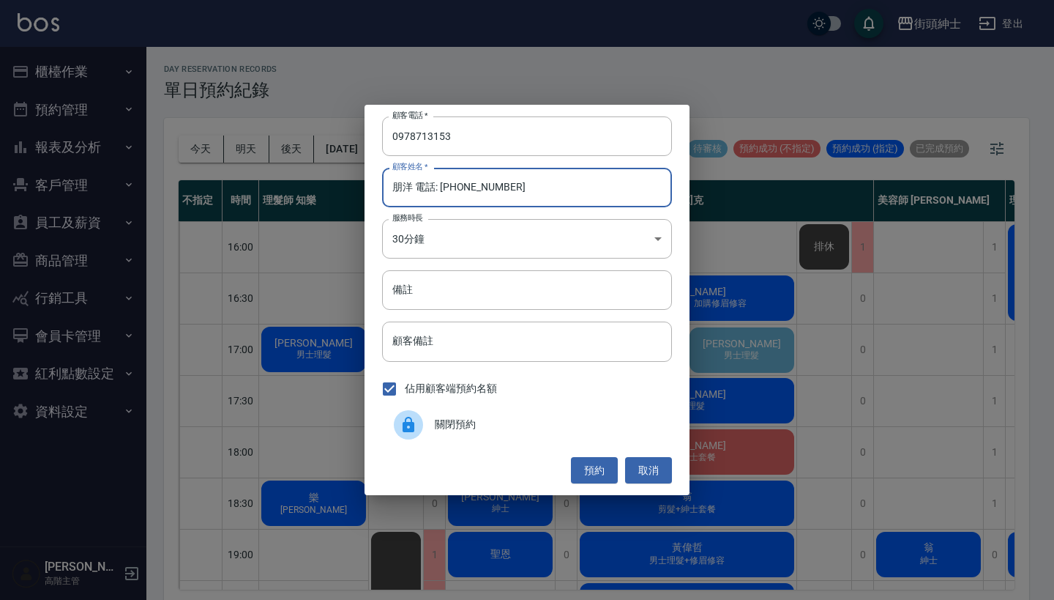
drag, startPoint x: 537, startPoint y: 192, endPoint x: 411, endPoint y: 189, distance: 126.0
click at [411, 189] on input "朋洋 電話: 0978713153" at bounding box center [527, 188] width 290 height 40
type input "朋洋"
click at [457, 308] on input "備註" at bounding box center [527, 290] width 290 height 40
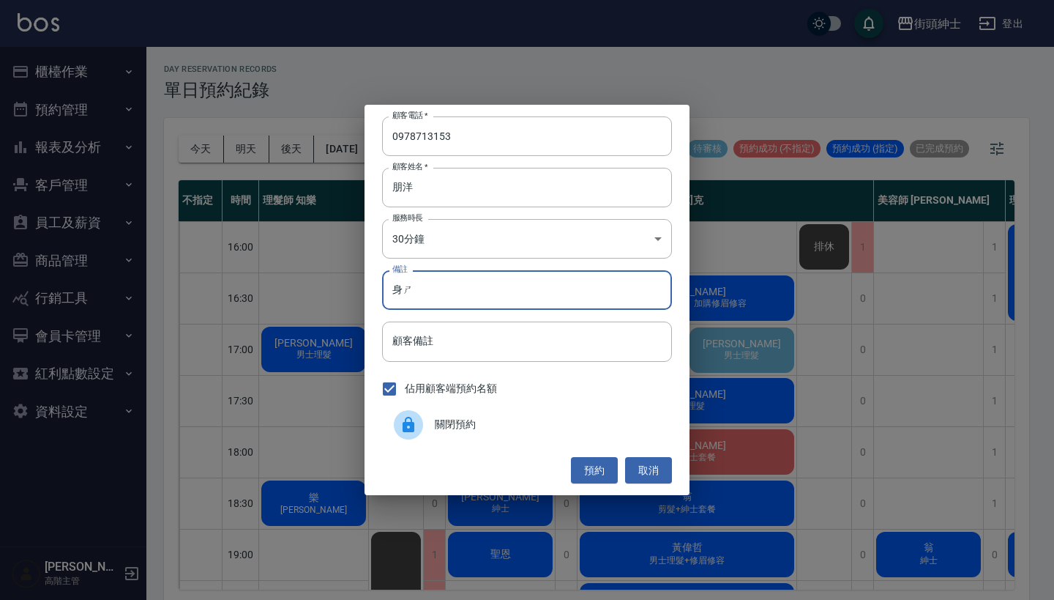
type input "身"
type input "紳士"
click at [592, 471] on button "預約" at bounding box center [594, 470] width 47 height 27
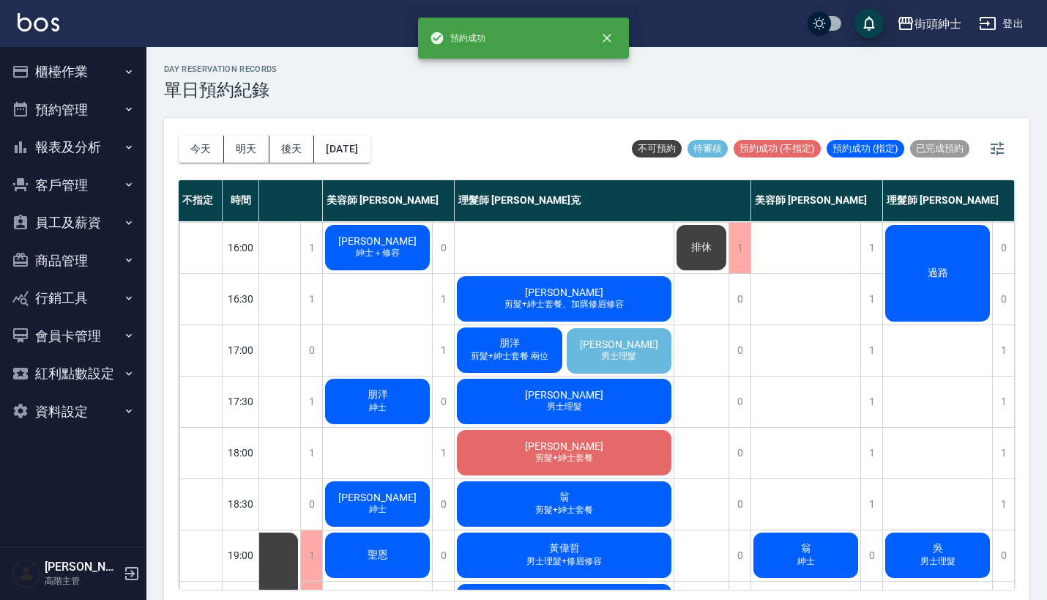
scroll to position [512, 130]
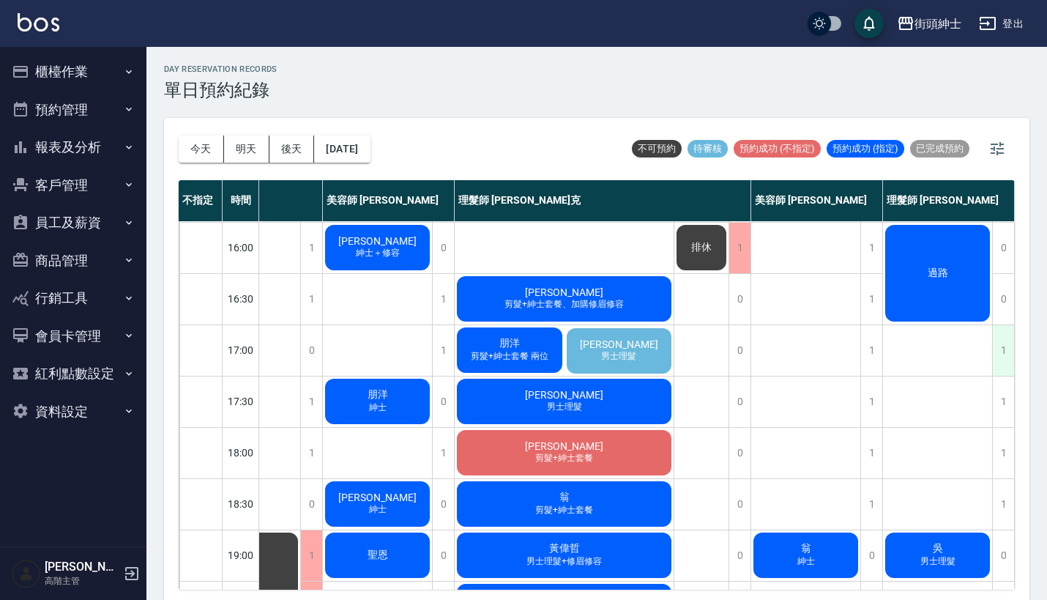
click at [996, 354] on div "1" at bounding box center [1003, 350] width 22 height 51
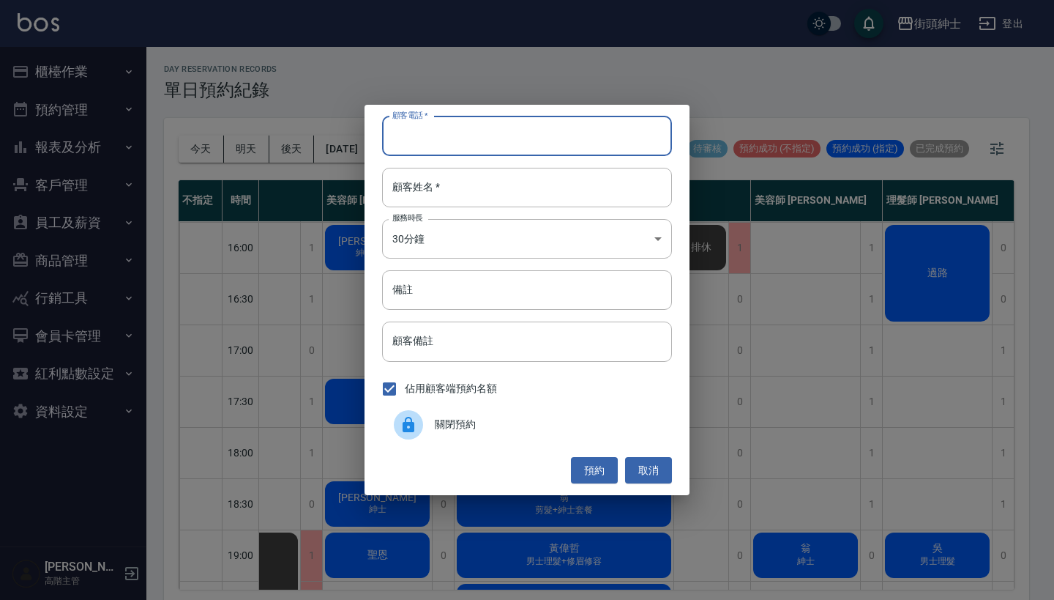
click at [736, 204] on div "顧客電話   * 顧客電話   * 顧客姓名   * 顧客姓名   * 服務時長 30分鐘 1 服務時長 備註 備註 顧客備註 顧客備註 佔用顧客端預約名額 …" at bounding box center [527, 300] width 1054 height 600
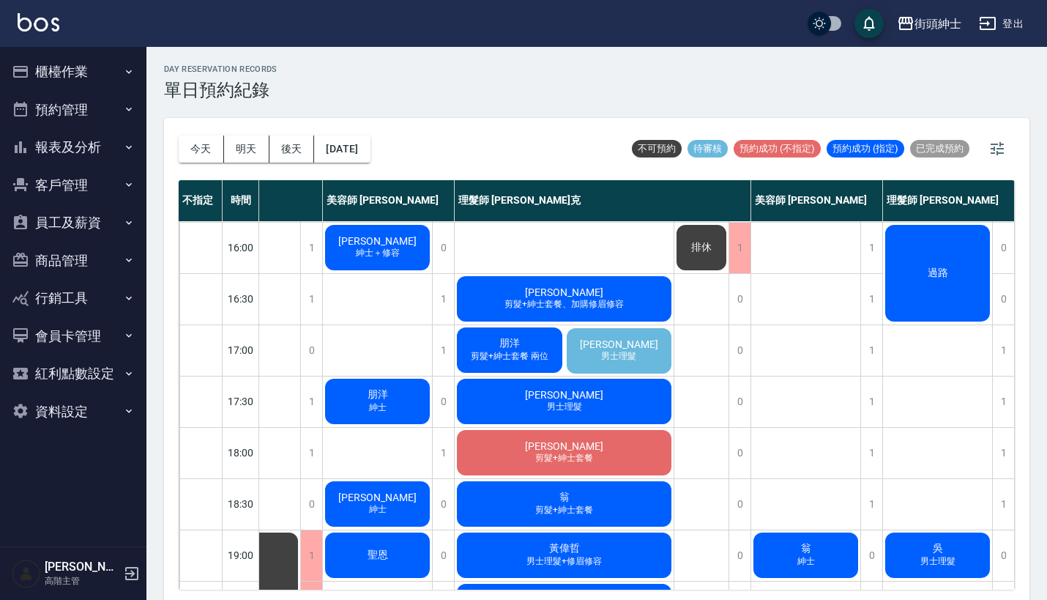
scroll to position [512, 123]
click at [997, 343] on div "1" at bounding box center [1003, 350] width 22 height 51
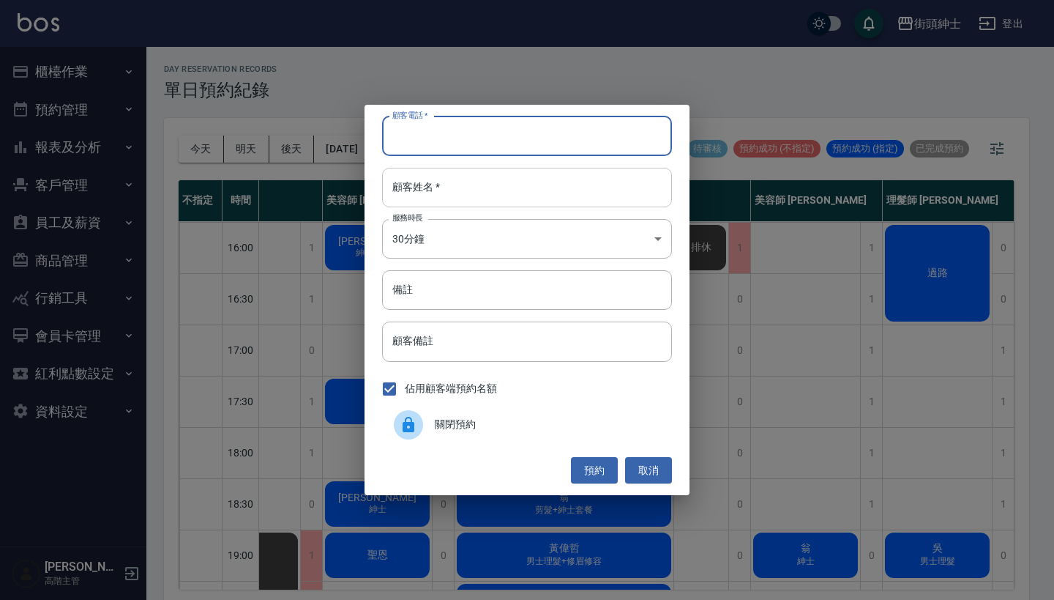
paste input "朋洋 電話: 0978713153"
type input "朋洋 電話: 0978713153"
paste input "朋洋 電話: 0978713153"
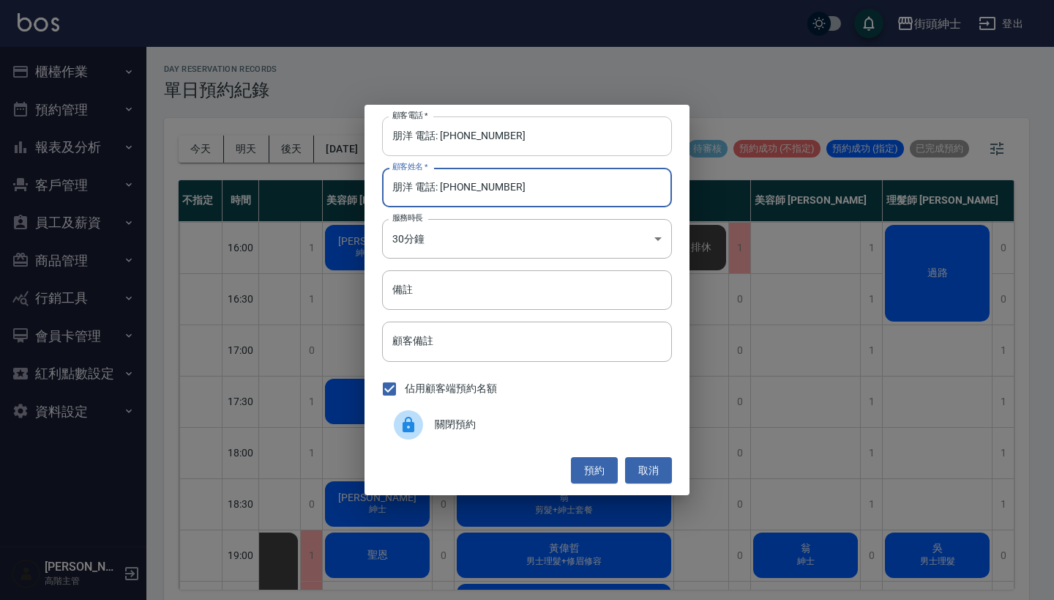
type input "朋洋 電話: 0978713153"
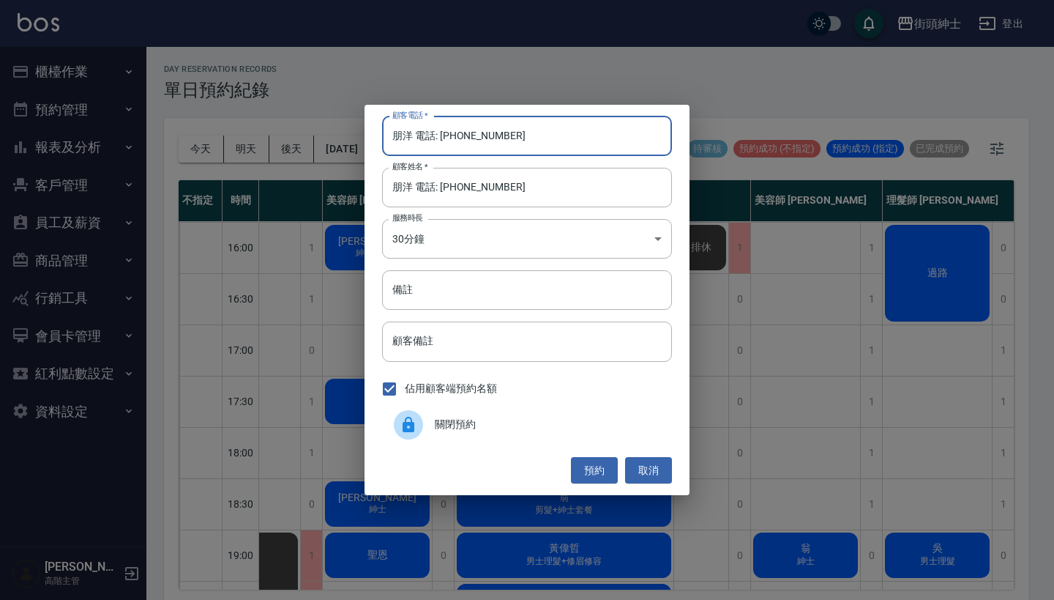
drag, startPoint x: 441, startPoint y: 134, endPoint x: 364, endPoint y: 137, distance: 77.7
click at [370, 134] on div "顧客電話   * 朋洋 電話: 0978713153 顧客電話   * 顧客姓名   * 朋洋 電話: 0978713153 顧客姓名   * 服務時長 30…" at bounding box center [527, 300] width 325 height 390
type input "0978713153"
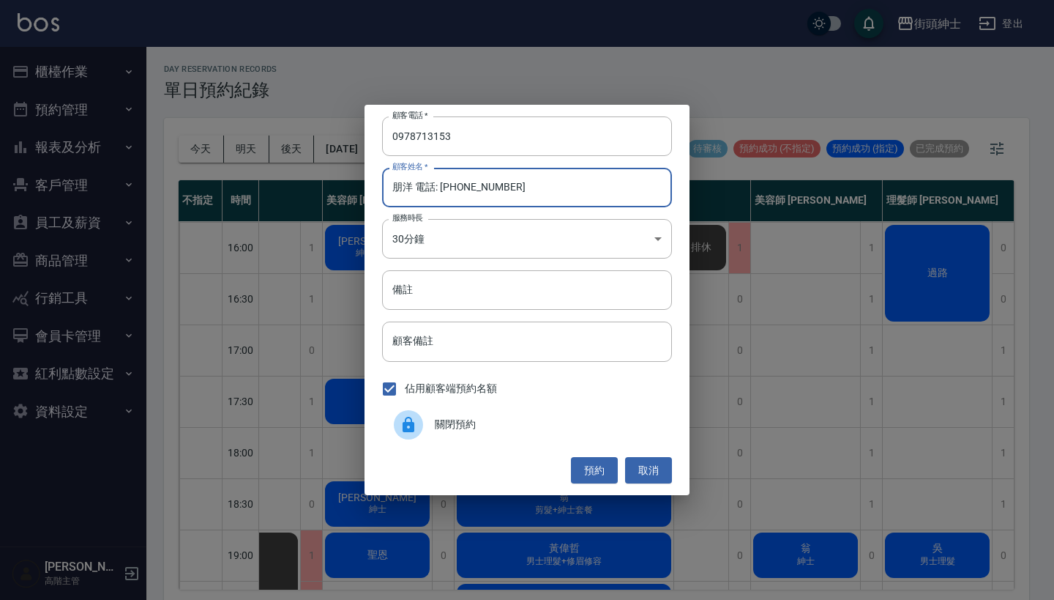
drag, startPoint x: 556, startPoint y: 187, endPoint x: 415, endPoint y: 182, distance: 141.4
click at [416, 182] on input "朋洋 電話: 0978713153" at bounding box center [527, 188] width 290 height 40
type input "朋洋"
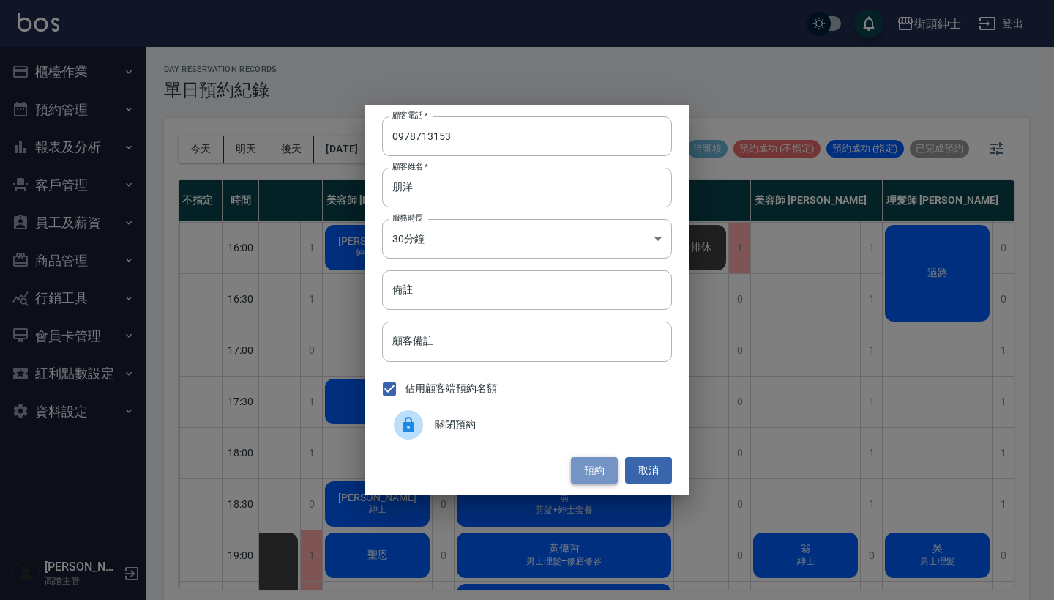
click at [603, 468] on button "預約" at bounding box center [594, 470] width 47 height 27
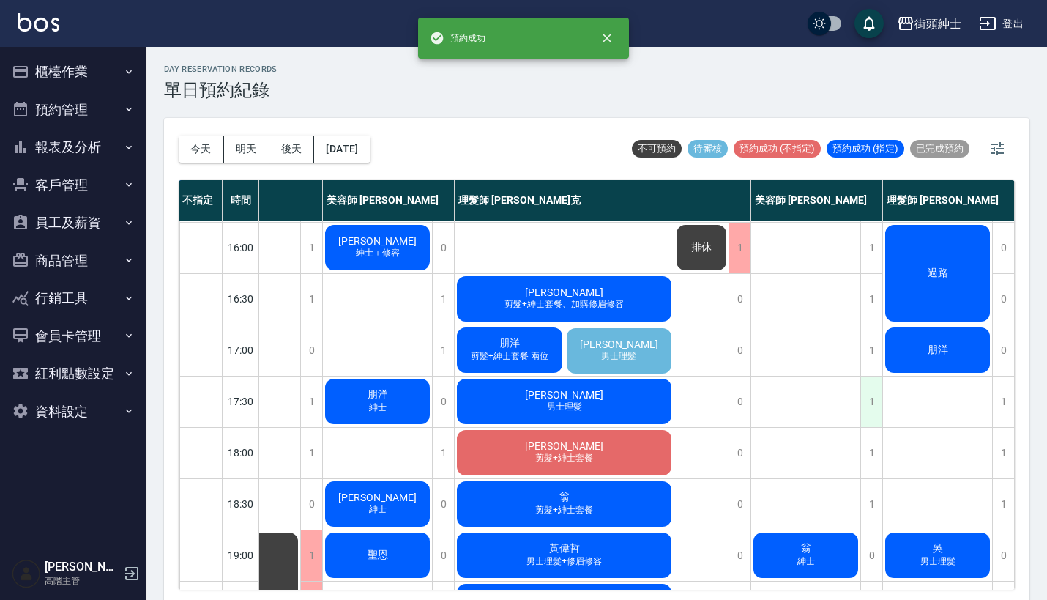
click at [871, 403] on div "1" at bounding box center [871, 401] width 22 height 51
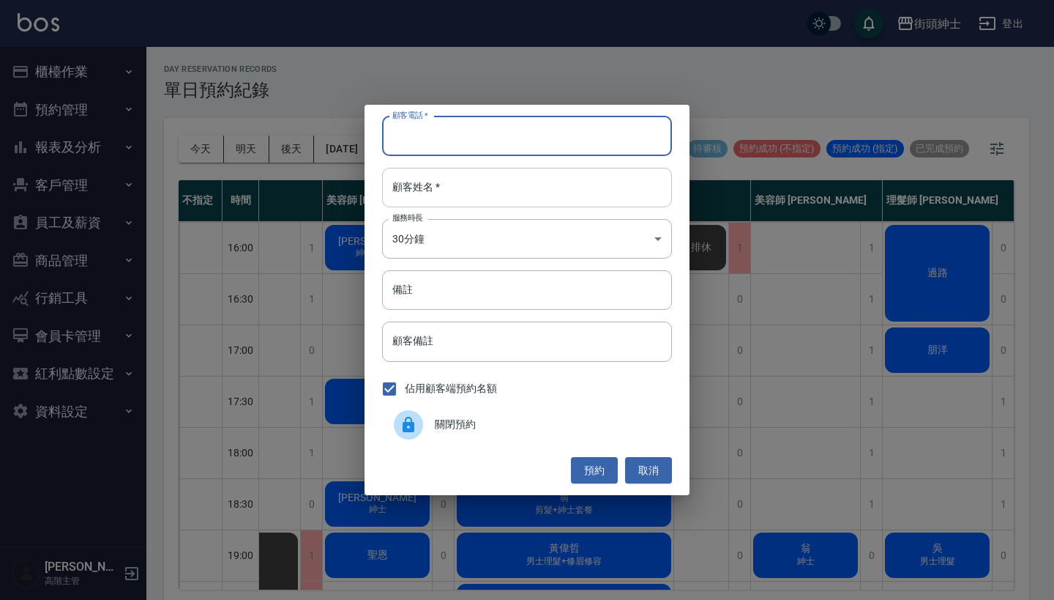
paste input "朋洋 電話: 0978713153"
type input "朋洋 電話: 0978713153"
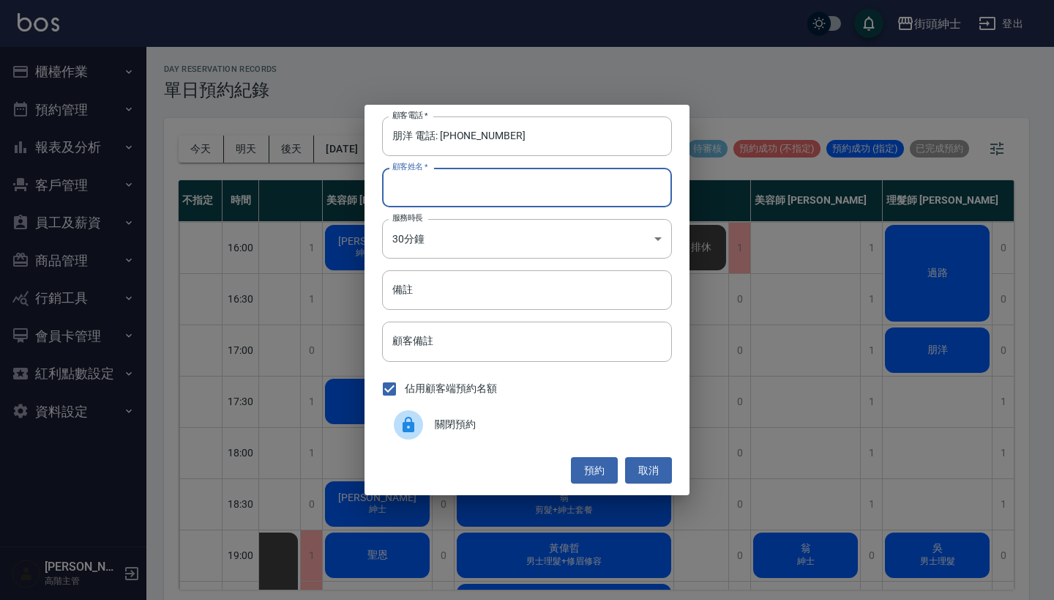
paste input "朋洋 電話: 0978713153"
type input "朋洋 電話: 0978713153"
drag, startPoint x: 441, startPoint y: 135, endPoint x: 269, endPoint y: 135, distance: 171.3
click at [269, 135] on div "顧客電話   * 朋洋 電話: 0978713153 顧客電話   * 顧客姓名   * 朋洋 電話: 0978713153 顧客姓名   * 服務時長 30…" at bounding box center [527, 300] width 1054 height 600
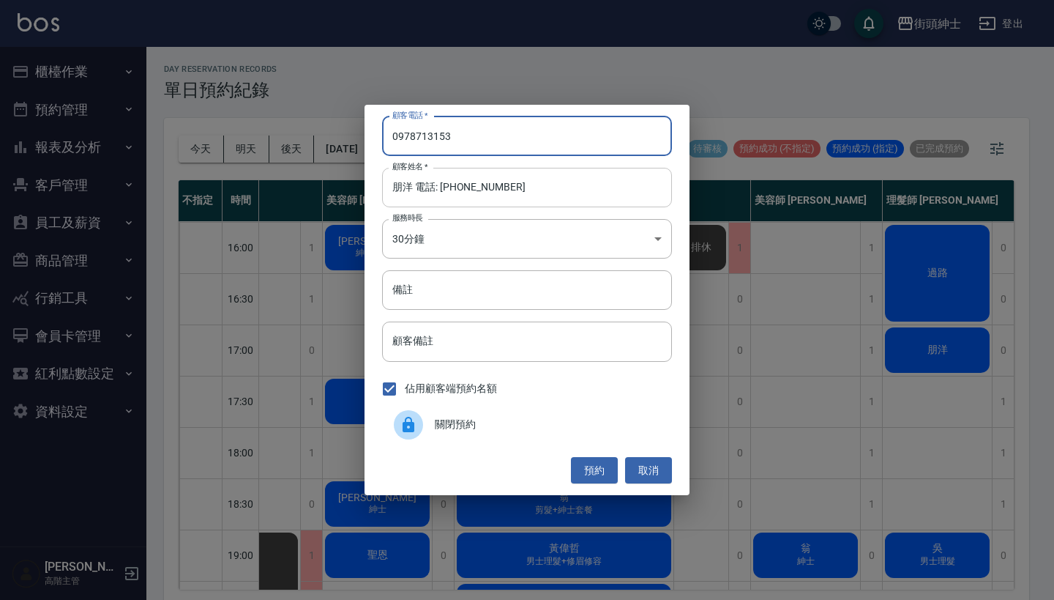
type input "0978713153"
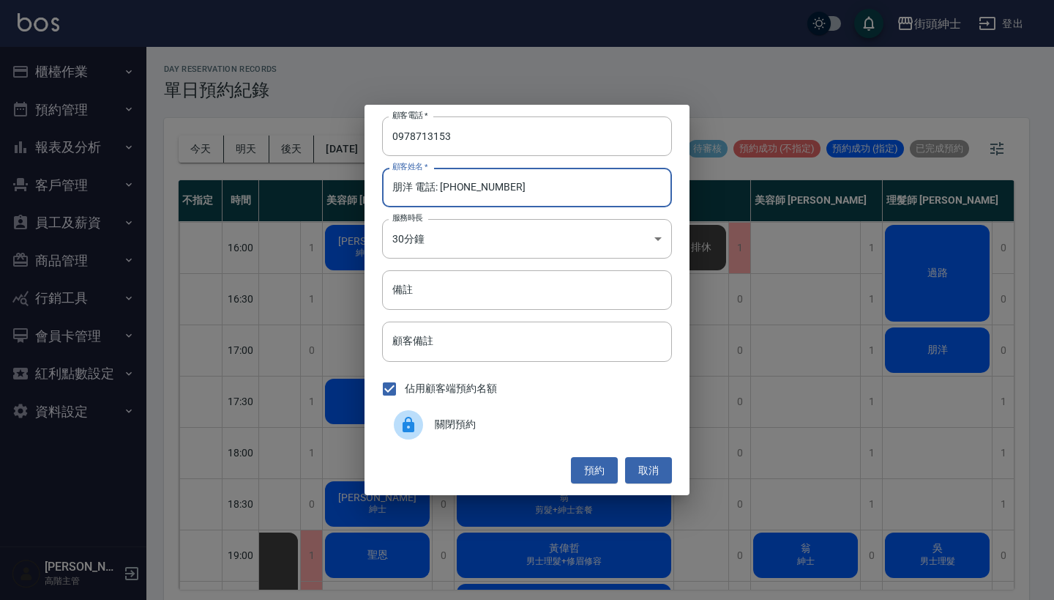
drag, startPoint x: 507, startPoint y: 191, endPoint x: 412, endPoint y: 190, distance: 94.4
click at [412, 190] on input "朋洋 電話: 0978713153" at bounding box center [527, 188] width 290 height 40
type input "朋洋"
click at [598, 465] on button "預約" at bounding box center [594, 470] width 47 height 27
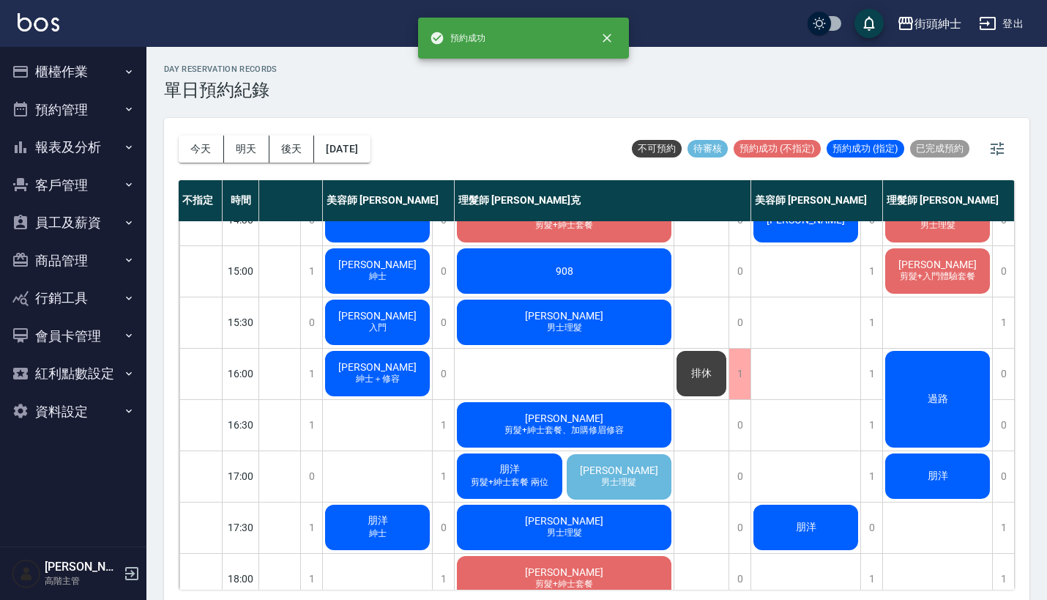
scroll to position [351, 123]
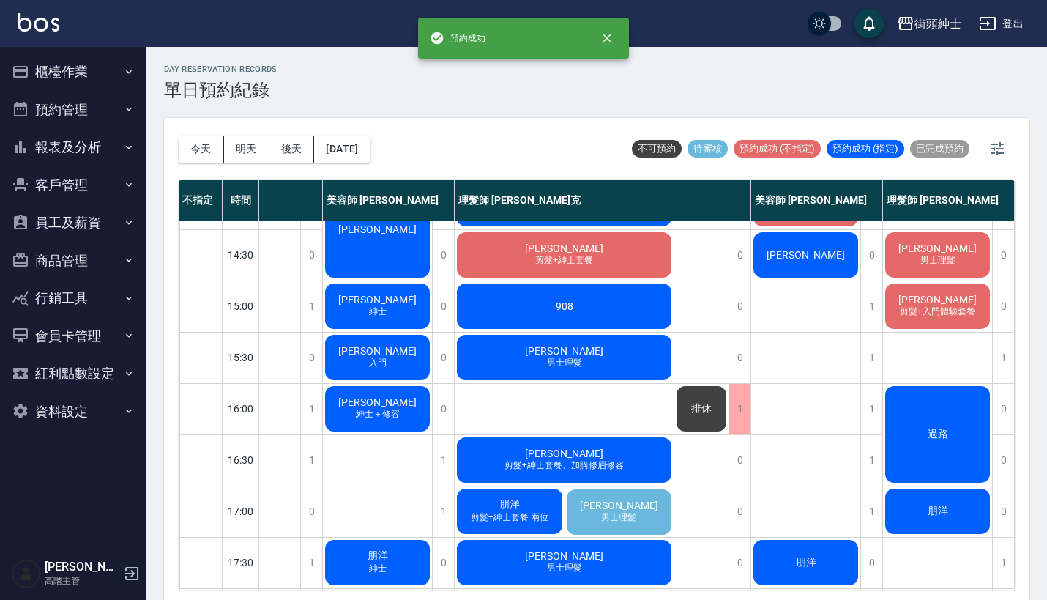
click at [917, 434] on div "過路" at bounding box center [937, 434] width 109 height 101
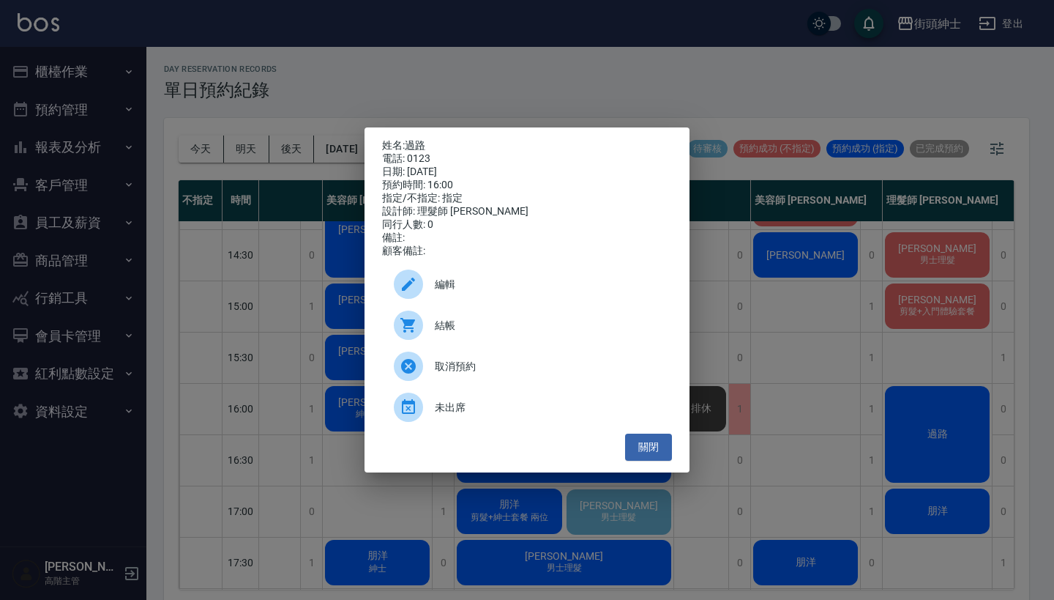
click at [753, 256] on div "姓名: 過路 電話: 0123 日期: [DATE] 預約時間: 16:00 指定/不指定: 指定 設計師: 理髮師 [PERSON_NAME] 同行人數: …" at bounding box center [527, 300] width 1054 height 600
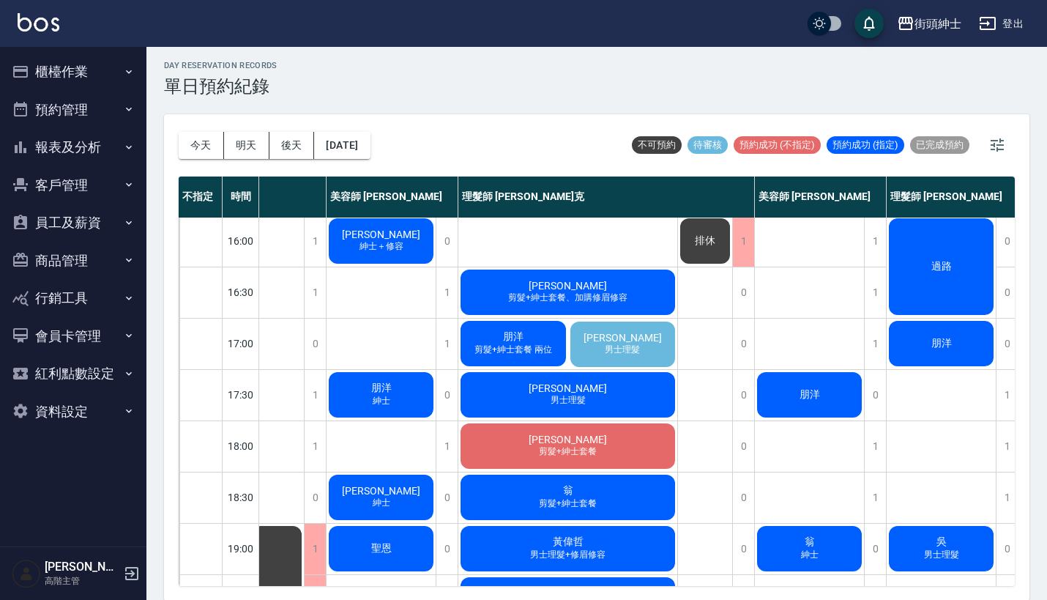
scroll to position [504, 119]
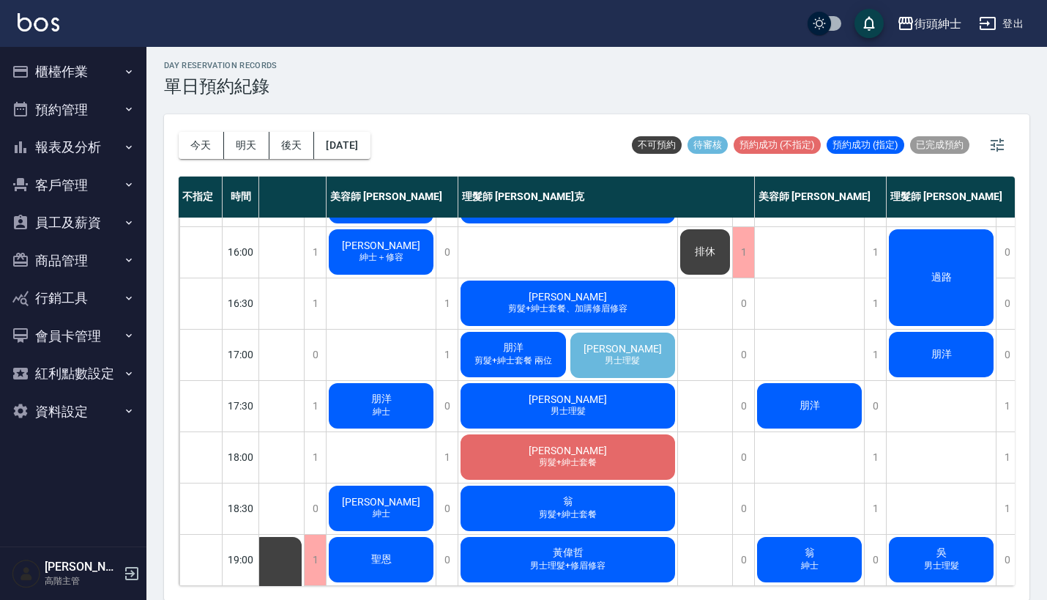
click at [611, 367] on div "Ruth Chou 男士理髮" at bounding box center [623, 355] width 110 height 50
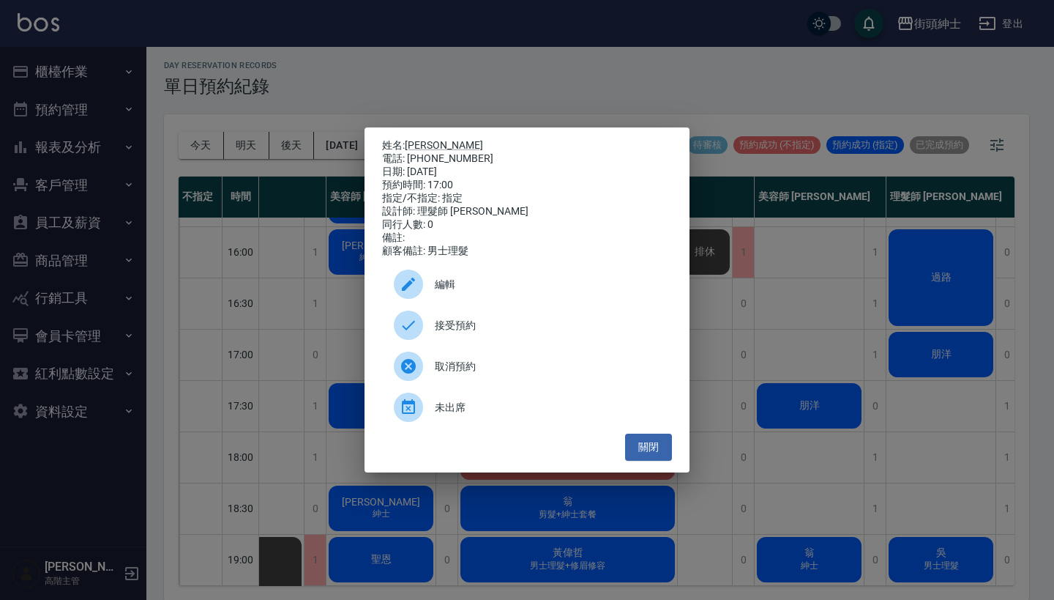
click at [818, 471] on div "姓名: Ruth Chou 電話: 0986098319 日期: 2025/09/19 預約時間: 17:00 指定/不指定: 指定 設計師: 理髮師 Vic…" at bounding box center [527, 300] width 1054 height 600
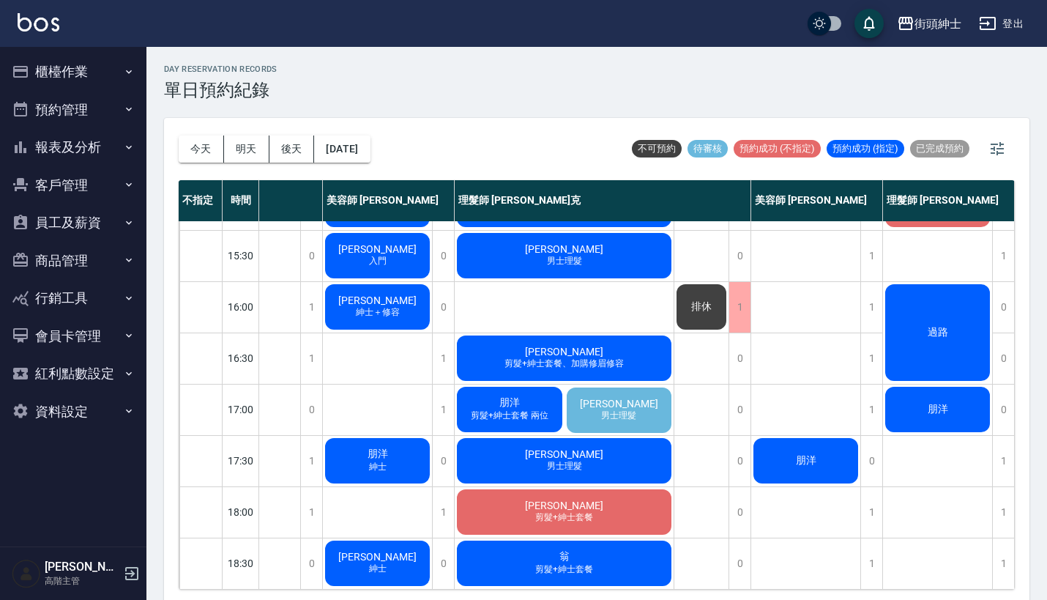
scroll to position [435, 130]
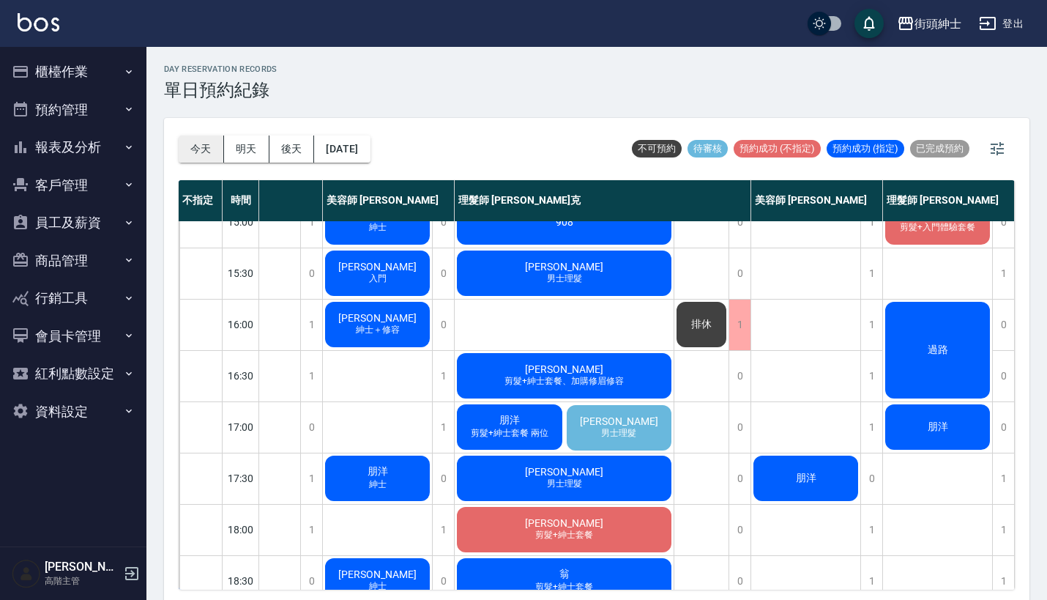
click at [204, 146] on button "今天" at bounding box center [201, 148] width 45 height 27
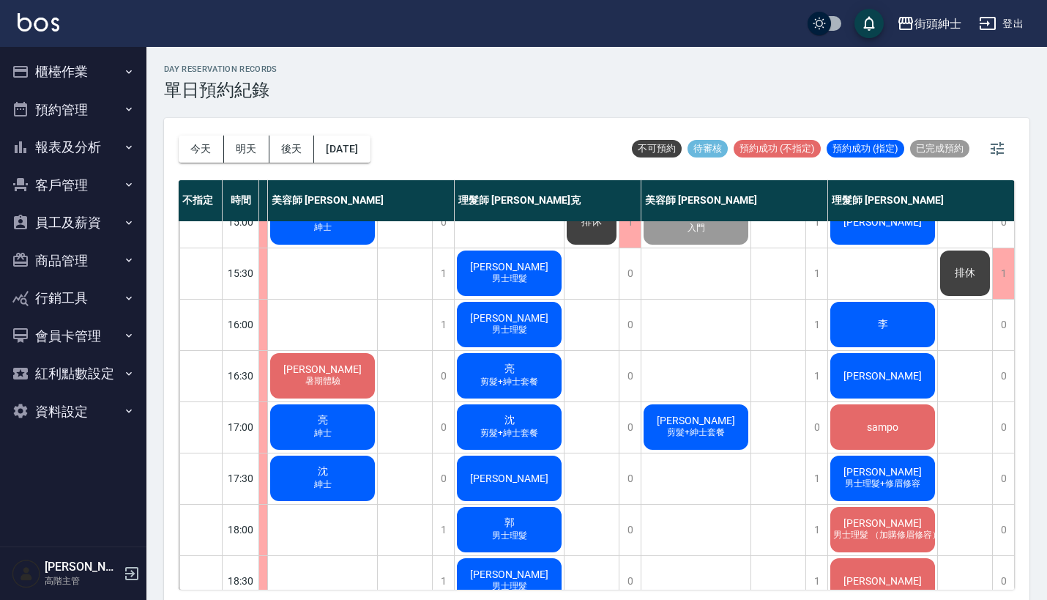
click at [852, 332] on div "李" at bounding box center [882, 324] width 109 height 50
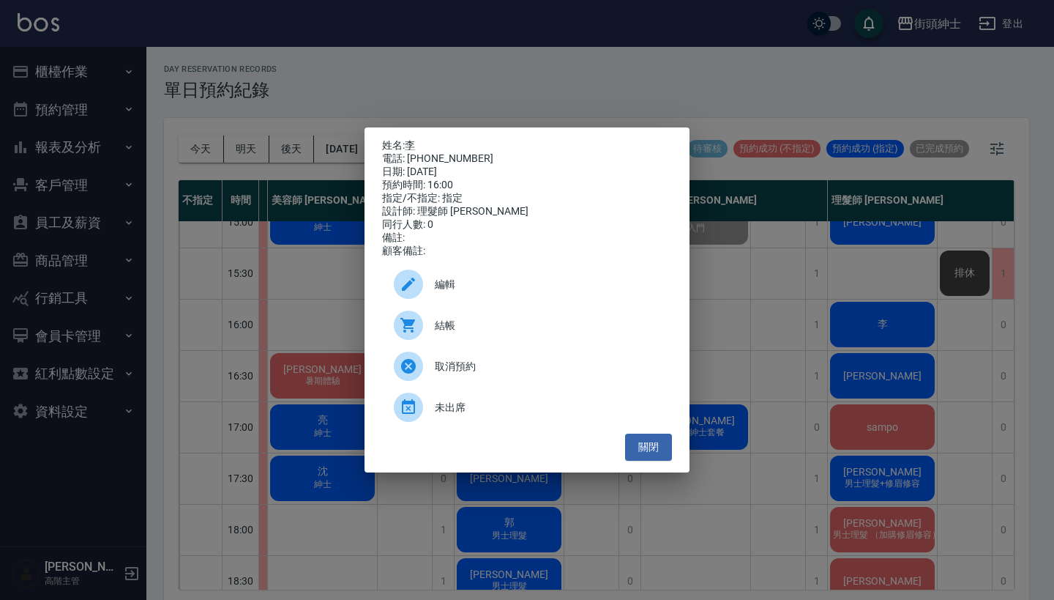
click at [872, 368] on div "姓名: 李 電話: 0912141286 日期: 2025/09/18 預約時間: 16:00 指定/不指定: 指定 設計師: 理髮師 eric 同行人數: …" at bounding box center [527, 300] width 1054 height 600
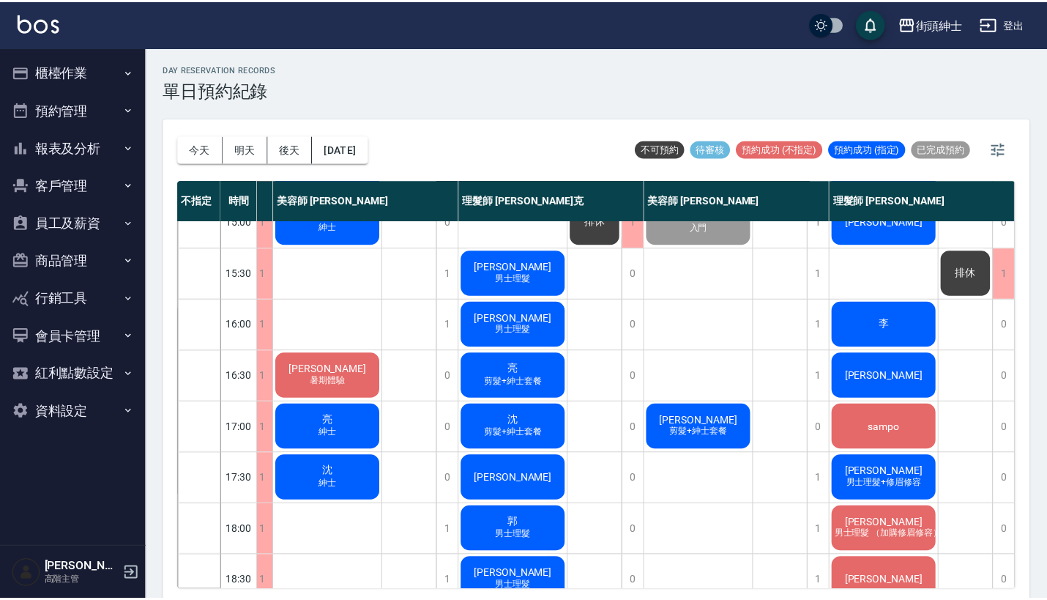
scroll to position [435, 123]
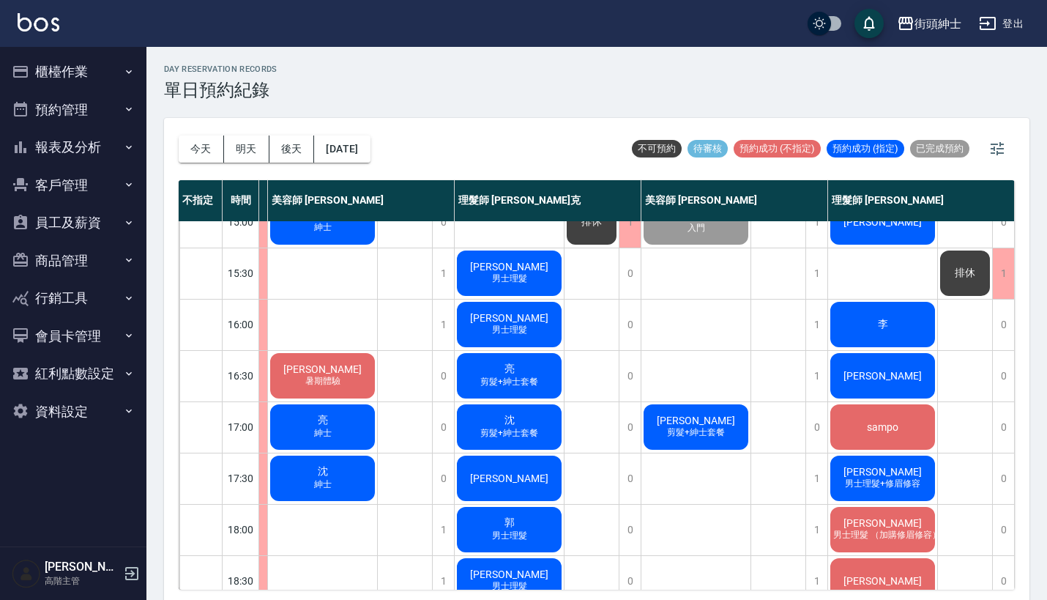
click at [880, 312] on div "李" at bounding box center [882, 324] width 109 height 50
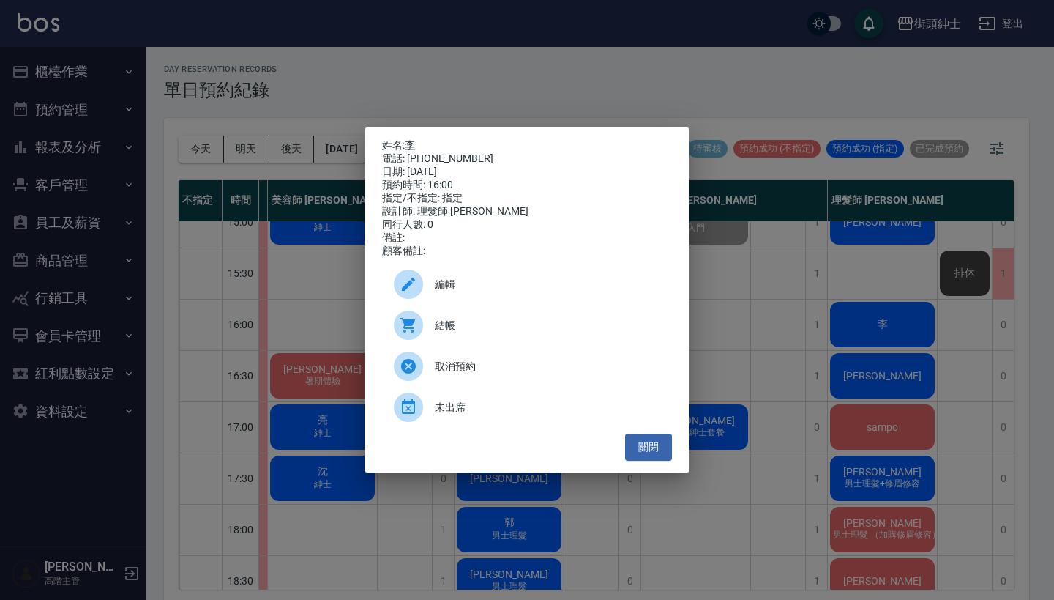
click at [839, 298] on div "姓名: 李 電話: 0912141286 日期: 2025/09/18 預約時間: 16:00 指定/不指定: 指定 設計師: 理髮師 eric 同行人數: …" at bounding box center [527, 300] width 1054 height 600
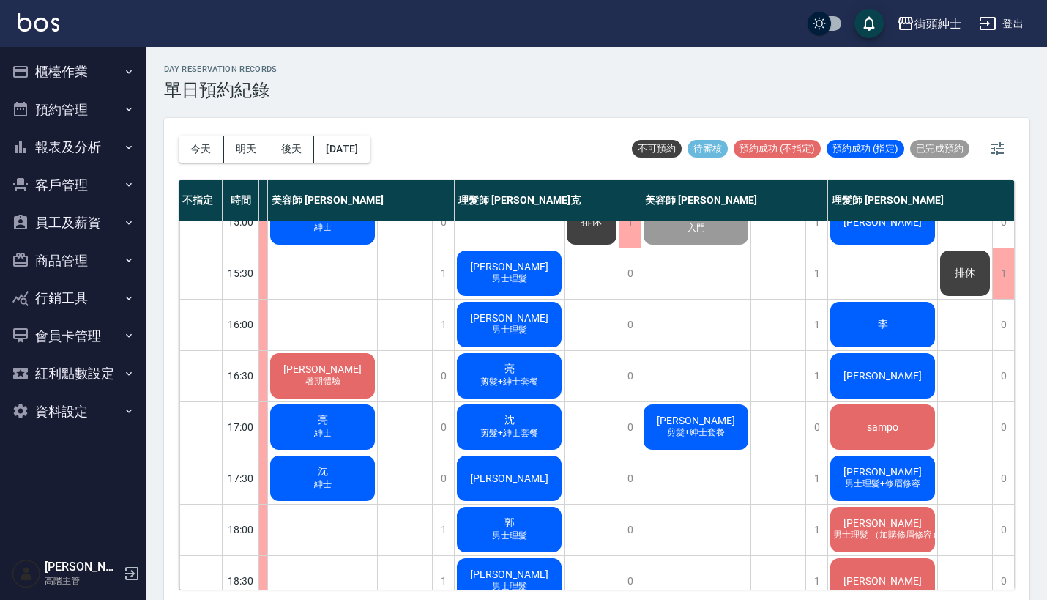
click at [858, 323] on div "李" at bounding box center [882, 324] width 109 height 50
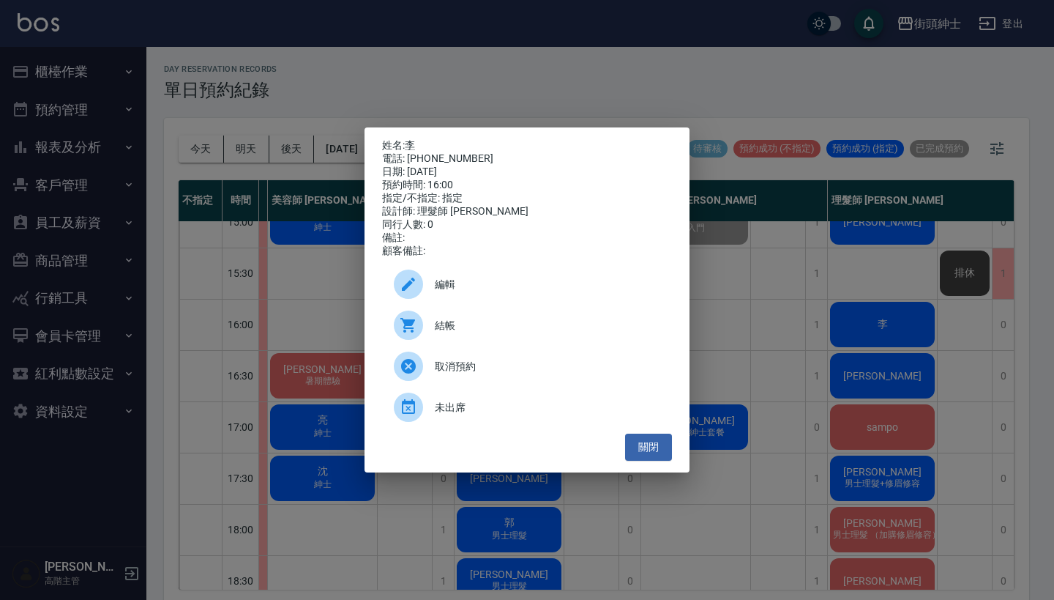
click at [605, 70] on div "姓名: 李 電話: 0912141286 日期: 2025/09/18 預約時間: 16:00 指定/不指定: 指定 設計師: 理髮師 eric 同行人數: …" at bounding box center [527, 300] width 1054 height 600
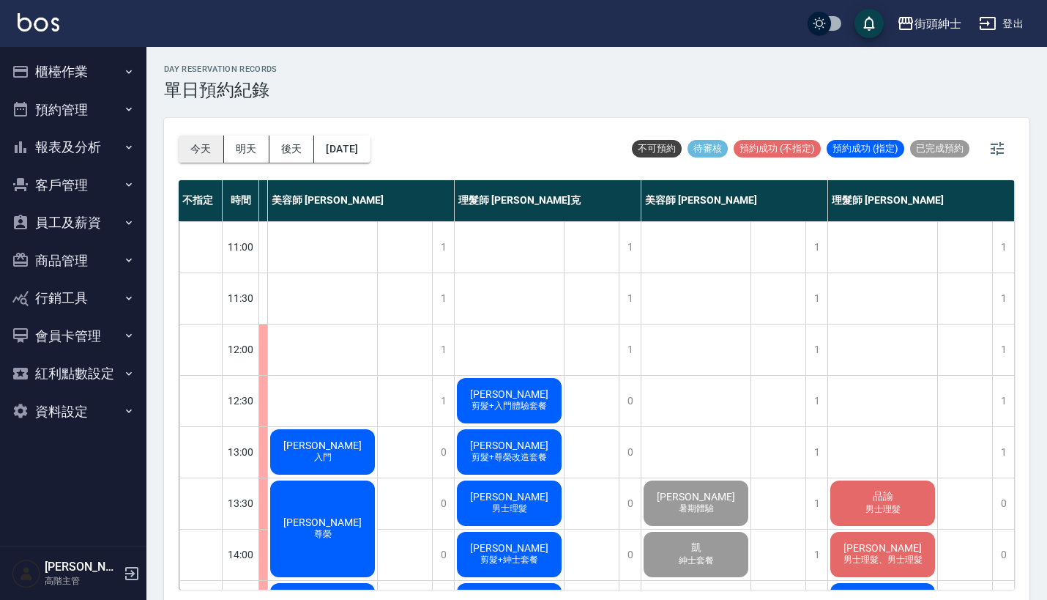
scroll to position [-1, 123]
click at [212, 139] on button "今天" at bounding box center [201, 148] width 45 height 27
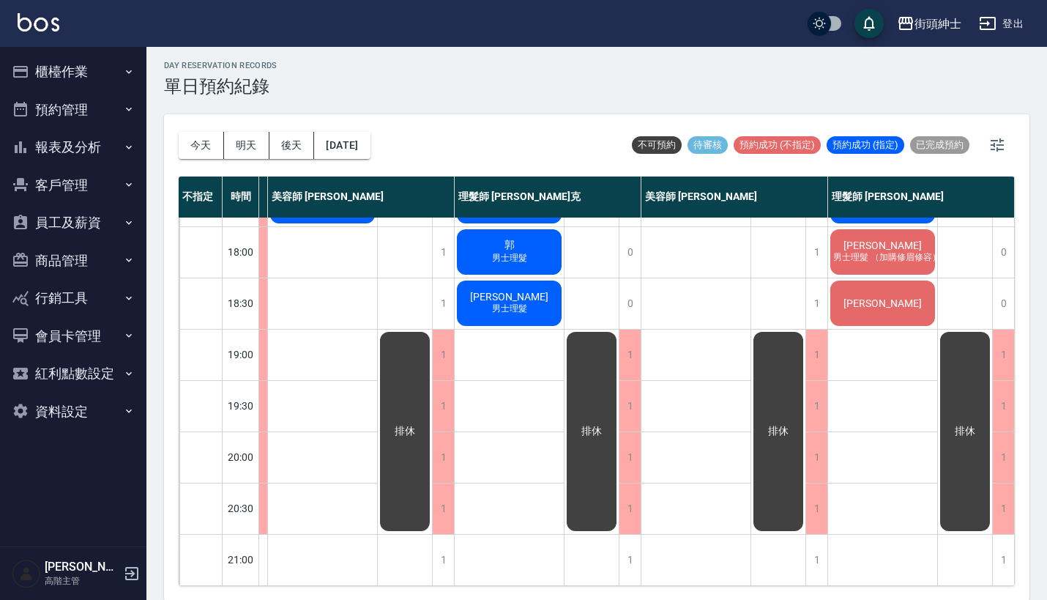
scroll to position [720, 124]
click at [244, 138] on button "明天" at bounding box center [246, 145] width 45 height 27
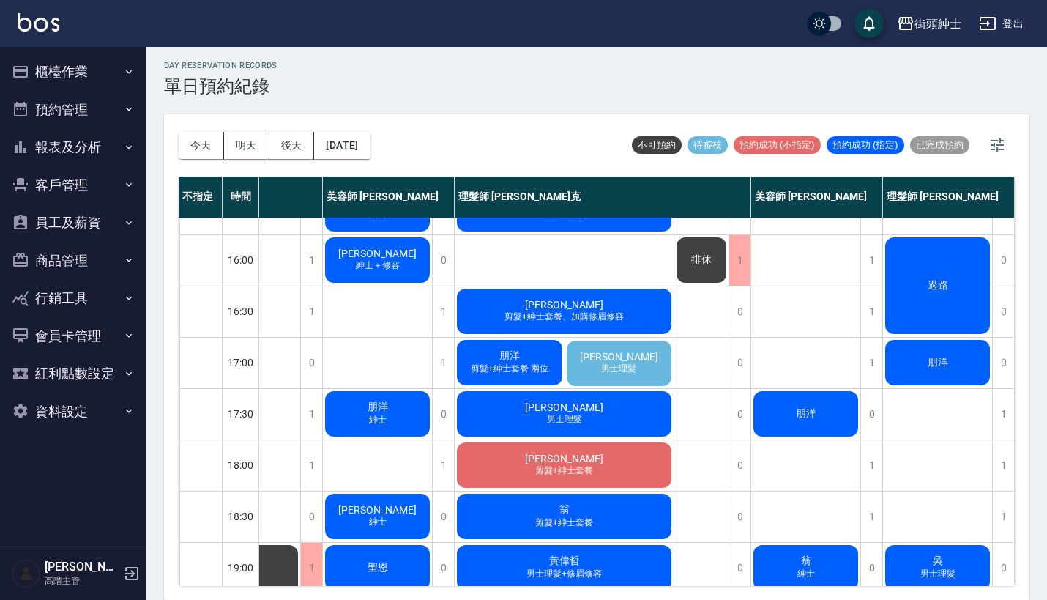
scroll to position [525, 130]
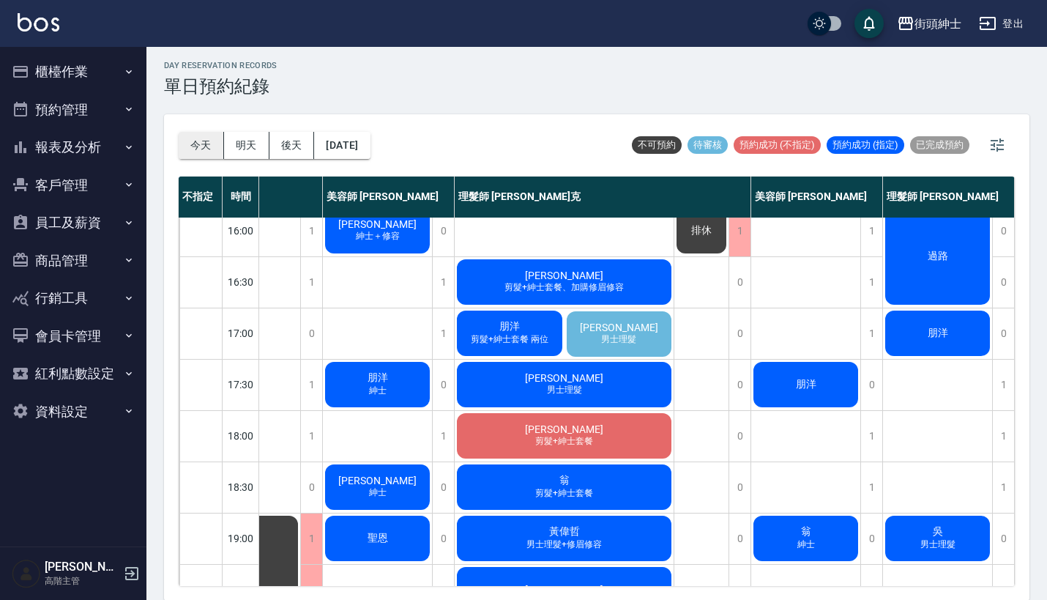
click at [210, 149] on button "今天" at bounding box center [201, 145] width 45 height 27
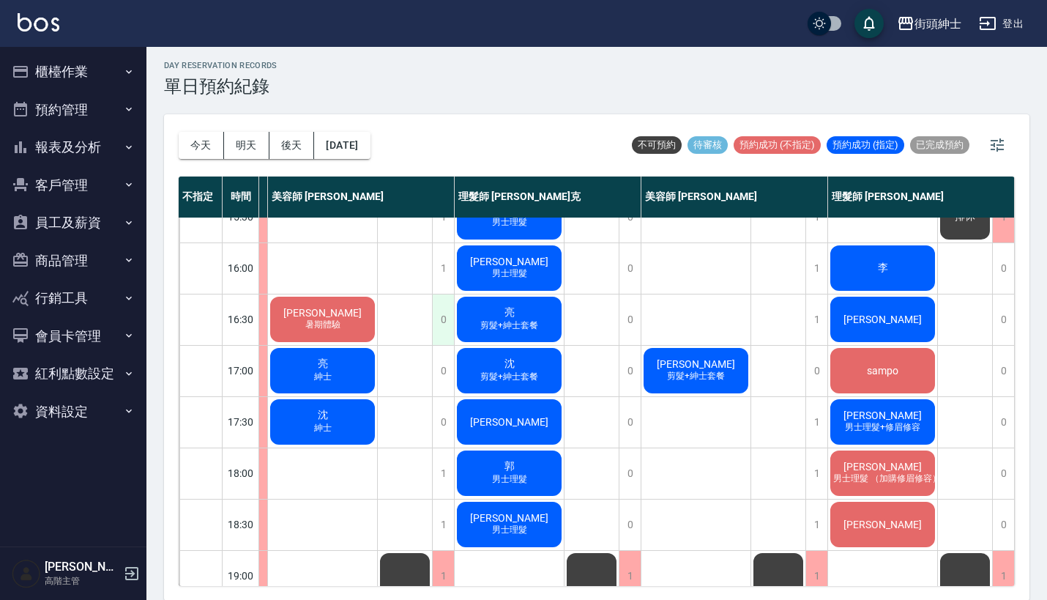
scroll to position [479, 130]
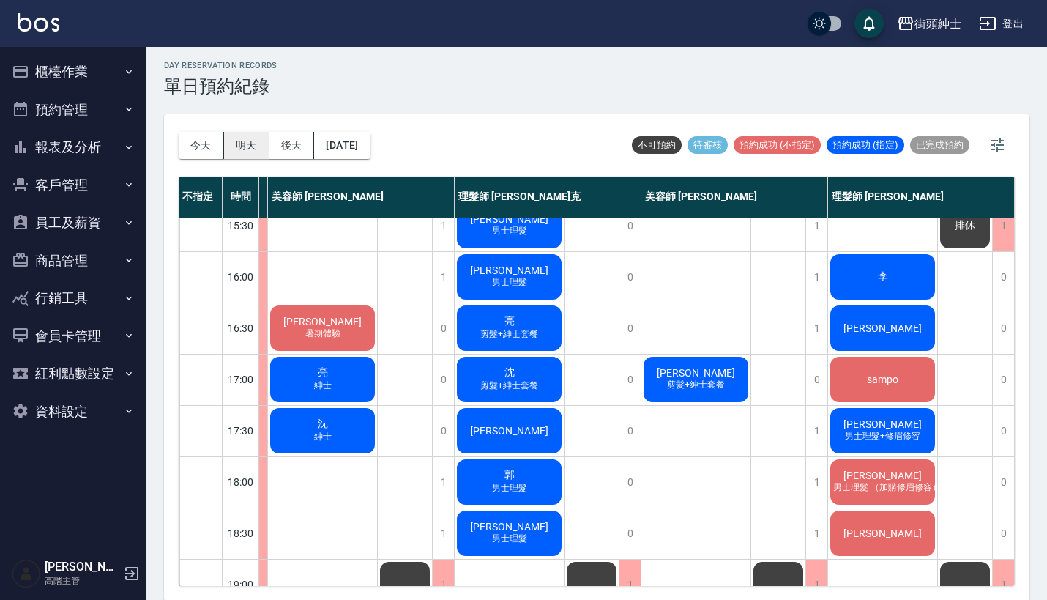
click at [224, 142] on button "明天" at bounding box center [246, 145] width 45 height 27
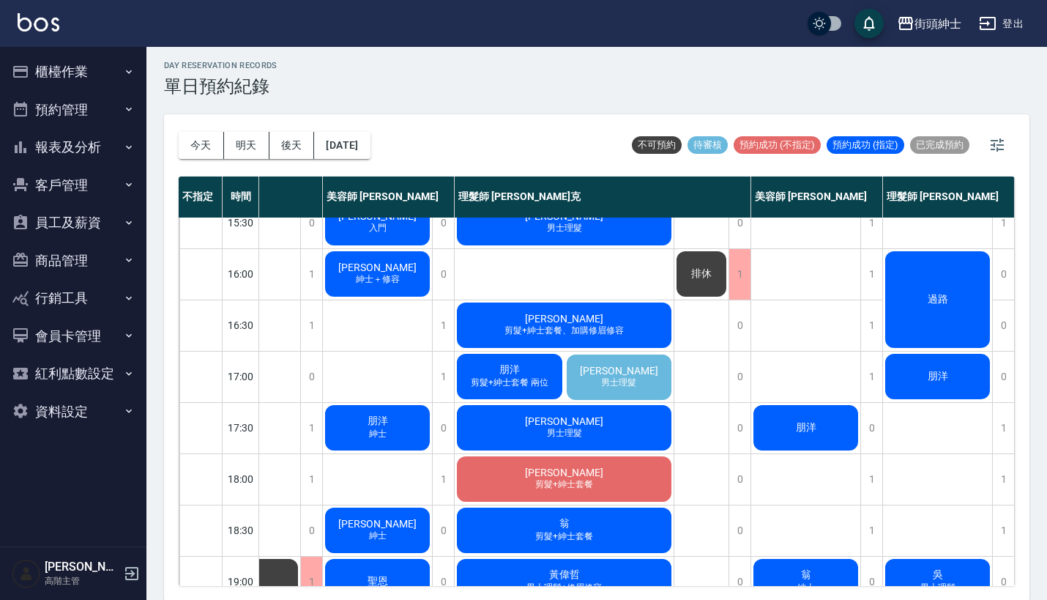
scroll to position [480, 130]
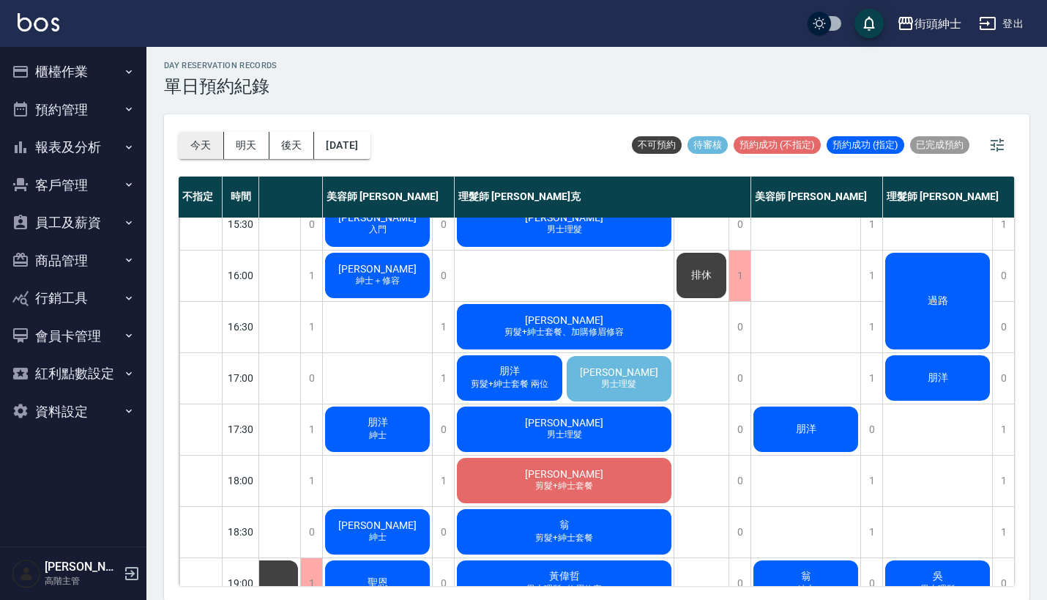
click at [195, 148] on button "今天" at bounding box center [201, 145] width 45 height 27
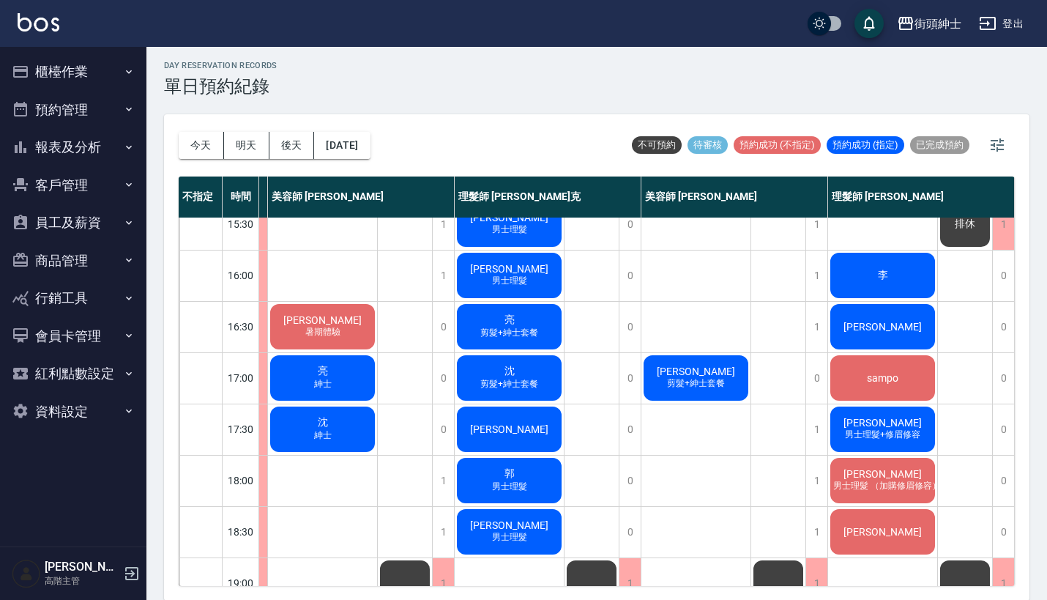
click at [850, 286] on div "李" at bounding box center [882, 275] width 109 height 50
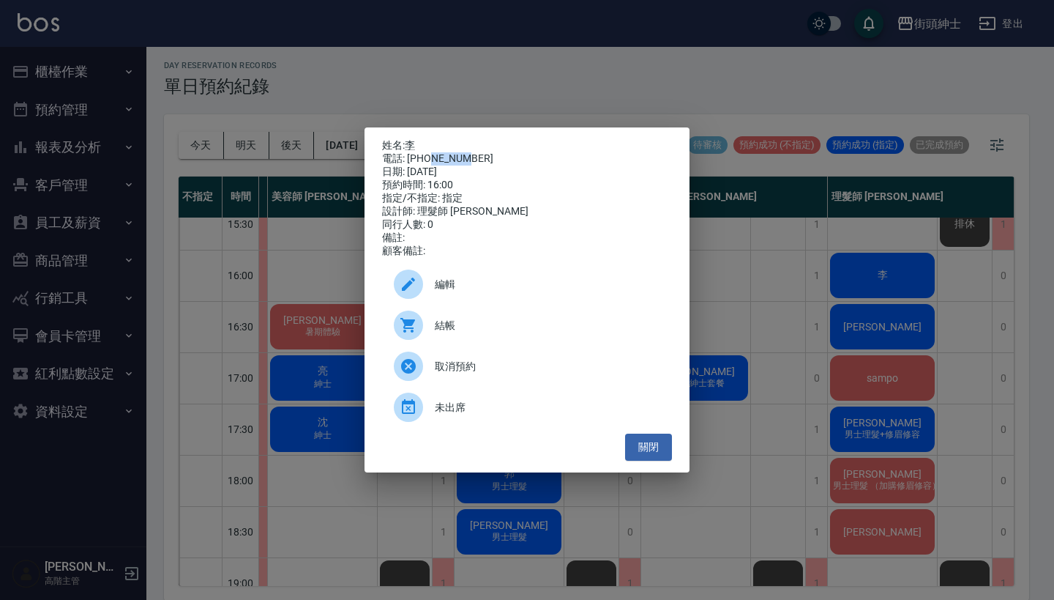
drag, startPoint x: 430, startPoint y: 155, endPoint x: 475, endPoint y: 156, distance: 45.4
click at [477, 155] on div "電話: 0912141286" at bounding box center [527, 158] width 290 height 13
click at [548, 153] on div "電話: 0912141286" at bounding box center [527, 158] width 290 height 13
click at [562, 72] on div "姓名: 李 電話: 0912141286 日期: 2025/09/18 預約時間: 16:00 指定/不指定: 指定 設計師: 理髮師 eric 同行人數: …" at bounding box center [527, 300] width 1054 height 600
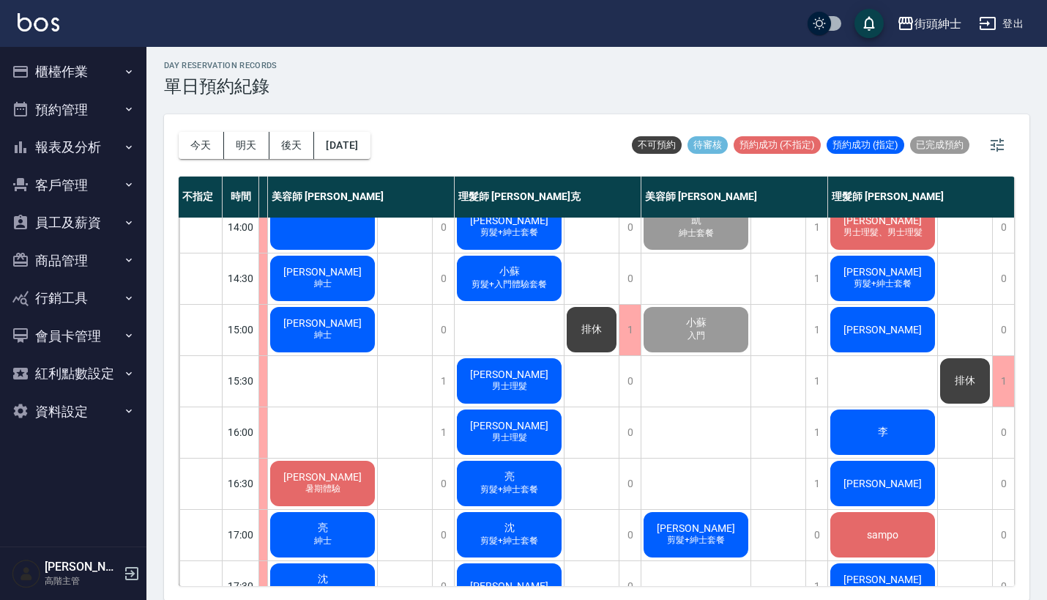
scroll to position [346, 130]
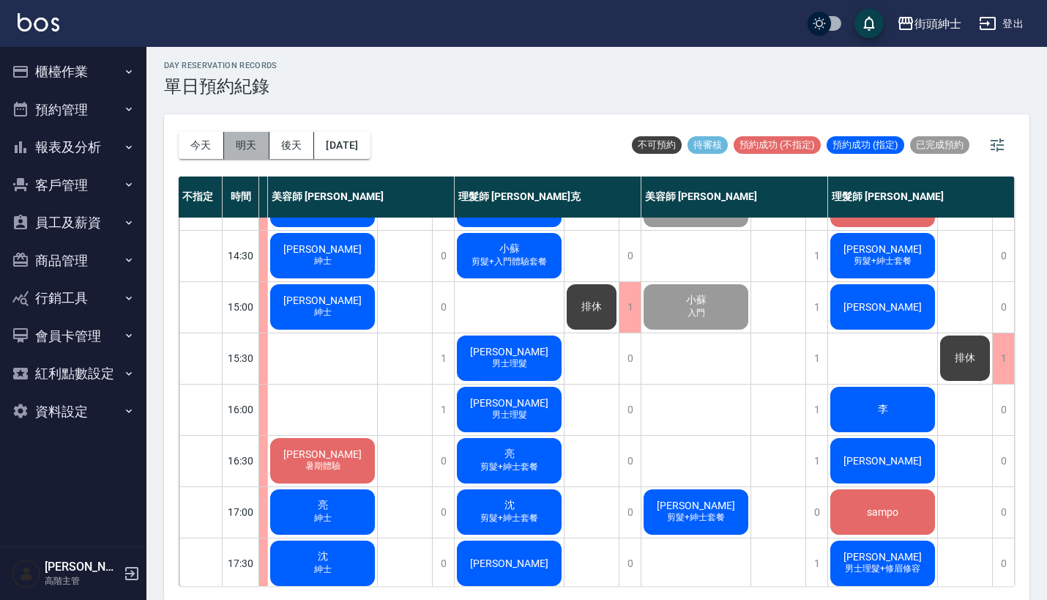
click at [256, 138] on button "明天" at bounding box center [246, 145] width 45 height 27
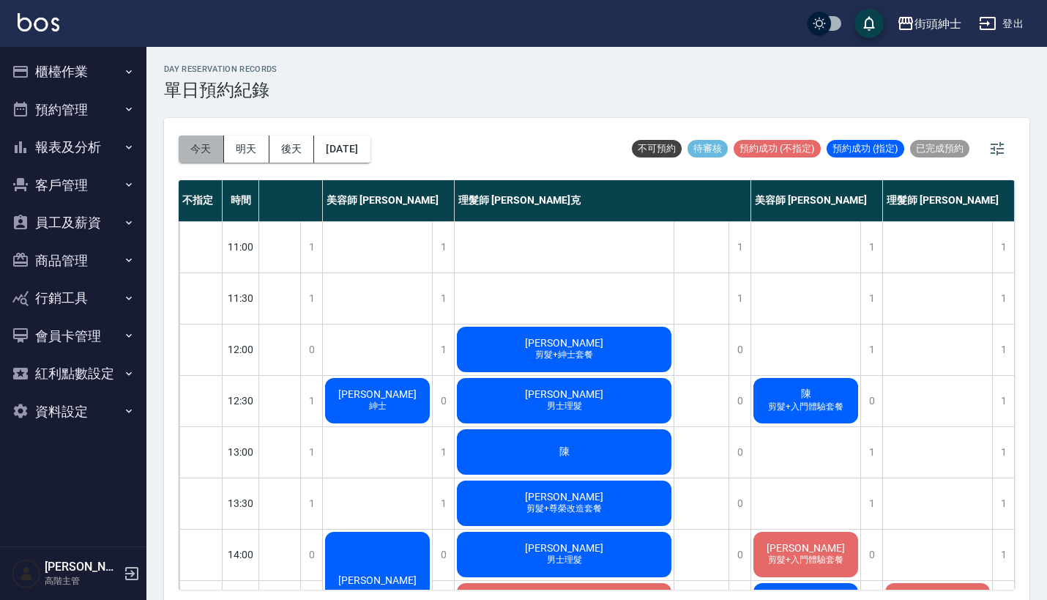
click at [202, 149] on button "今天" at bounding box center [201, 148] width 45 height 27
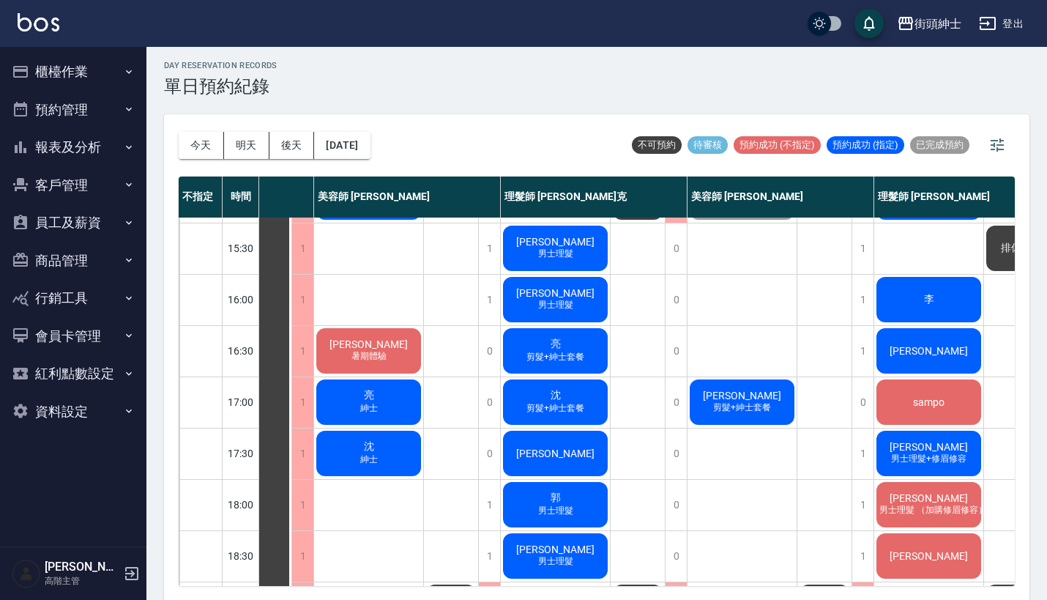
scroll to position [455, 81]
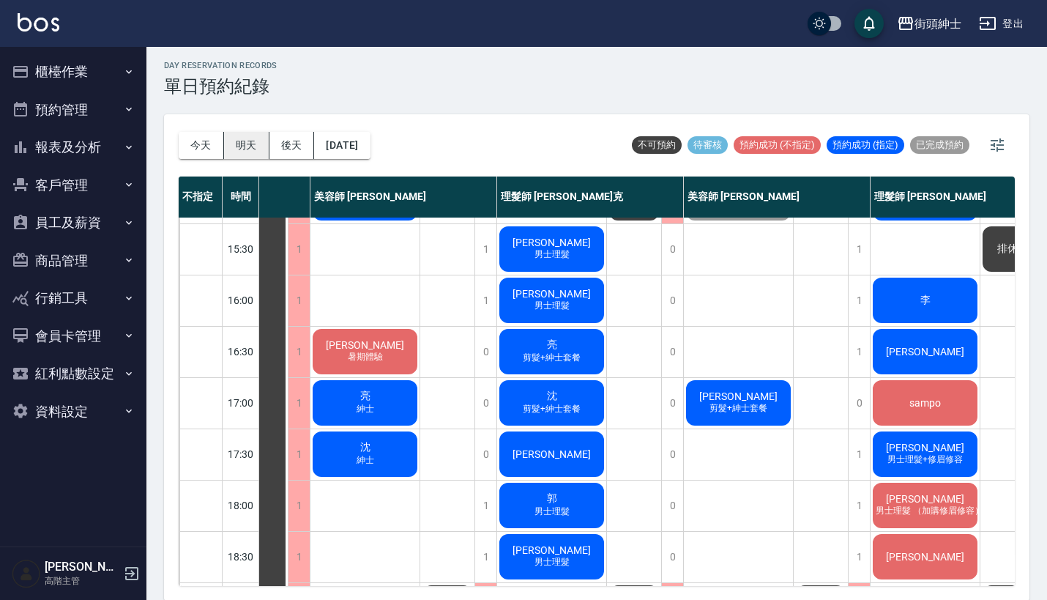
click at [261, 140] on button "明天" at bounding box center [246, 145] width 45 height 27
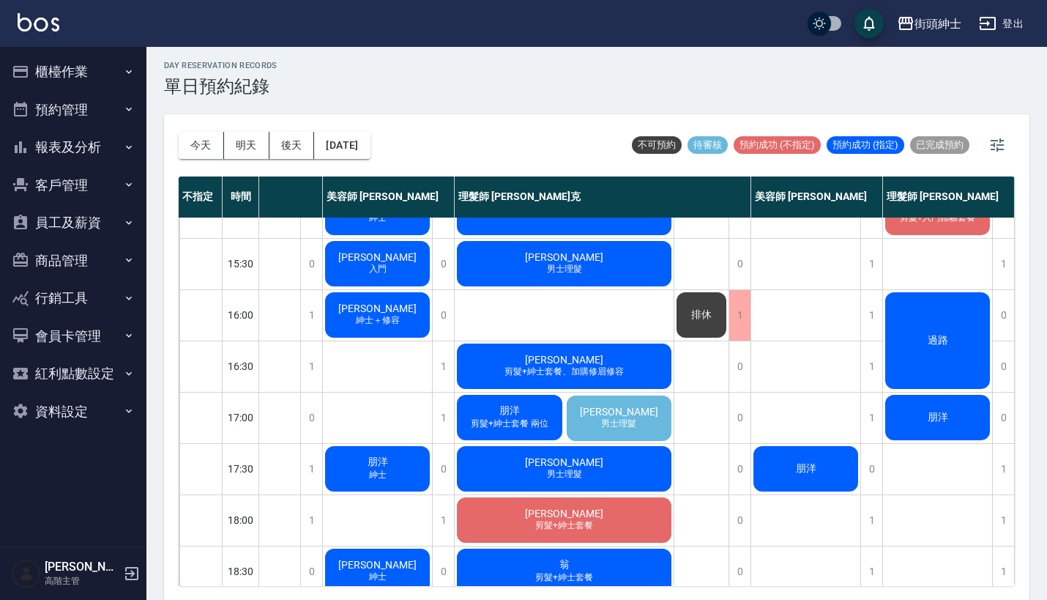
scroll to position [441, 130]
click at [208, 136] on button "今天" at bounding box center [201, 145] width 45 height 27
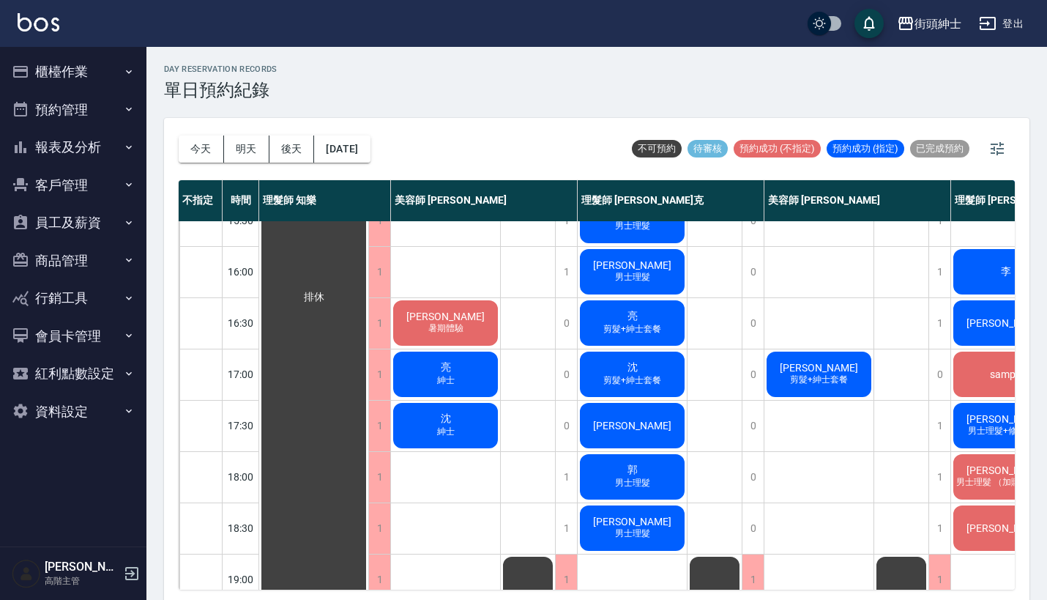
scroll to position [616, 0]
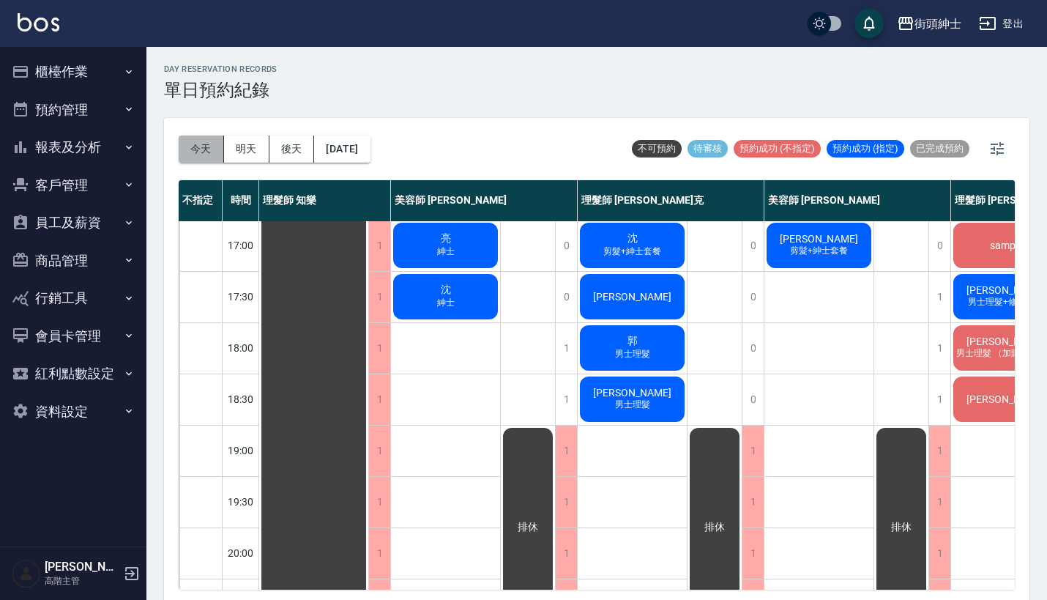
drag, startPoint x: 509, startPoint y: 431, endPoint x: 219, endPoint y: 153, distance: 401.8
click at [219, 153] on button "今天" at bounding box center [201, 148] width 45 height 27
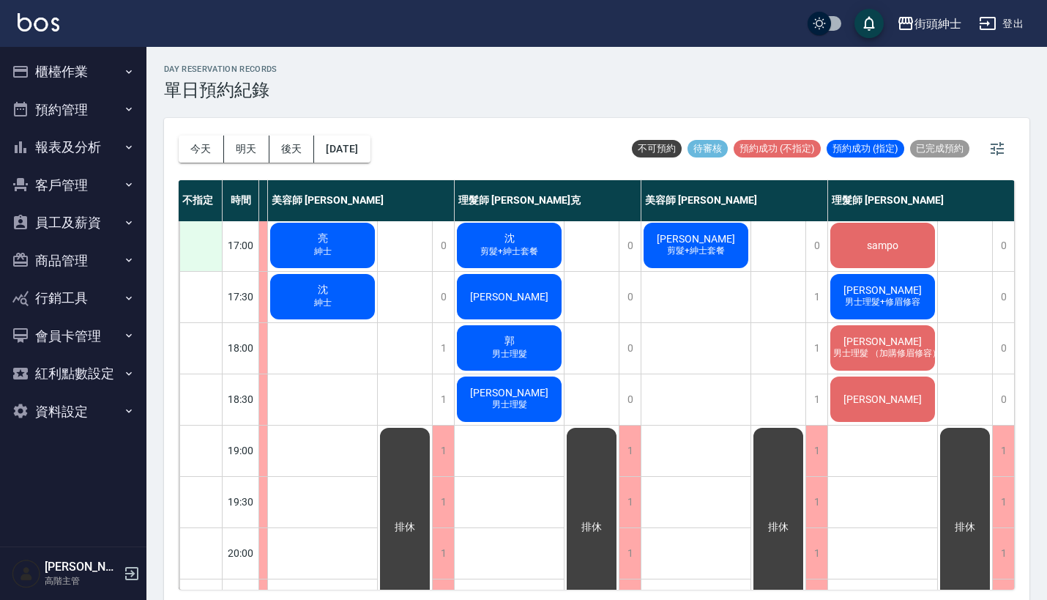
scroll to position [616, 130]
click at [201, 155] on button "今天" at bounding box center [201, 148] width 45 height 27
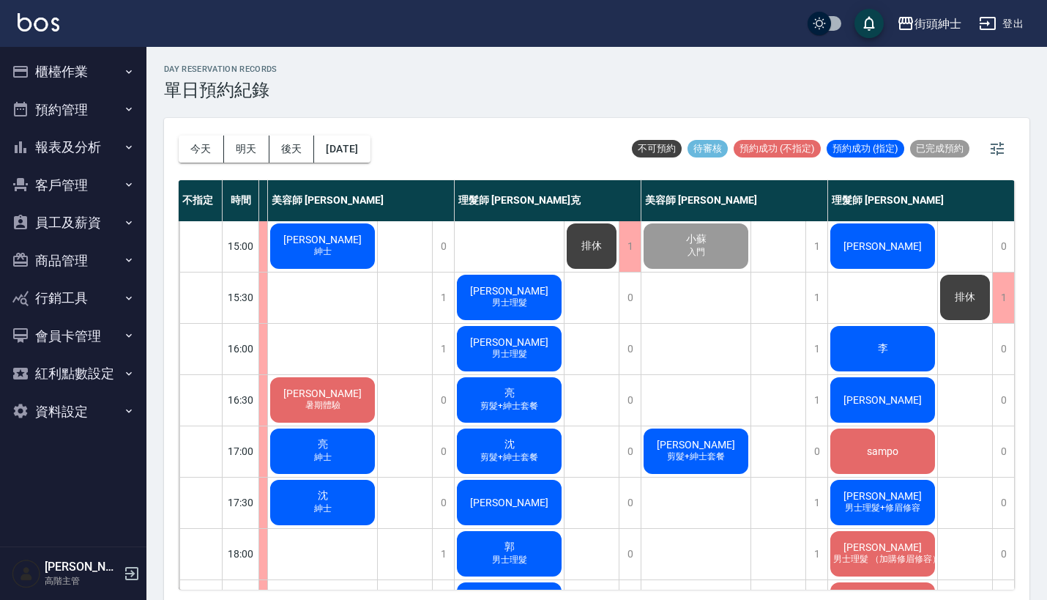
click at [682, 449] on span "[PERSON_NAME]" at bounding box center [696, 445] width 84 height 12
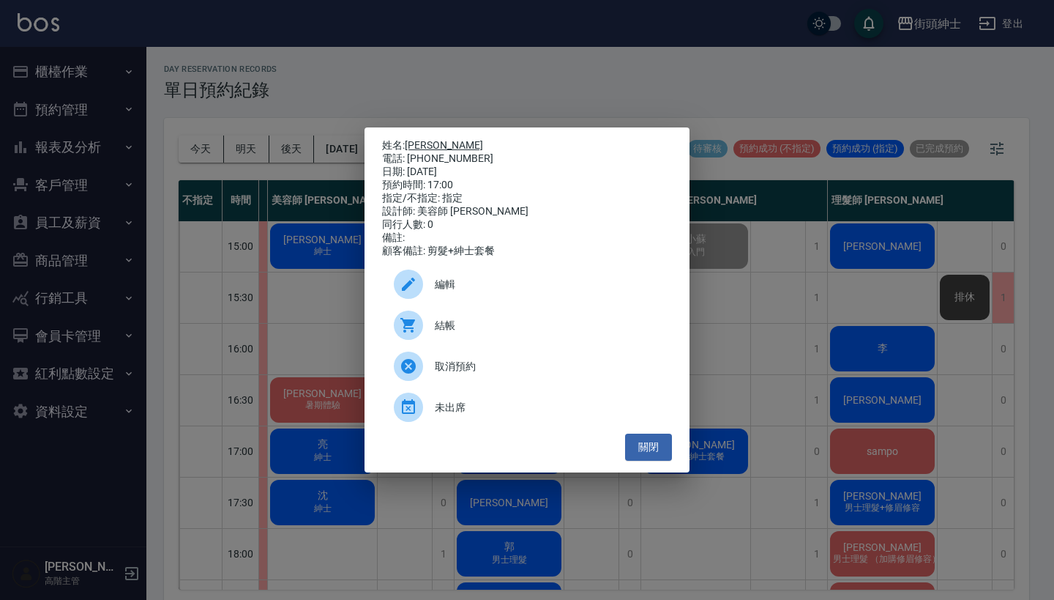
click at [433, 141] on link "[PERSON_NAME]" at bounding box center [444, 145] width 78 height 12
click at [780, 324] on div "姓名: 吳亭穎 電話: 0983987914 日期: 2025/09/18 預約時間: 17:00 指定/不指定: 指定 設計師: 美容師 小戴 同行人數: …" at bounding box center [527, 300] width 1054 height 600
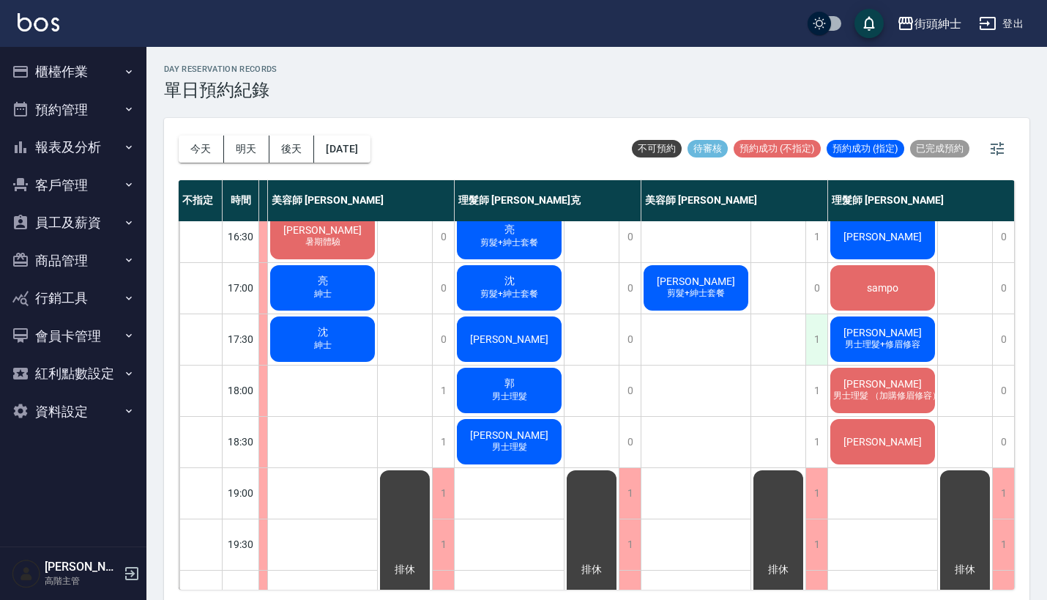
scroll to position [576, 130]
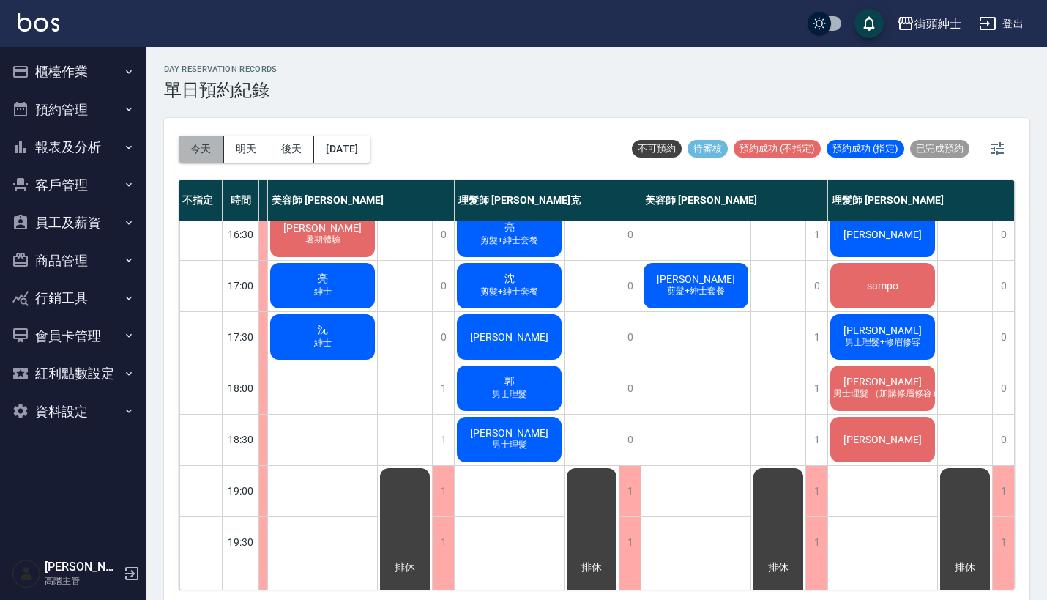
click at [208, 147] on button "今天" at bounding box center [201, 148] width 45 height 27
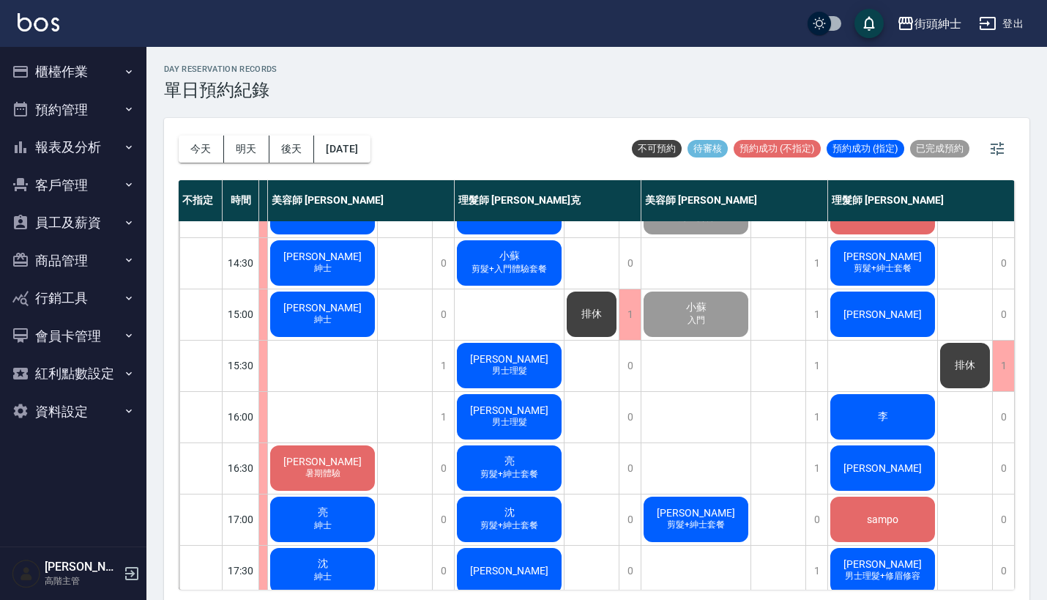
scroll to position [388, 130]
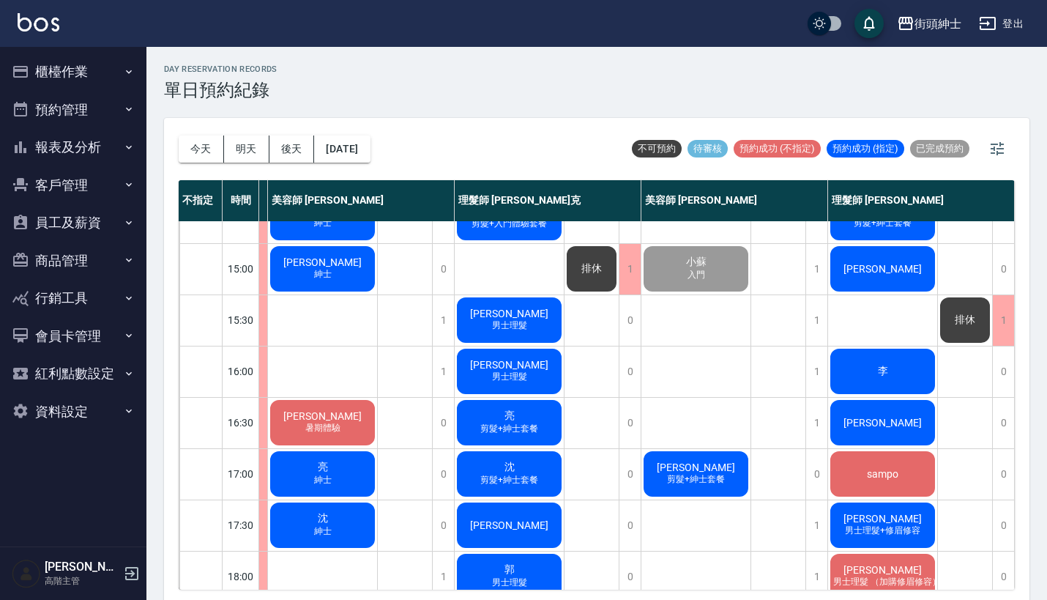
click at [892, 362] on div "李" at bounding box center [882, 371] width 109 height 50
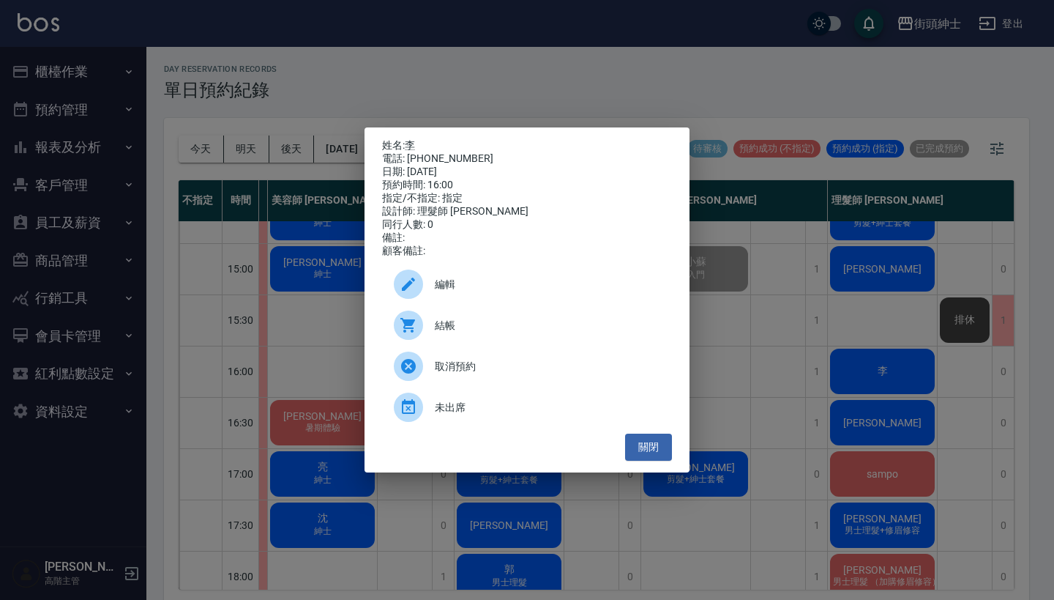
click at [694, 70] on div "姓名: 李 電話: 0912141286 日期: 2025/09/18 預約時間: 16:00 指定/不指定: 指定 設計師: 理髮師 eric 同行人數: …" at bounding box center [527, 300] width 1054 height 600
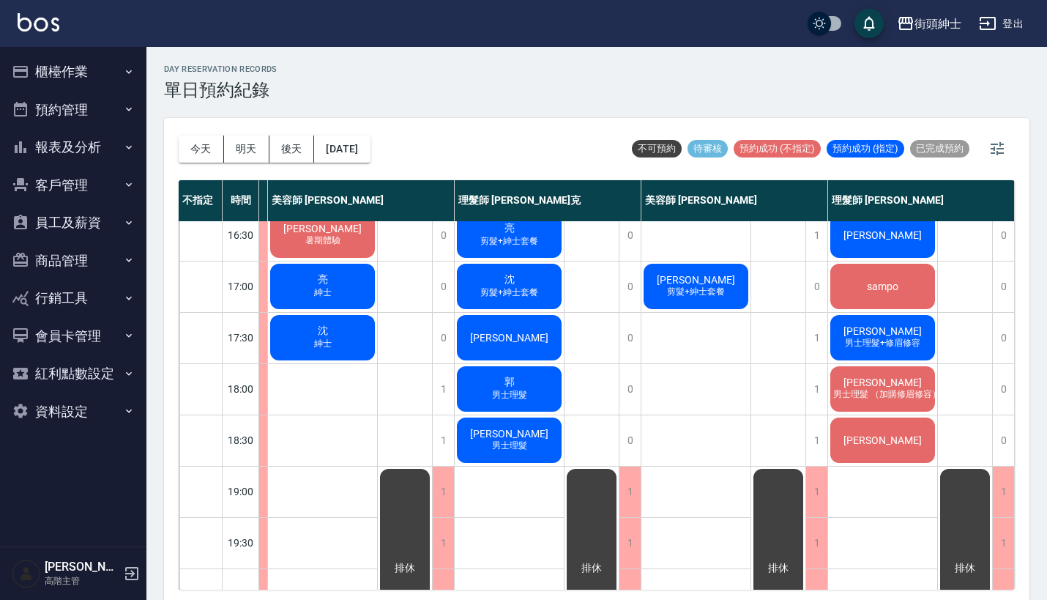
scroll to position [575, 130]
click at [239, 154] on button "明天" at bounding box center [246, 148] width 45 height 27
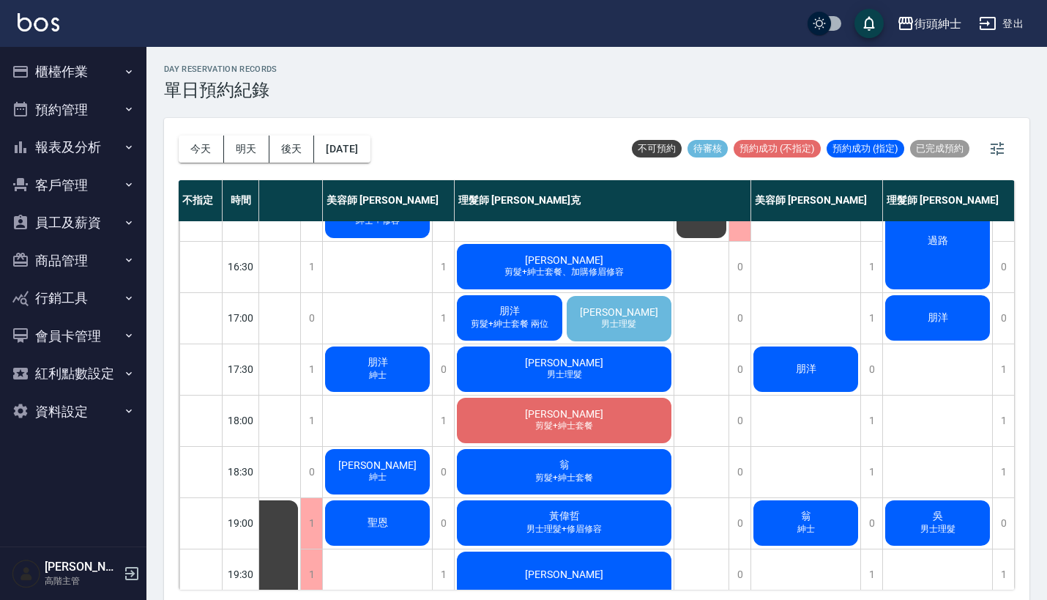
scroll to position [530, 130]
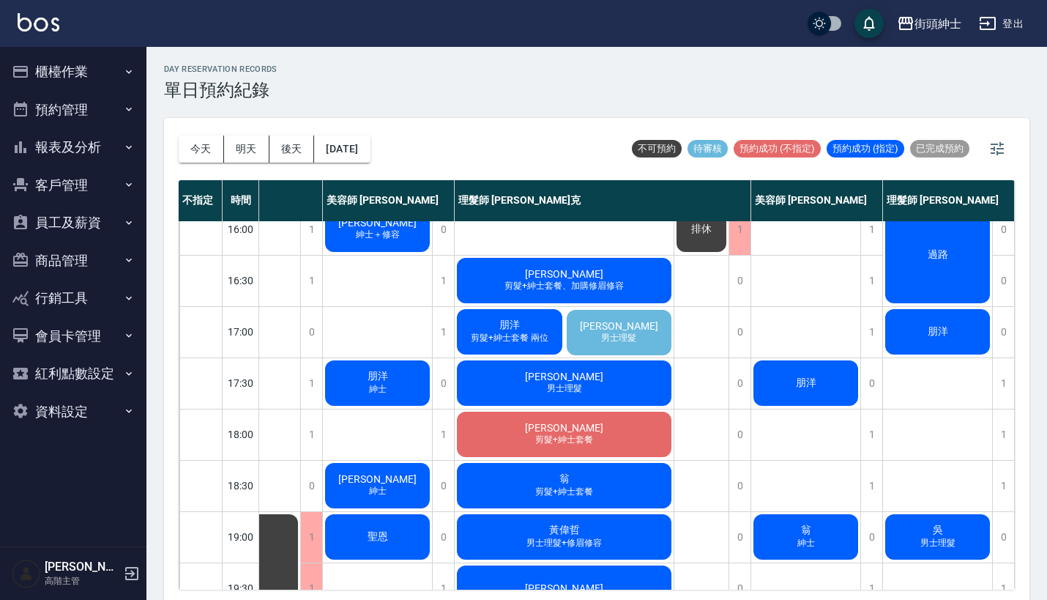
click at [509, 336] on span "剪髮+紳士套餐 兩位" at bounding box center [509, 338] width 83 height 12
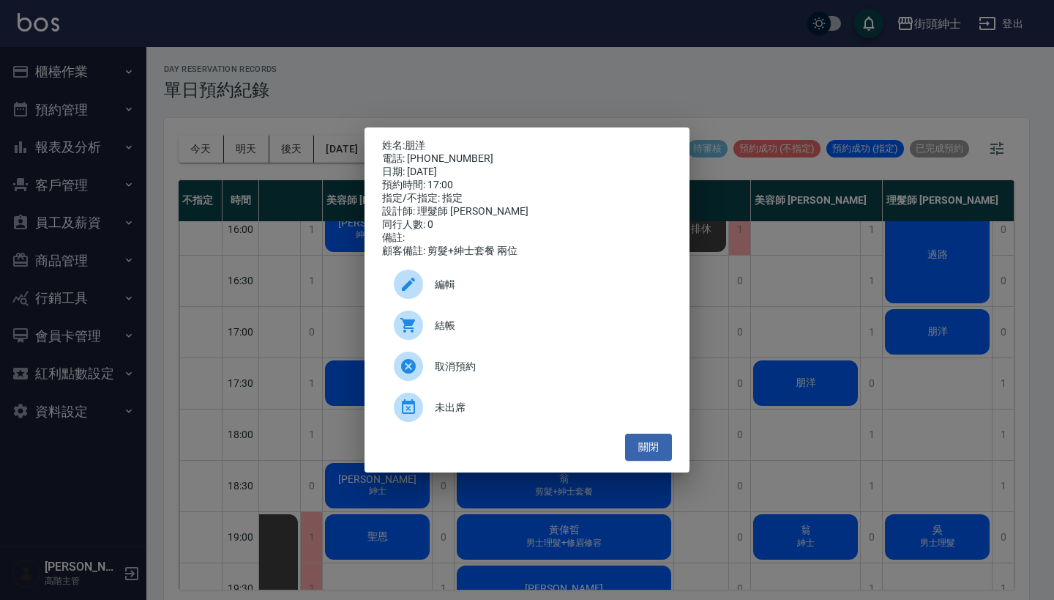
click at [790, 294] on div "姓名: 朋洋 電話: 0978713153 日期: 2025/09/19 預約時間: 17:00 指定/不指定: 指定 設計師: 理髮師 Vic 維克 同行人…" at bounding box center [527, 300] width 1054 height 600
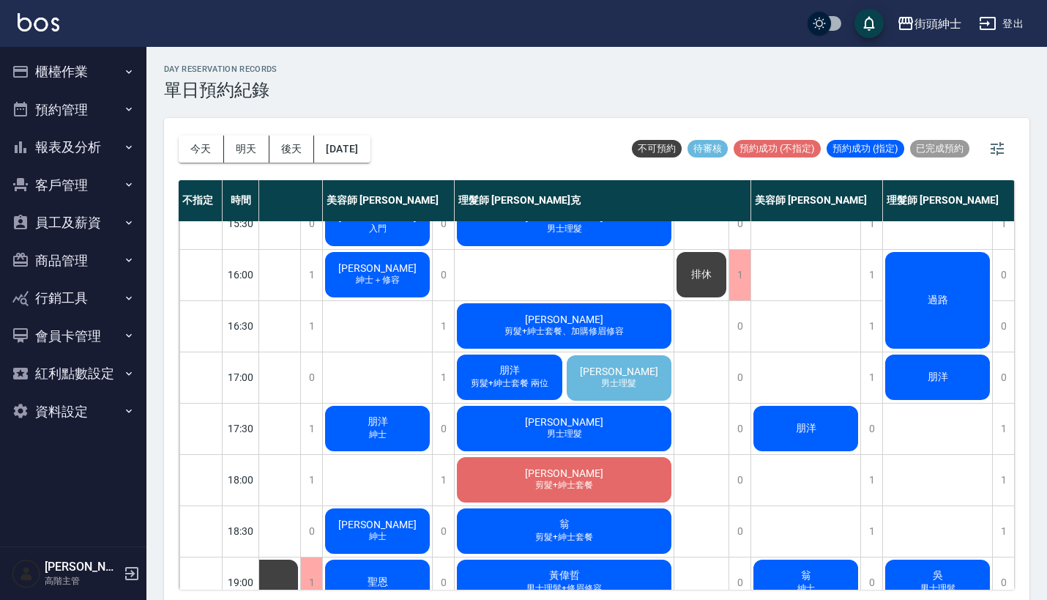
scroll to position [553, 130]
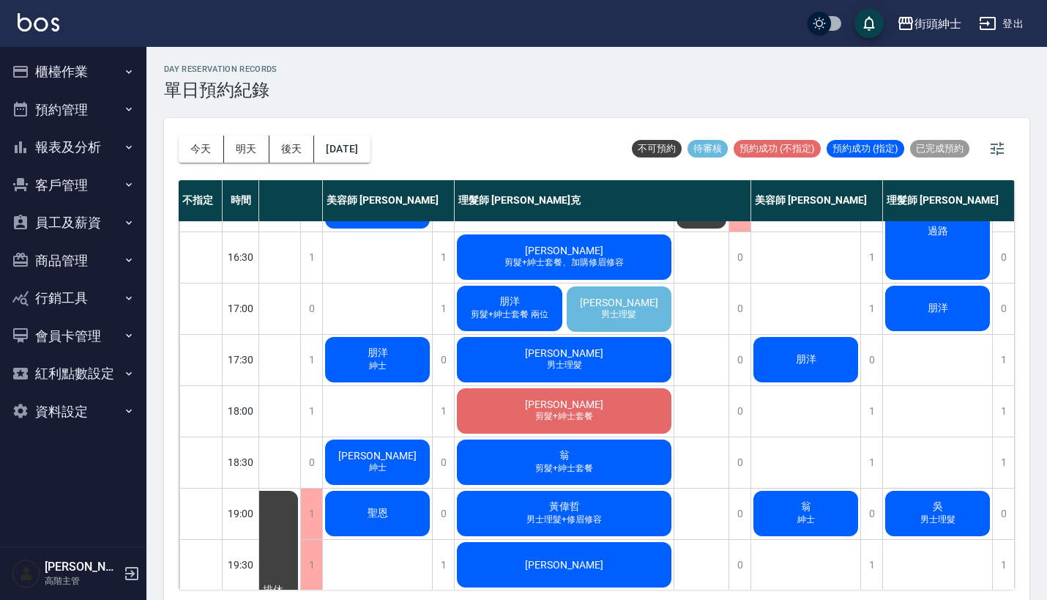
click at [623, 310] on span "男士理髮" at bounding box center [618, 314] width 41 height 12
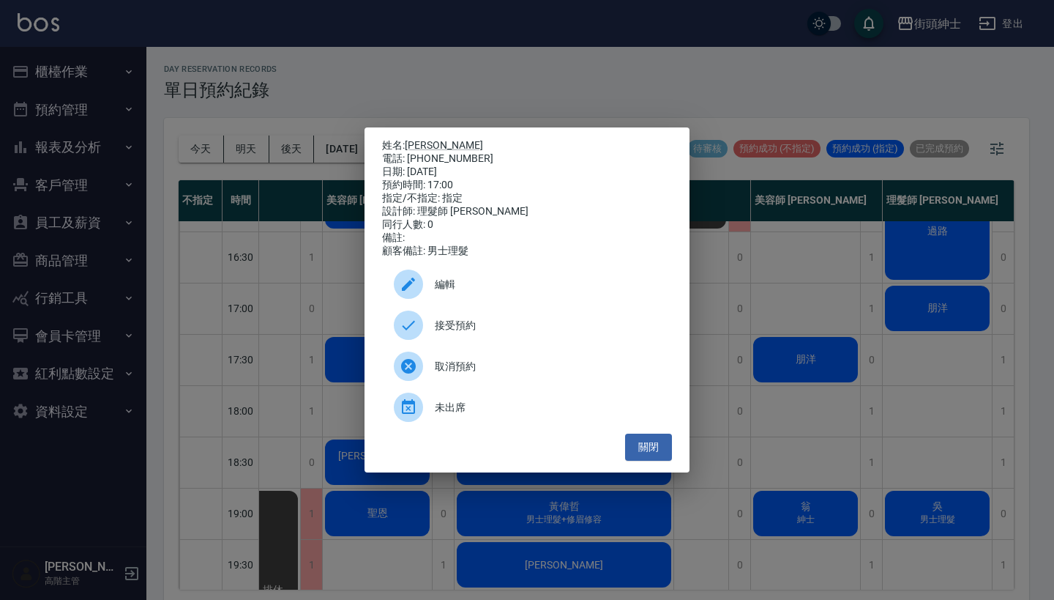
click at [958, 109] on div "姓名: Ruth Chou 電話: 0986098319 日期: 2025/09/19 預約時間: 17:00 指定/不指定: 指定 設計師: 理髮師 Vic…" at bounding box center [527, 300] width 1054 height 600
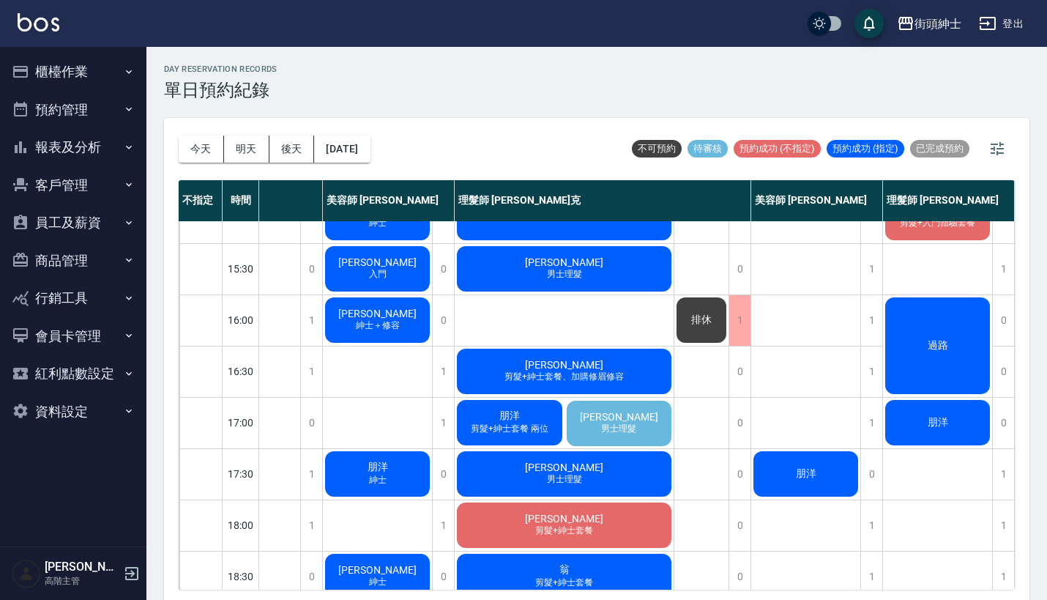
scroll to position [437, 130]
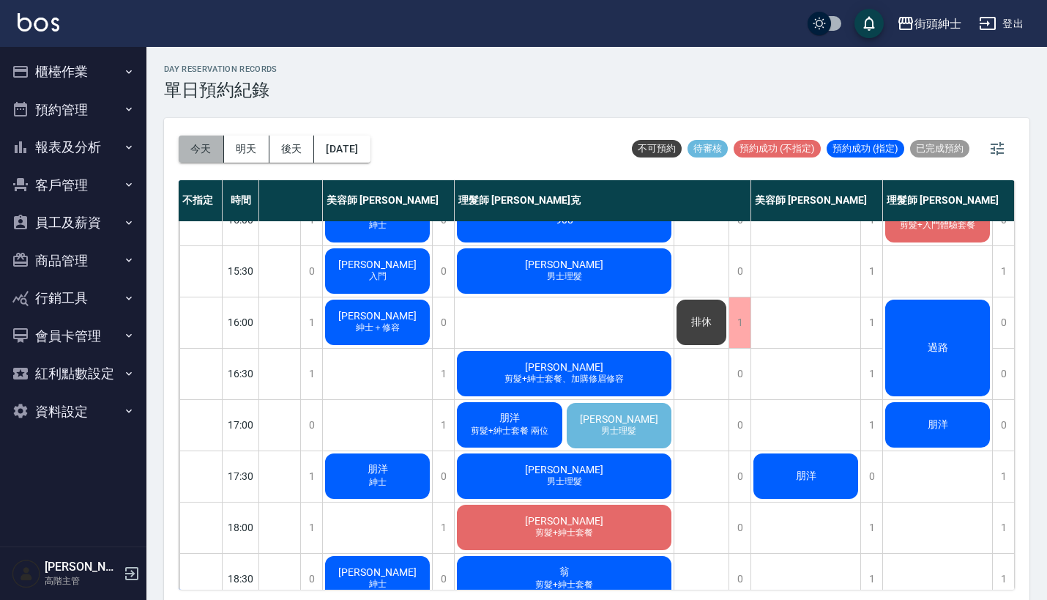
click at [196, 146] on button "今天" at bounding box center [201, 148] width 45 height 27
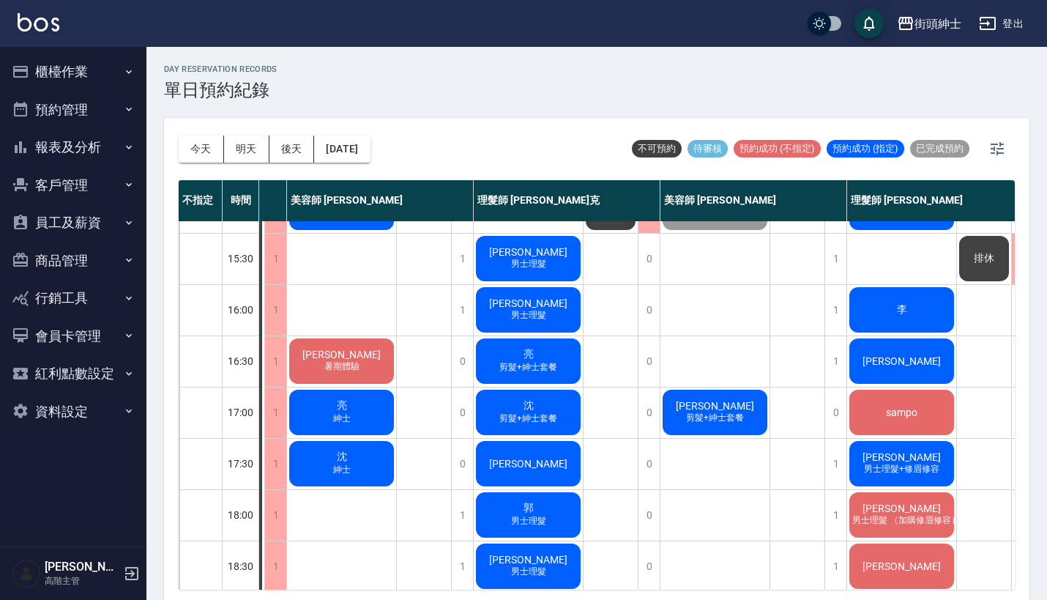
scroll to position [451, 104]
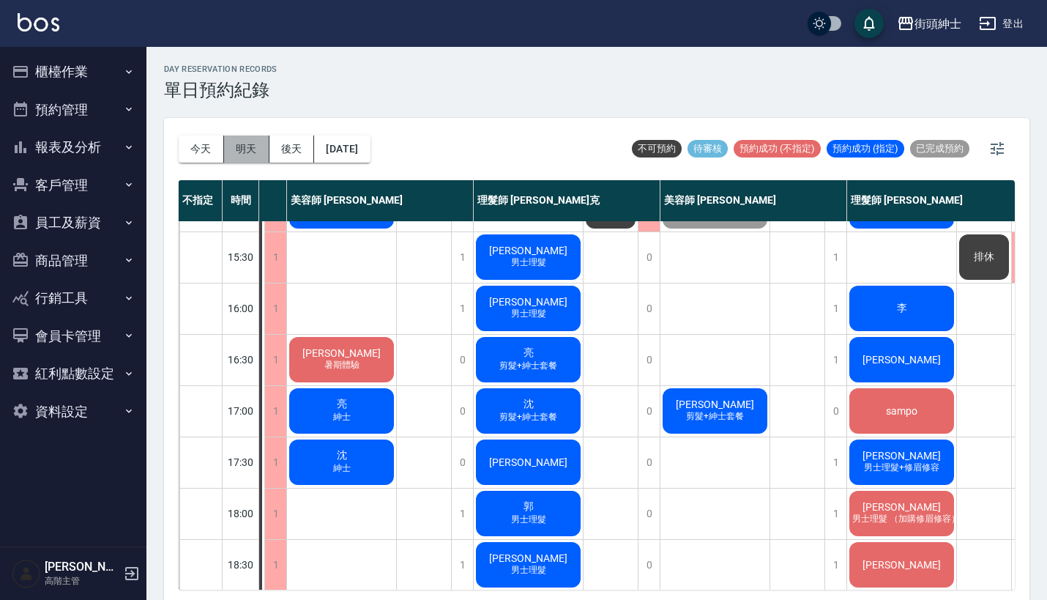
click at [245, 149] on button "明天" at bounding box center [246, 148] width 45 height 27
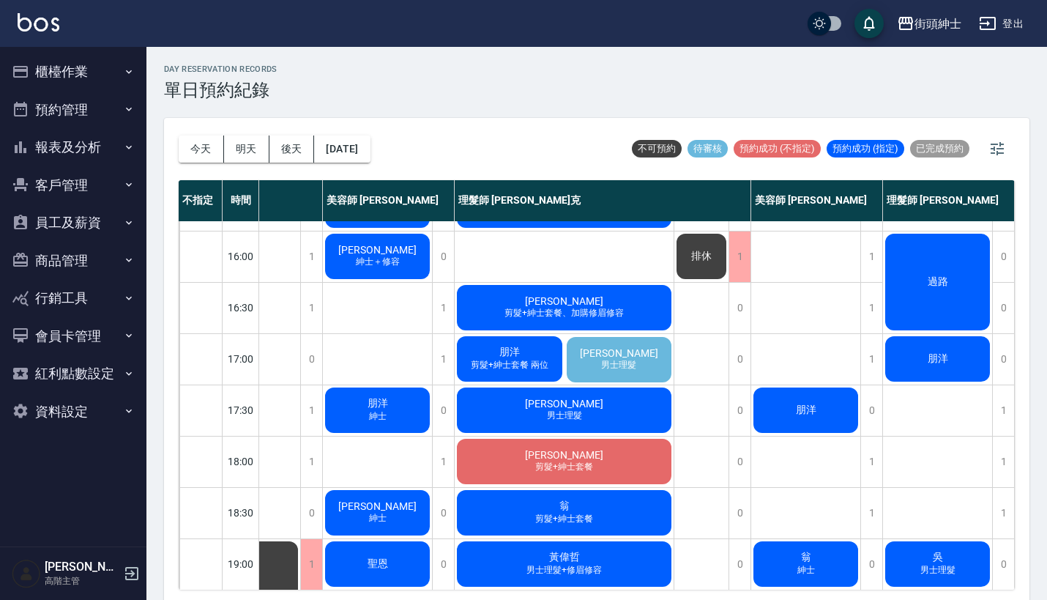
scroll to position [507, 130]
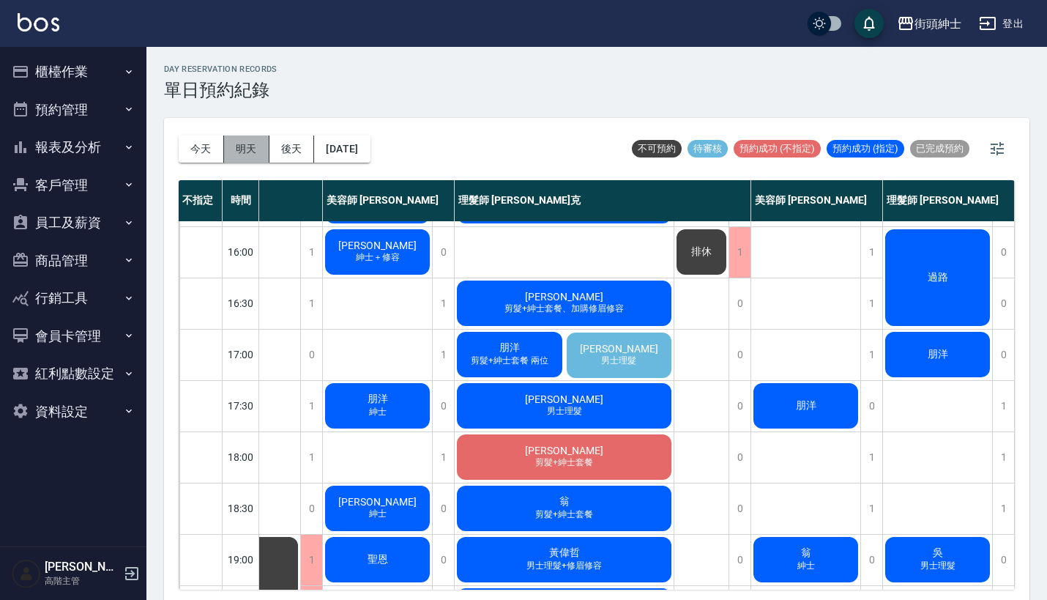
click at [238, 138] on button "明天" at bounding box center [246, 148] width 45 height 27
click at [282, 154] on button "後天" at bounding box center [291, 148] width 45 height 27
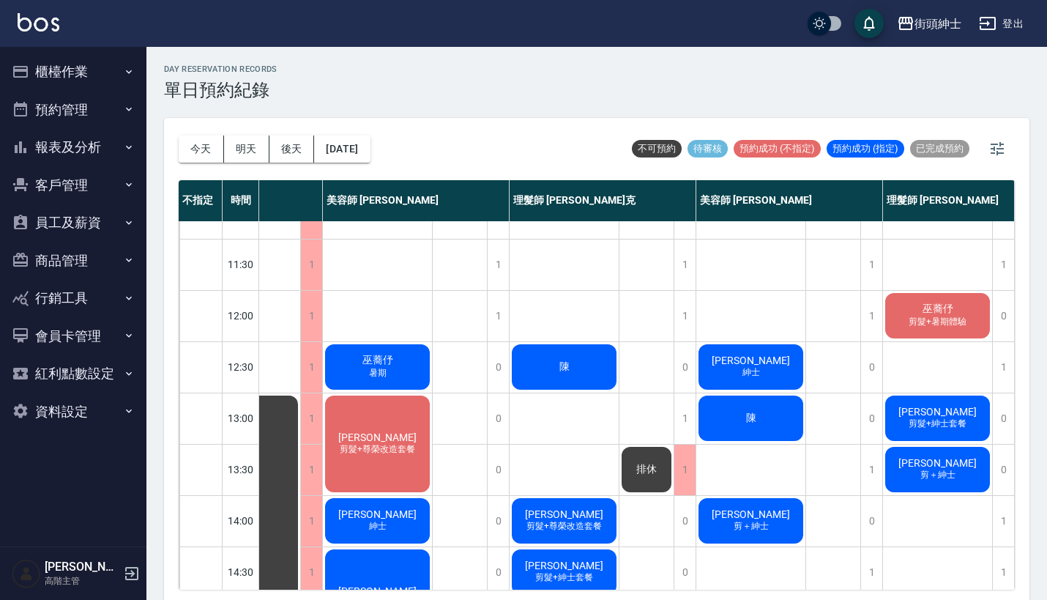
scroll to position [34, 72]
click at [206, 146] on button "今天" at bounding box center [201, 148] width 45 height 27
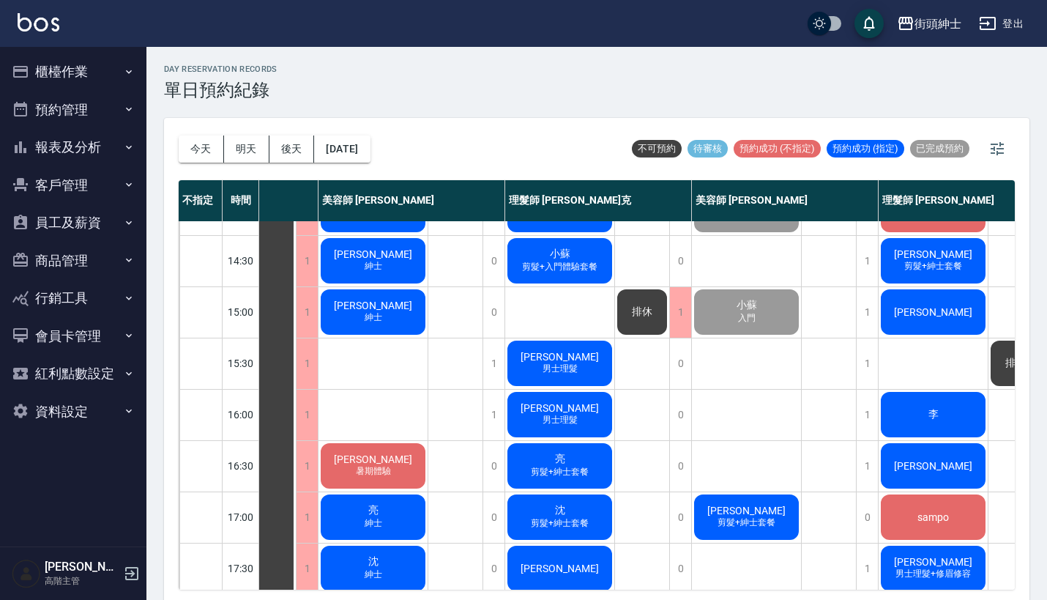
scroll to position [378, 72]
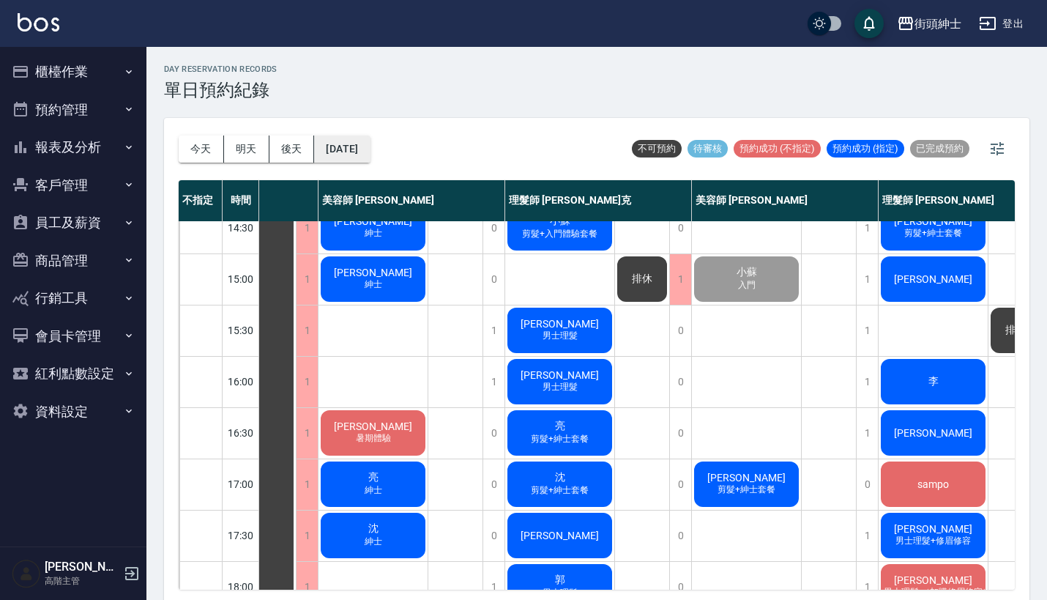
click at [370, 142] on button "[DATE]" at bounding box center [342, 148] width 56 height 27
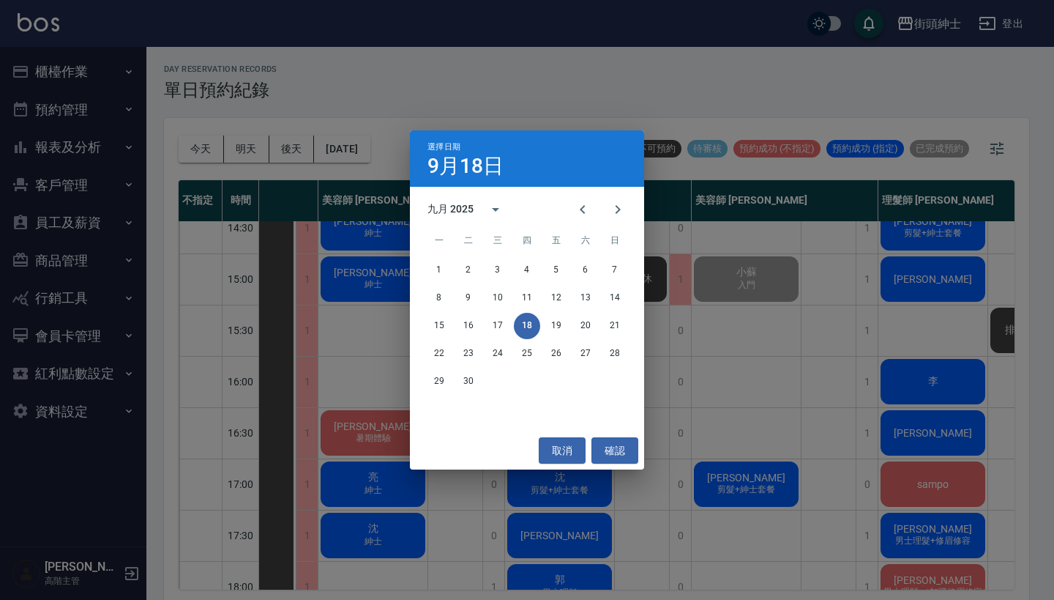
click at [445, 85] on div "選擇日期 9月18日 九月 2025 一 二 三 四 五 六 日 1 2 3 4 5 6 7 8 9 10 11 12 13 14 15 16 17 18 1…" at bounding box center [527, 300] width 1054 height 600
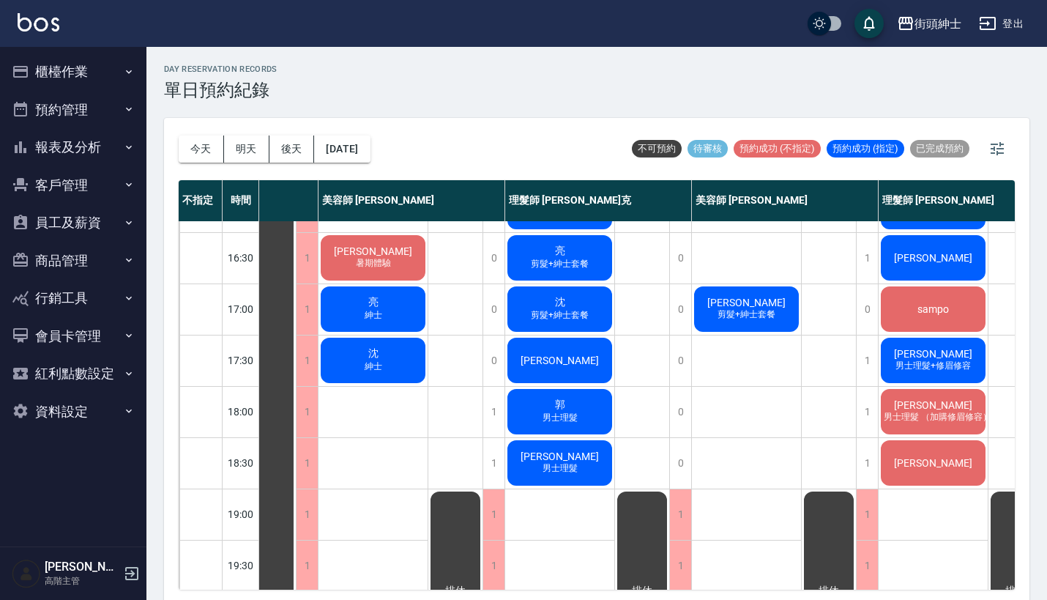
scroll to position [0, 0]
click at [233, 152] on button "明天" at bounding box center [246, 148] width 45 height 27
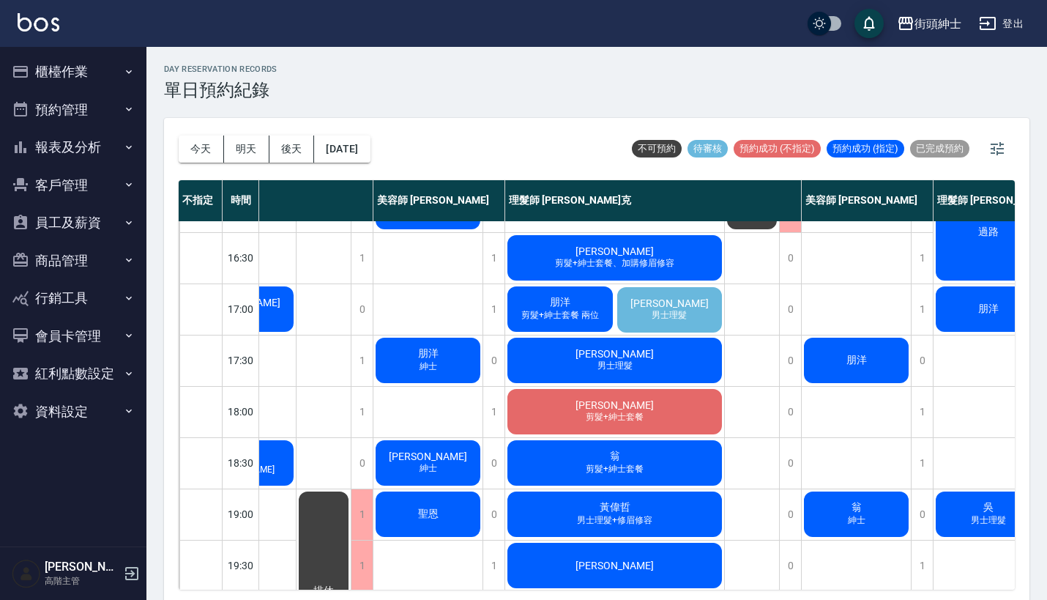
click at [665, 302] on span "Ruth Chou" at bounding box center [669, 303] width 84 height 12
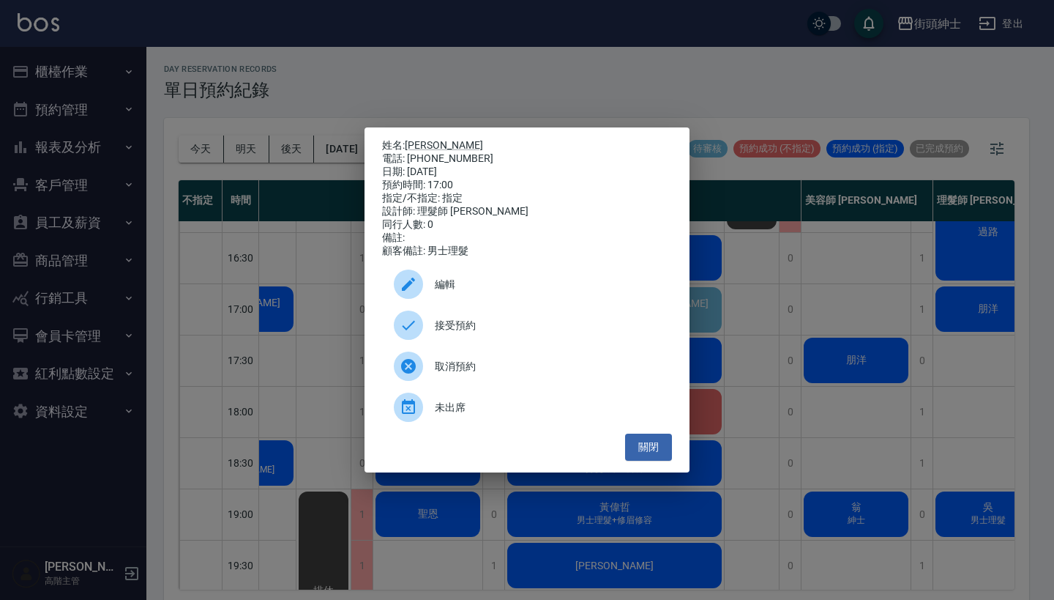
click at [512, 291] on span "編輯" at bounding box center [547, 284] width 225 height 15
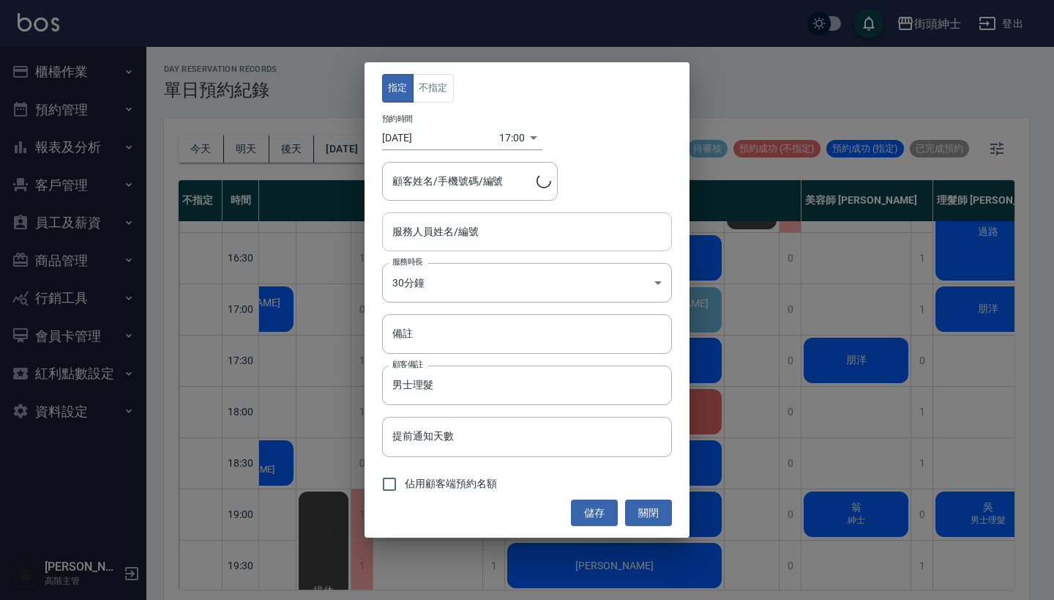
type input "理髮師 Vic 維克(無代號)"
type input "Ruth Chou/0986098319"
click at [625, 49] on div "指定 不指定 預約時間 2025/09/19 17:00 1758272400000 顧客姓名/手機號碼/編號 Ruth Chou/0986098319 顧客…" at bounding box center [527, 300] width 1054 height 600
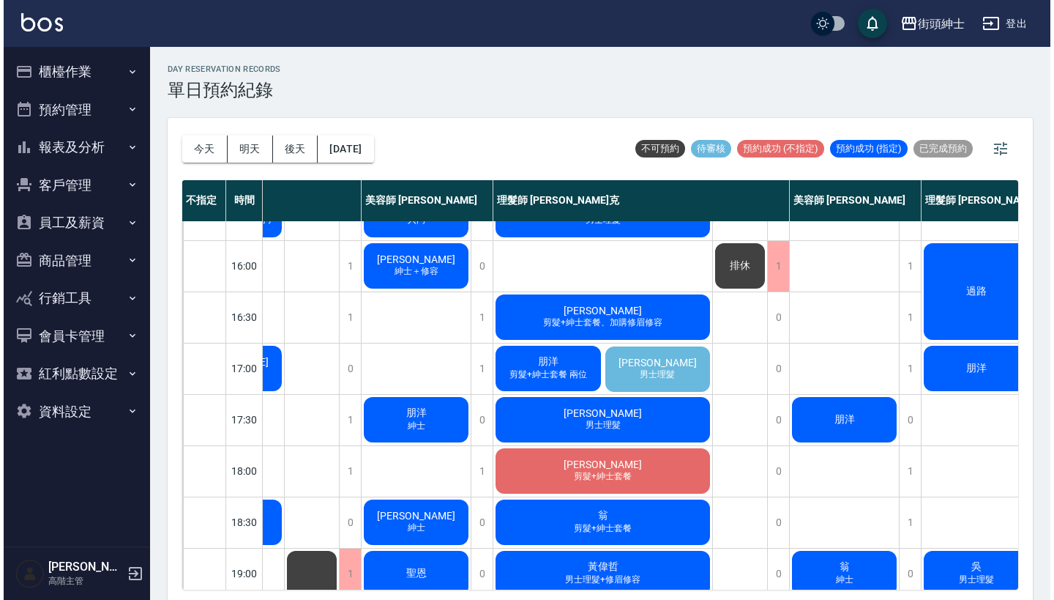
scroll to position [492, 89]
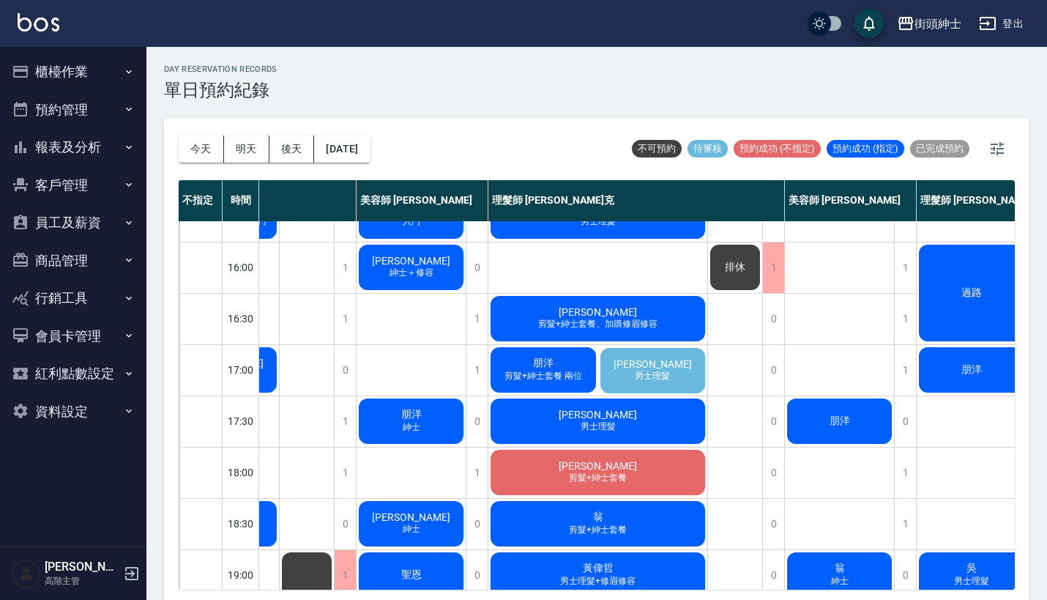
click at [667, 361] on span "Ruth Chou" at bounding box center [653, 364] width 84 height 12
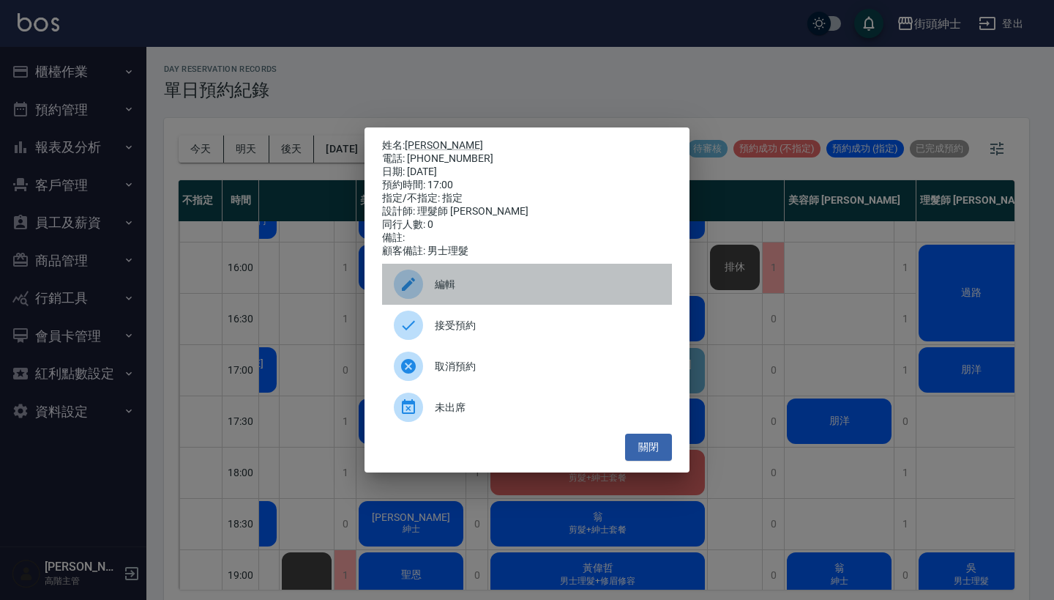
click at [507, 283] on span "編輯" at bounding box center [547, 284] width 225 height 15
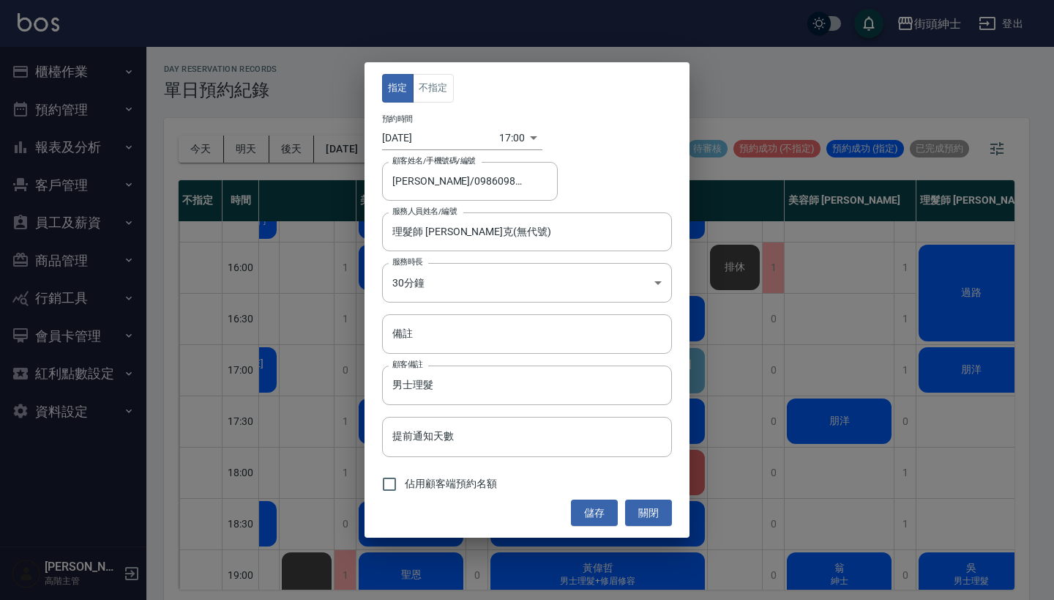
click at [507, 137] on body "街頭紳士 登出 櫃檯作業 打帳單 帳單列表 掛單列表 座位開單 營業儀表板 現金收支登錄 高階收支登錄 材料自購登錄 每日結帳 排班表 現場電腦打卡 掃碼打卡…" at bounding box center [527, 302] width 1054 height 604
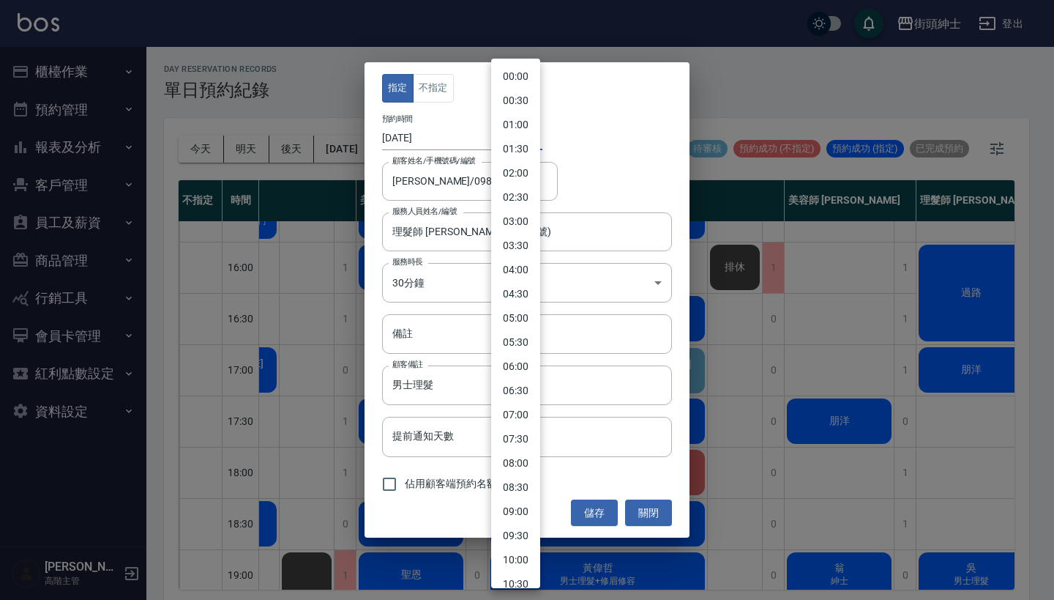
scroll to position [575, 0]
click at [516, 82] on li "12:00" at bounding box center [515, 81] width 49 height 24
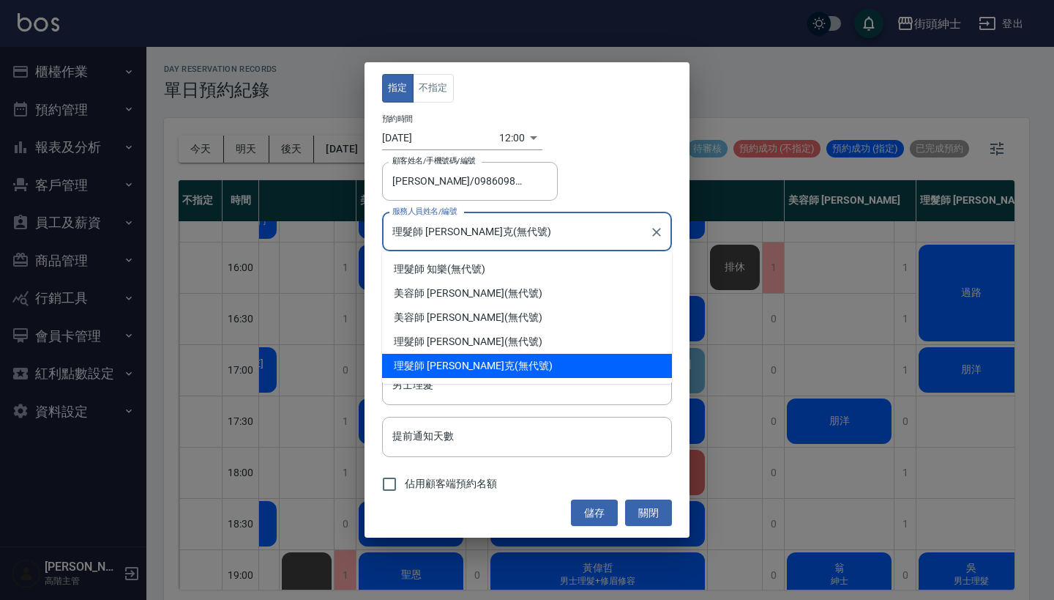
click at [469, 239] on input "理髮師 Vic 維克(無代號)" at bounding box center [516, 232] width 255 height 26
click at [424, 140] on input "[DATE]" at bounding box center [440, 138] width 117 height 24
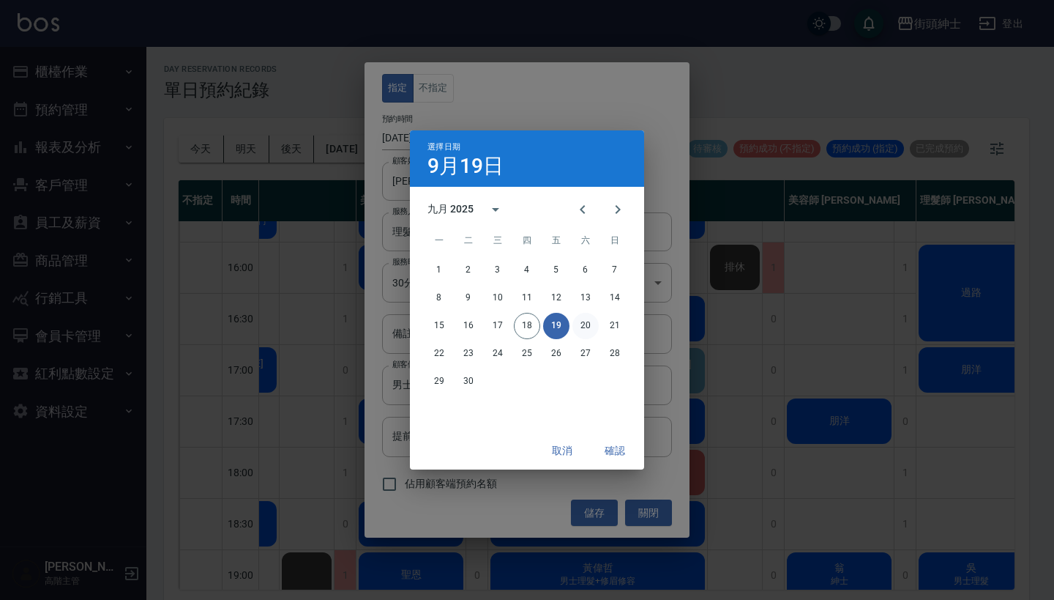
click at [591, 331] on button "20" at bounding box center [585, 326] width 26 height 26
type input "1758340800000"
type input "2025/09/20"
click at [623, 445] on button "確認" at bounding box center [615, 450] width 47 height 27
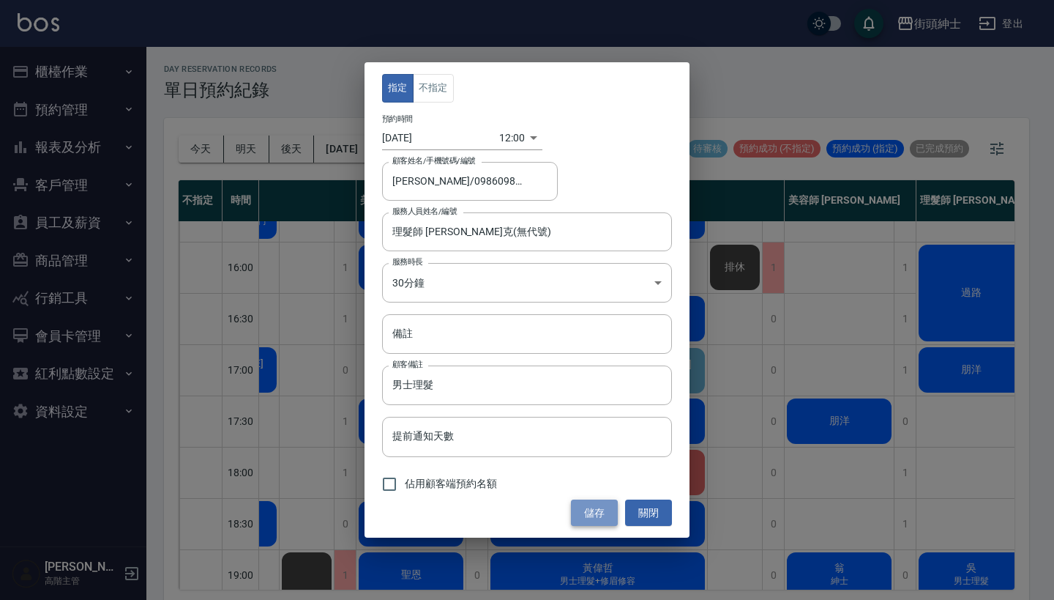
click at [602, 499] on button "儲存" at bounding box center [594, 512] width 47 height 27
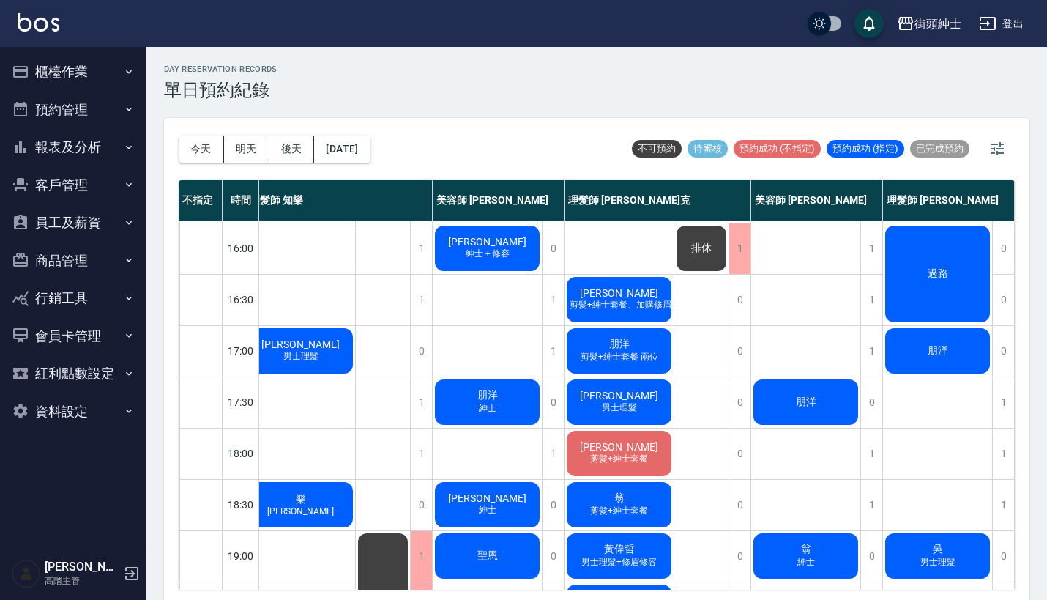
scroll to position [603, 18]
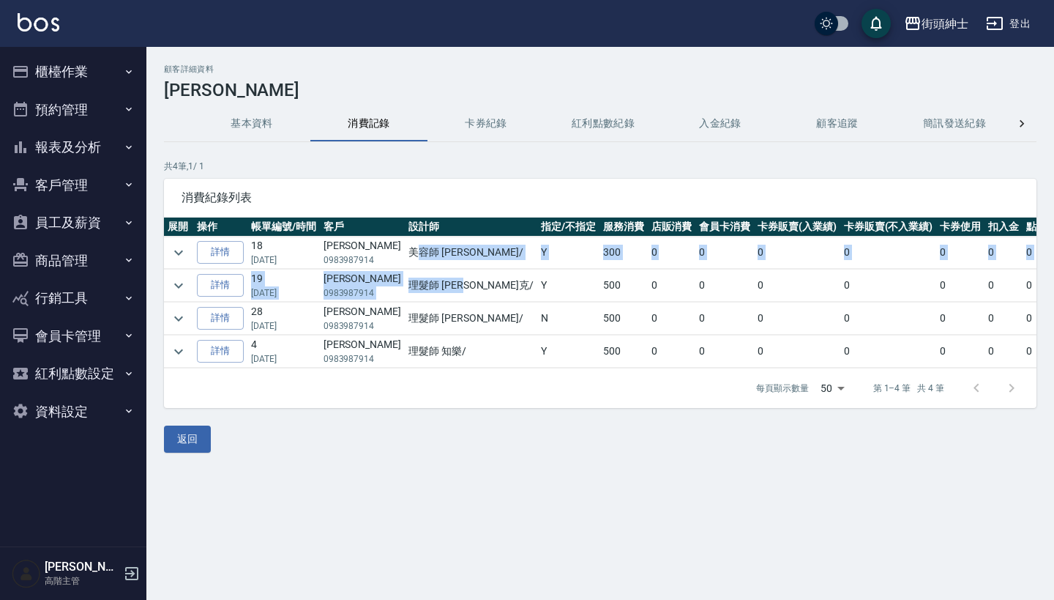
drag, startPoint x: 392, startPoint y: 252, endPoint x: 428, endPoint y: 288, distance: 51.3
click at [428, 289] on tbody "詳情 18 [DATE] [PERSON_NAME]0983987914 美容師 [PERSON_NAME] / Y 300 0 0 0 0 0 0 0 0 …" at bounding box center [710, 302] width 1092 height 132
click at [428, 288] on td "理髮師 [PERSON_NAME]克 /" at bounding box center [471, 285] width 133 height 32
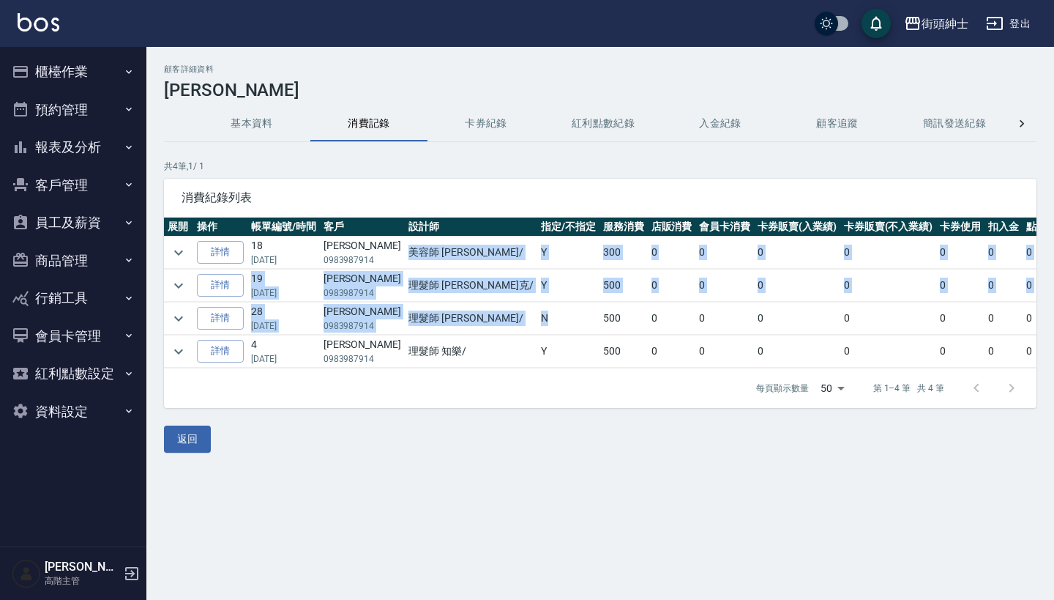
drag, startPoint x: 458, startPoint y: 239, endPoint x: 488, endPoint y: 328, distance: 93.8
click at [488, 328] on tbody "詳情 18 [DATE] [PERSON_NAME]0983987914 美容師 [PERSON_NAME] / Y 300 0 0 0 0 0 0 0 0 …" at bounding box center [710, 302] width 1092 height 132
click at [537, 328] on td "N" at bounding box center [568, 318] width 62 height 32
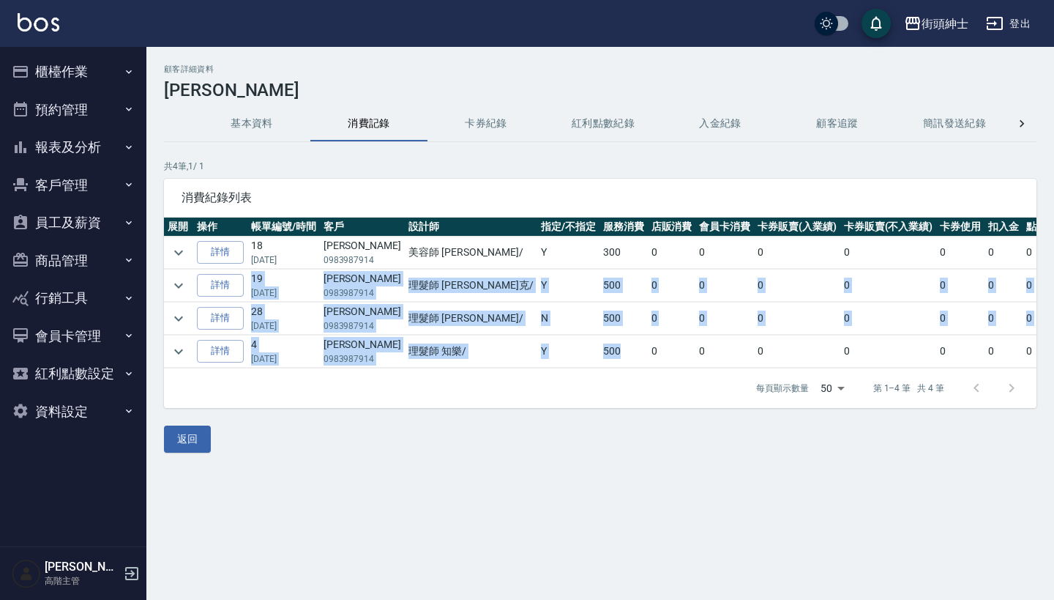
drag, startPoint x: 546, startPoint y: 351, endPoint x: 515, endPoint y: 269, distance: 87.1
click at [515, 269] on tbody "詳情 18 [DATE] [PERSON_NAME]0983987914 美容師 [PERSON_NAME] / Y 300 0 0 0 0 0 0 0 0 …" at bounding box center [710, 302] width 1092 height 132
click at [537, 269] on td "Y" at bounding box center [568, 285] width 62 height 32
drag, startPoint x: 548, startPoint y: 351, endPoint x: 510, endPoint y: 264, distance: 95.1
click at [510, 264] on tbody "詳情 18 [DATE] [PERSON_NAME]0983987914 美容師 [PERSON_NAME] / Y 300 0 0 0 0 0 0 0 0 …" at bounding box center [710, 302] width 1092 height 132
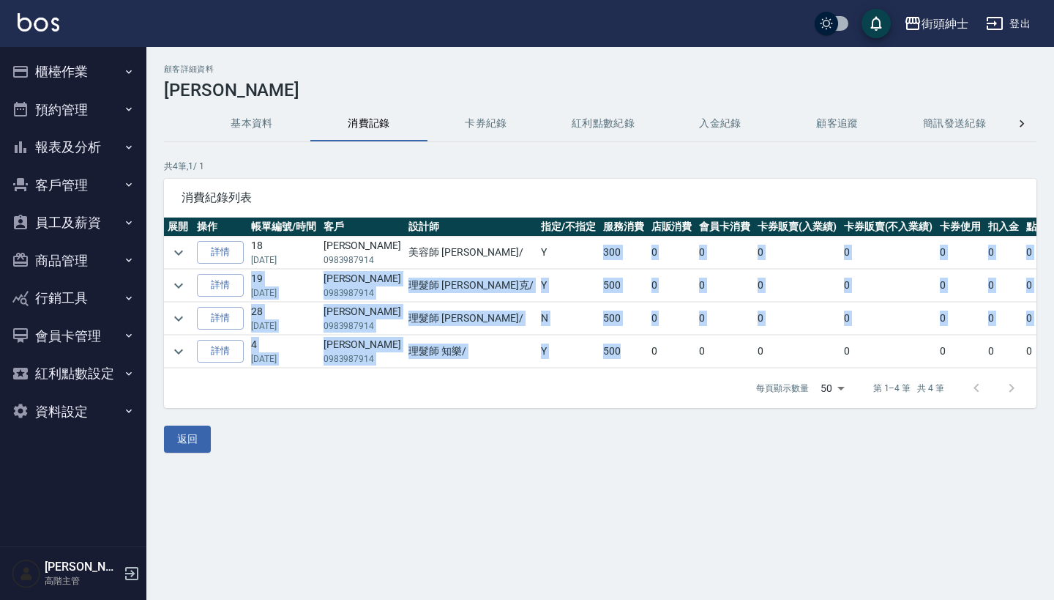
click at [537, 264] on td "Y" at bounding box center [568, 252] width 62 height 32
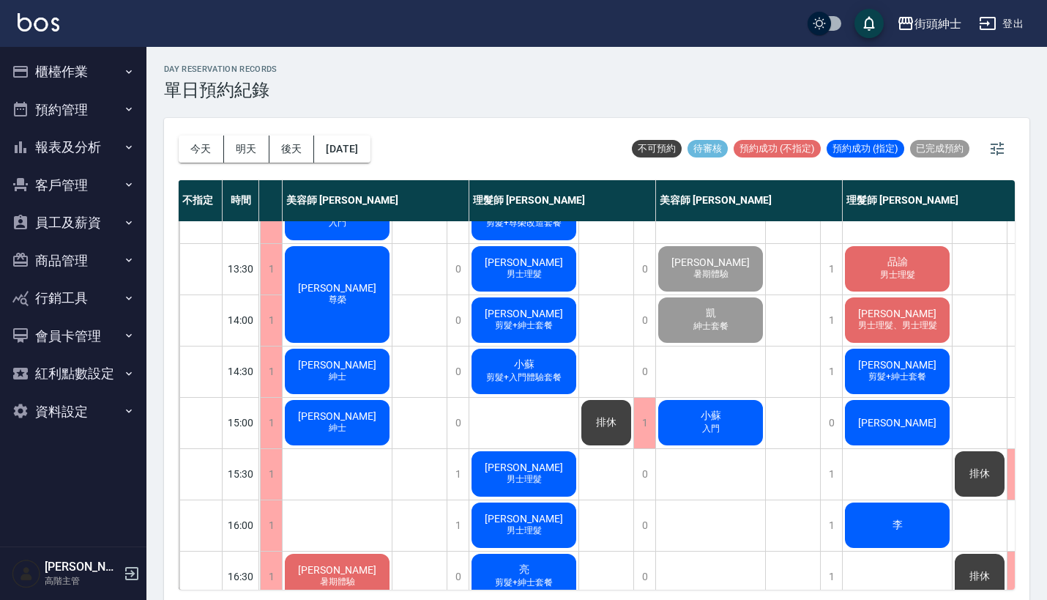
scroll to position [1, 108]
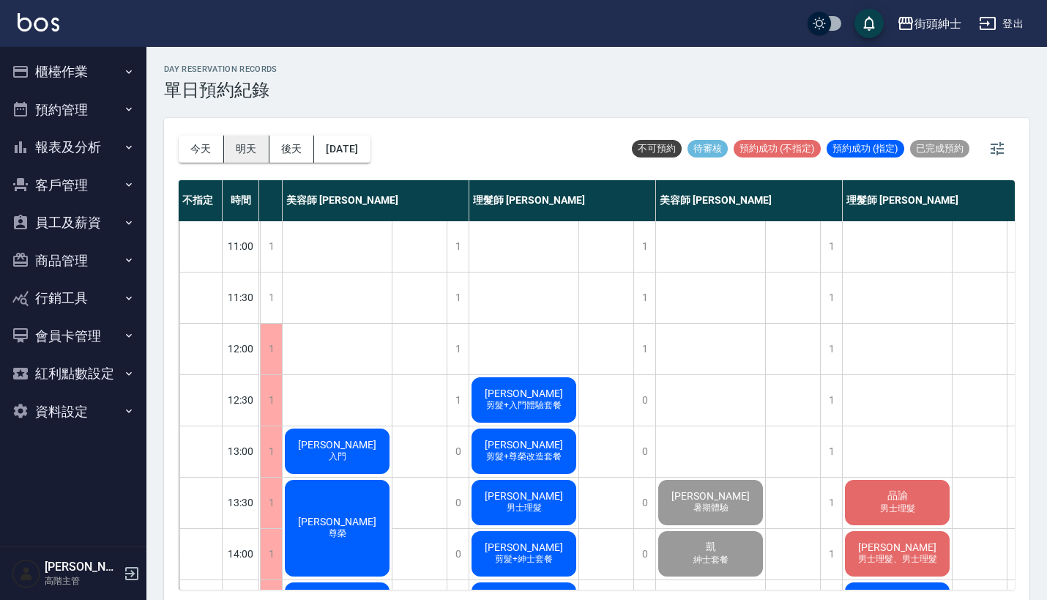
click at [246, 149] on button "明天" at bounding box center [246, 148] width 45 height 27
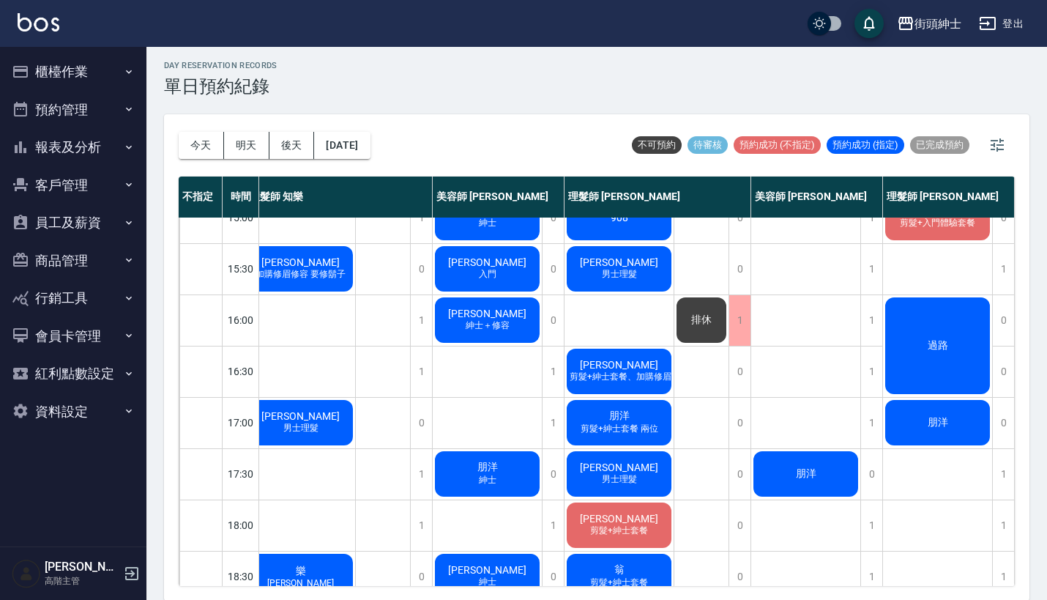
scroll to position [411, 20]
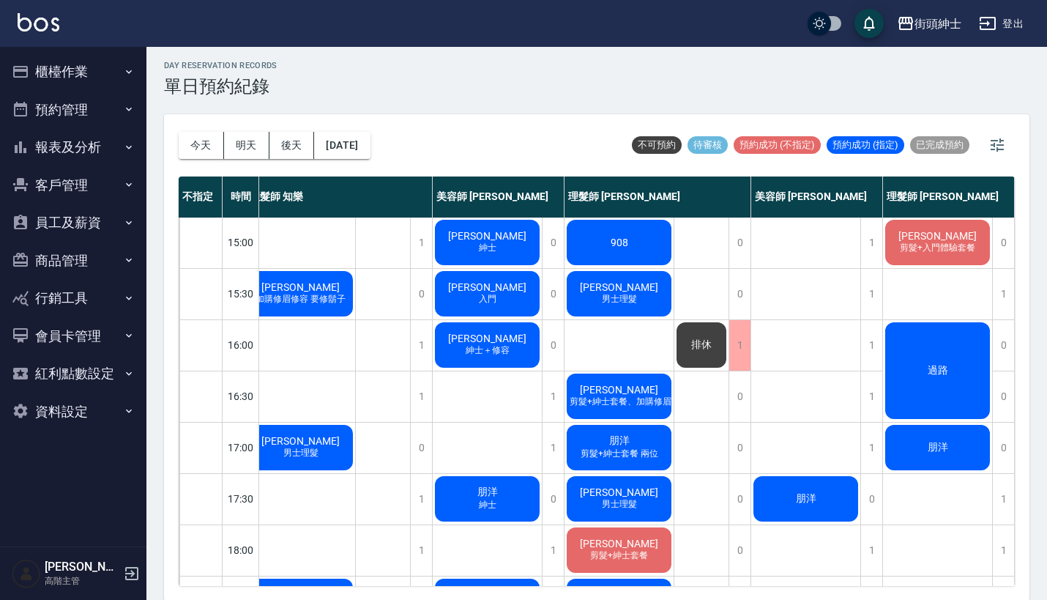
click at [940, 360] on div "過路" at bounding box center [937, 370] width 109 height 101
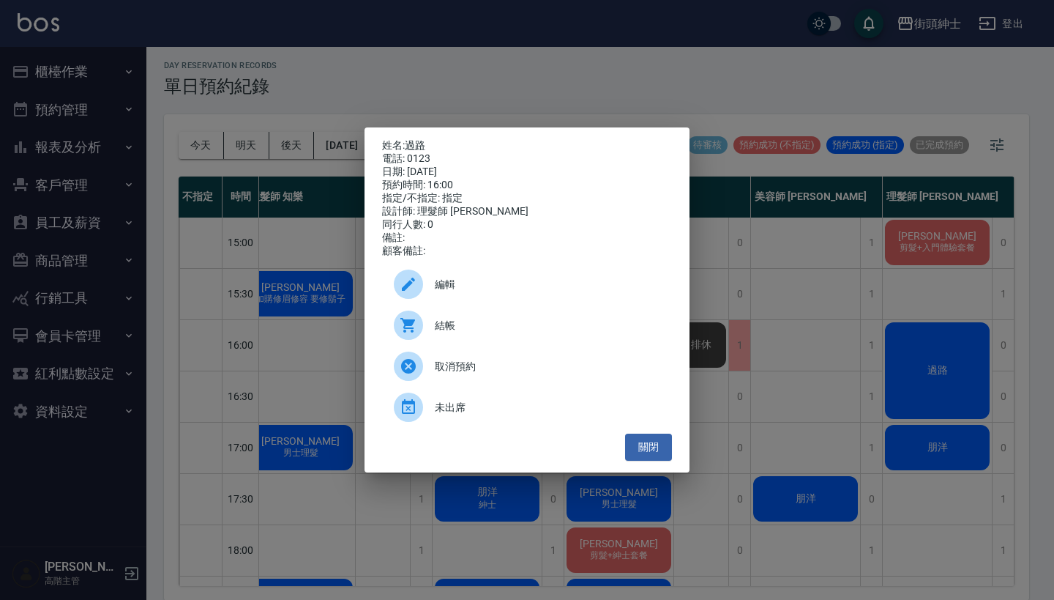
click at [430, 376] on div at bounding box center [414, 365] width 41 height 29
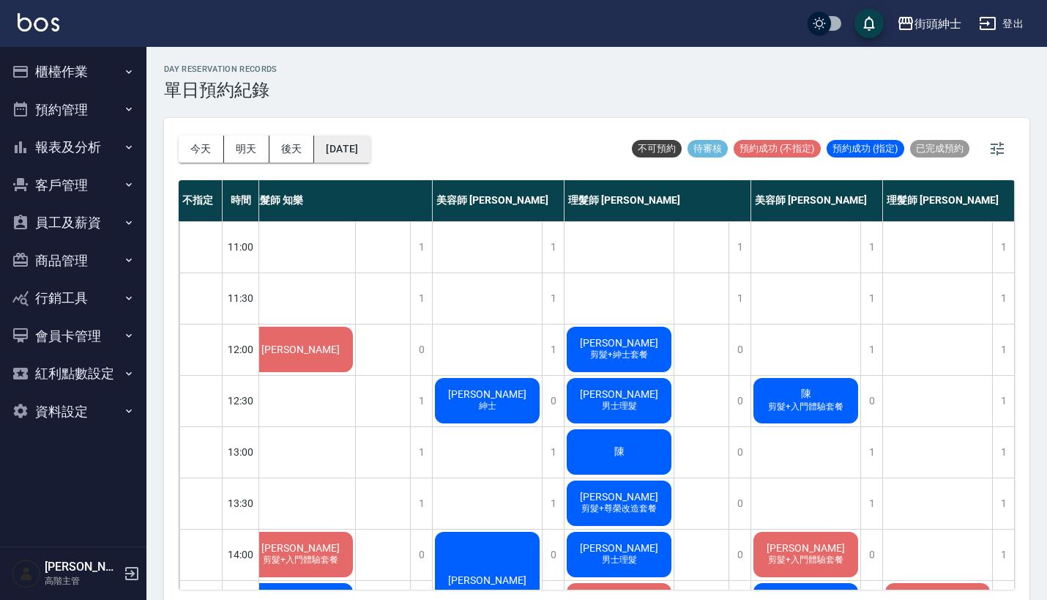
scroll to position [0, 20]
click at [366, 146] on button "[DATE]" at bounding box center [342, 148] width 56 height 27
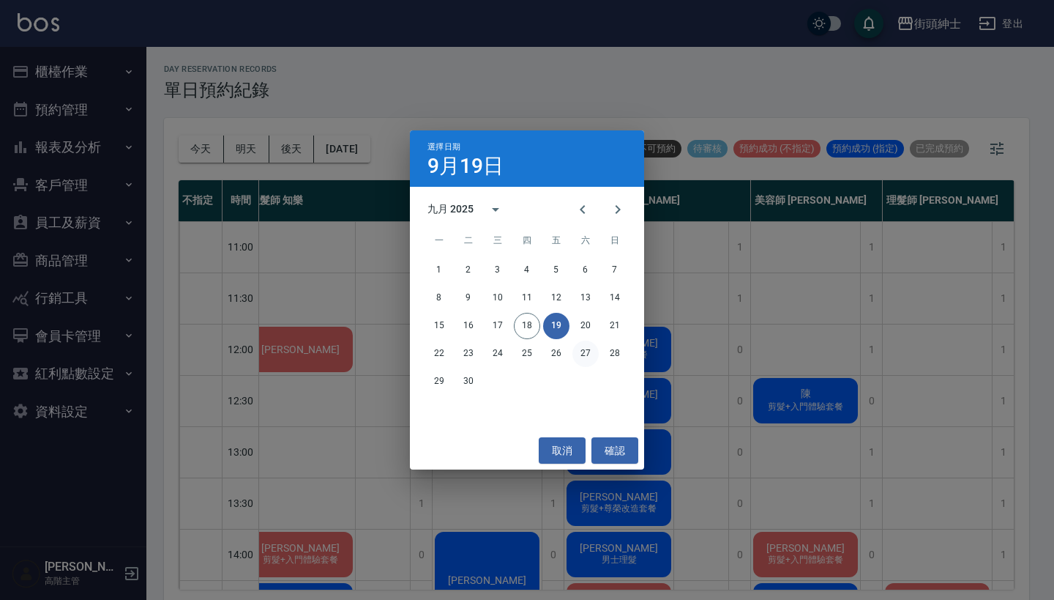
click at [584, 350] on button "27" at bounding box center [585, 353] width 26 height 26
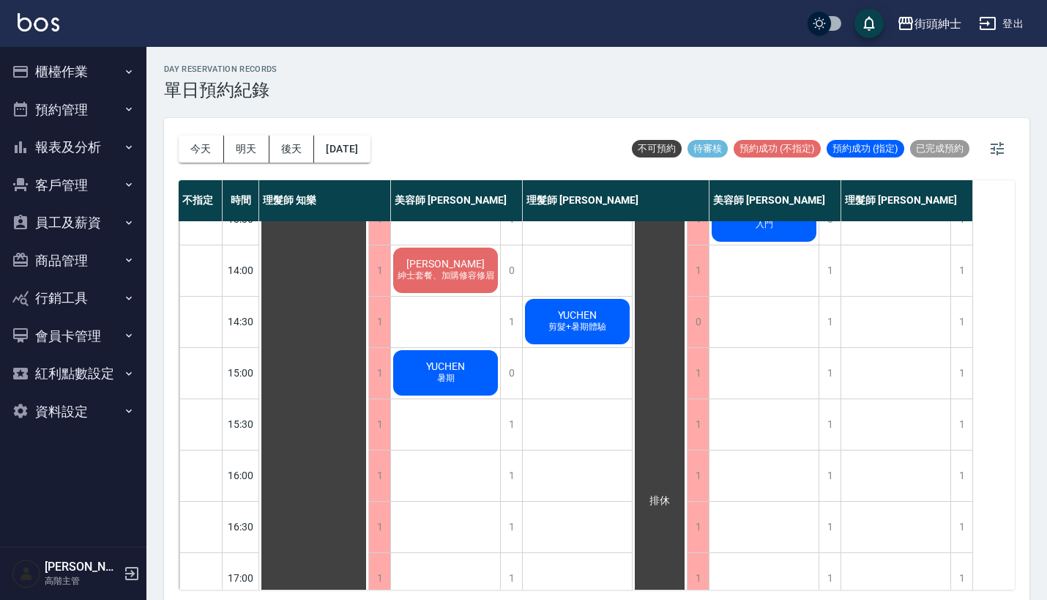
click at [591, 321] on span "剪髮+暑期體驗" at bounding box center [577, 327] width 64 height 12
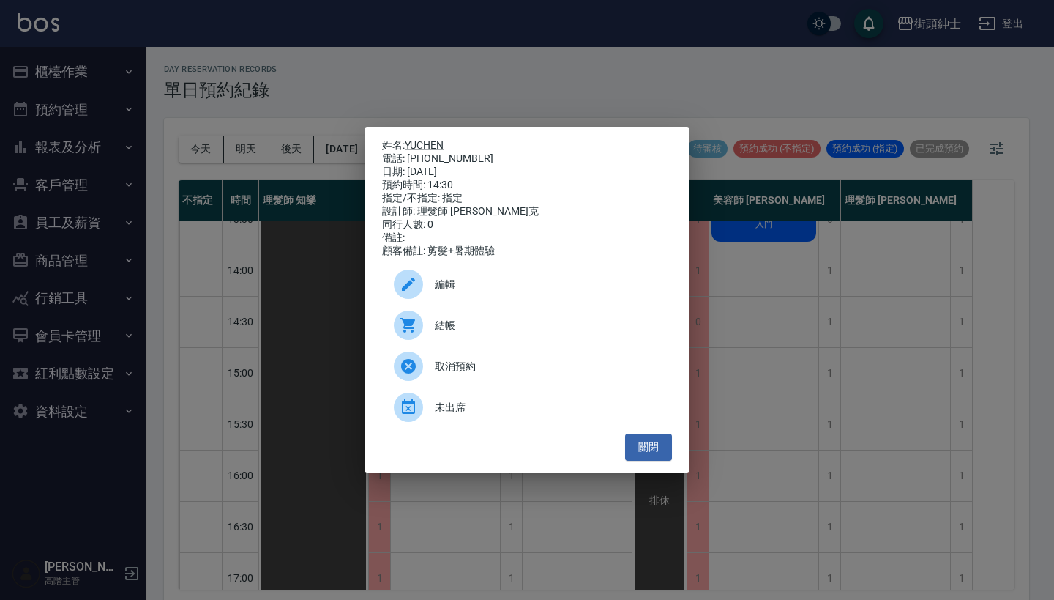
click at [754, 318] on div "姓名: YUCHEN 電話: [PHONE_NUMBER] 日期: [DATE] 預約時間: 14:30 指定/不指定: 指定 設計師: 理髮師 [PERSO…" at bounding box center [527, 300] width 1054 height 600
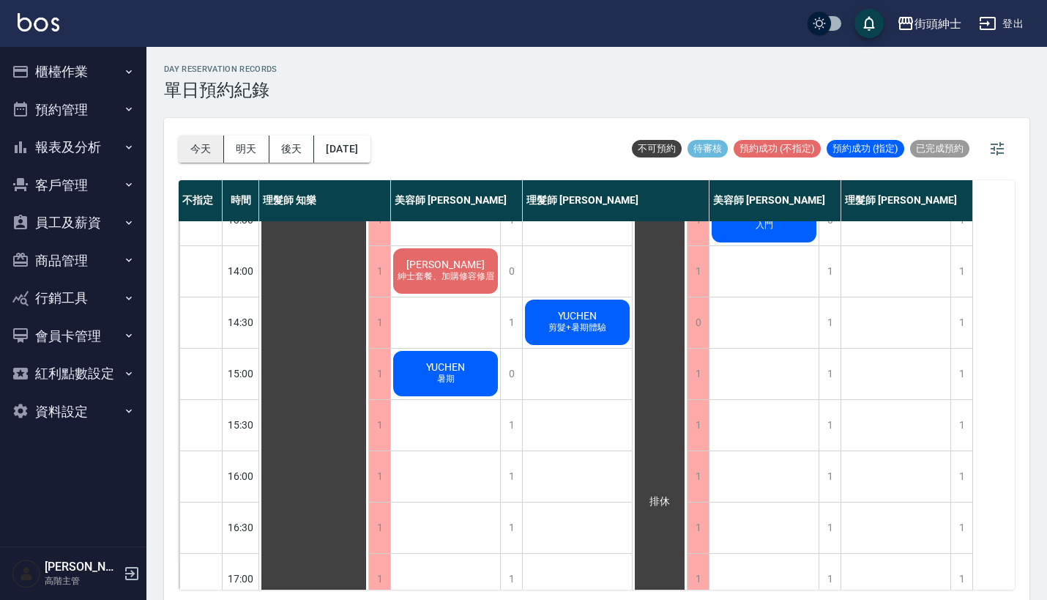
click at [212, 159] on button "今天" at bounding box center [201, 148] width 45 height 27
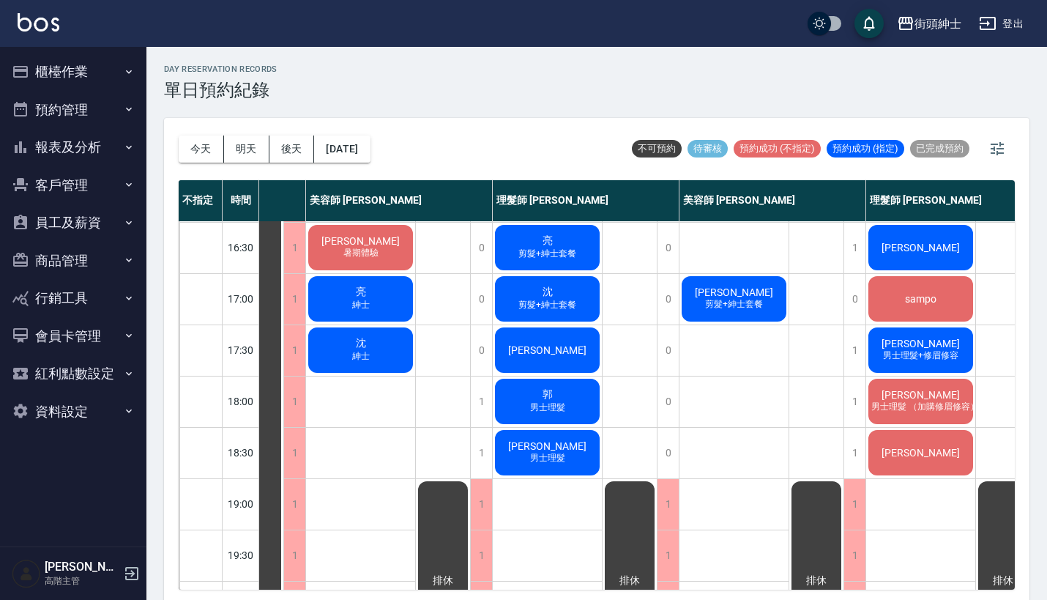
scroll to position [561, 85]
